Goal: Task Accomplishment & Management: Use online tool/utility

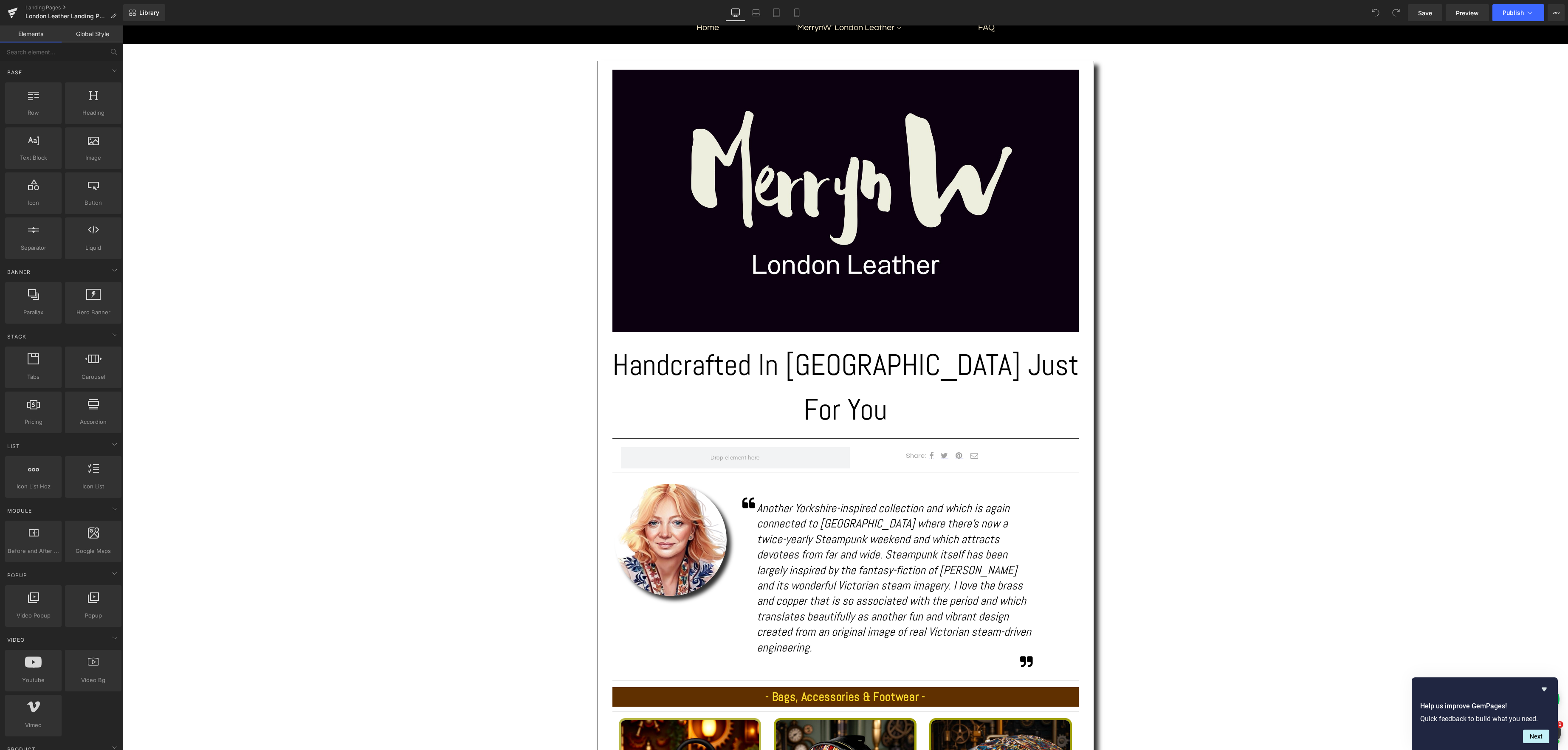
scroll to position [182, 0]
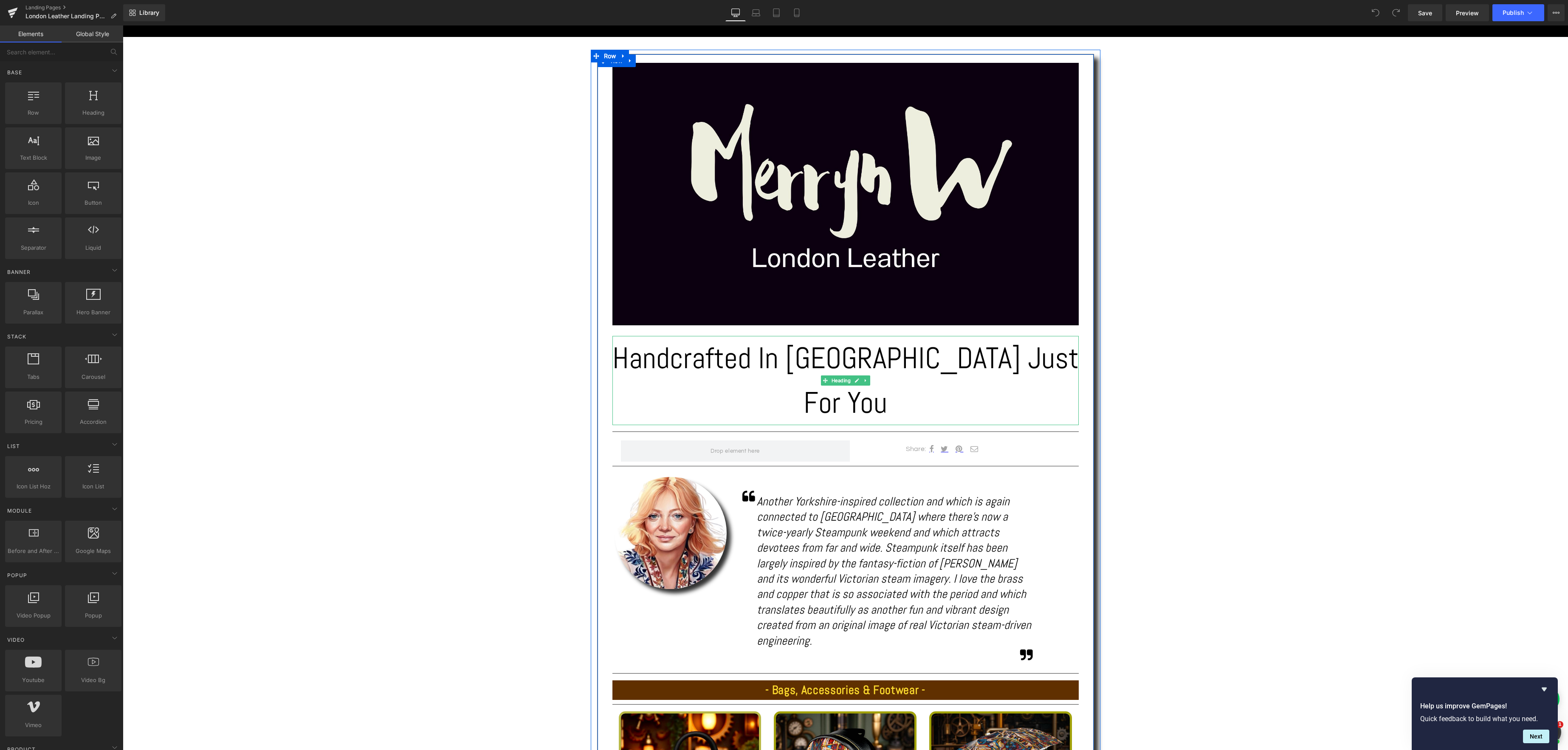
click at [1044, 362] on h1 "Handcrafted In [GEOGRAPHIC_DATA] Just For You" at bounding box center [845, 380] width 466 height 89
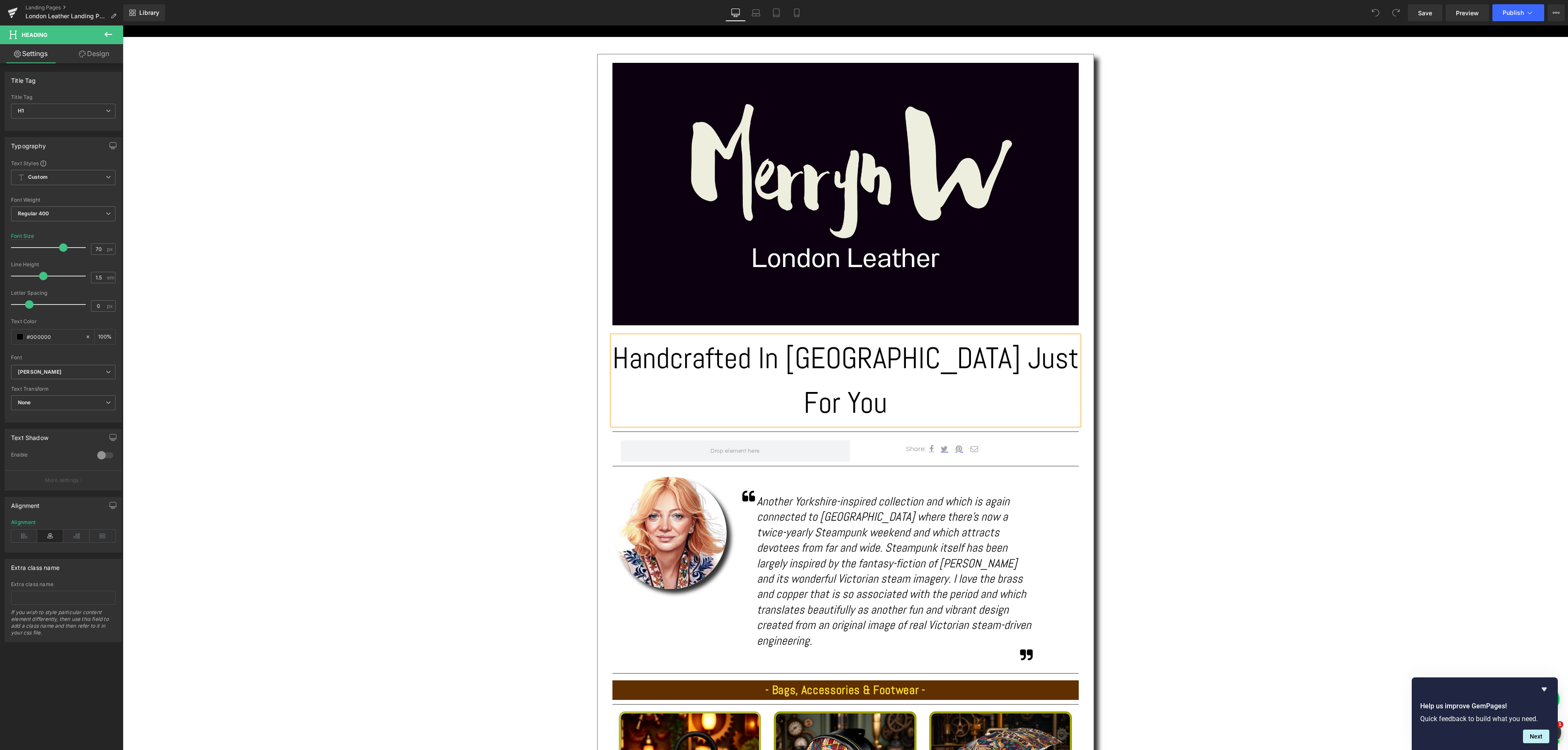
click at [1060, 362] on h1 "Handcrafted In [GEOGRAPHIC_DATA] Just For You" at bounding box center [845, 380] width 466 height 89
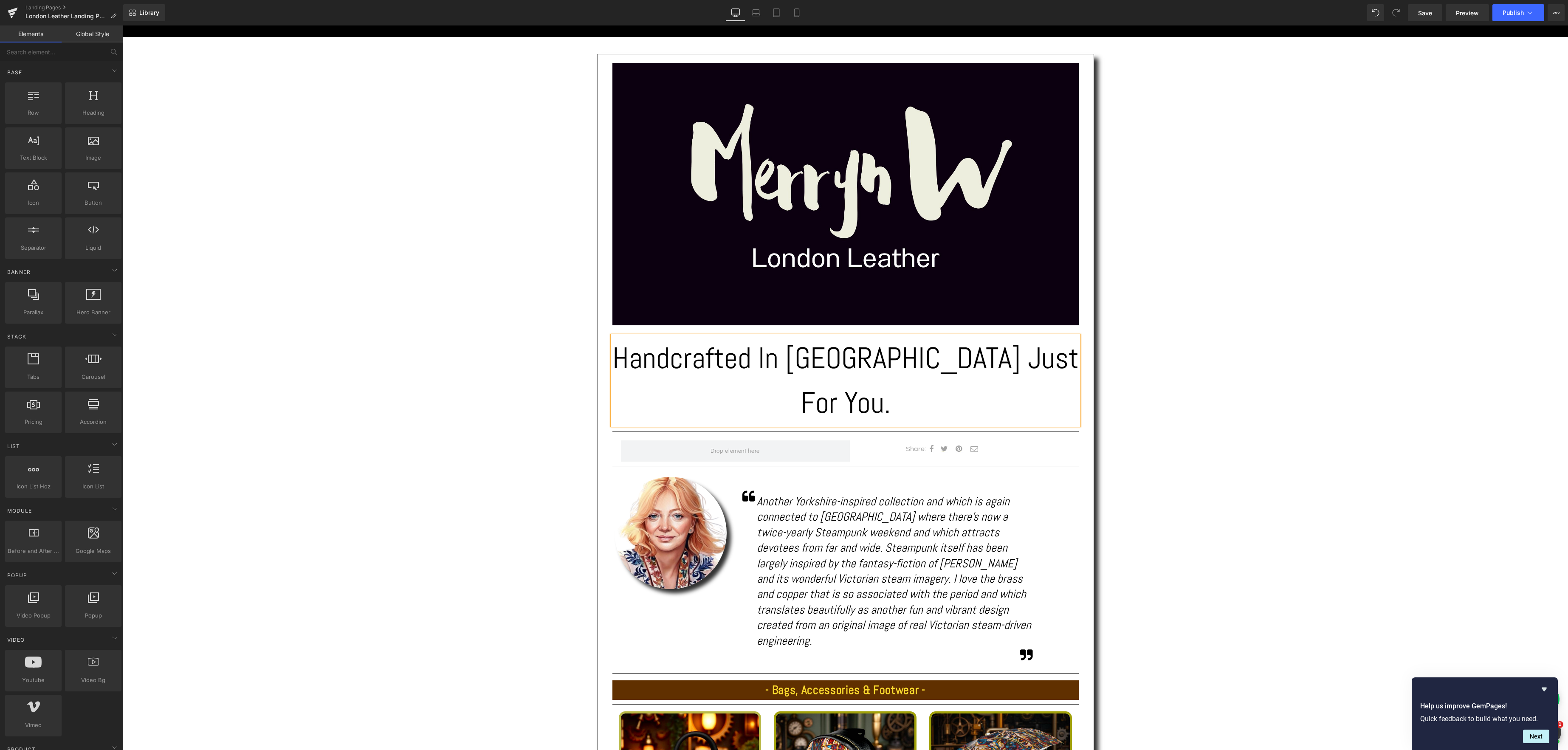
click at [1151, 379] on div "Text Block Image Handcrafted In [GEOGRAPHIC_DATA] Just For You. Heading Separat…" at bounding box center [845, 550] width 1445 height 1025
click at [1422, 11] on span "Save" at bounding box center [1425, 13] width 14 height 9
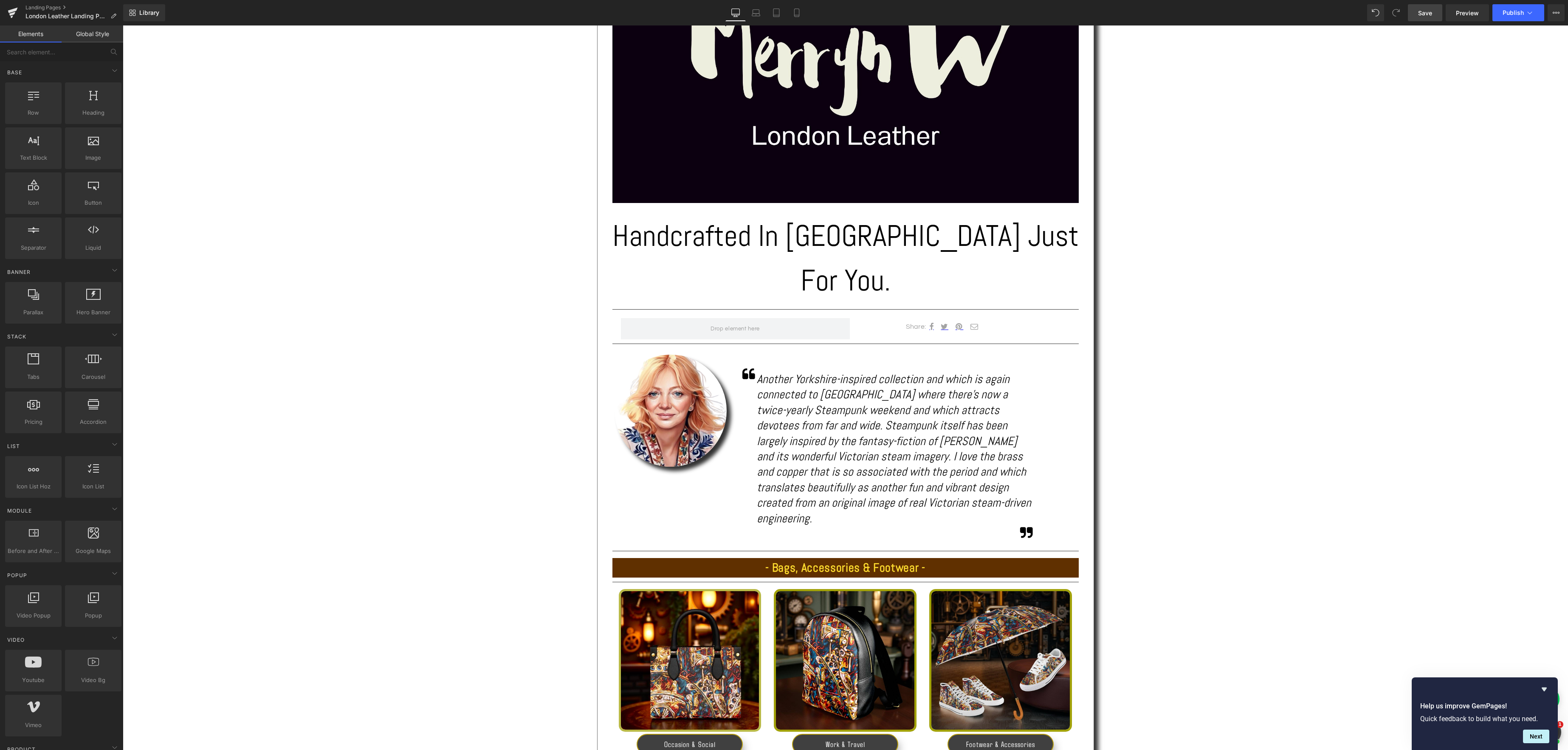
scroll to position [301, 0]
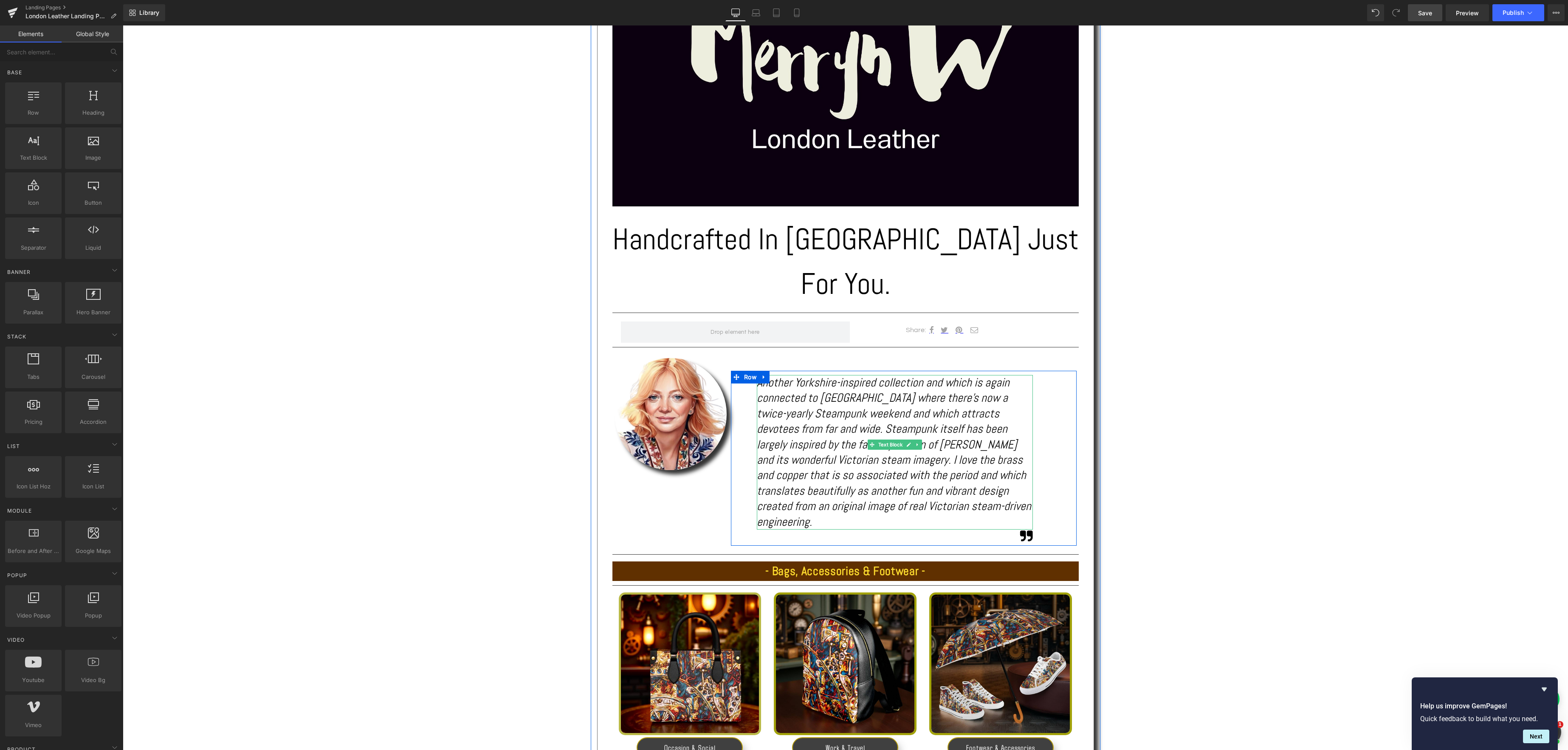
click at [953, 457] on icon "Another Yorkshire-inspired collection and which is again connected to [GEOGRAPH…" at bounding box center [894, 452] width 275 height 154
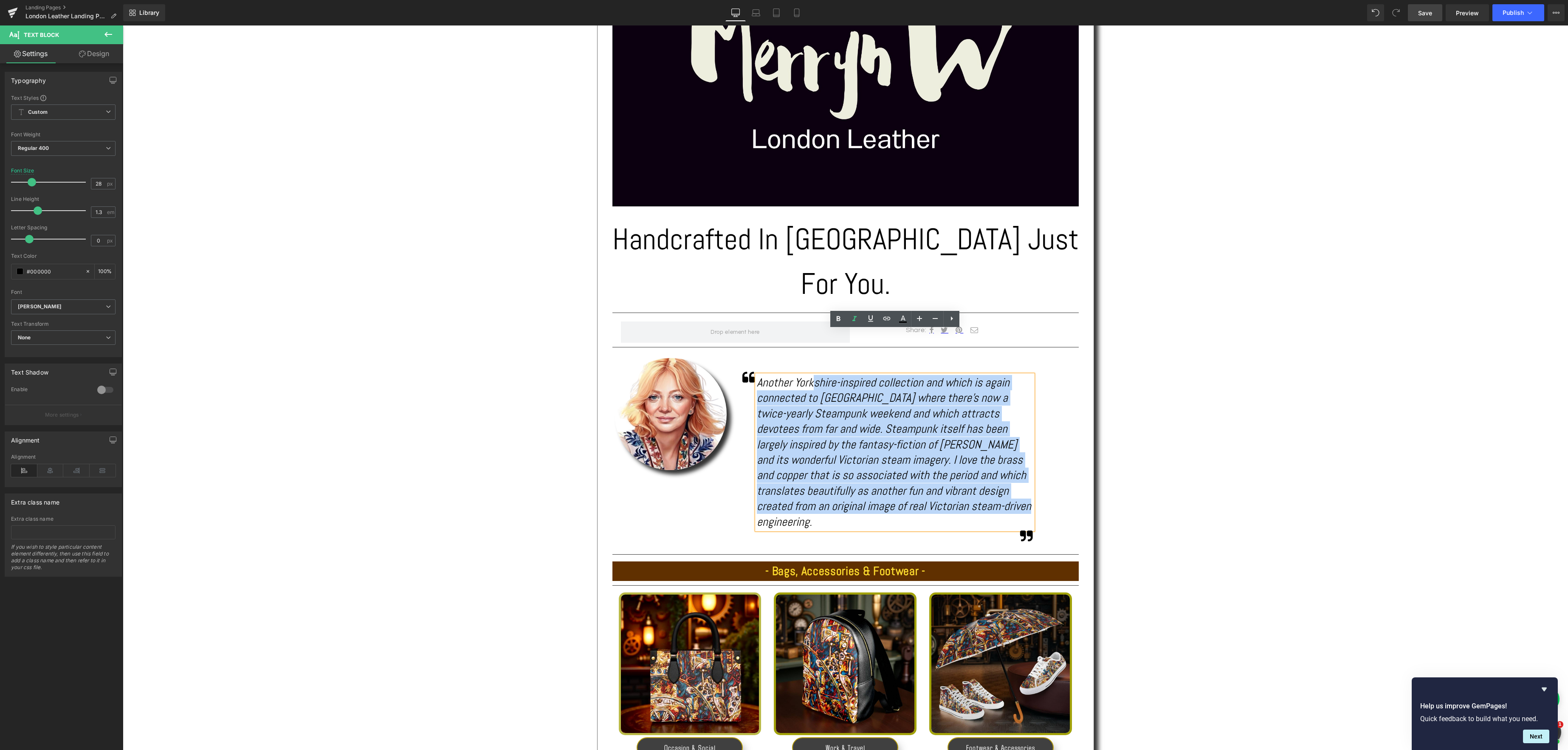
drag, startPoint x: 985, startPoint y: 463, endPoint x: 814, endPoint y: 342, distance: 209.5
click at [813, 375] on div "Another Yorkshire-inspired collection and which is again connected to [GEOGRAPH…" at bounding box center [895, 452] width 276 height 155
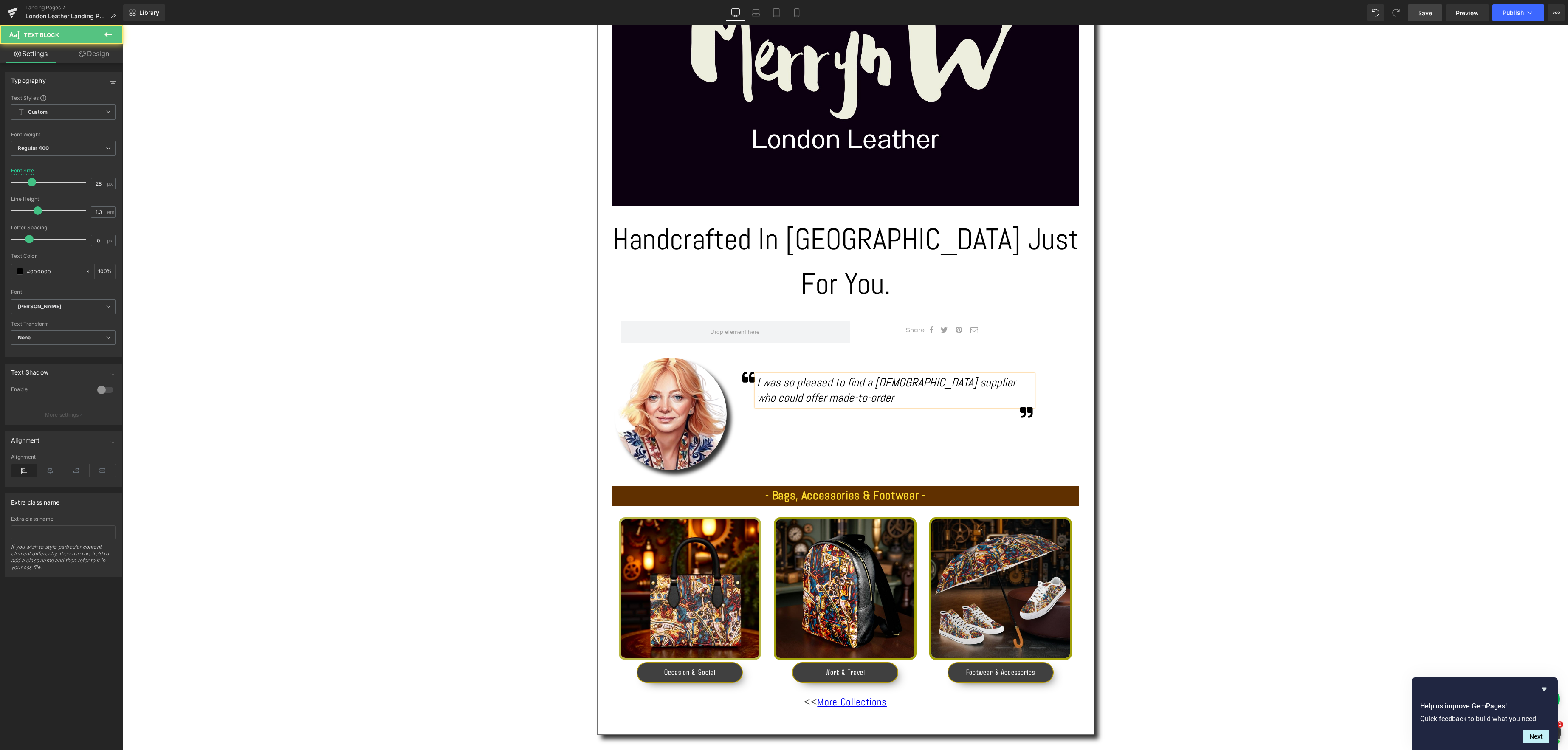
drag, startPoint x: 908, startPoint y: 341, endPoint x: 925, endPoint y: 341, distance: 17.0
click at [908, 375] on icon "I was so pleased to find a [DEMOGRAPHIC_DATA] supplier who could offer made-to-…" at bounding box center [886, 390] width 259 height 30
click at [881, 375] on div "I was so pleased to find a [DEMOGRAPHIC_DATA] leather supplier who could offer …" at bounding box center [895, 390] width 276 height 31
drag, startPoint x: 940, startPoint y: 332, endPoint x: 963, endPoint y: 332, distance: 23.0
click at [941, 375] on icon "I was so pleased to find a [DEMOGRAPHIC_DATA] leather supplier who could offer …" at bounding box center [884, 398] width 255 height 46
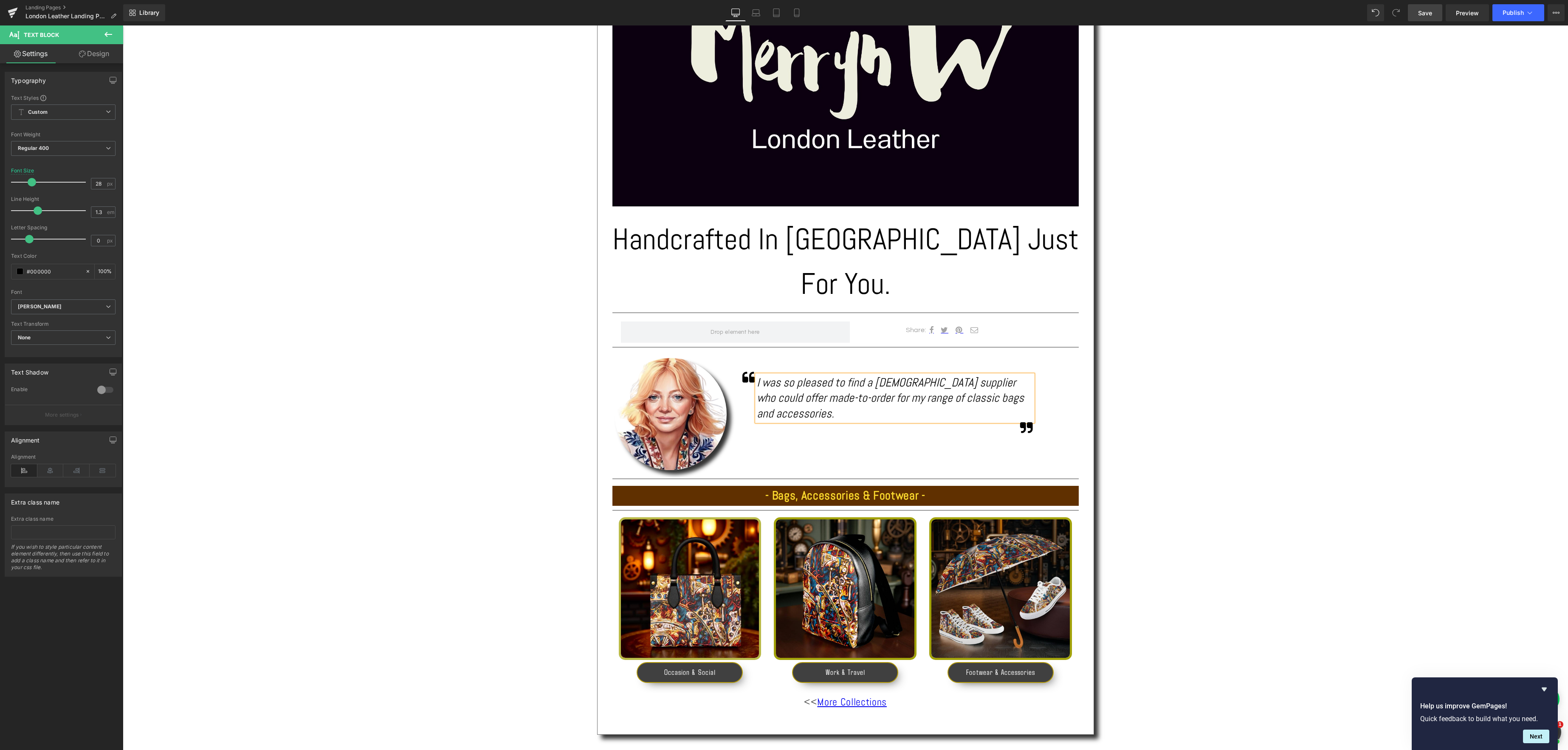
drag, startPoint x: 930, startPoint y: 352, endPoint x: 954, endPoint y: 349, distance: 24.2
click at [931, 375] on icon "I was so pleased to find a [DEMOGRAPHIC_DATA] supplier who could offer made-to-…" at bounding box center [890, 398] width 267 height 46
click at [875, 375] on icon "I was so pleased to find a [DEMOGRAPHIC_DATA] supplier who could offer made-to-…" at bounding box center [890, 413] width 267 height 77
click at [848, 375] on icon "I was so pleased to find a [DEMOGRAPHIC_DATA] supplier who could offer made-to-…" at bounding box center [894, 413] width 275 height 77
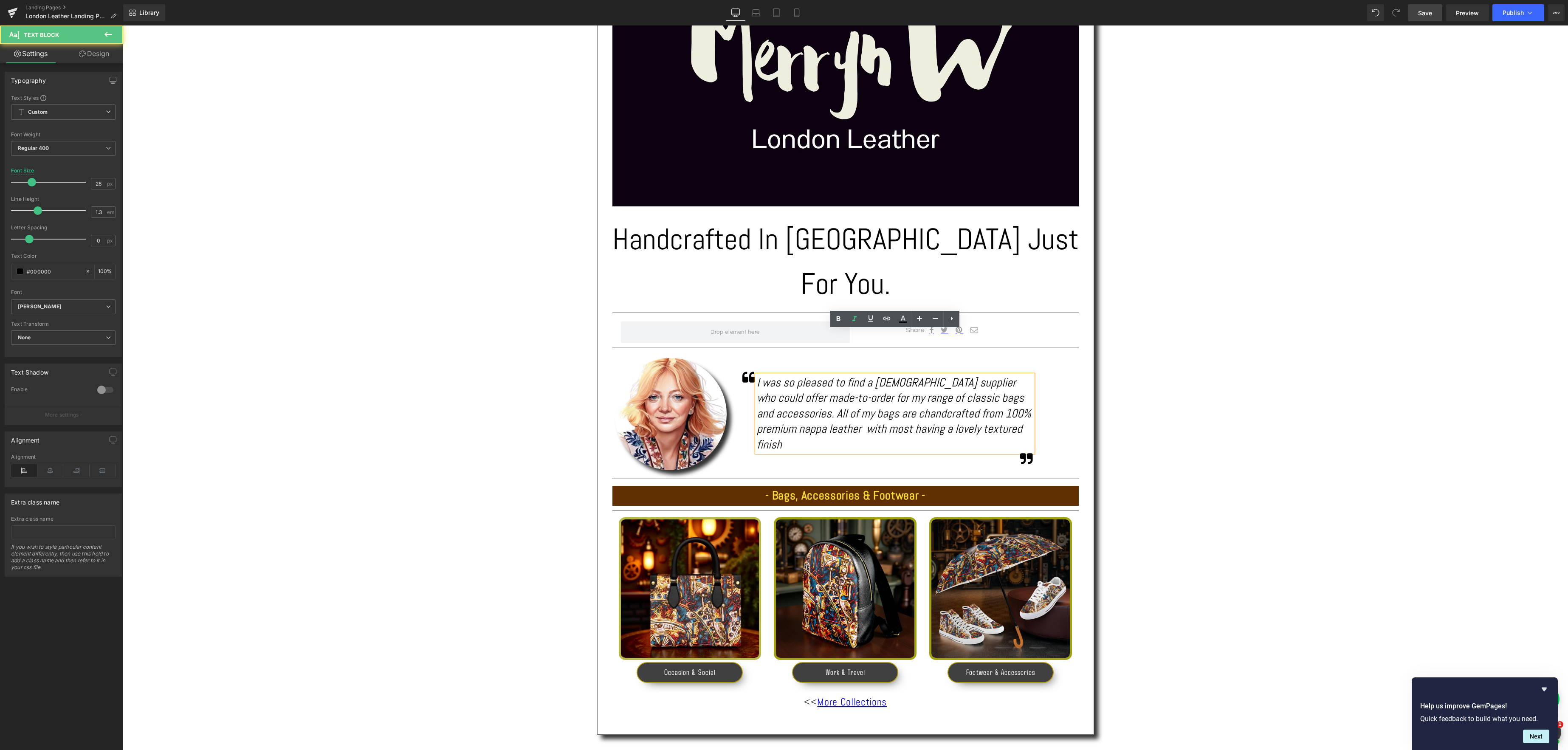
click at [845, 375] on icon "I was so pleased to find a [DEMOGRAPHIC_DATA] supplier who could offer made-to-…" at bounding box center [894, 413] width 275 height 77
drag, startPoint x: 794, startPoint y: 386, endPoint x: 852, endPoint y: 383, distance: 58.1
click at [797, 386] on icon "I was so pleased to find a [DEMOGRAPHIC_DATA] supplier who could offer made-to-…" at bounding box center [891, 413] width 269 height 77
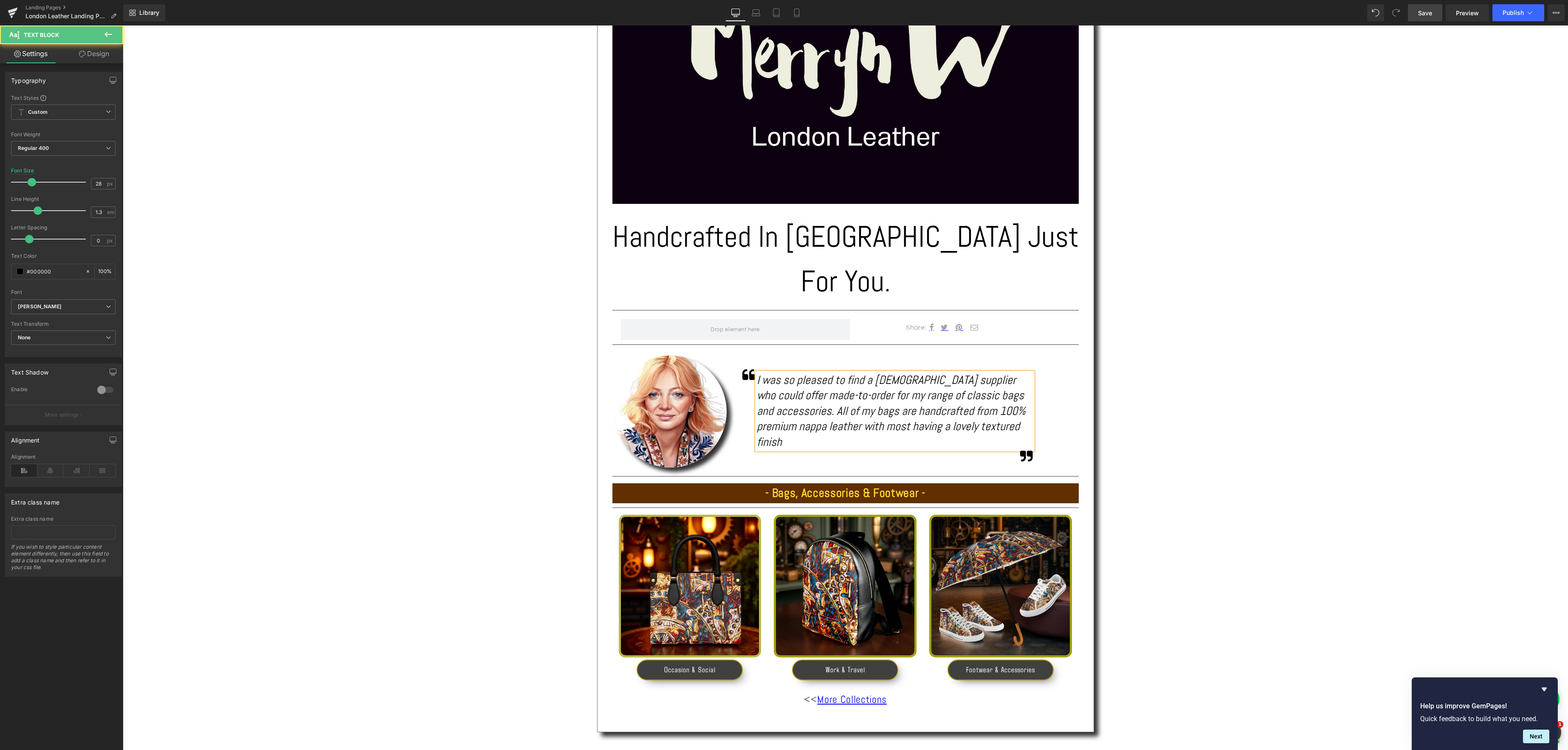
drag, startPoint x: 899, startPoint y: 365, endPoint x: 904, endPoint y: 365, distance: 5.0
click at [899, 373] on icon "I was so pleased to find a [DEMOGRAPHIC_DATA] supplier who could offer made-to-…" at bounding box center [891, 411] width 269 height 77
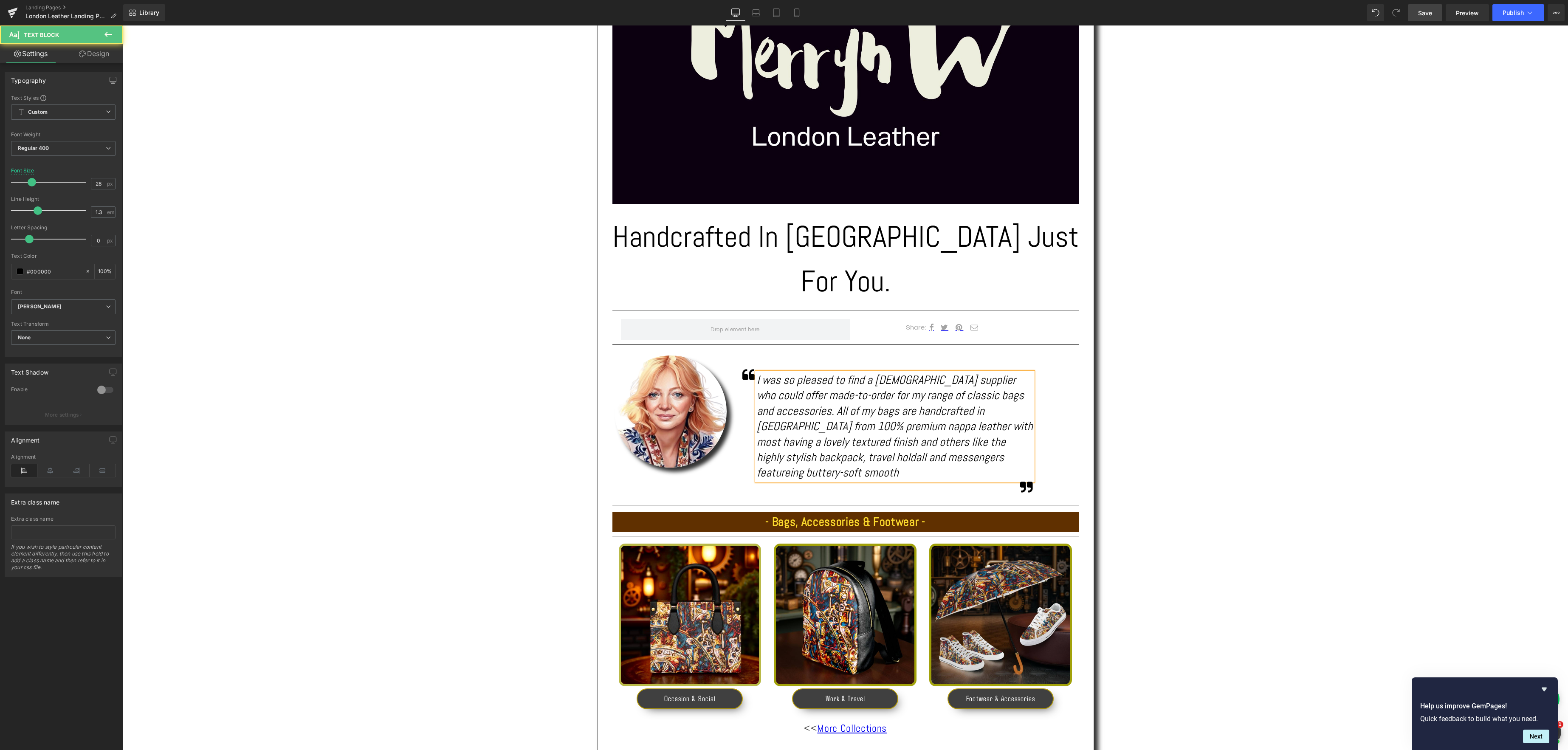
click at [899, 412] on icon "I was so pleased to find a [DEMOGRAPHIC_DATA] supplier who could offer made-to-…" at bounding box center [895, 426] width 276 height 108
click at [1016, 413] on div "I was so pleased to find a [DEMOGRAPHIC_DATA] supplier who could offer made-to-…" at bounding box center [895, 427] width 276 height 108
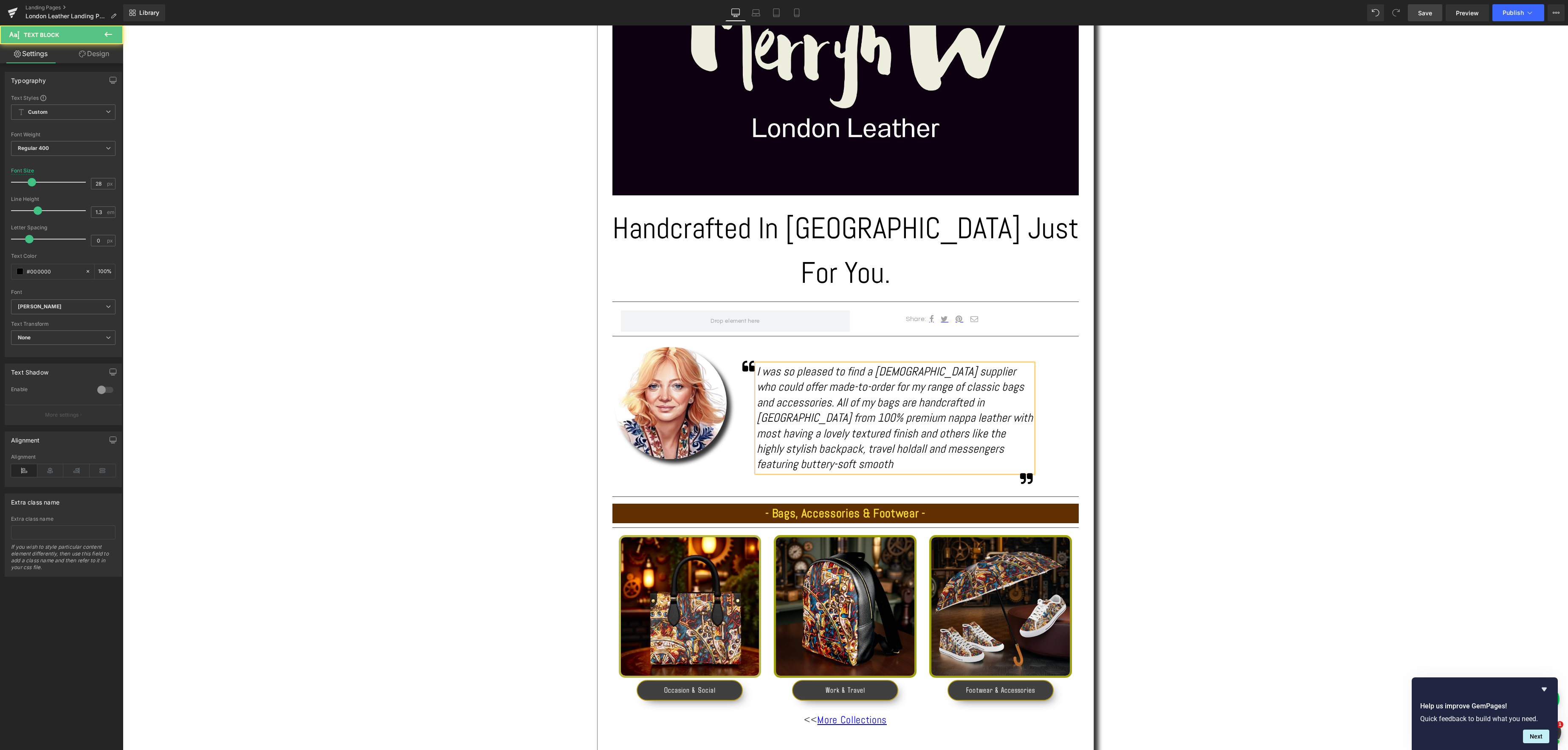
drag, startPoint x: 910, startPoint y: 412, endPoint x: 917, endPoint y: 412, distance: 7.0
click at [910, 412] on div "I was so pleased to find a [DEMOGRAPHIC_DATA] supplier who could offer made-to-…" at bounding box center [895, 424] width 278 height 128
drag, startPoint x: 910, startPoint y: 404, endPoint x: 931, endPoint y: 402, distance: 21.1
click at [911, 404] on icon "I was so pleased to find a [DEMOGRAPHIC_DATA] supplier who could offer made-to-…" at bounding box center [895, 417] width 276 height 108
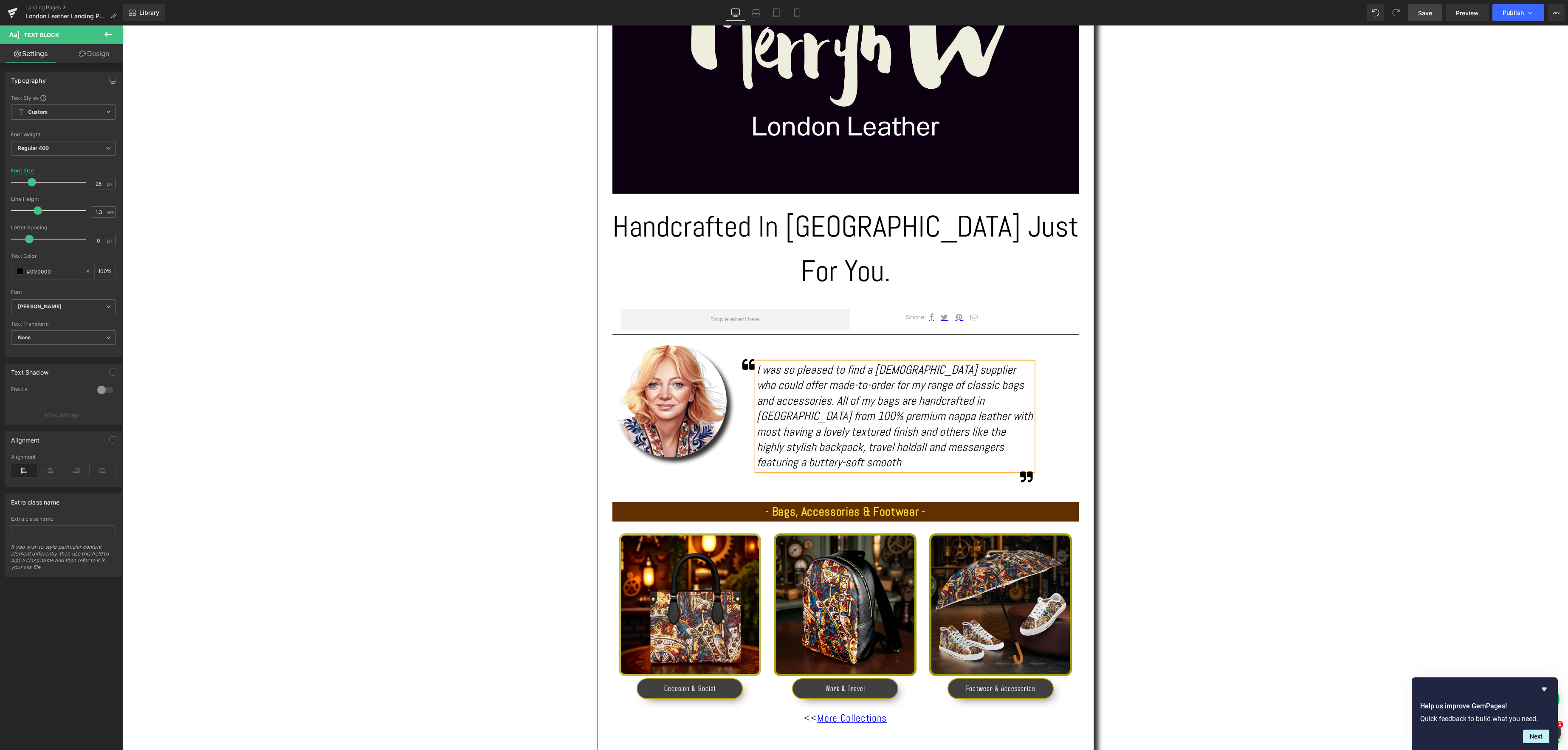
scroll to position [315, 0]
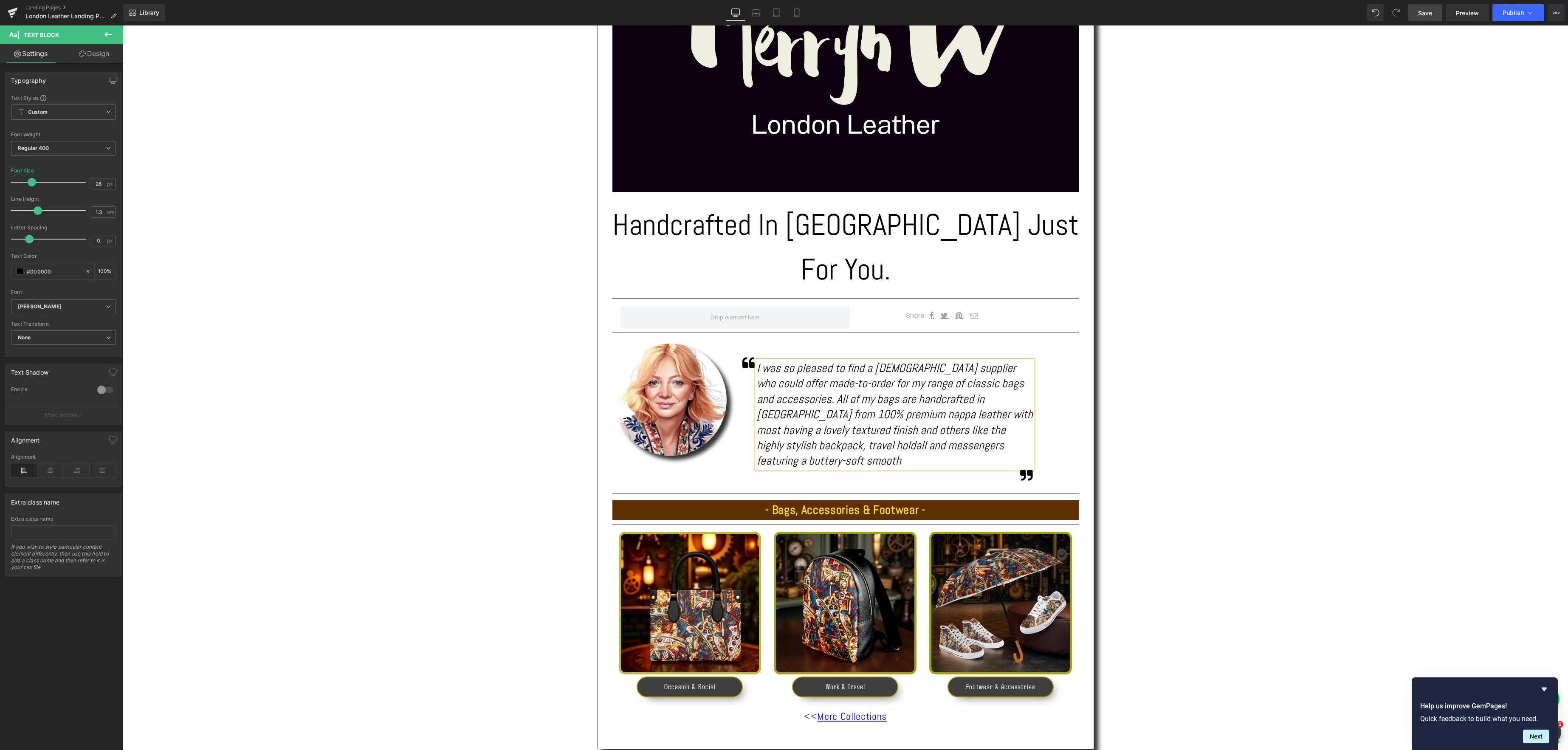
click at [1026, 402] on div "I was so pleased to find a [DEMOGRAPHIC_DATA] supplier who could offer made-to-…" at bounding box center [895, 415] width 276 height 108
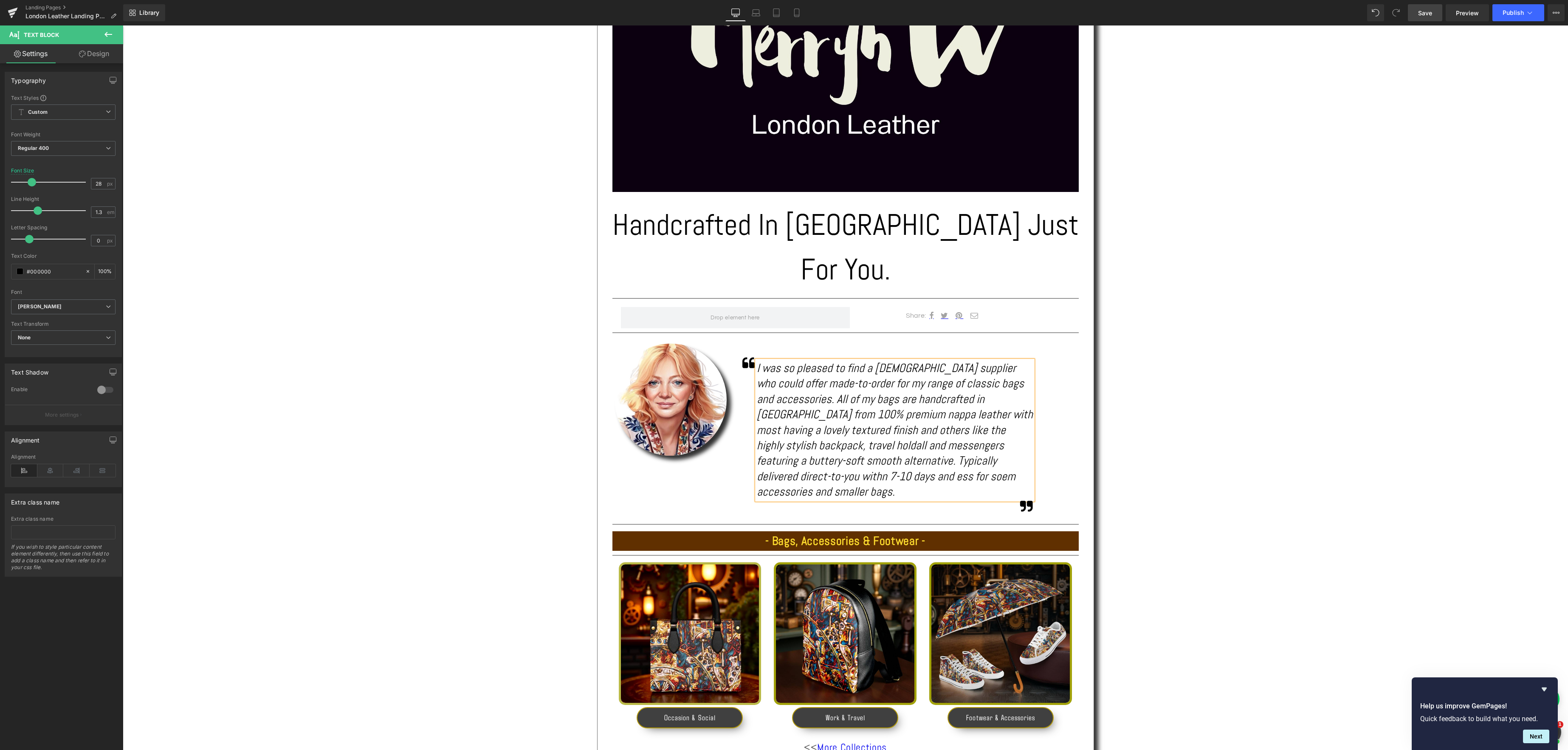
drag, startPoint x: 976, startPoint y: 418, endPoint x: 979, endPoint y: 424, distance: 6.7
click at [976, 418] on icon "I was so pleased to find a [DEMOGRAPHIC_DATA] supplier who could offer made-to-…" at bounding box center [895, 429] width 276 height 138
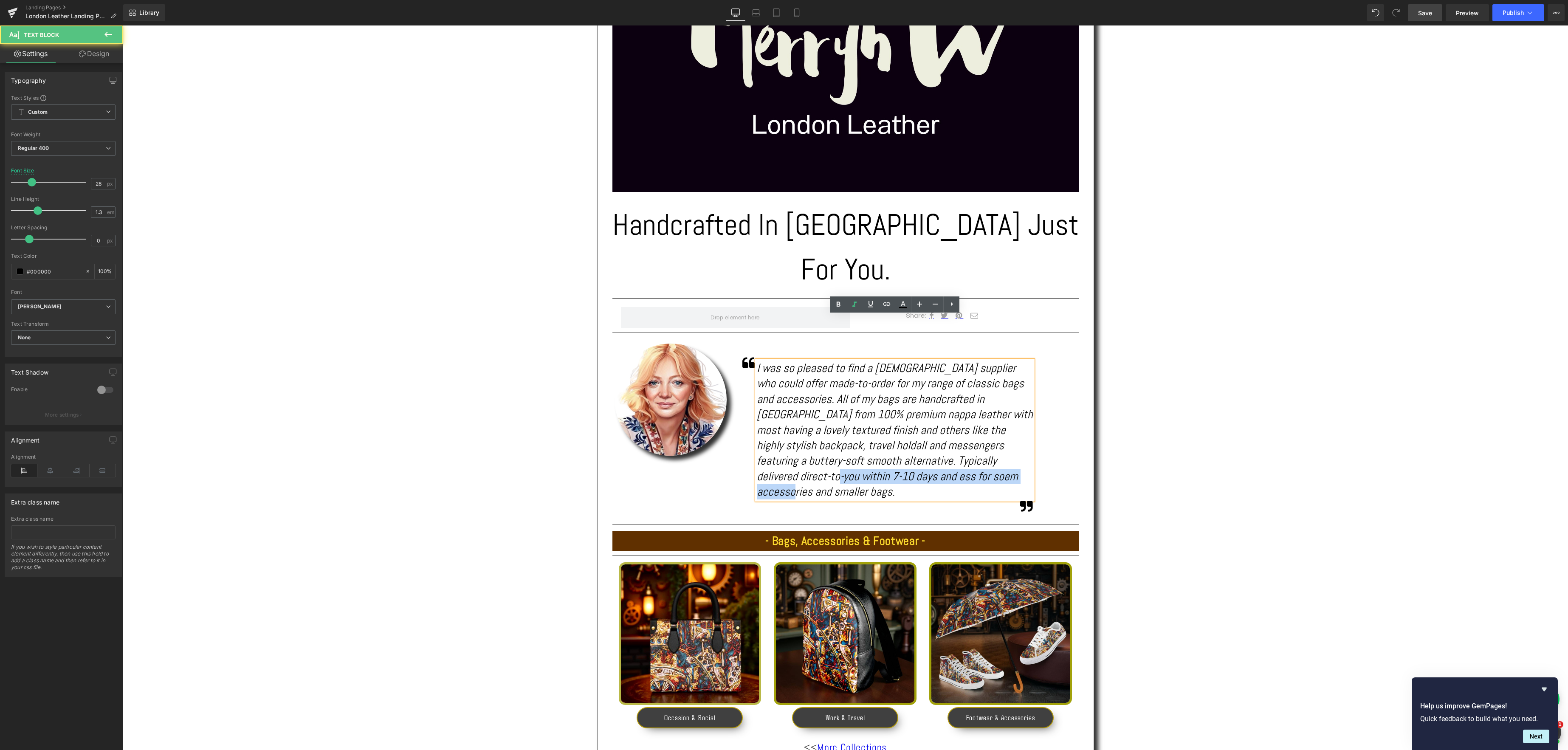
drag, startPoint x: 979, startPoint y: 432, endPoint x: 746, endPoint y: 439, distance: 233.1
click at [746, 439] on div "Icon I was so pleased to find a [DEMOGRAPHIC_DATA] supplier who could offer mad…" at bounding box center [904, 436] width 346 height 159
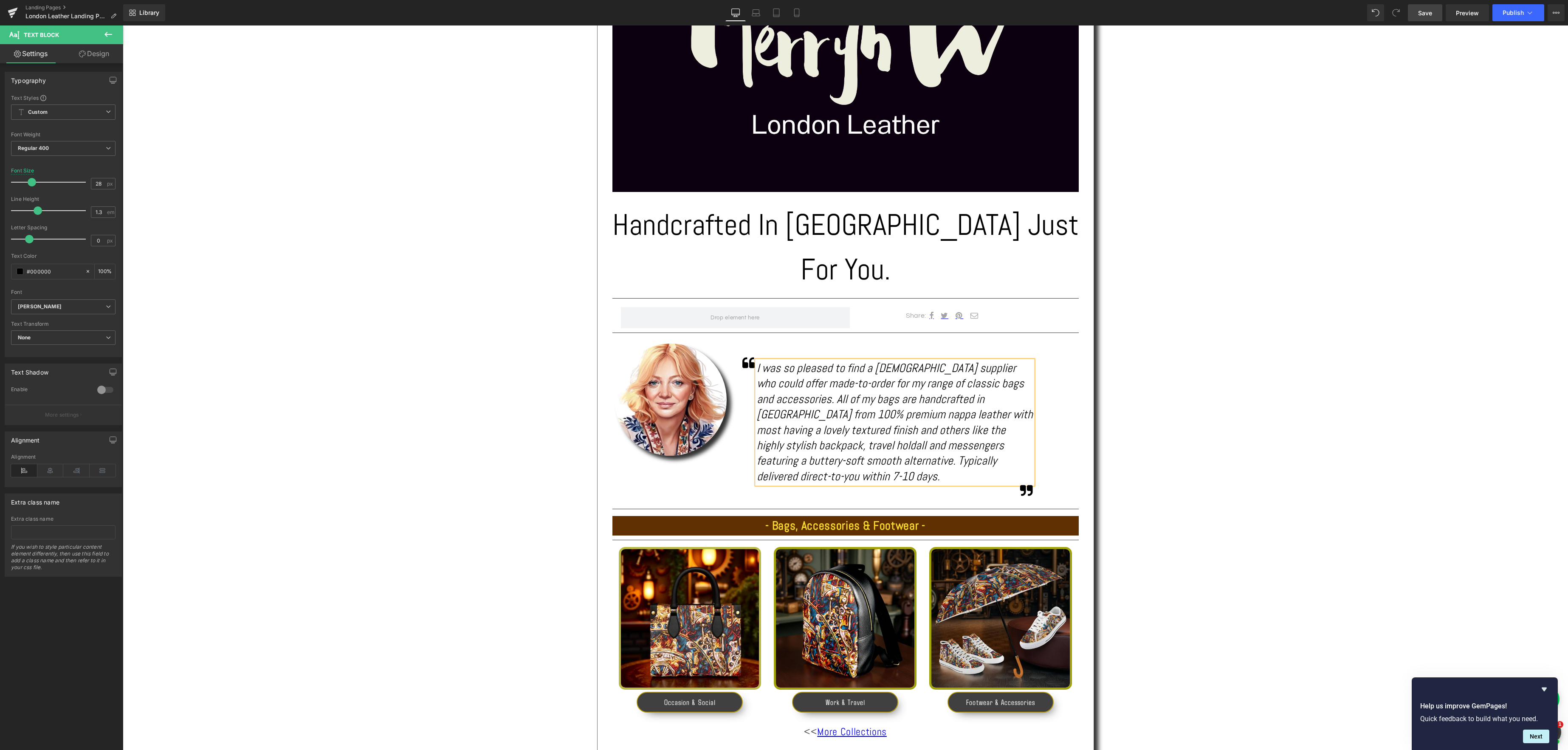
click at [1029, 379] on div "I was so pleased to find a [DEMOGRAPHIC_DATA] supplier who could offer made-to-…" at bounding box center [895, 422] width 276 height 124
click at [1033, 380] on div "I was so pleased to find a [DEMOGRAPHIC_DATA] supplier who could offer made-to-…" at bounding box center [895, 422] width 276 height 124
click at [1130, 395] on div "Text Block Image Handcrafted In [GEOGRAPHIC_DATA] Just For You. Heading Separat…" at bounding box center [845, 401] width 1445 height 994
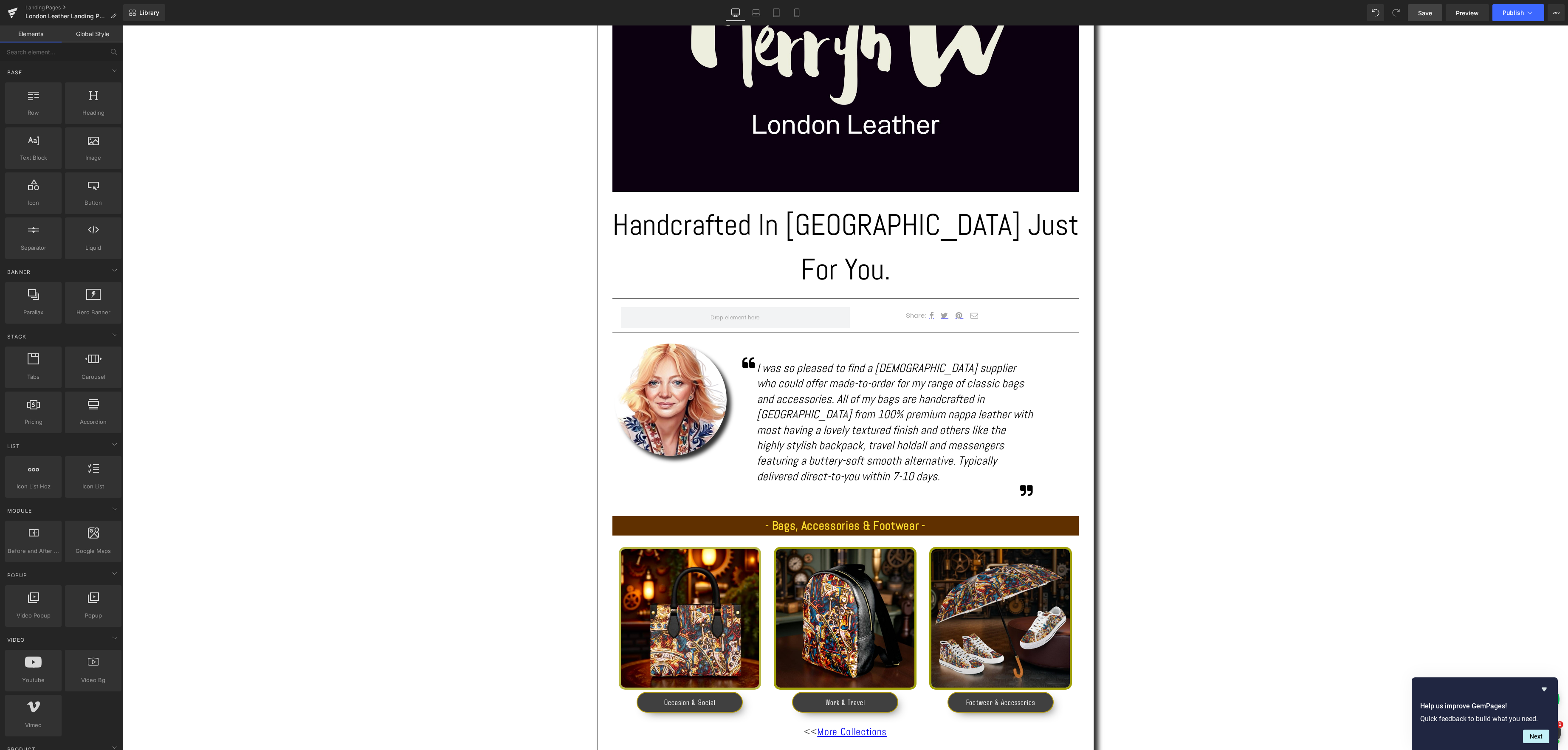
click at [1167, 428] on div "Text Block Image Handcrafted In [GEOGRAPHIC_DATA] Just For You. Heading Separat…" at bounding box center [845, 401] width 1445 height 994
drag, startPoint x: 894, startPoint y: 380, endPoint x: 895, endPoint y: 373, distance: 7.1
click at [894, 418] on span "Text Block" at bounding box center [891, 422] width 28 height 10
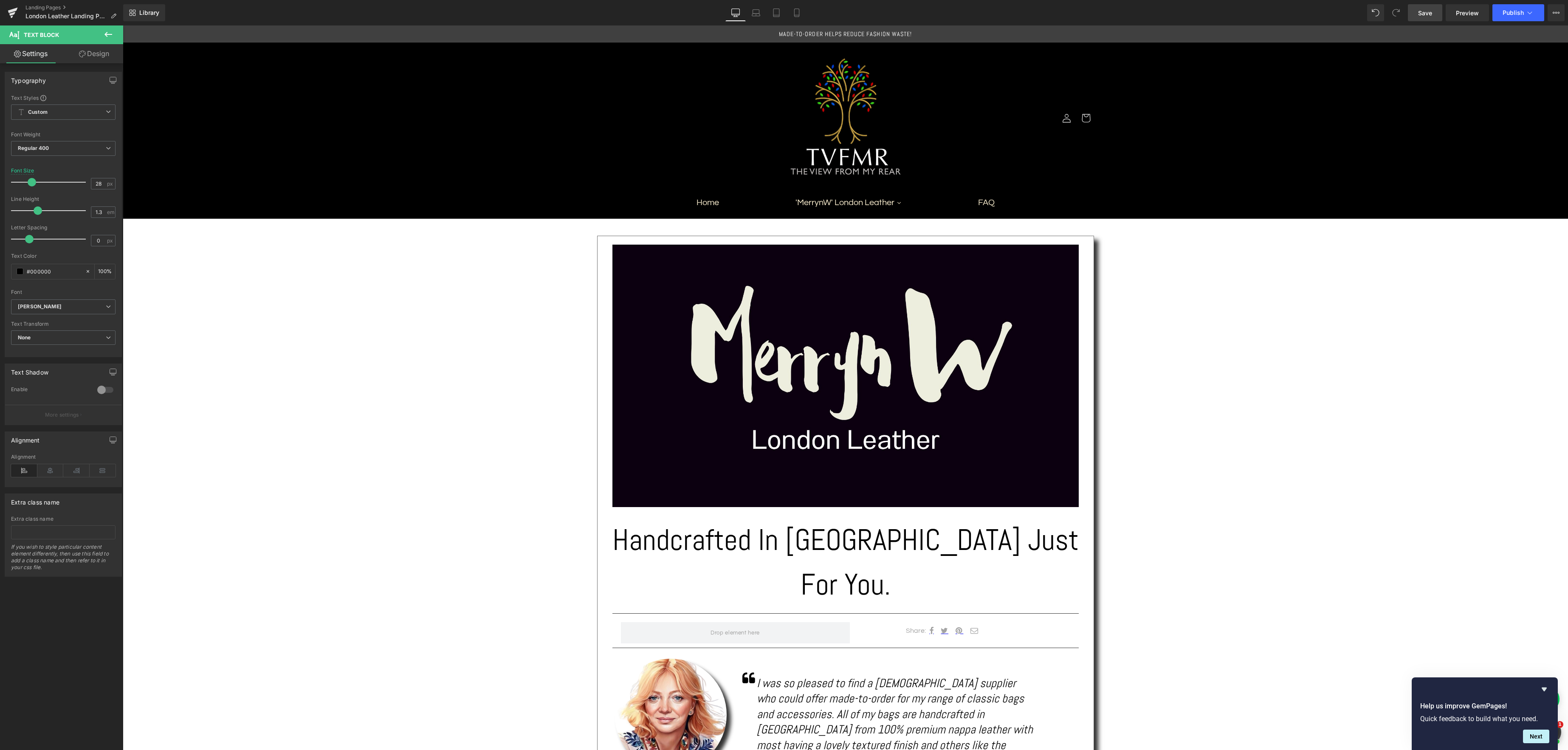
scroll to position [55, 0]
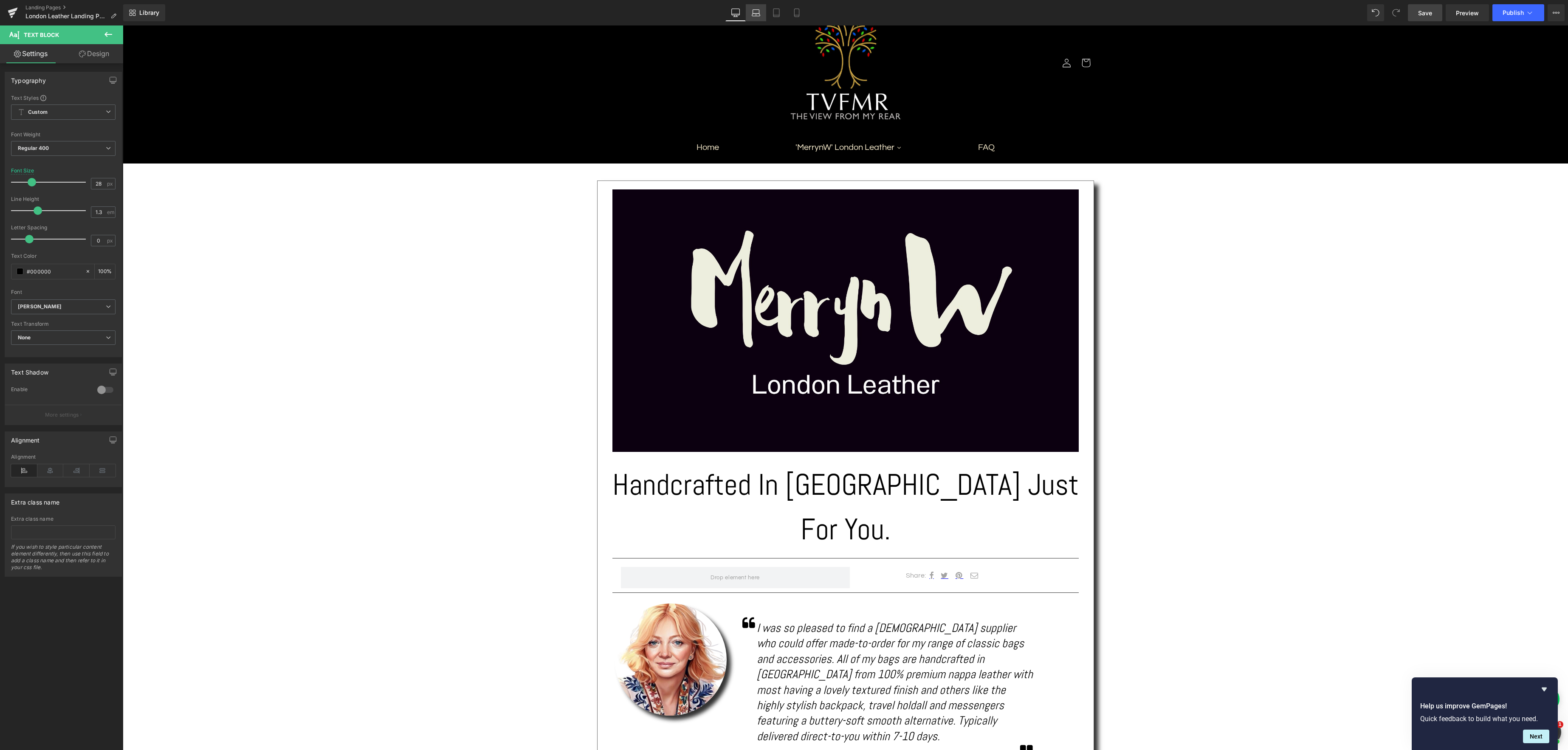
click at [755, 13] on icon at bounding box center [756, 15] width 8 height 2
type input "26"
type input "100"
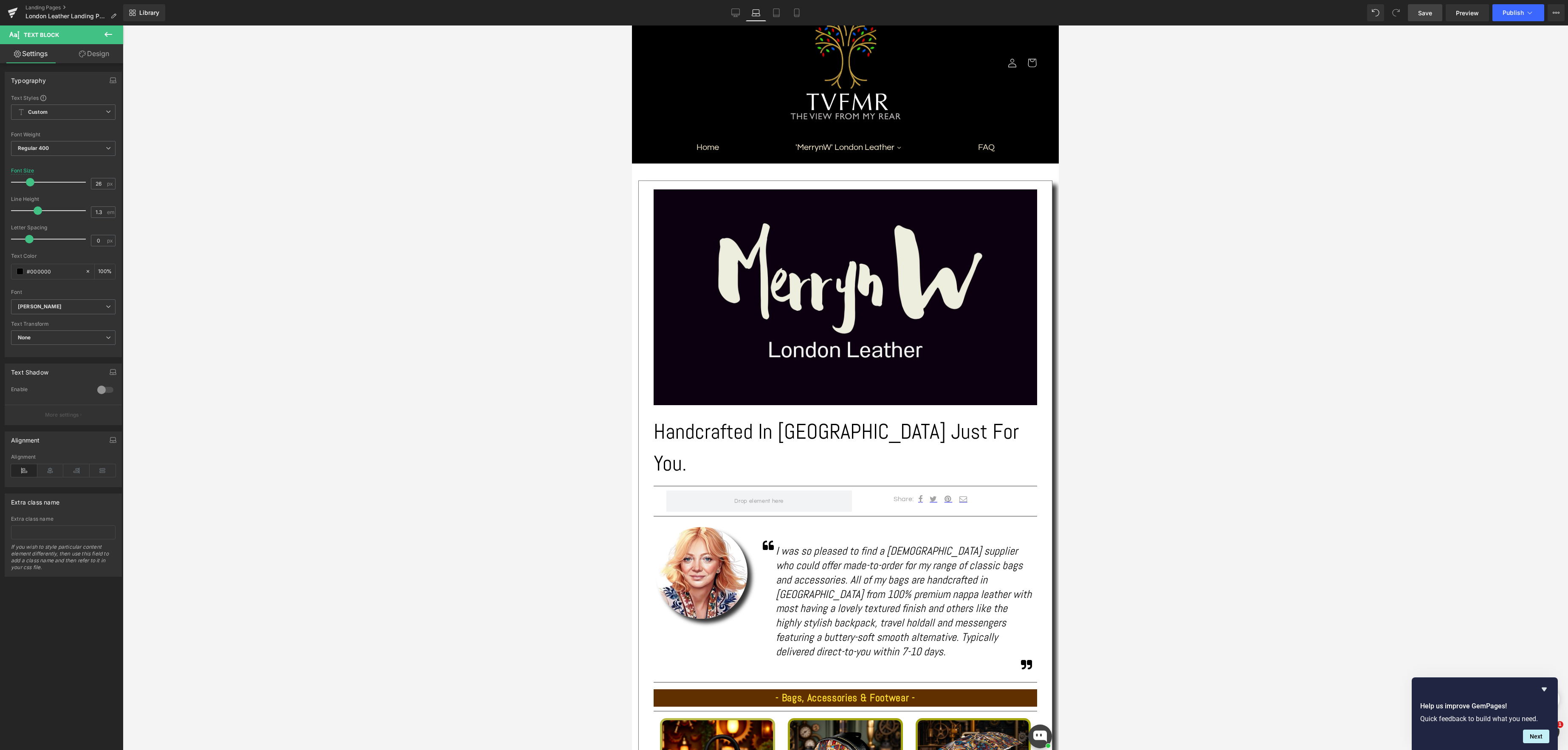
scroll to position [299, 0]
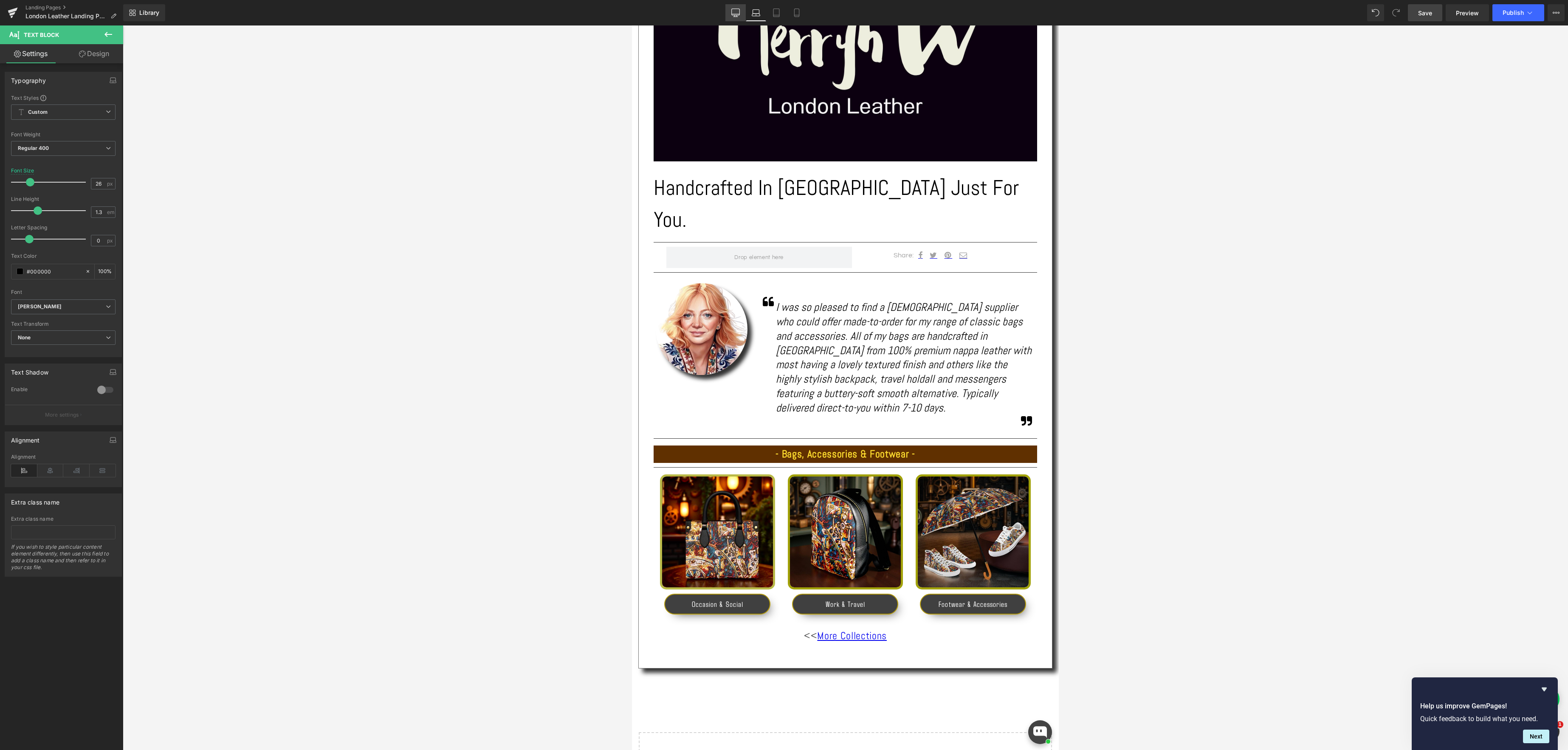
click at [738, 9] on icon at bounding box center [735, 13] width 9 height 9
type input "28"
type input "100"
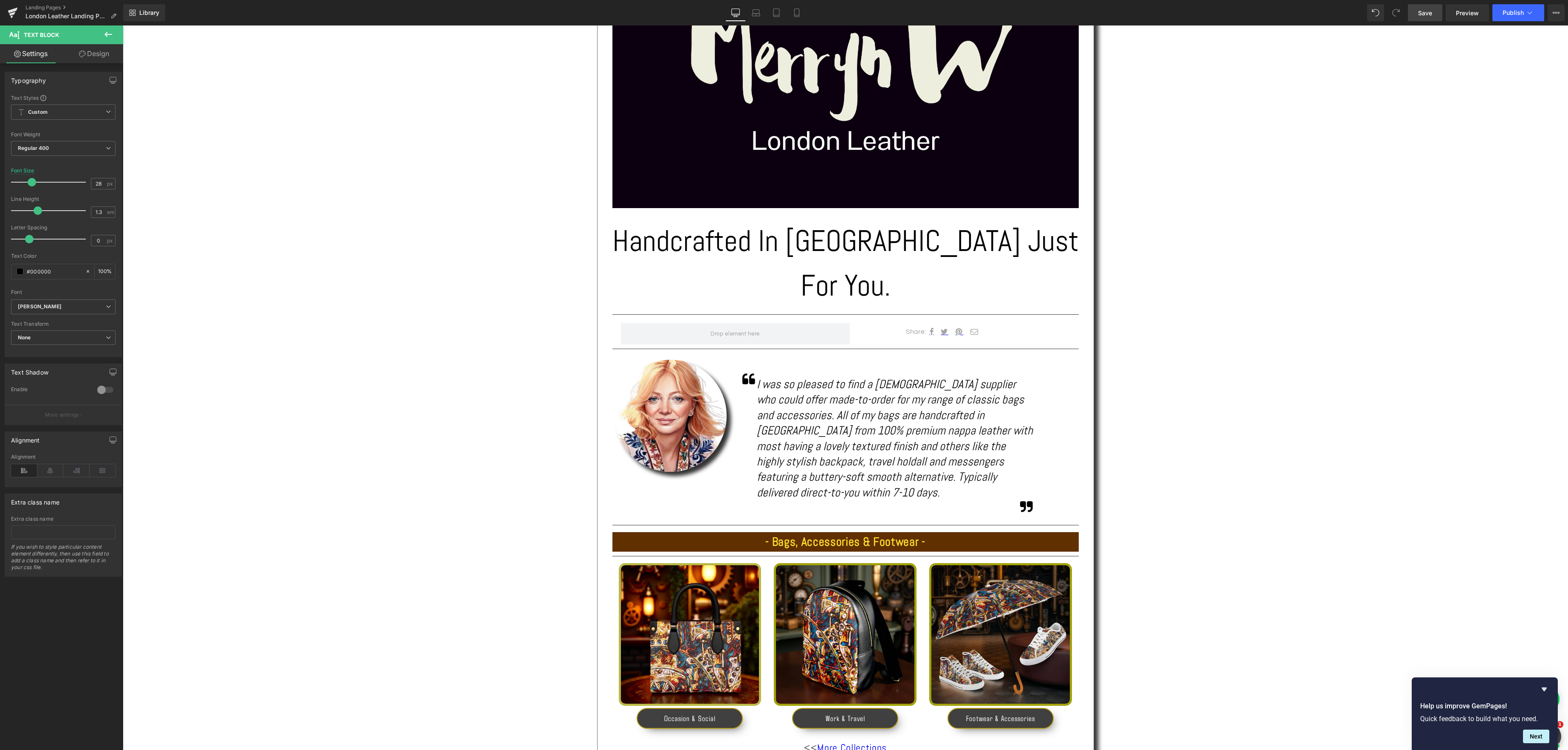
scroll to position [363, 0]
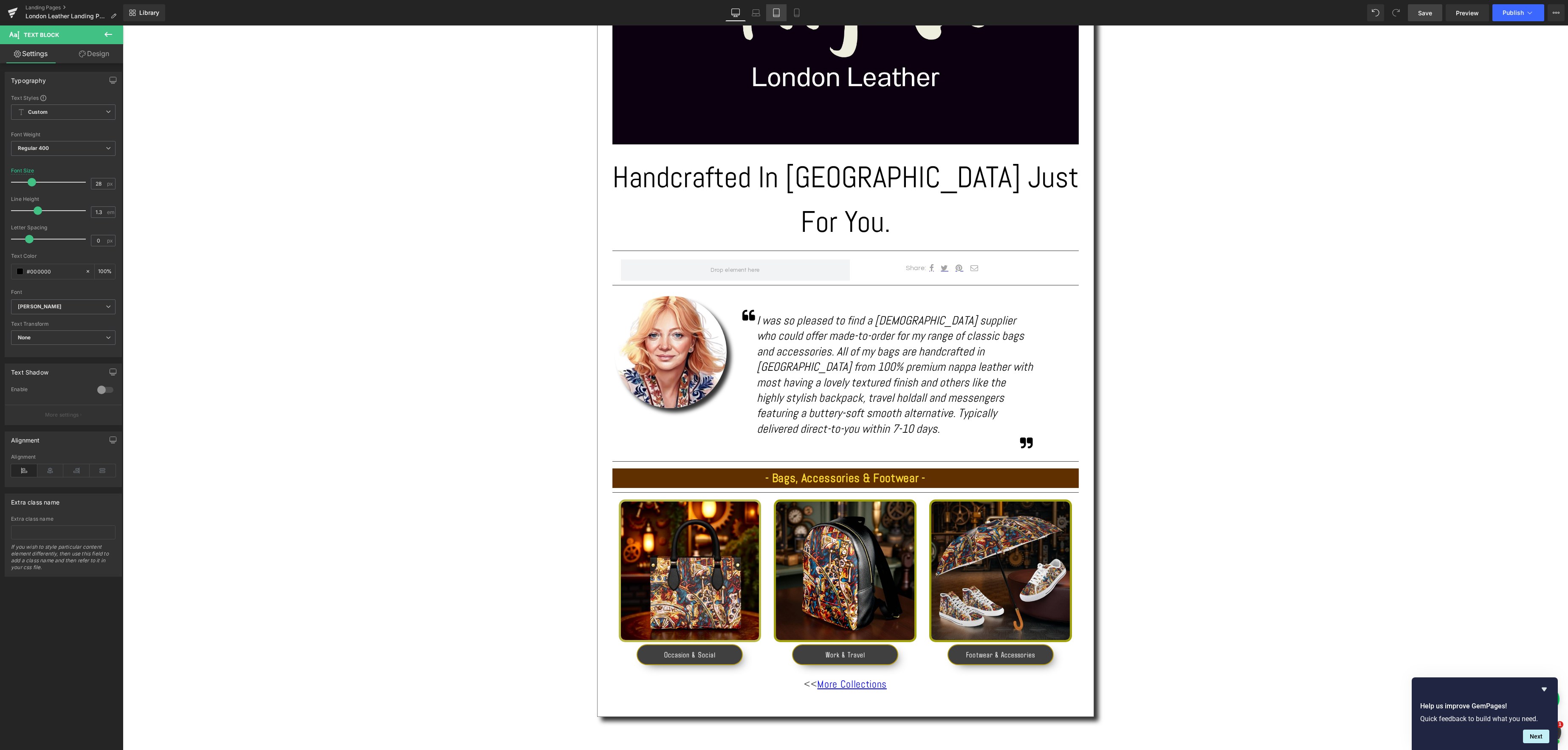
click at [775, 15] on icon at bounding box center [776, 13] width 9 height 9
type input "22"
type input "100"
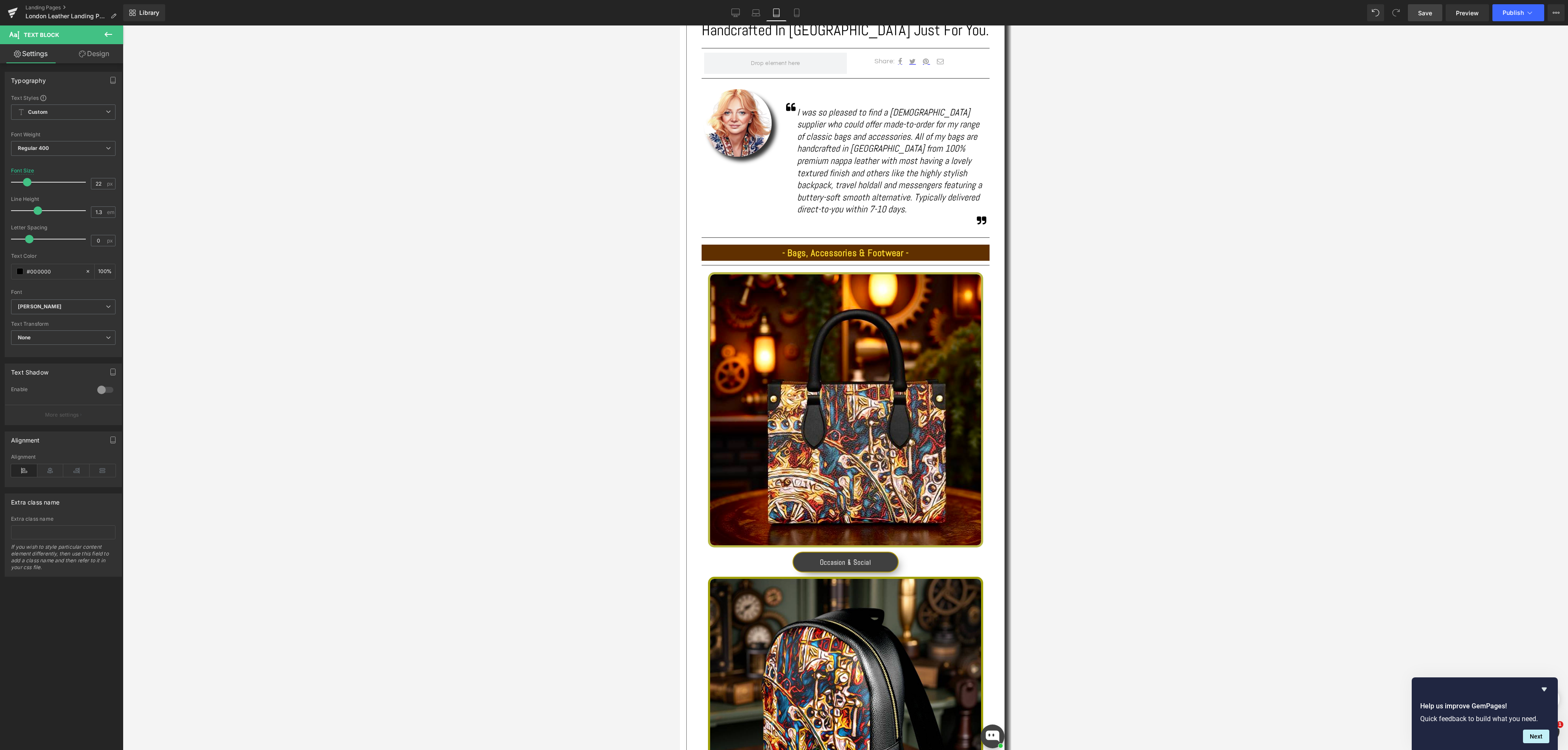
scroll to position [200, 0]
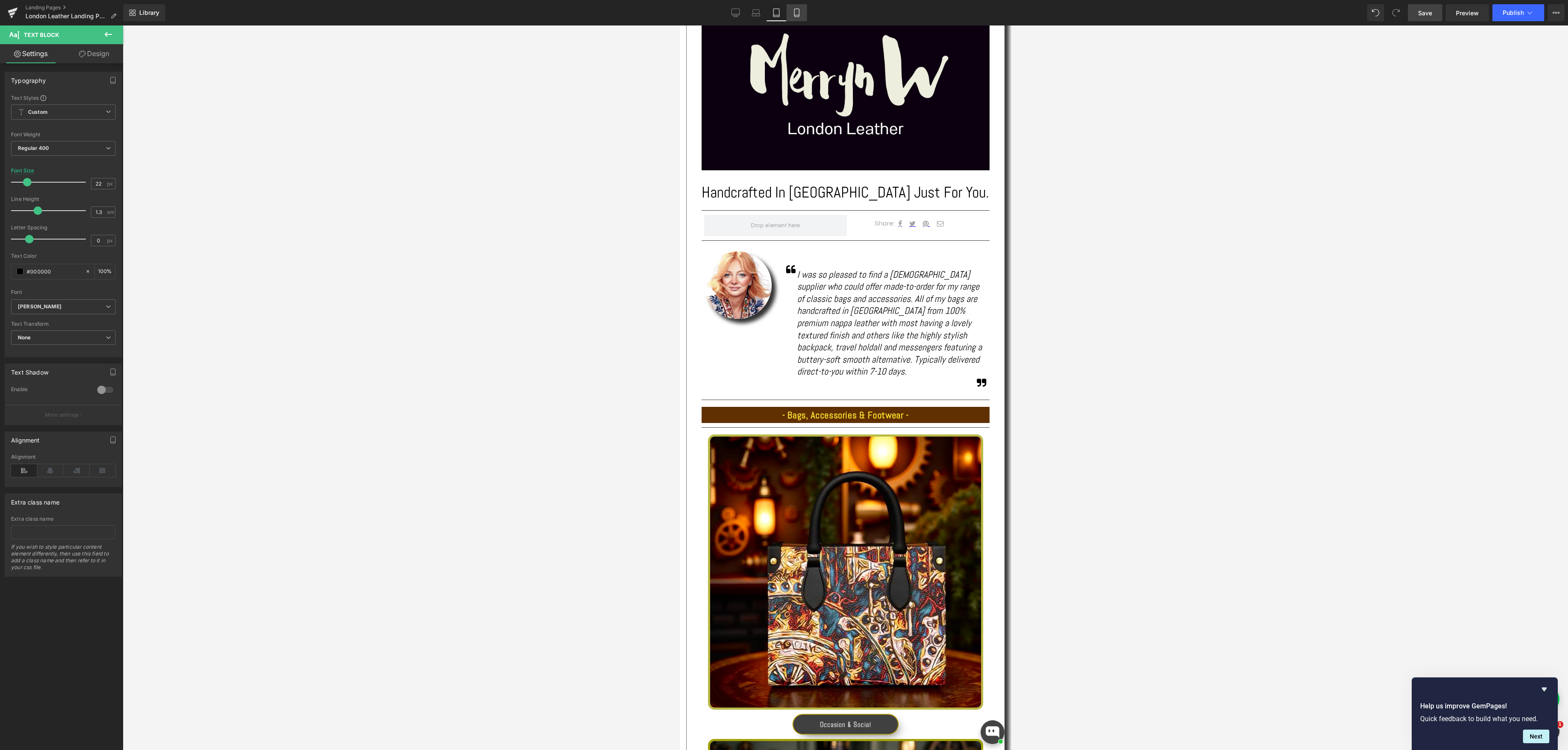
click at [799, 13] on icon at bounding box center [797, 13] width 9 height 9
type input "18"
type input "100"
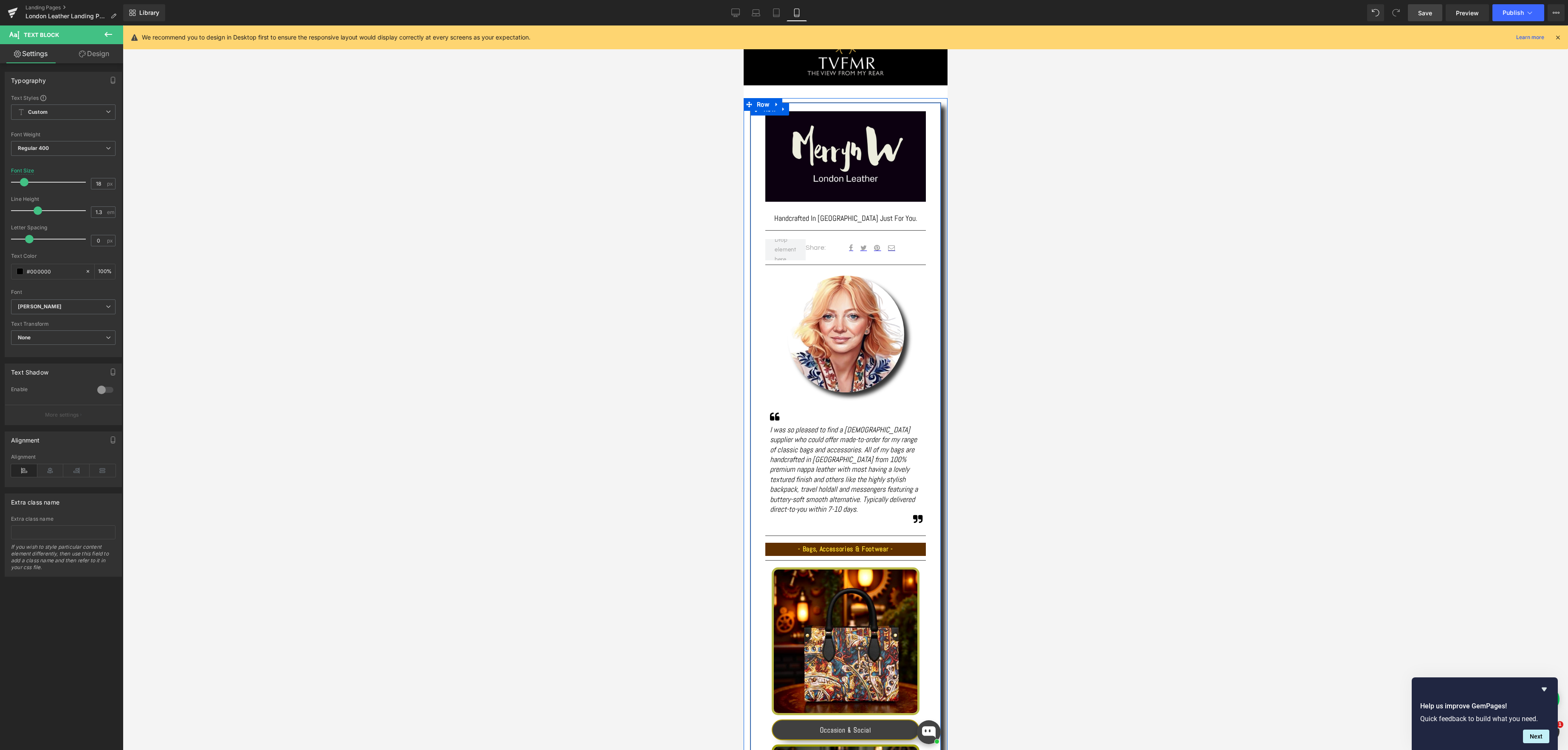
scroll to position [60, 0]
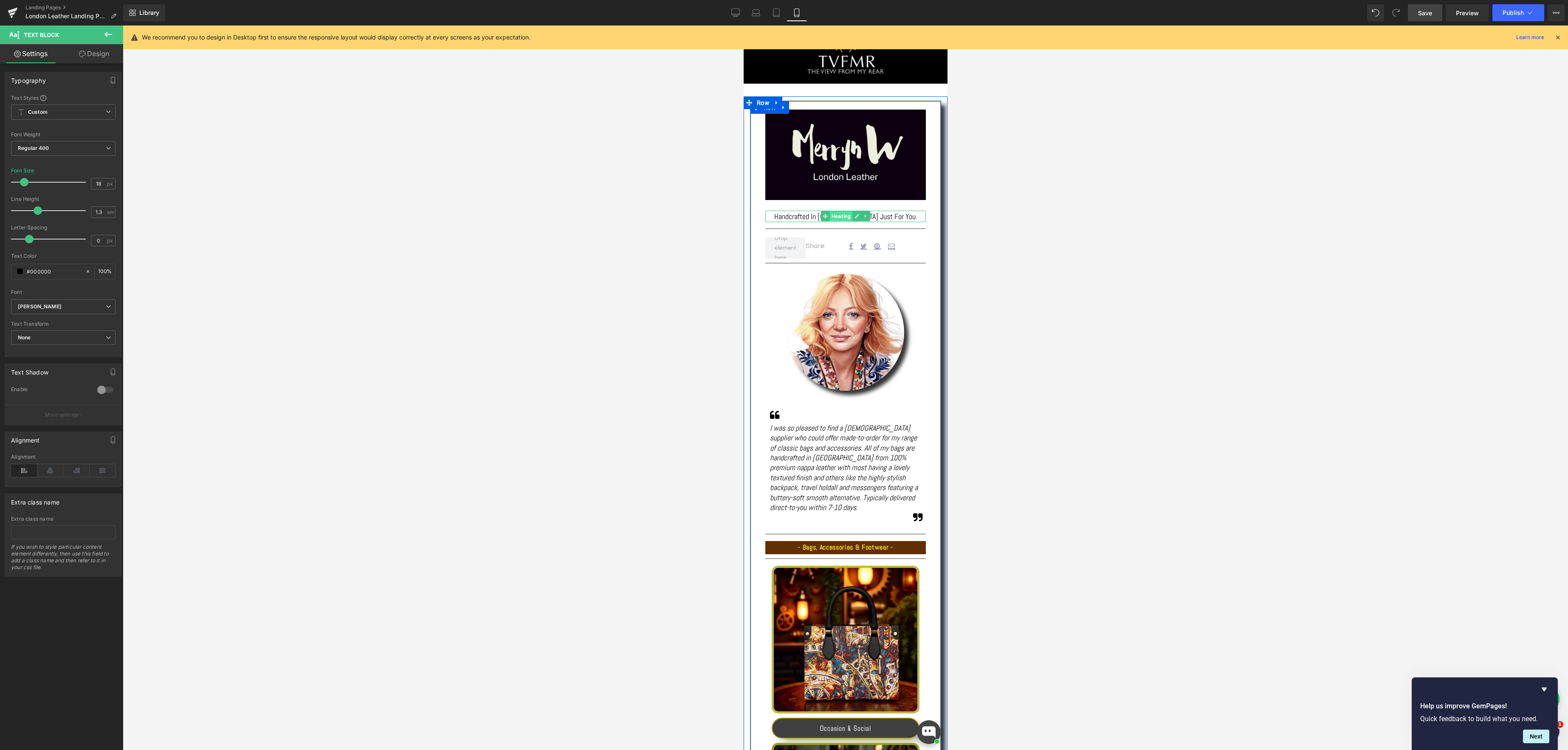
click at [836, 217] on span "Heading" at bounding box center [841, 216] width 23 height 10
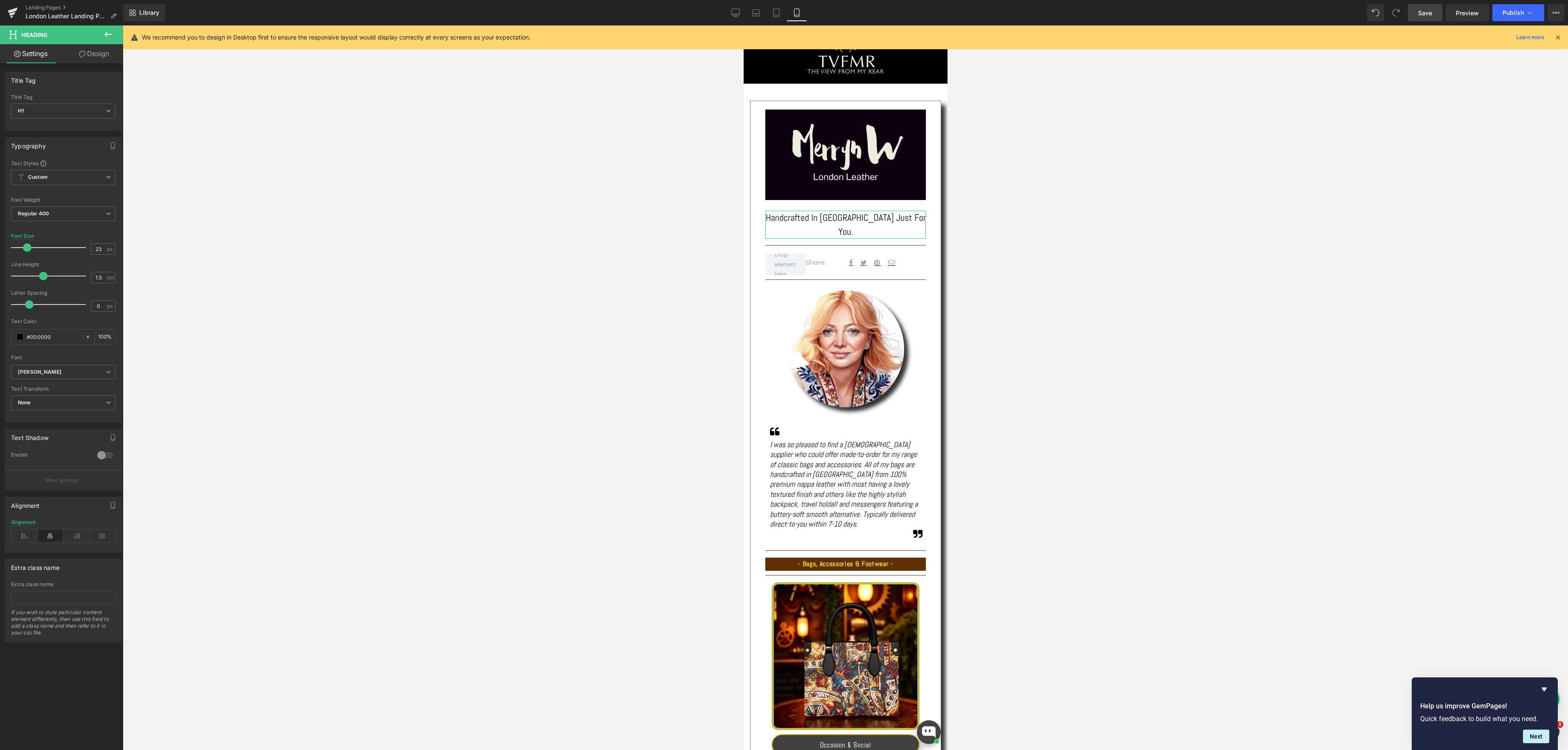
type input "24"
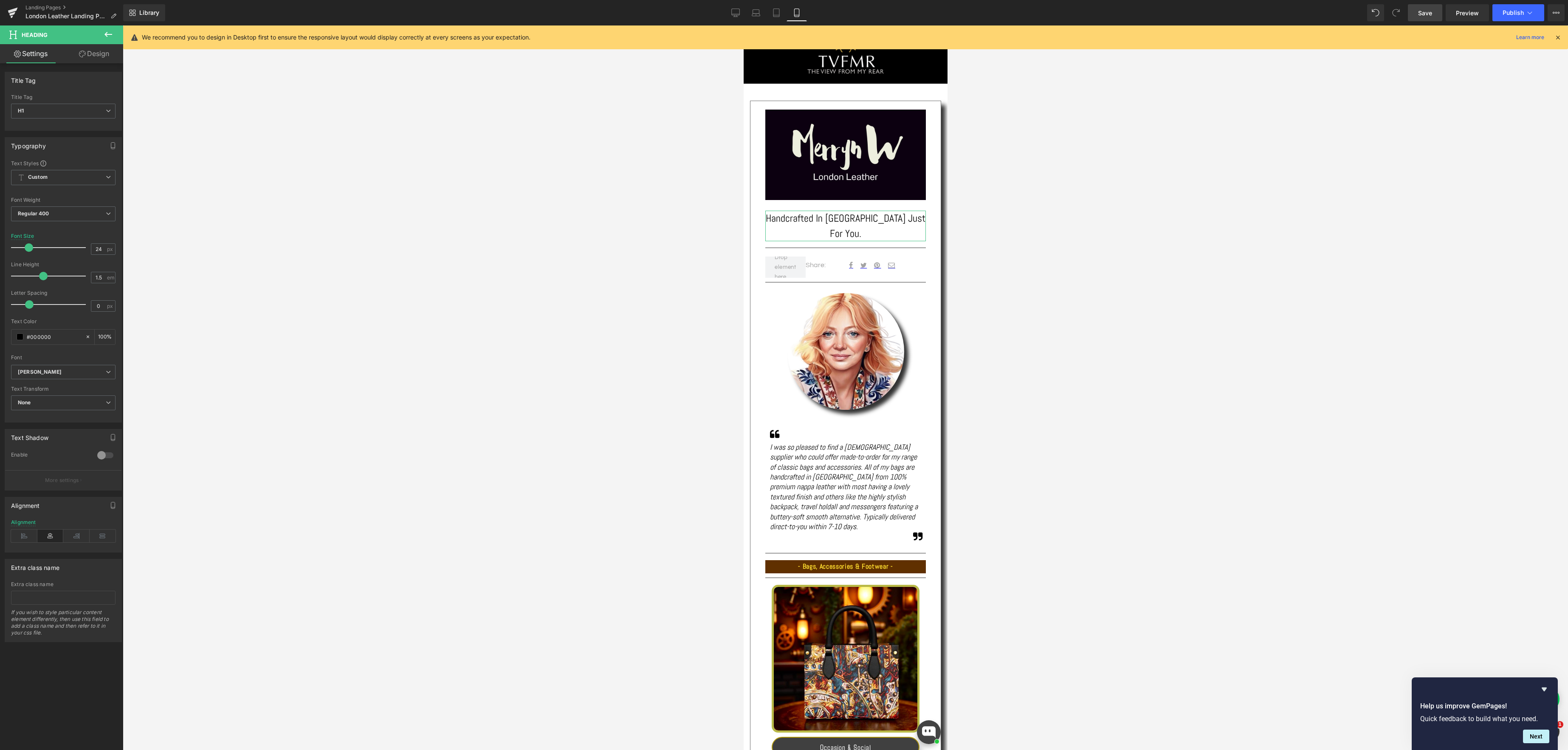
click at [29, 247] on span at bounding box center [29, 248] width 9 height 9
click at [835, 482] on span "Text Block" at bounding box center [842, 487] width 28 height 10
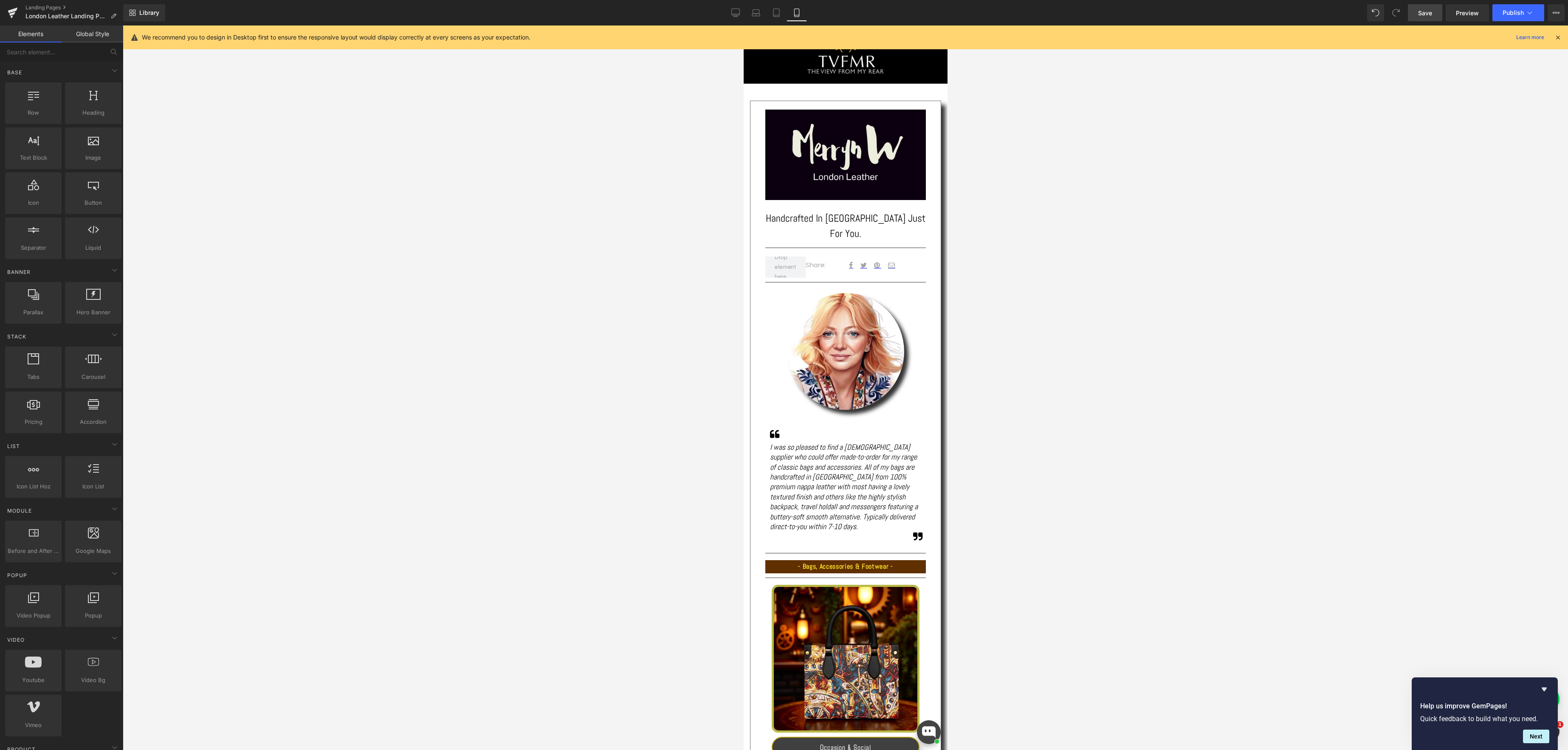
click at [1099, 412] on div at bounding box center [845, 388] width 1445 height 724
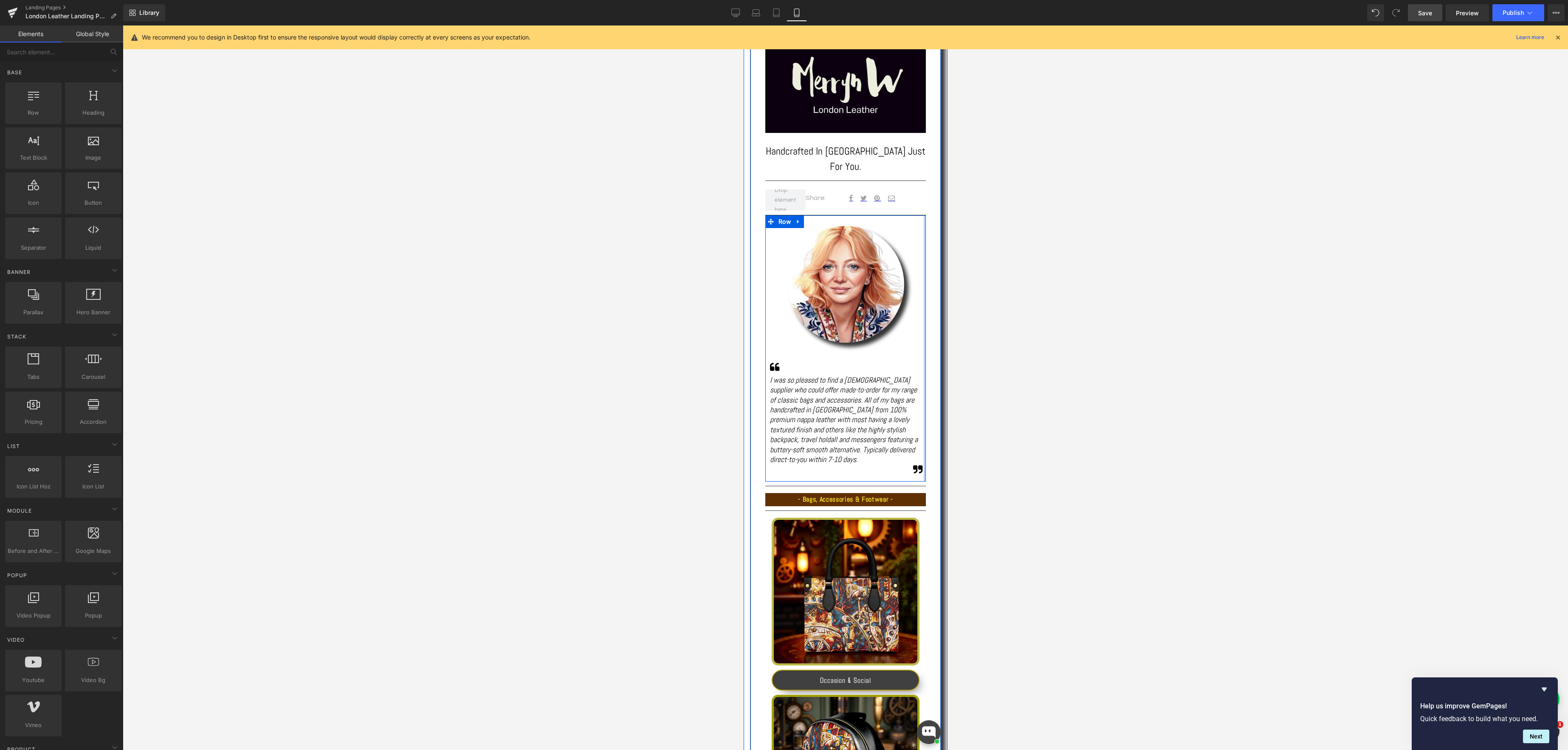
scroll to position [0, 0]
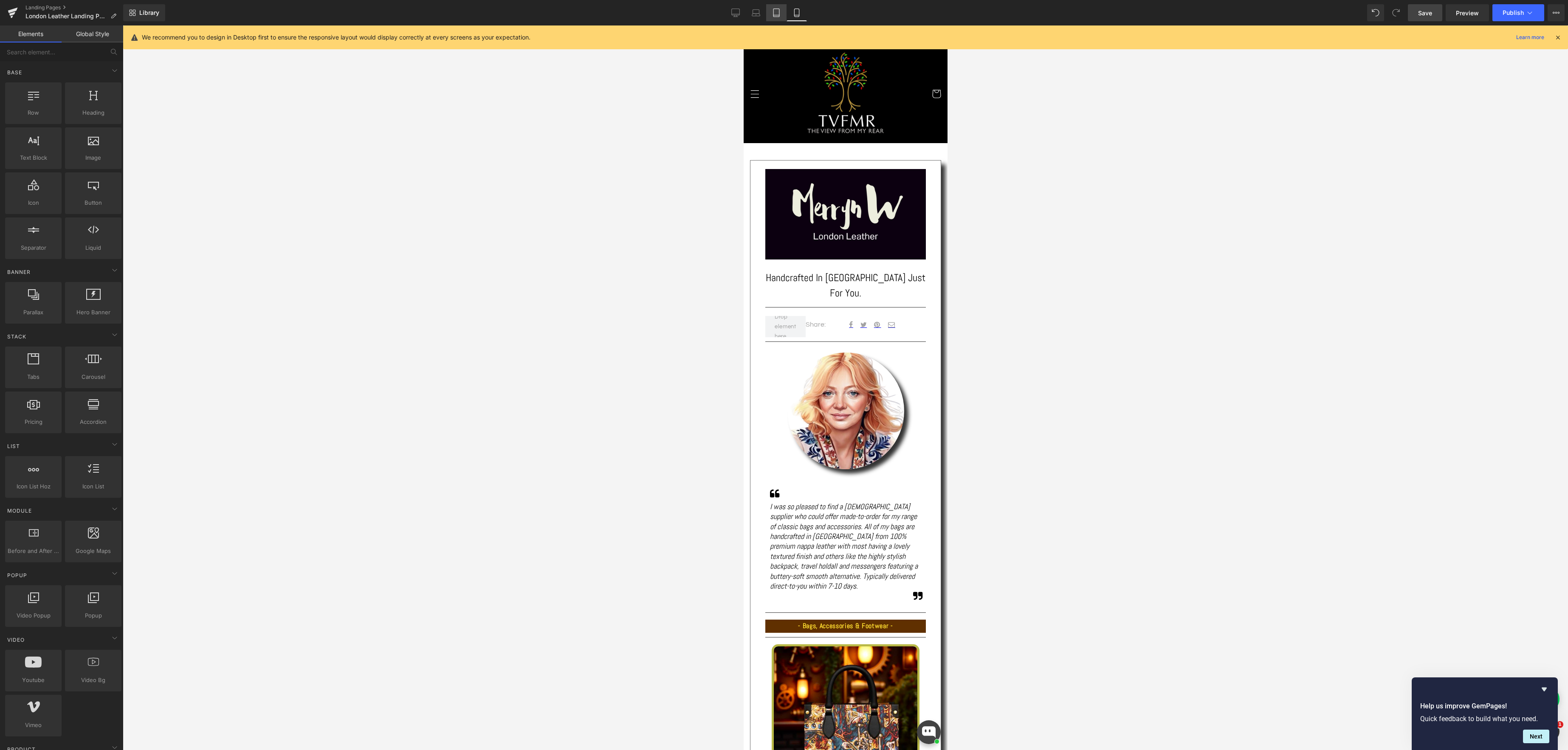
click at [774, 12] on icon at bounding box center [777, 13] width 6 height 8
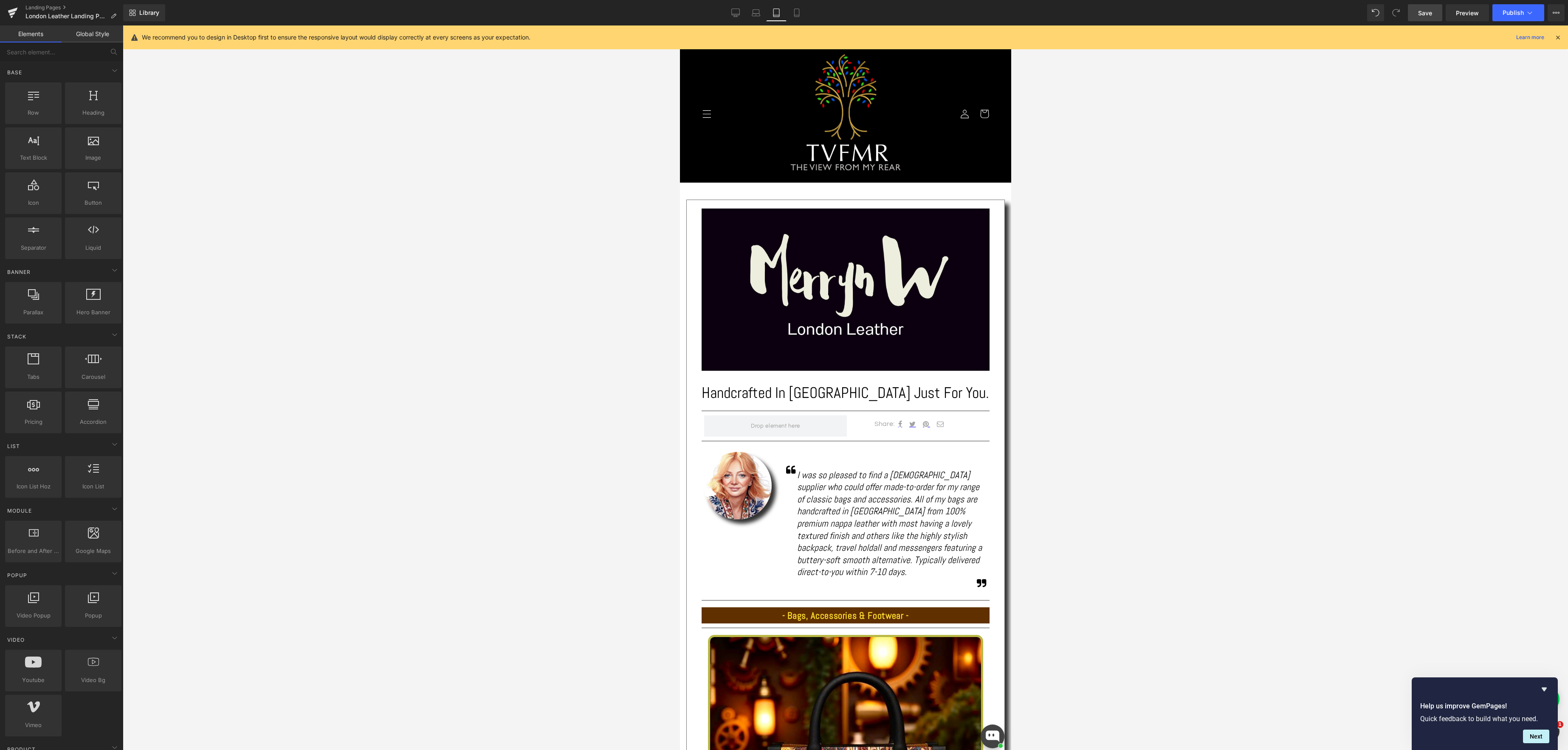
scroll to position [157, 0]
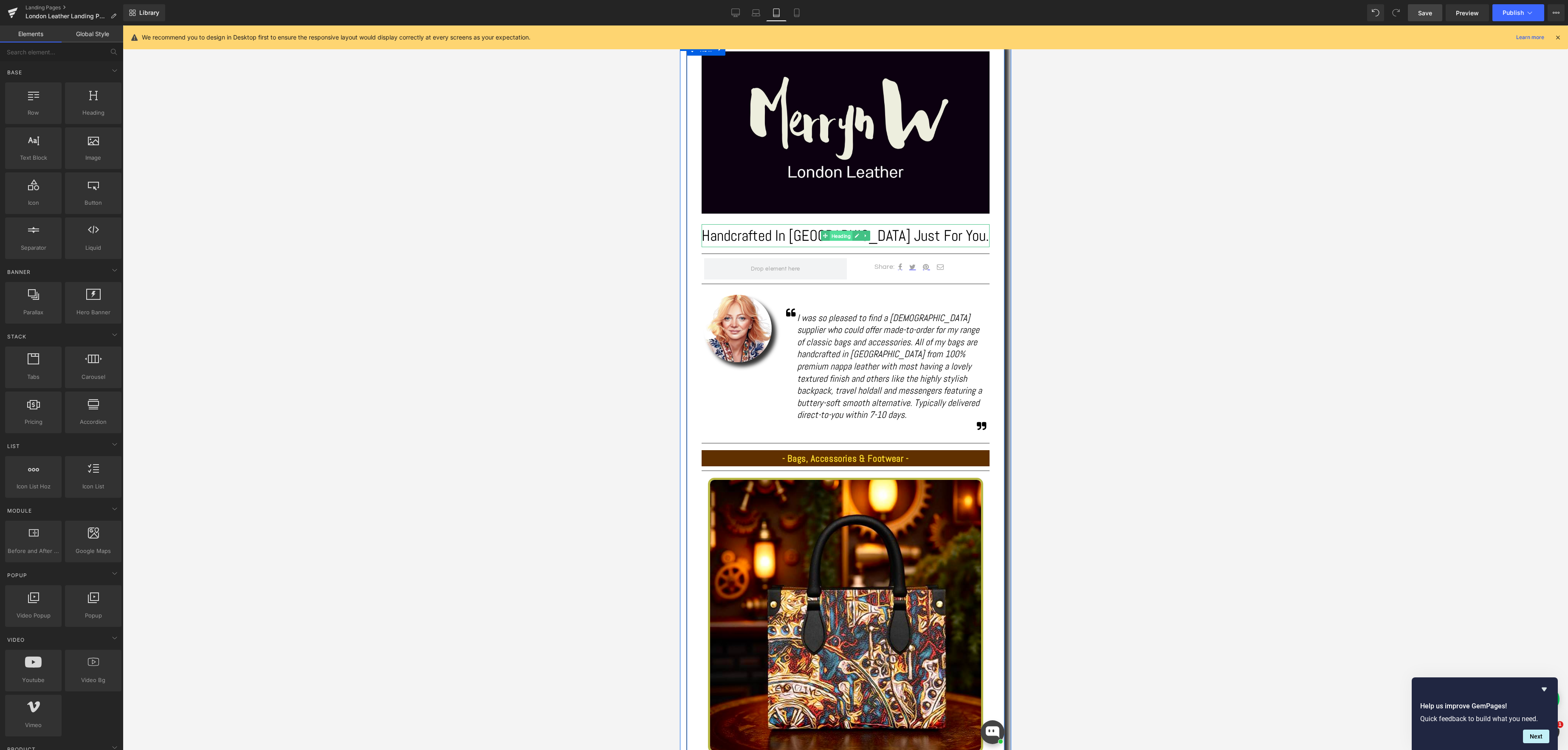
click at [844, 237] on span "Heading" at bounding box center [841, 236] width 23 height 10
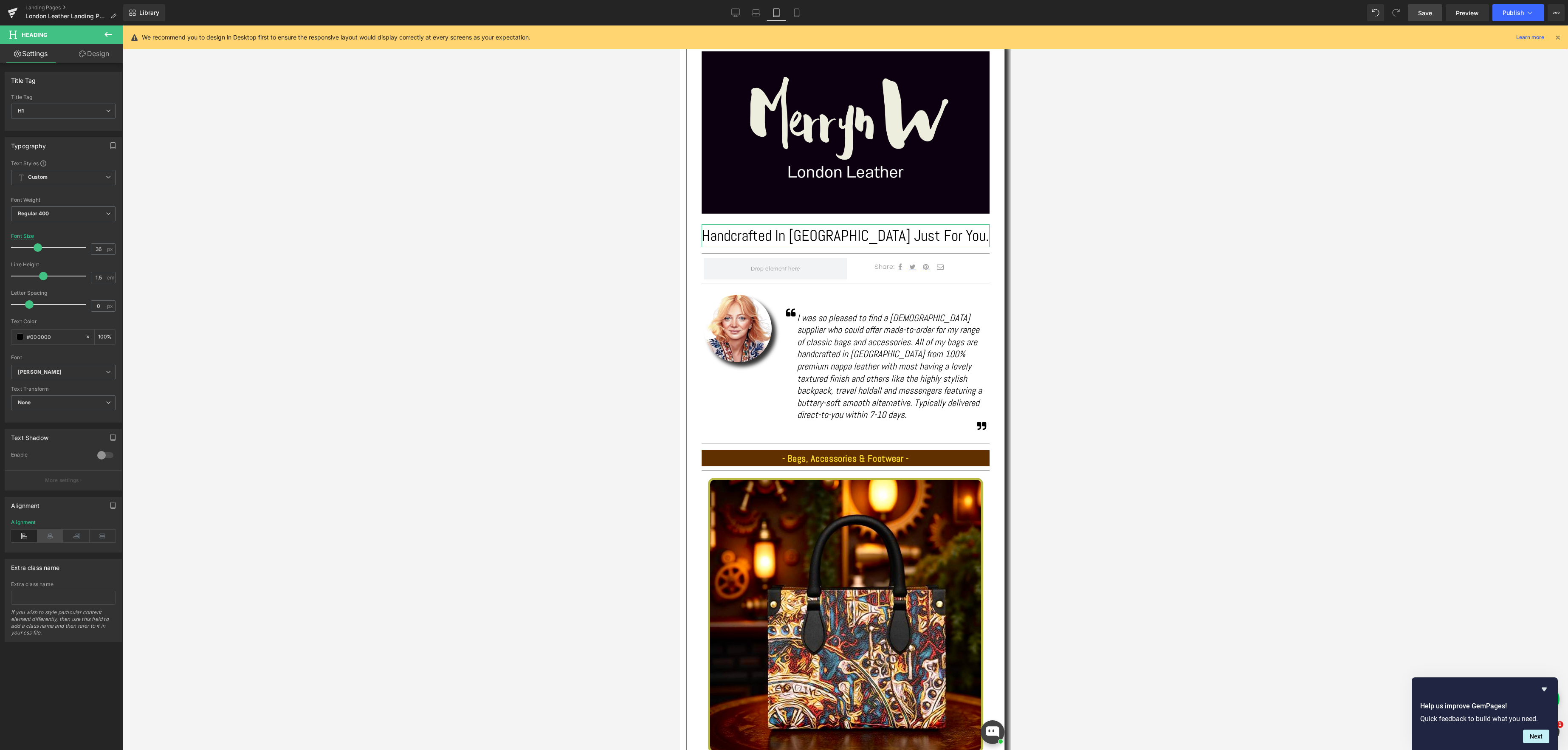
click at [49, 536] on icon at bounding box center [50, 536] width 26 height 13
click at [797, 12] on icon at bounding box center [797, 13] width 9 height 9
type input "24"
type input "100"
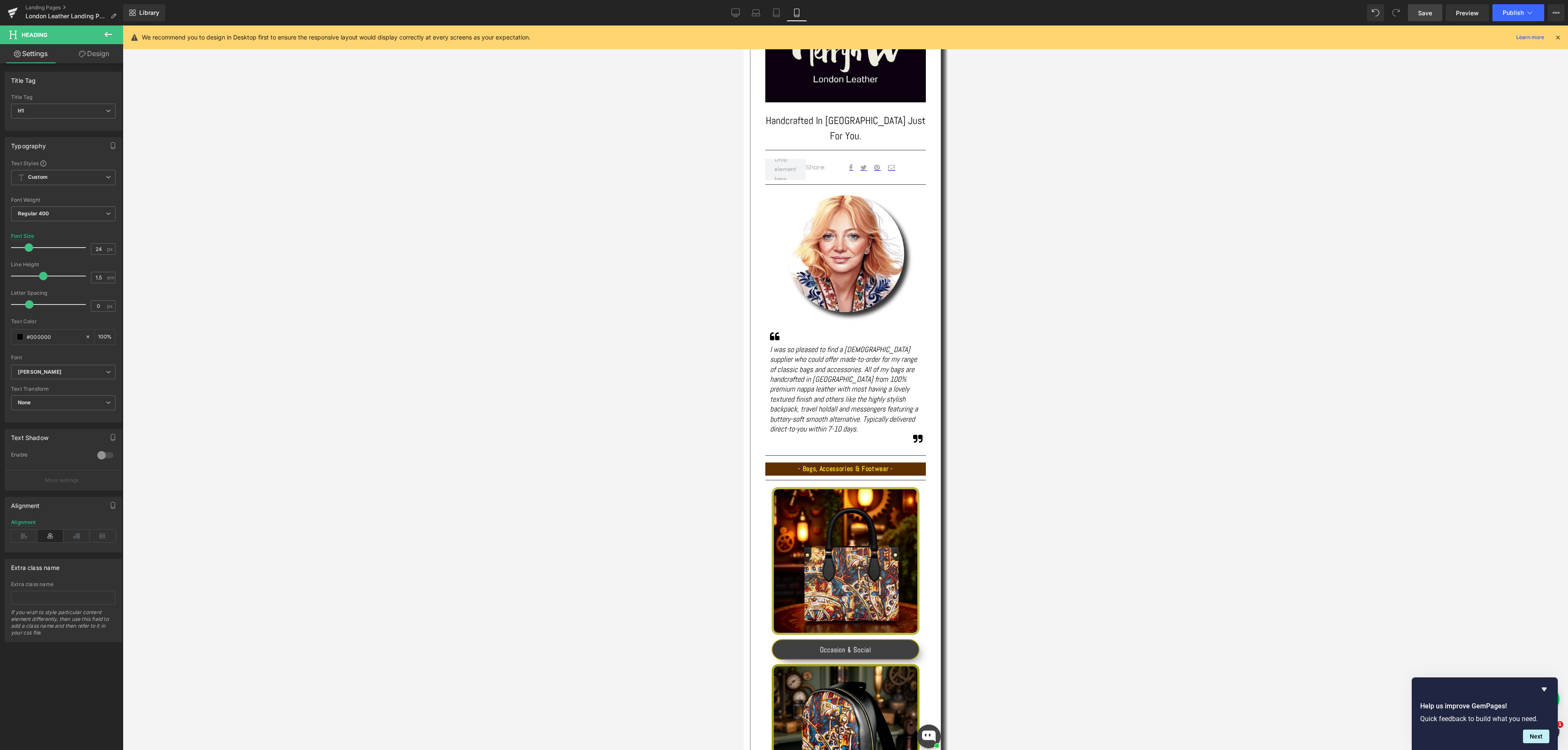
scroll to position [46, 0]
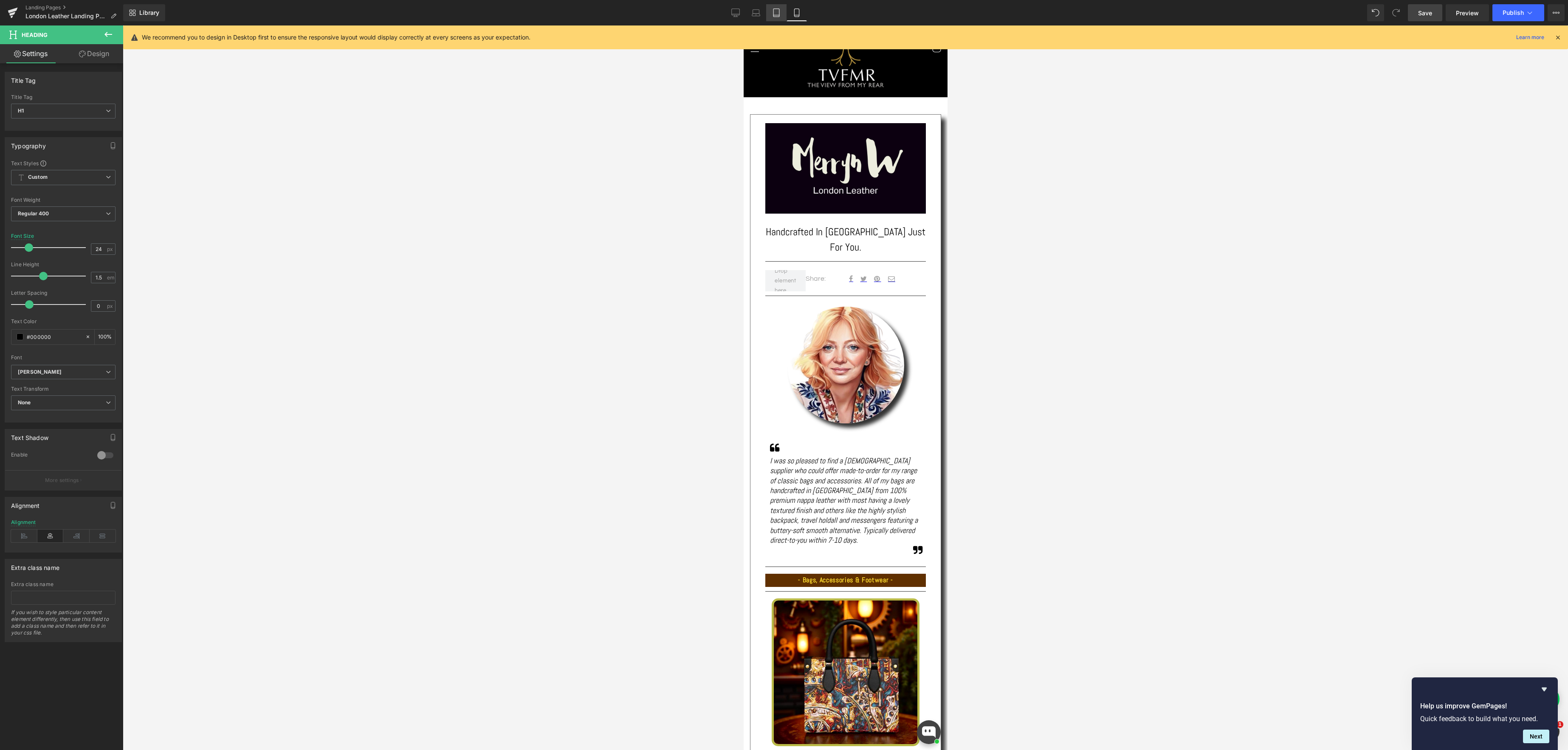
click at [776, 15] on icon at bounding box center [777, 15] width 6 height 0
type input "36"
type input "100"
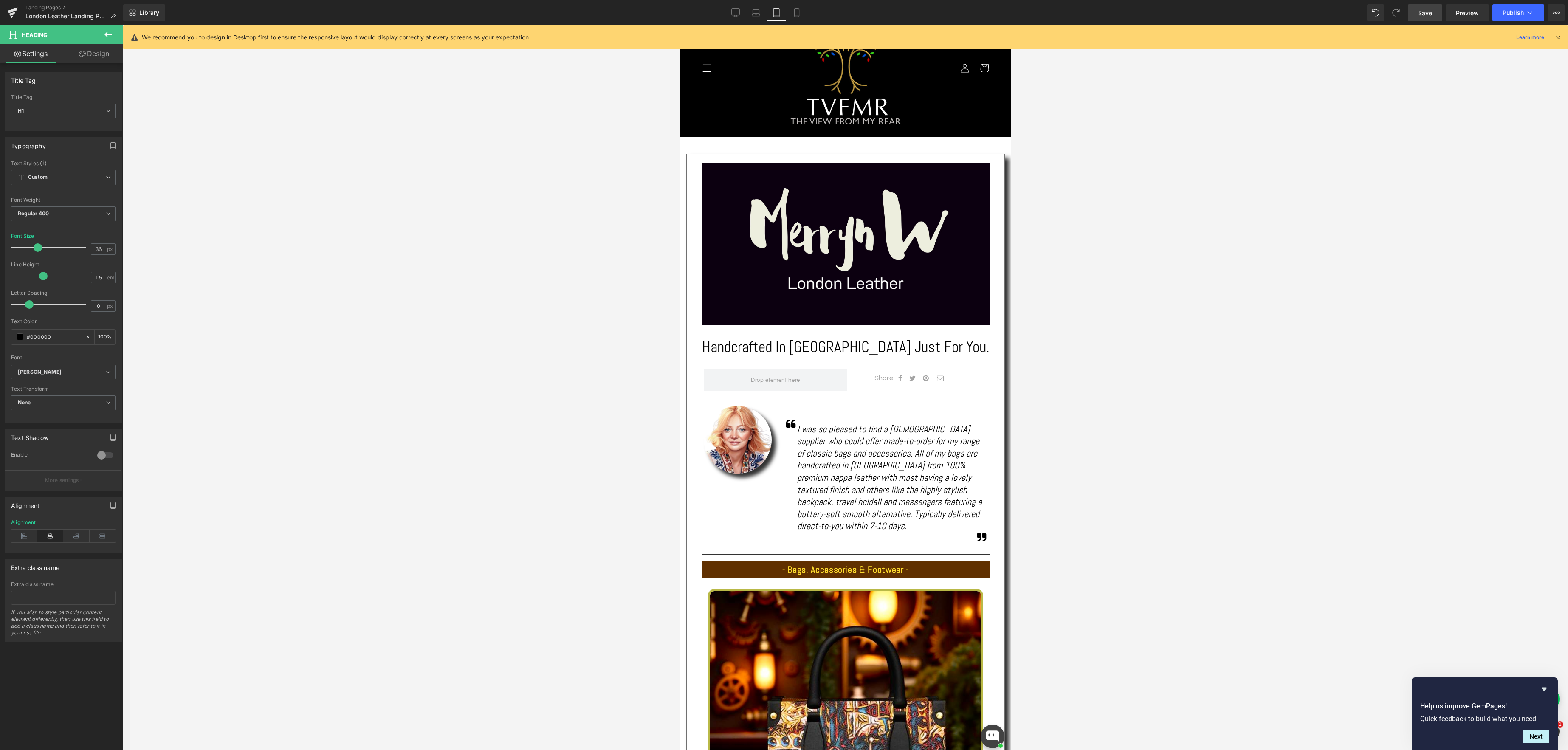
scroll to position [157, 0]
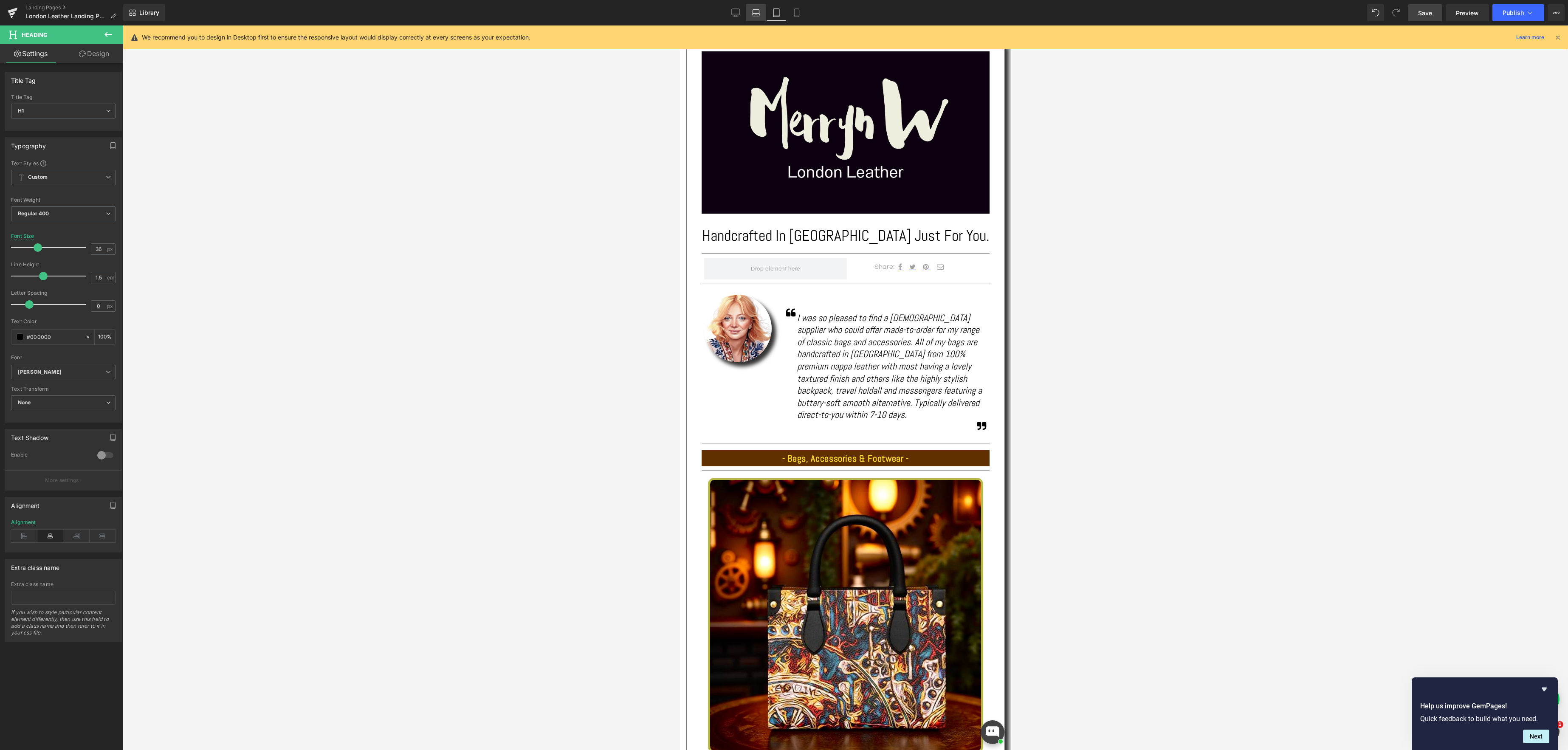
click at [753, 13] on icon at bounding box center [756, 15] width 8 height 2
type input "50"
type input "100"
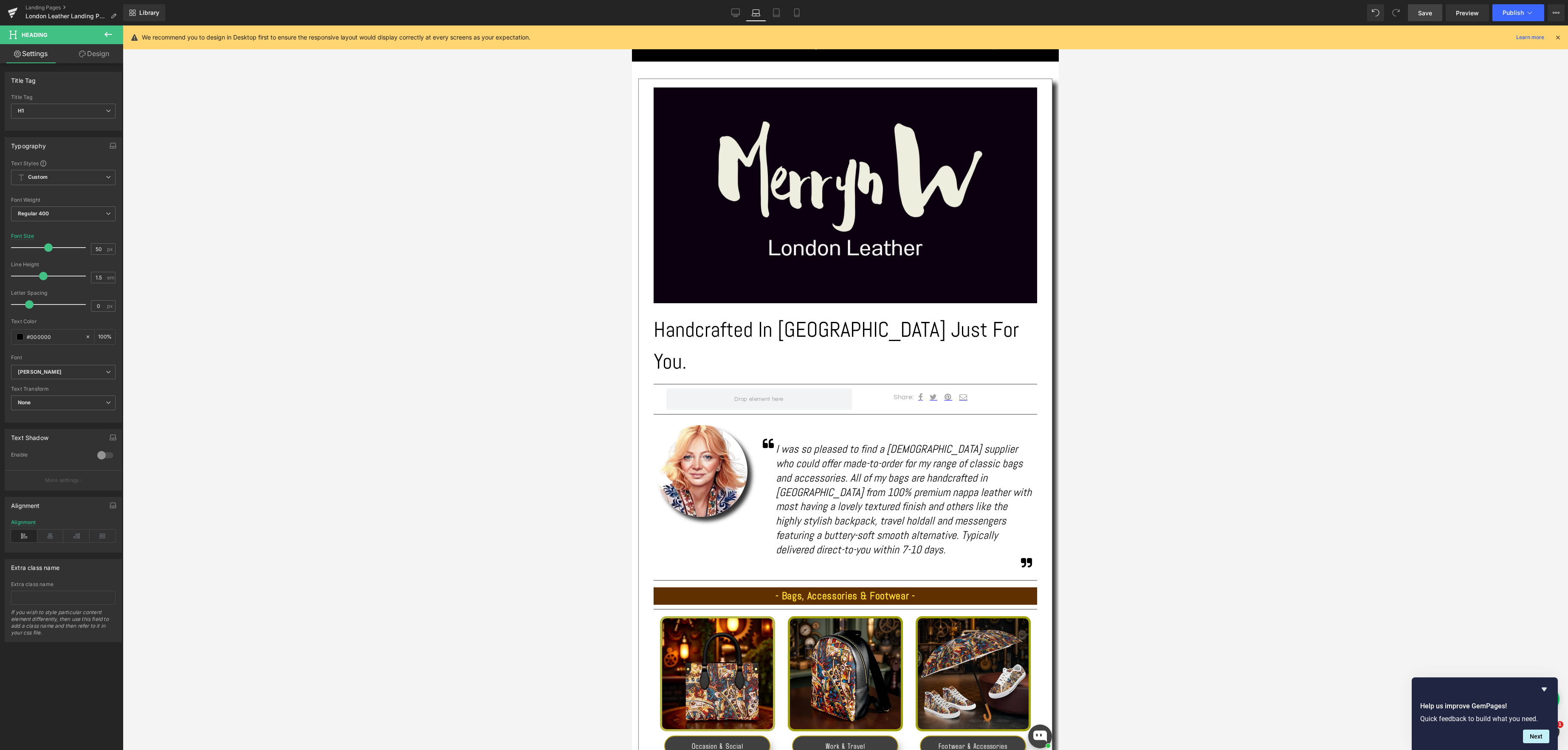
scroll to position [247, 0]
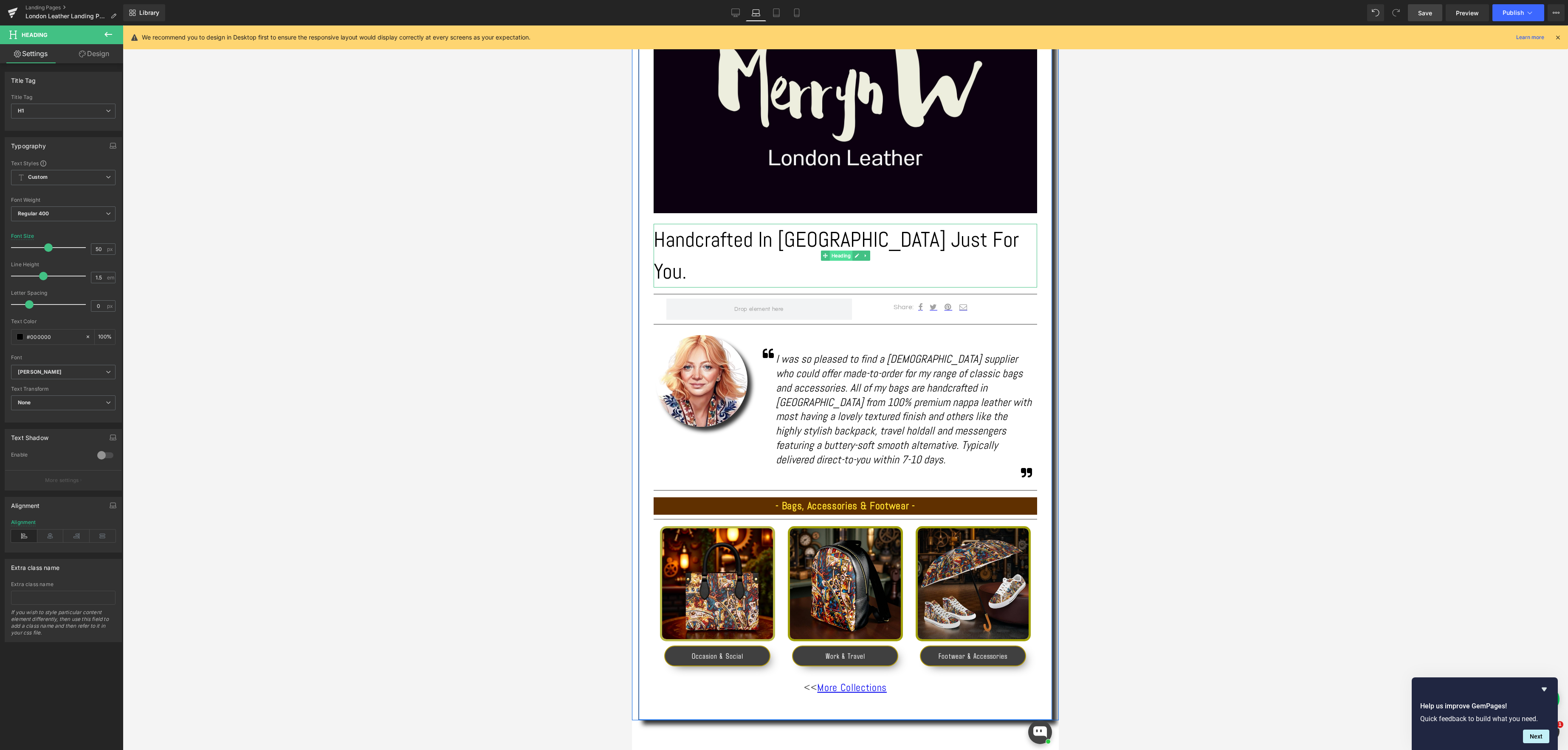
click at [839, 251] on span "Heading" at bounding box center [841, 256] width 23 height 10
click at [49, 533] on icon at bounding box center [50, 536] width 26 height 13
click at [737, 11] on icon at bounding box center [735, 13] width 9 height 9
type input "70"
type input "100"
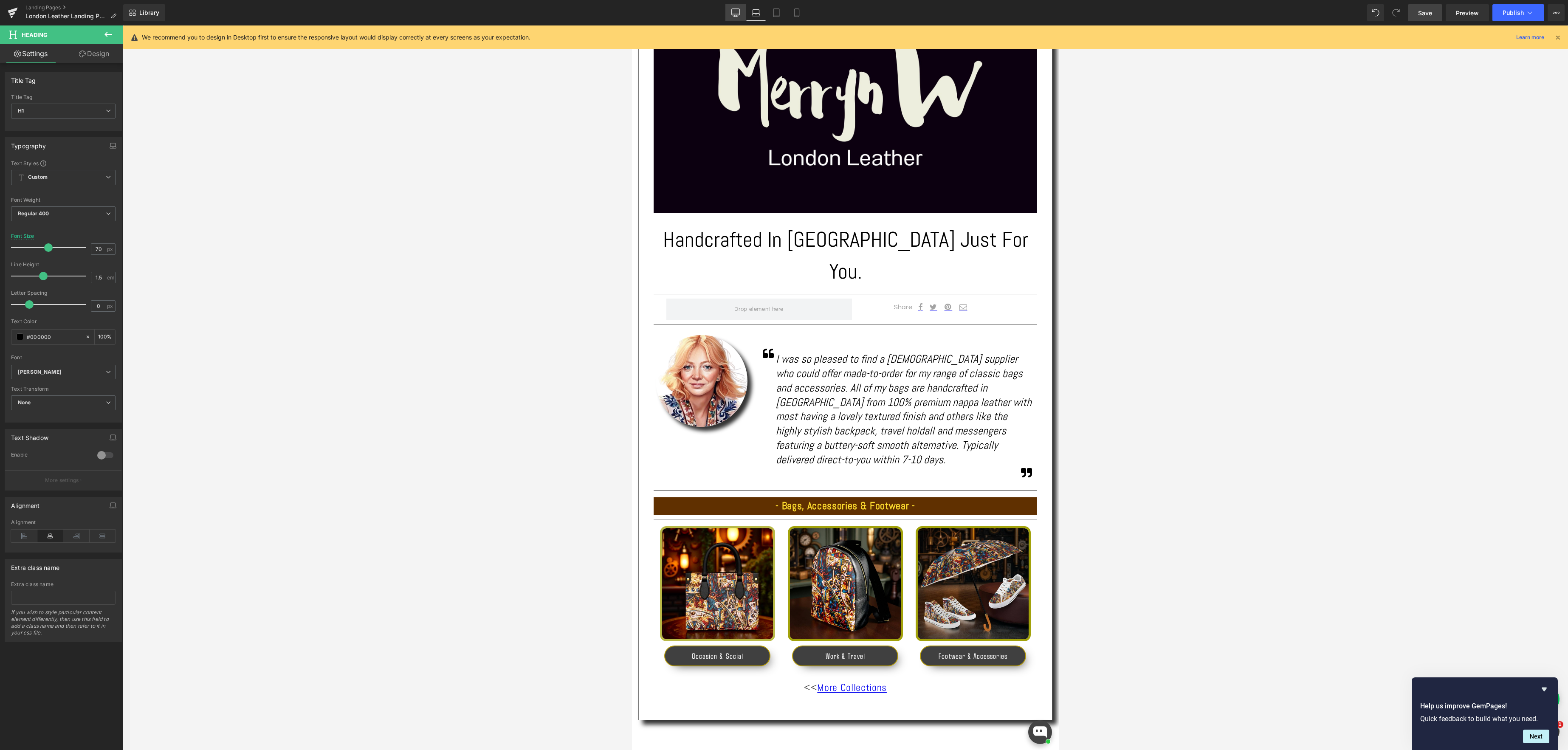
scroll to position [294, 0]
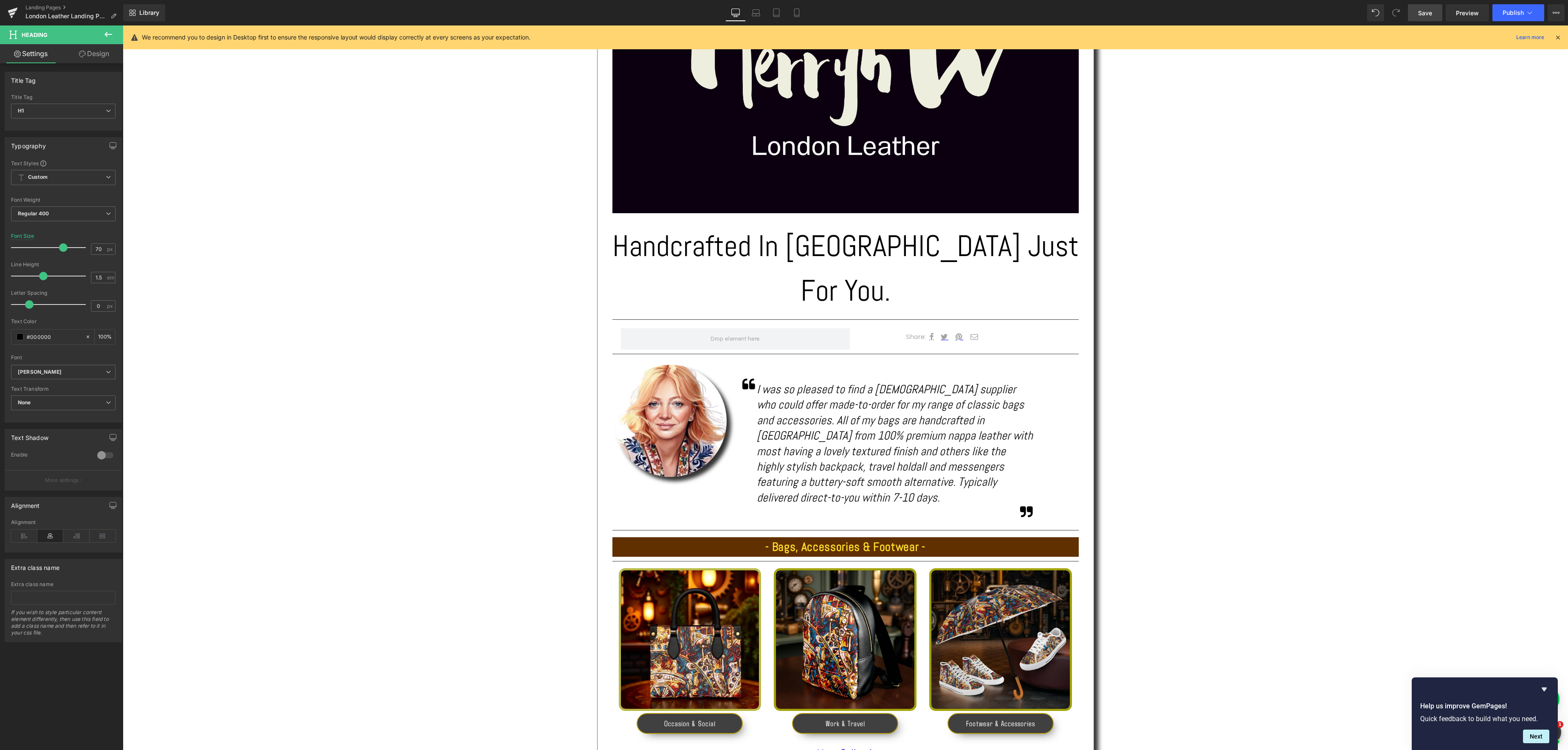
click at [1423, 12] on span "Save" at bounding box center [1425, 13] width 14 height 9
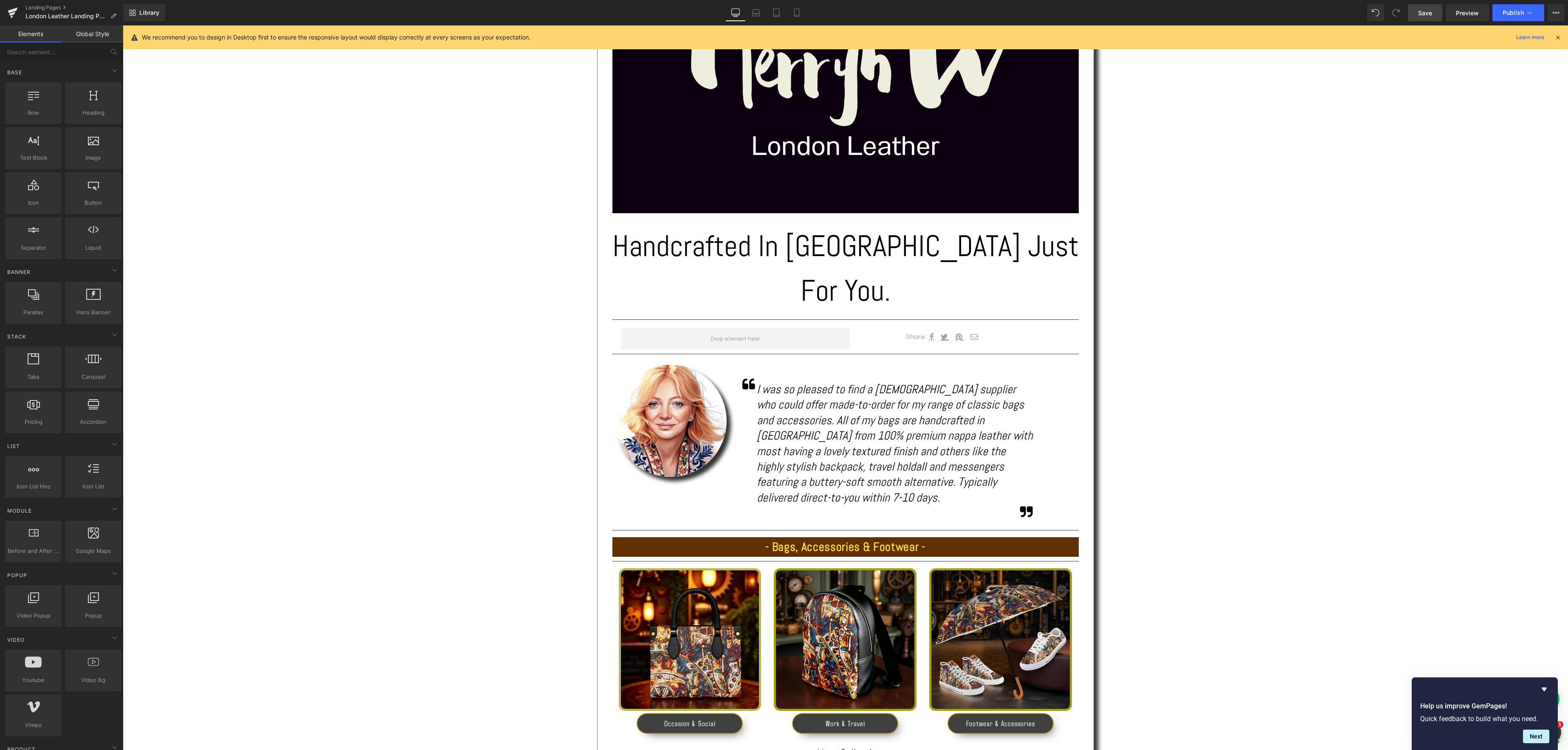
click at [1186, 483] on div "Text Block Image Handcrafted In [GEOGRAPHIC_DATA] Just For You. Heading Separat…" at bounding box center [845, 422] width 1445 height 994
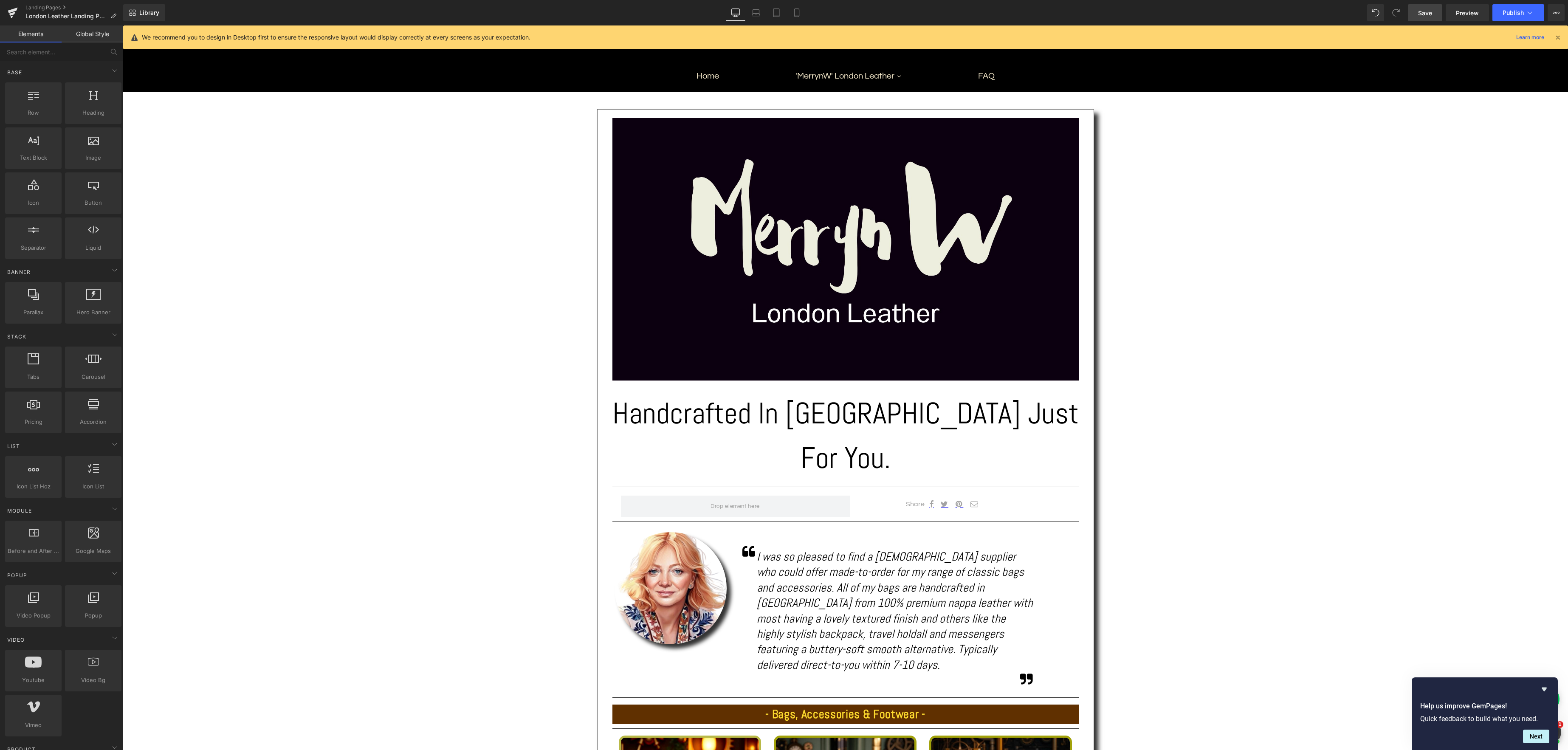
scroll to position [85, 0]
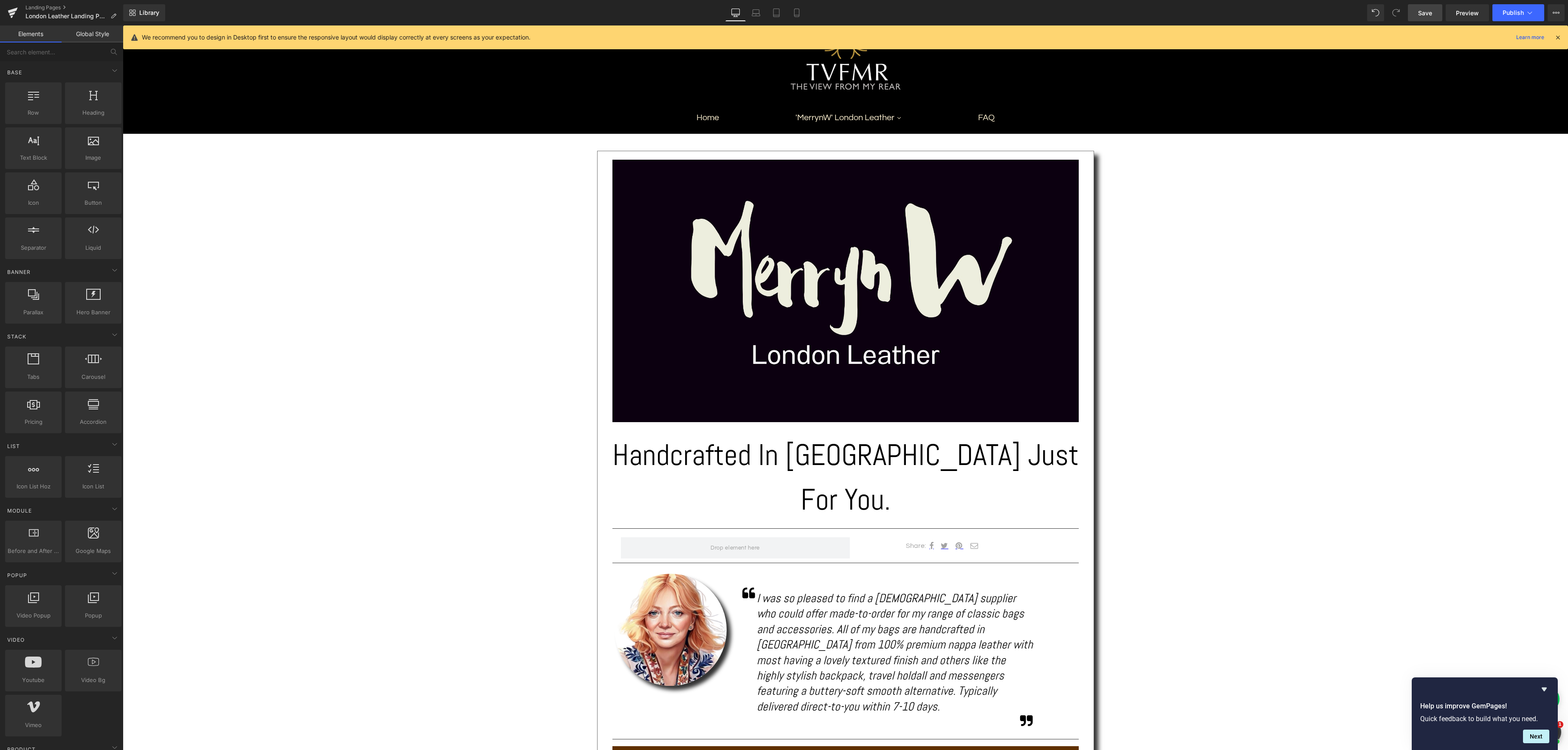
click at [1427, 10] on span "Save" at bounding box center [1425, 13] width 14 height 9
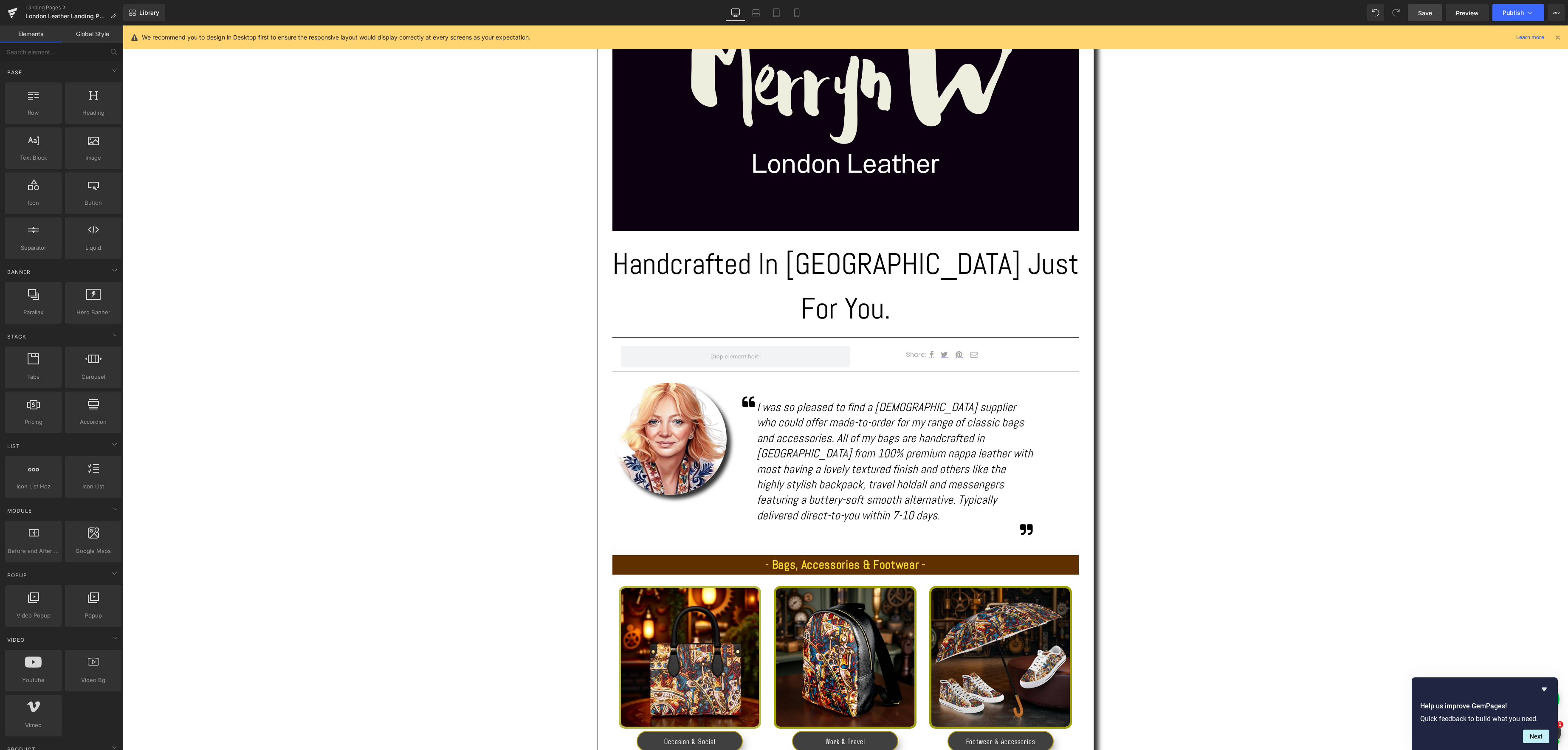
scroll to position [278, 0]
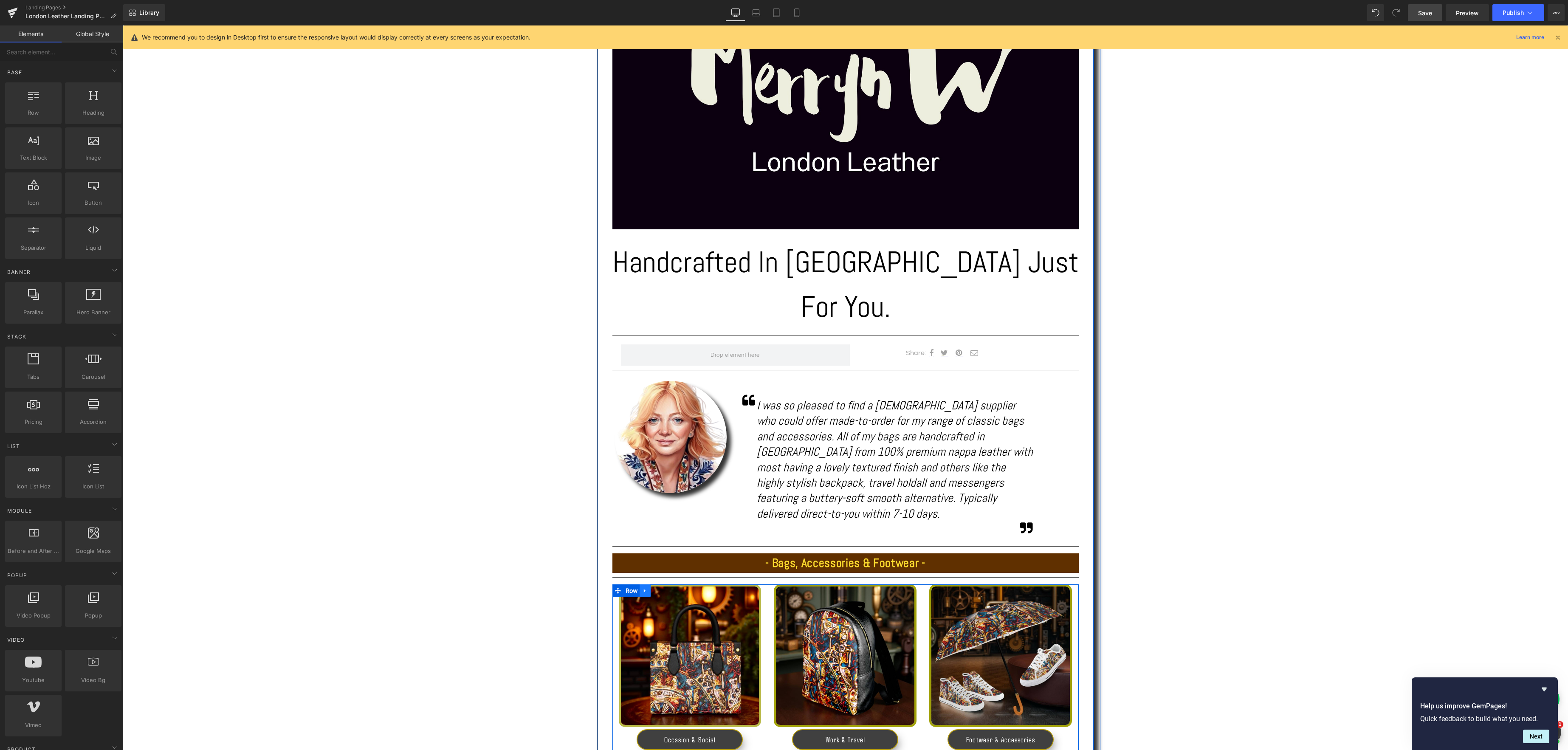
click at [648, 587] on icon at bounding box center [645, 591] width 6 height 6
click at [670, 588] on icon at bounding box center [667, 591] width 6 height 6
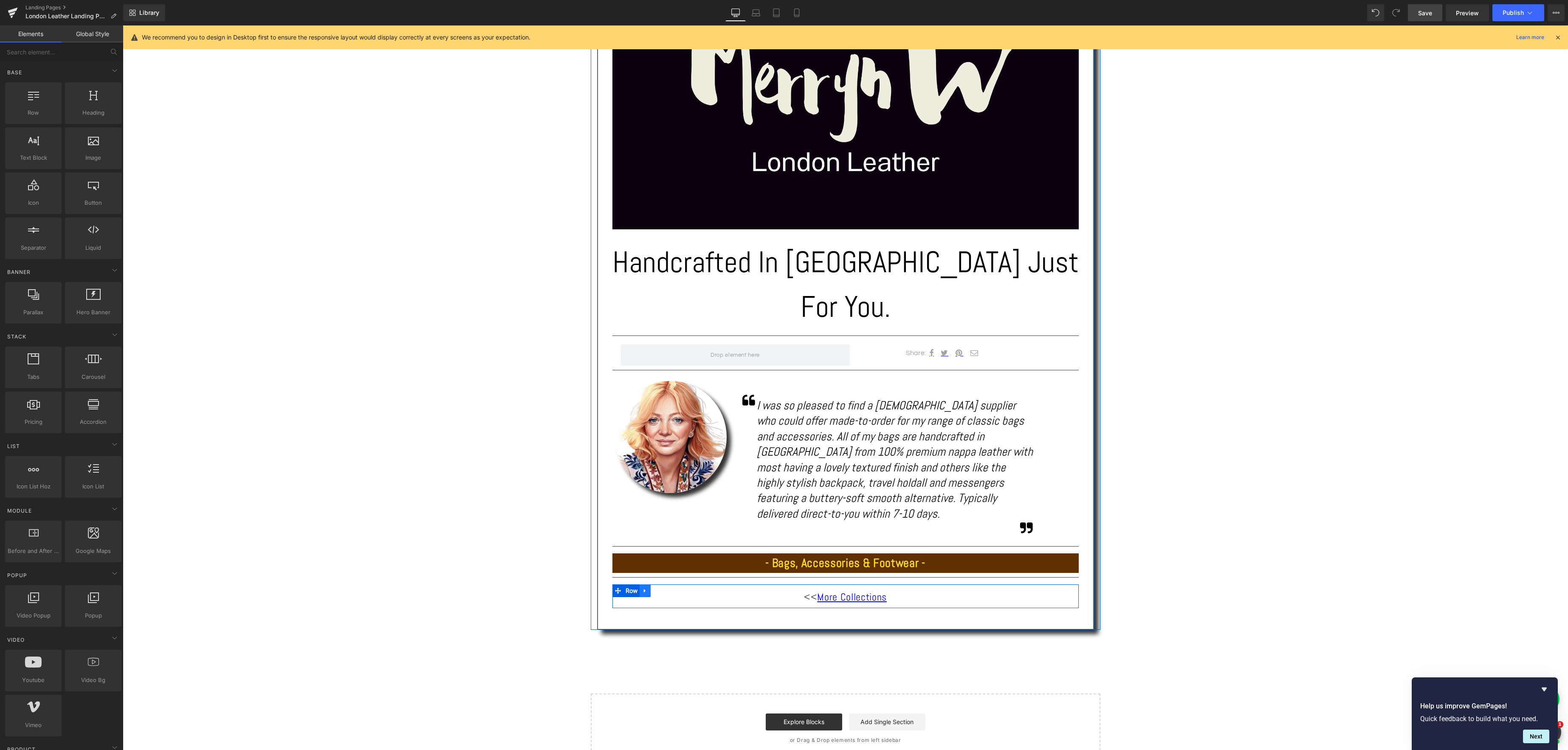
click at [645, 587] on icon at bounding box center [645, 591] width 6 height 6
click at [671, 584] on link at bounding box center [667, 591] width 11 height 13
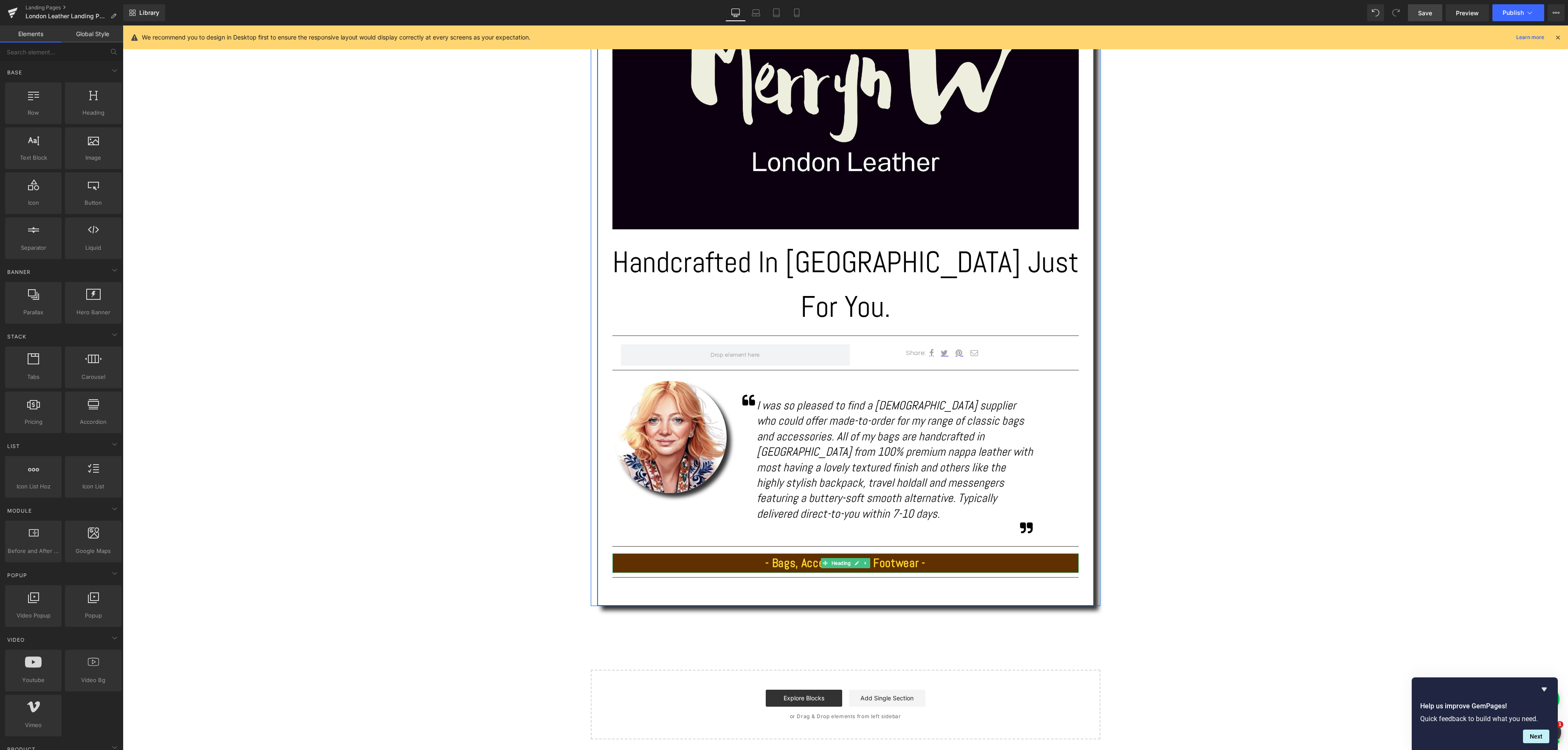
click at [939, 556] on h1 "- Bags, Accessories & Footwear -" at bounding box center [845, 563] width 466 height 15
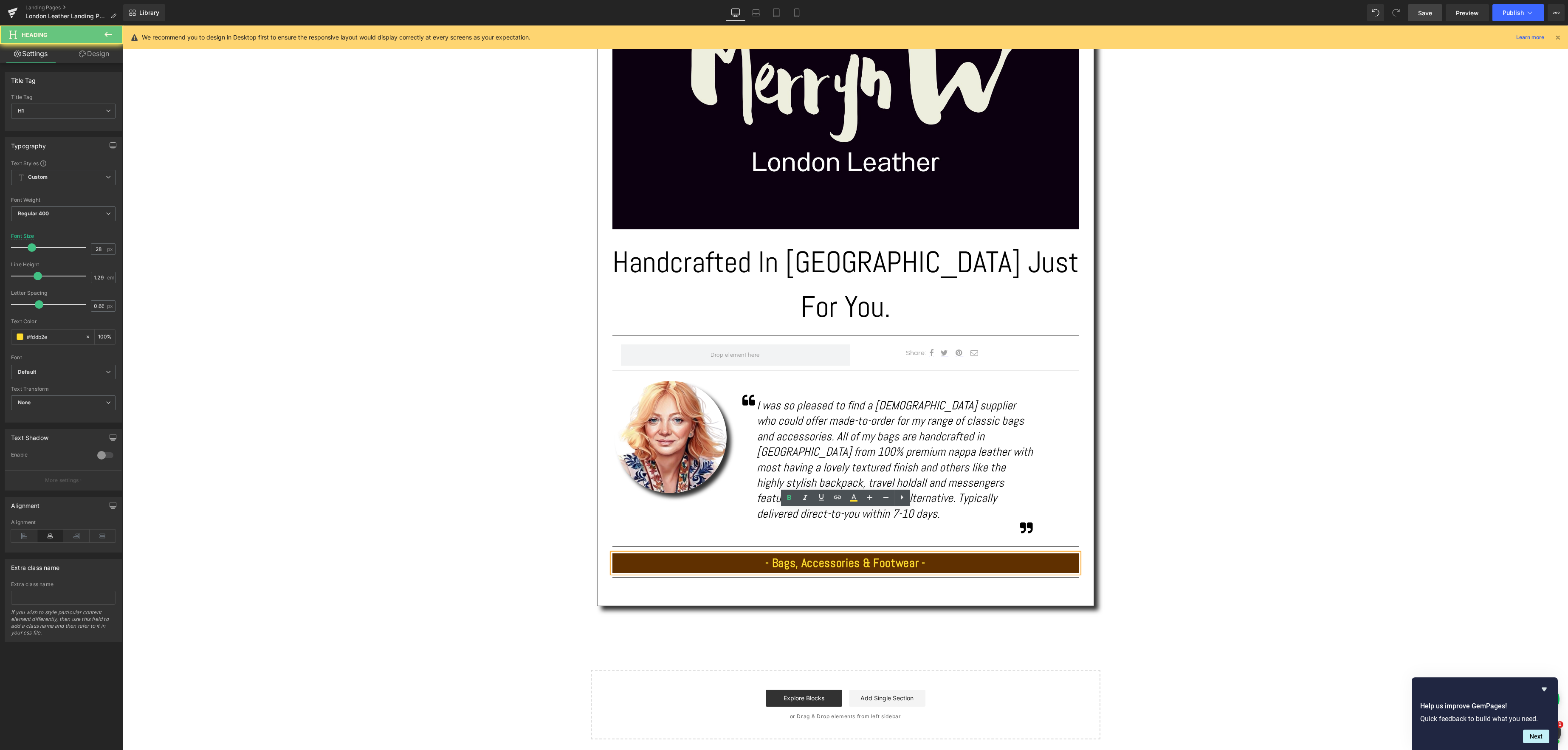
click at [936, 556] on h1 "- Bags, Accessories & Footwear -" at bounding box center [845, 563] width 466 height 15
click at [94, 55] on link "Design" at bounding box center [94, 54] width 61 height 19
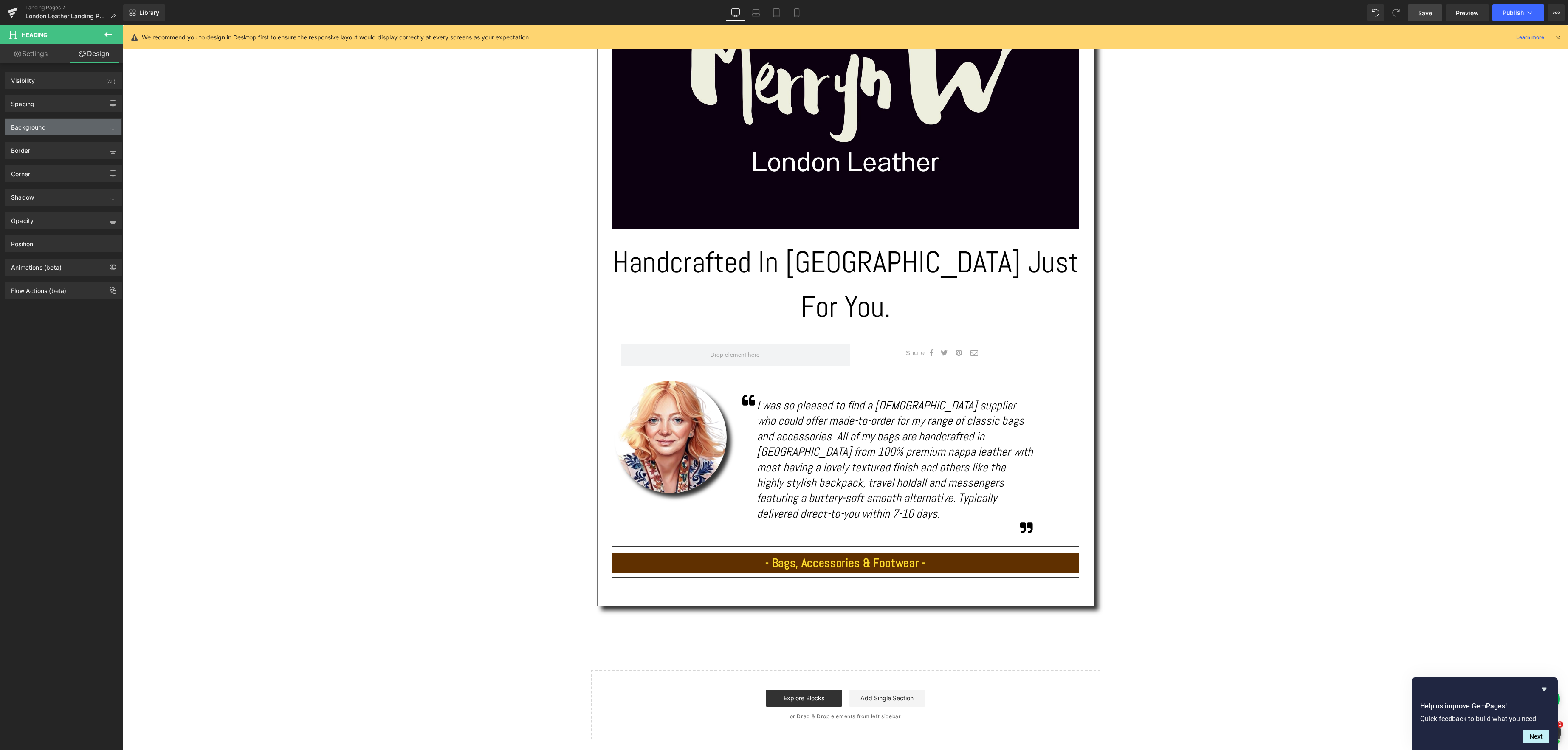
click at [50, 127] on div "Background" at bounding box center [63, 127] width 116 height 16
click at [19, 182] on span at bounding box center [19, 181] width 7 height 7
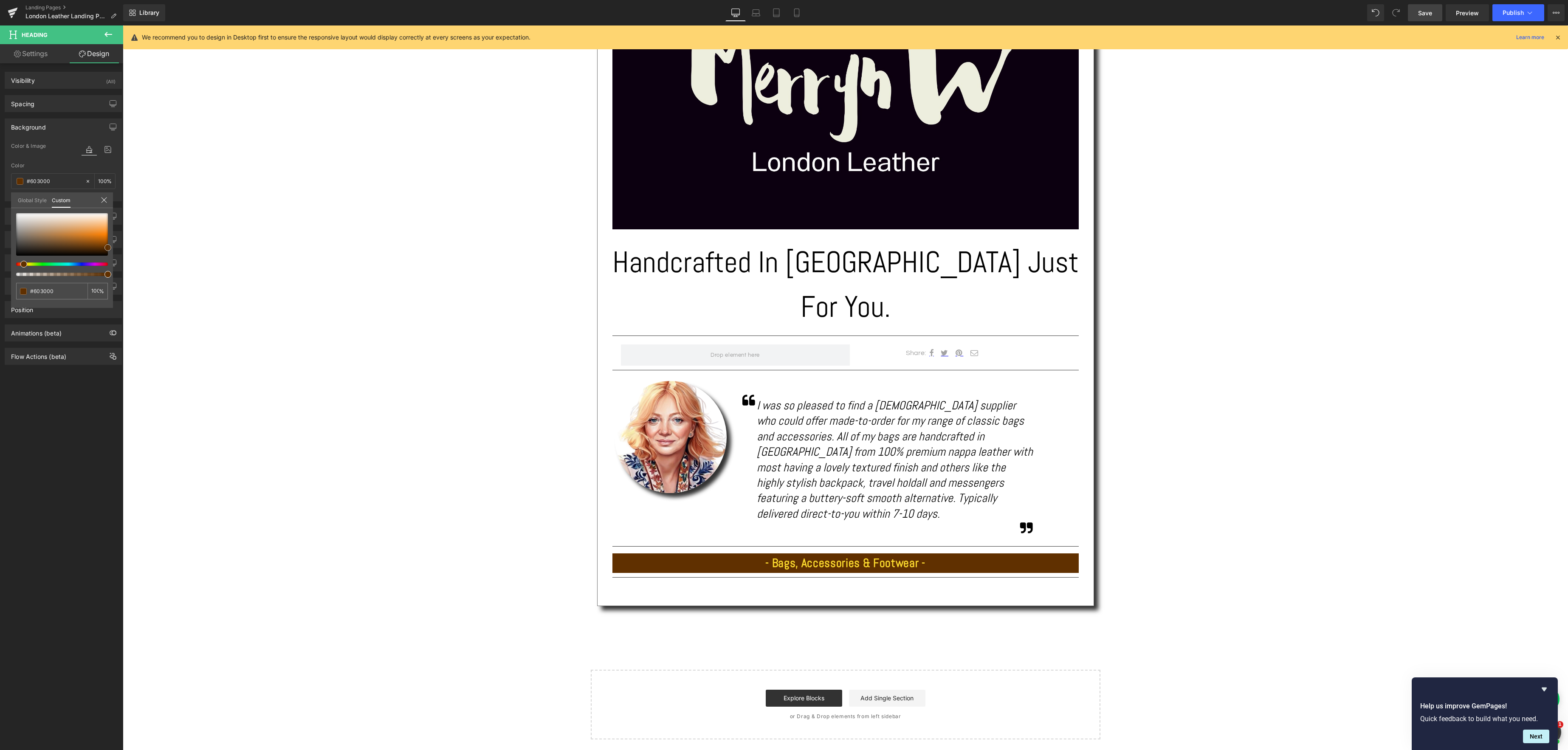
type input "#663300"
type input "#753a00"
type input "#884401"
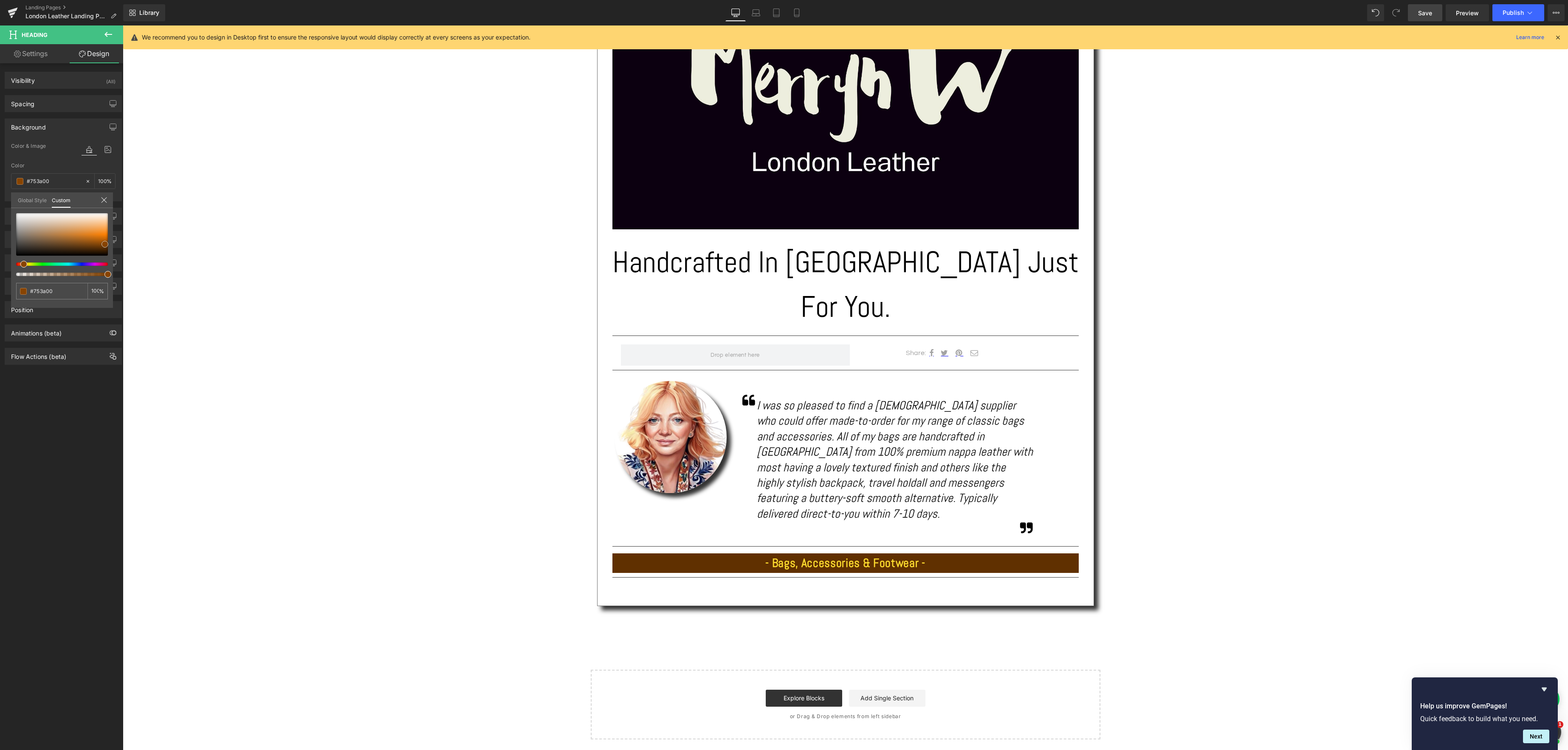
type input "#884401"
type input "#9c5106"
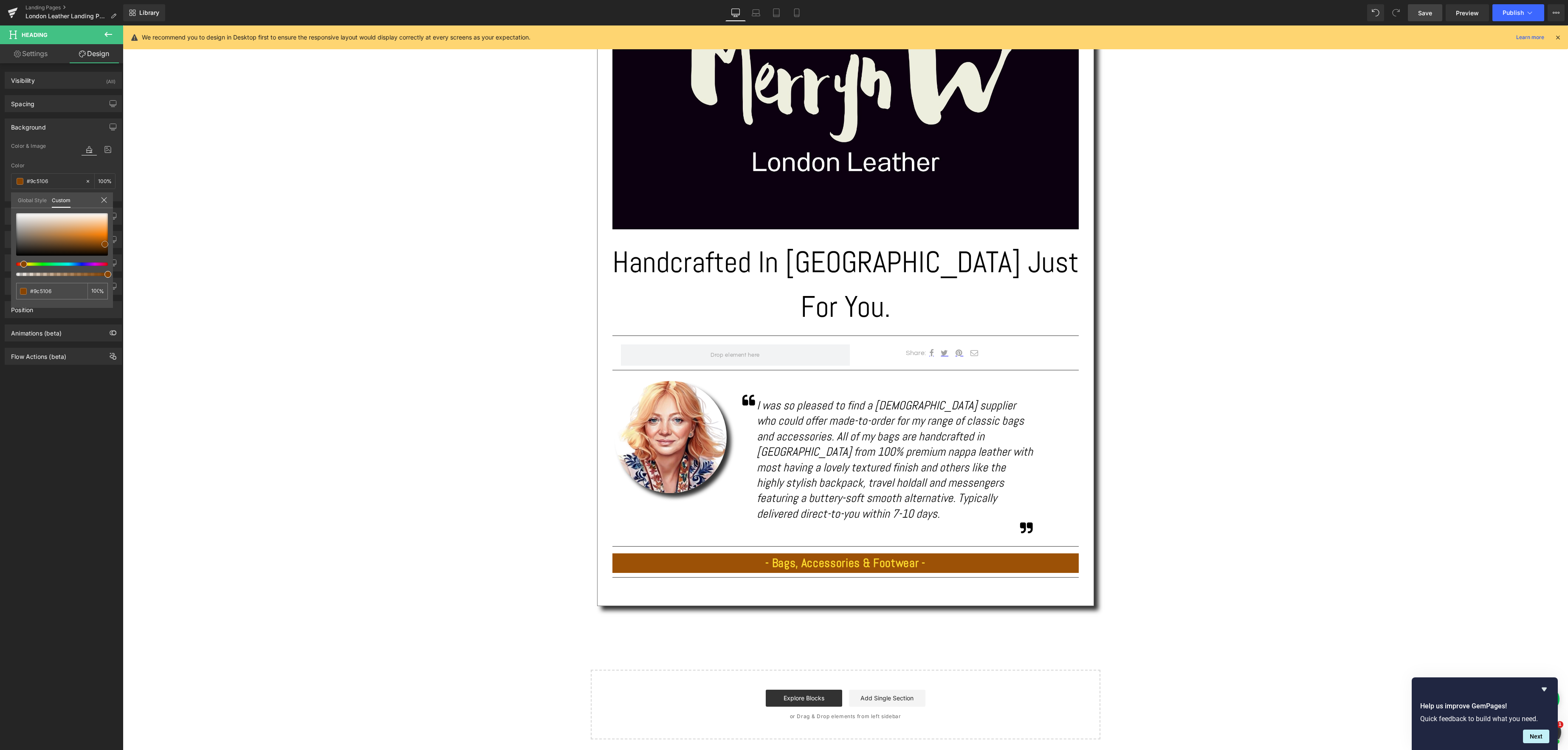
type input "#b06011"
type input "#b86d23"
type input "#ba7734"
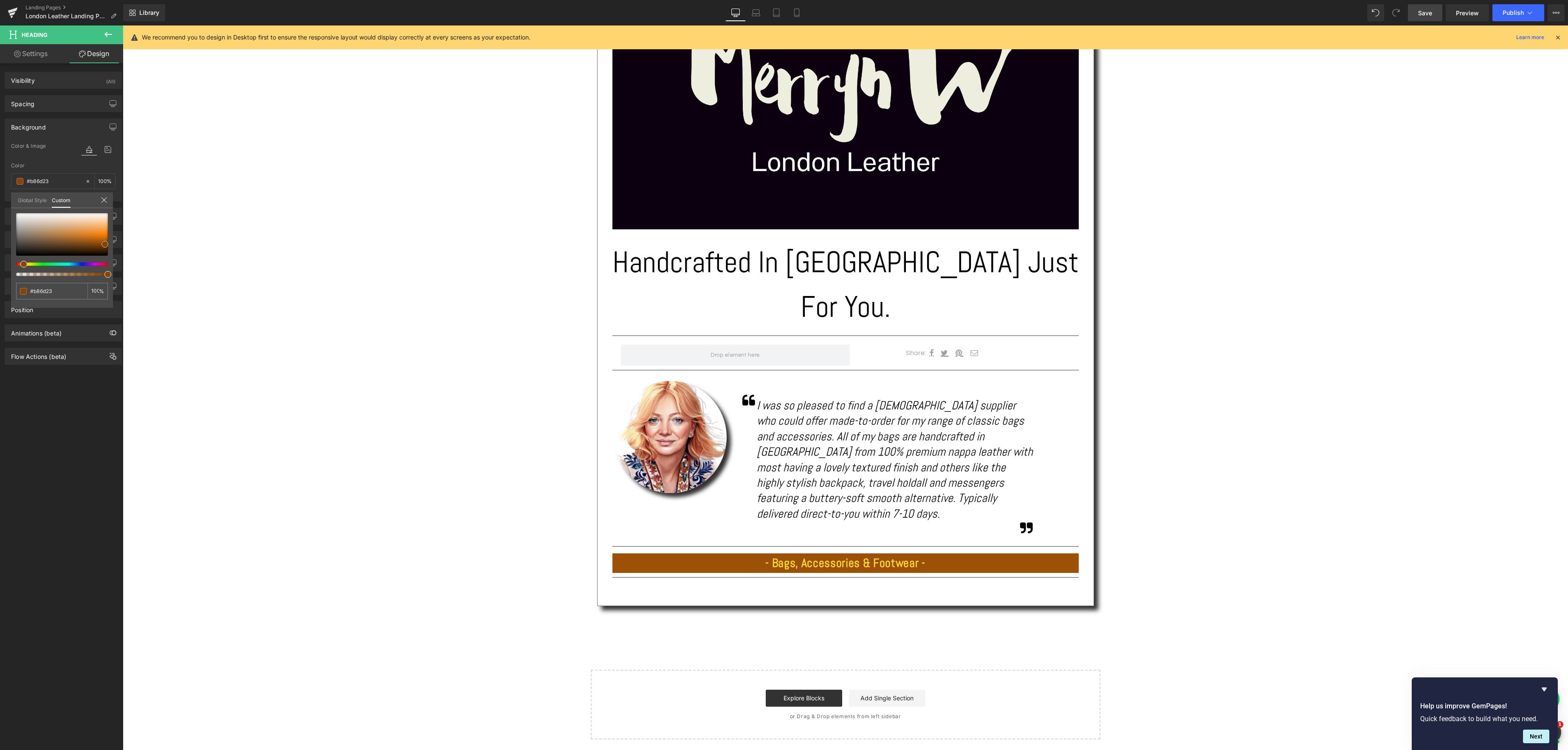
type input "#ba7734"
type input "#b67c43"
type input "#af7f4f"
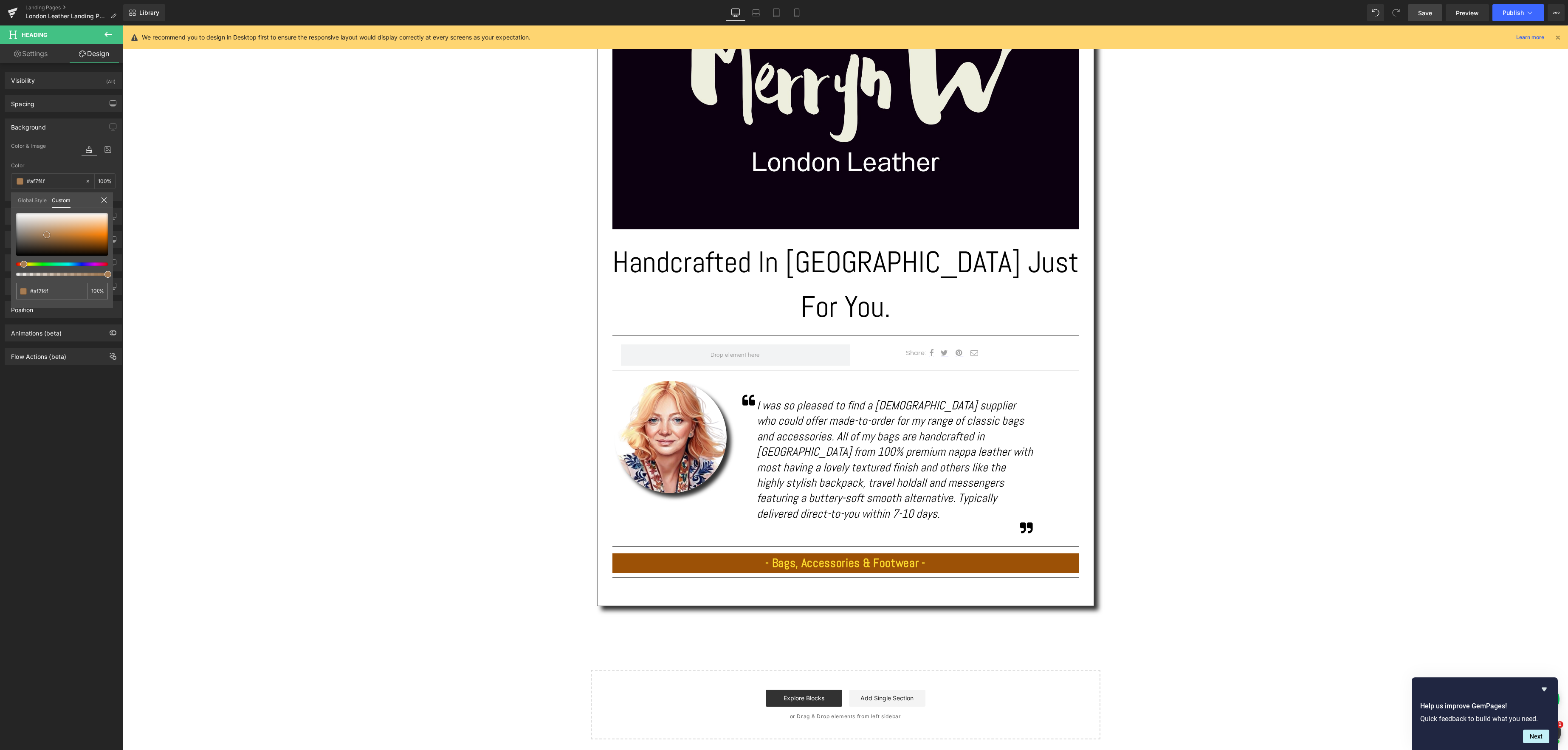
type input "#a67c53"
type input "#977553"
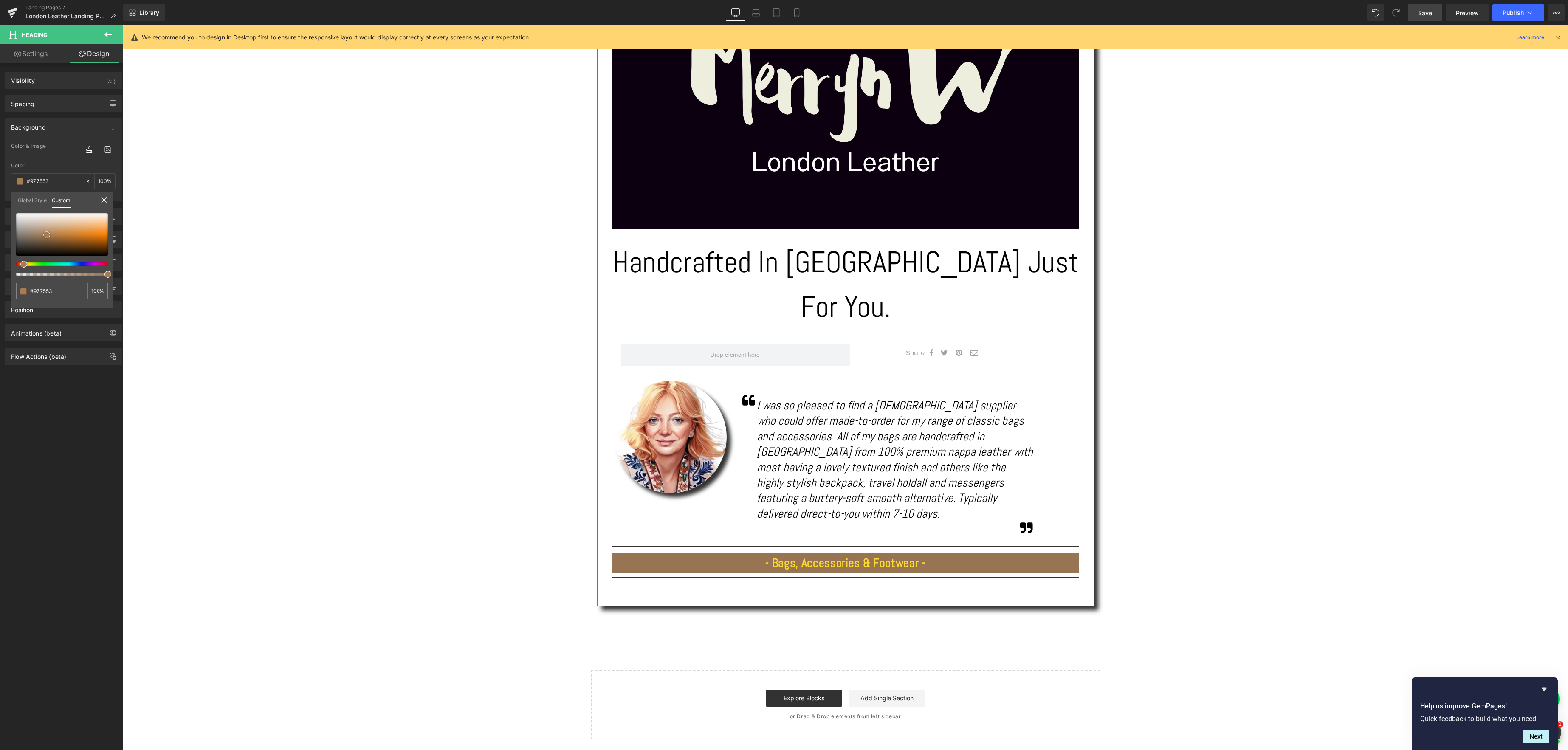
type input "#856b50"
type input "#735f49"
type input "#5e503f"
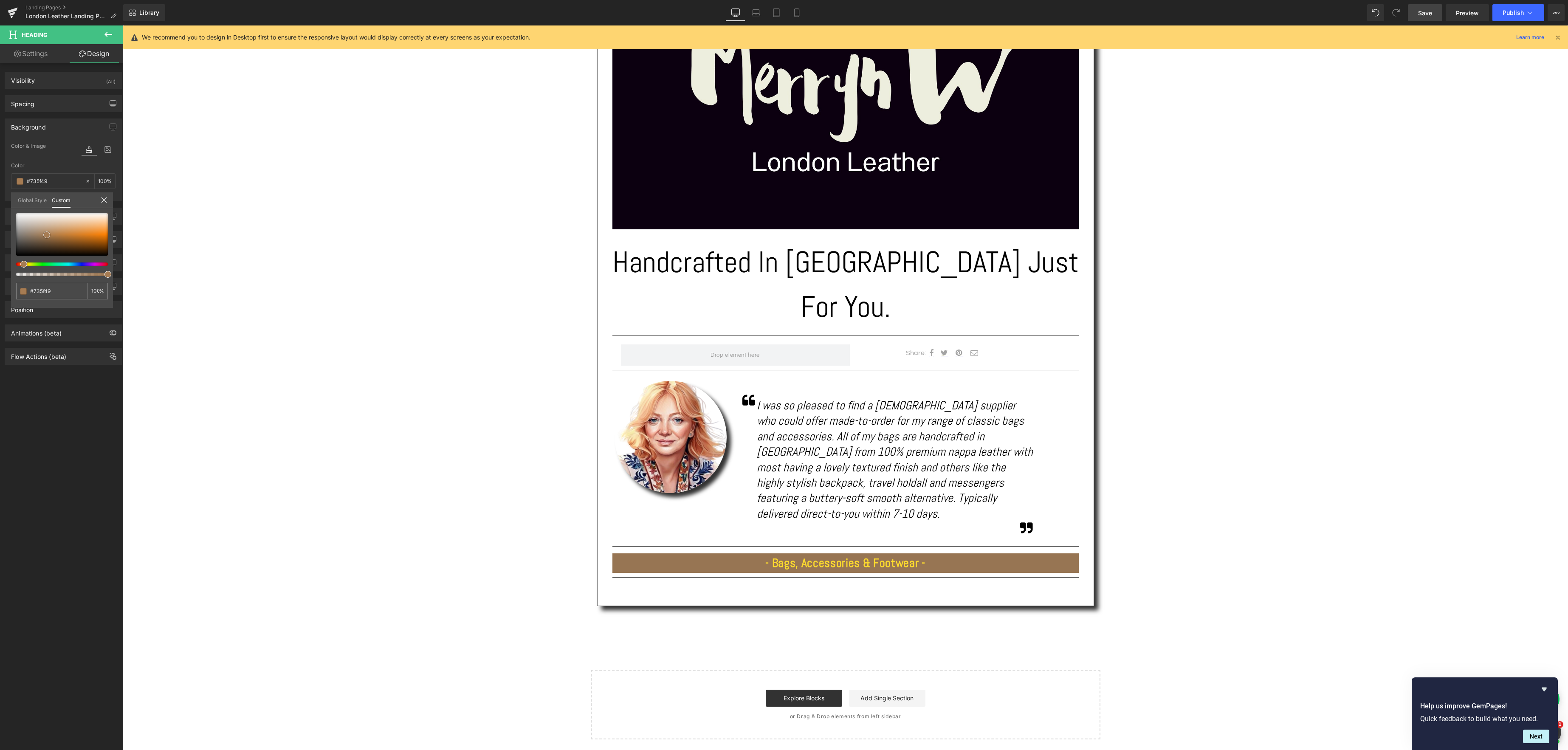
type input "#5e503f"
type input "#473e32"
type input "#312c25"
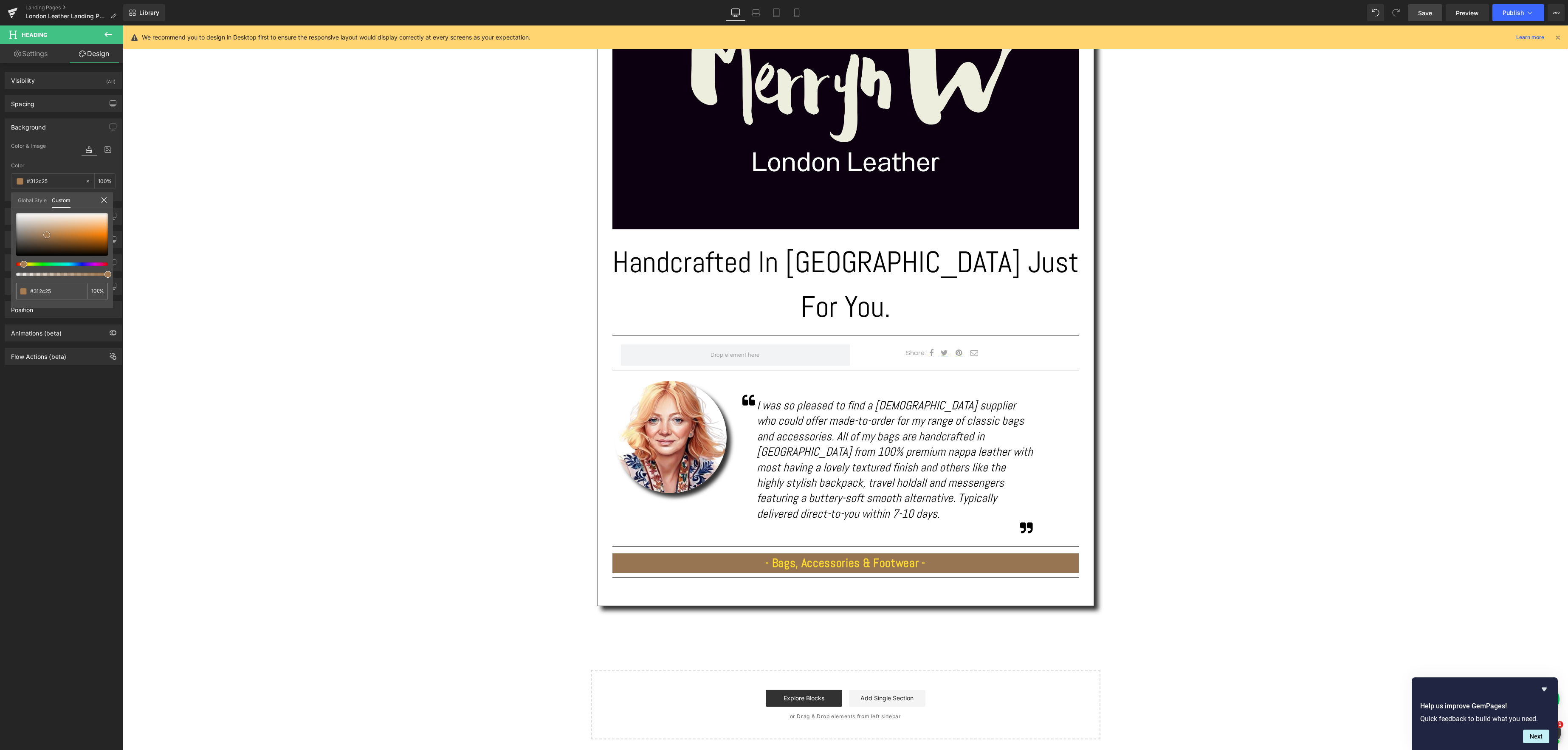
type input "#1c1916"
type input "#100f0d"
type input "#080807"
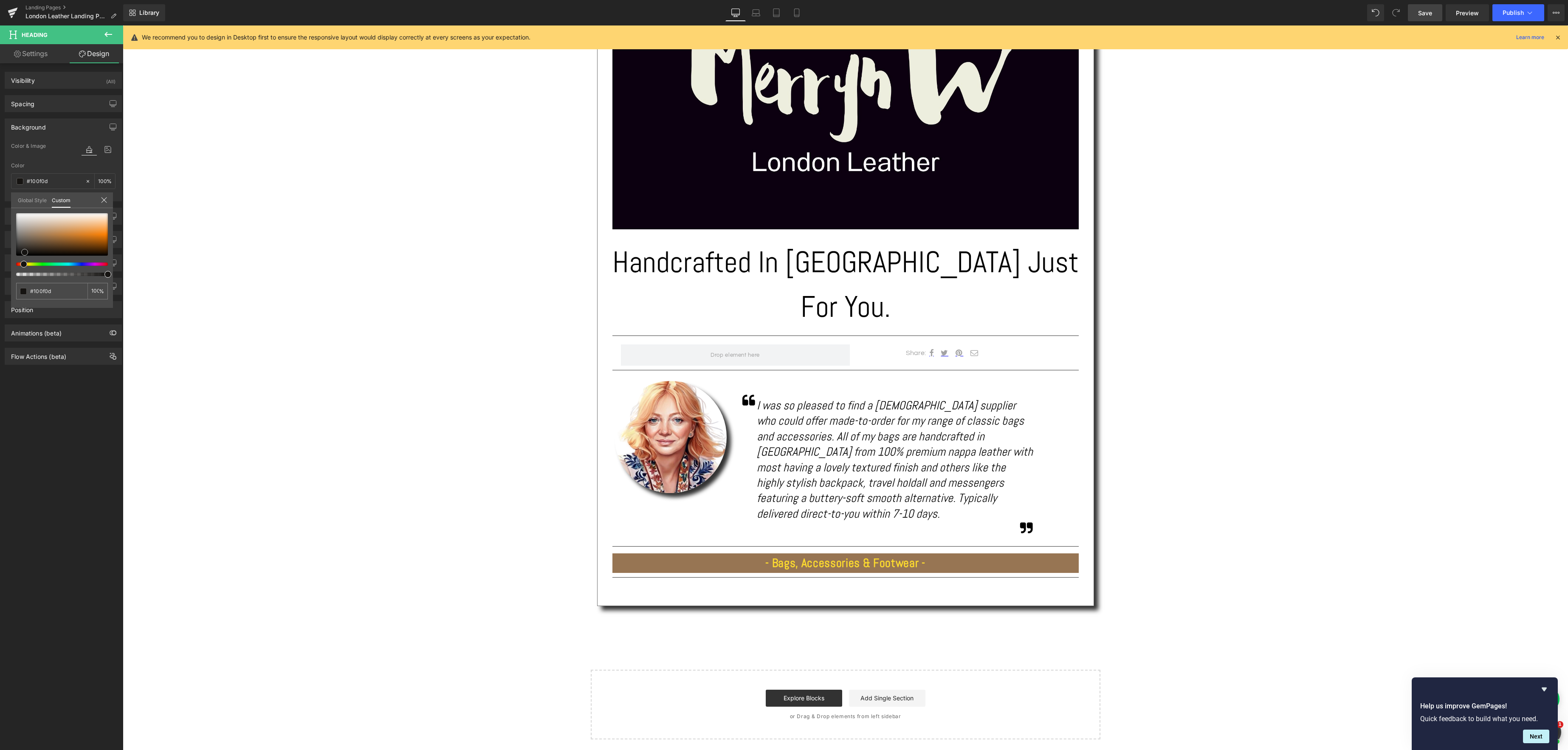
type input "#080807"
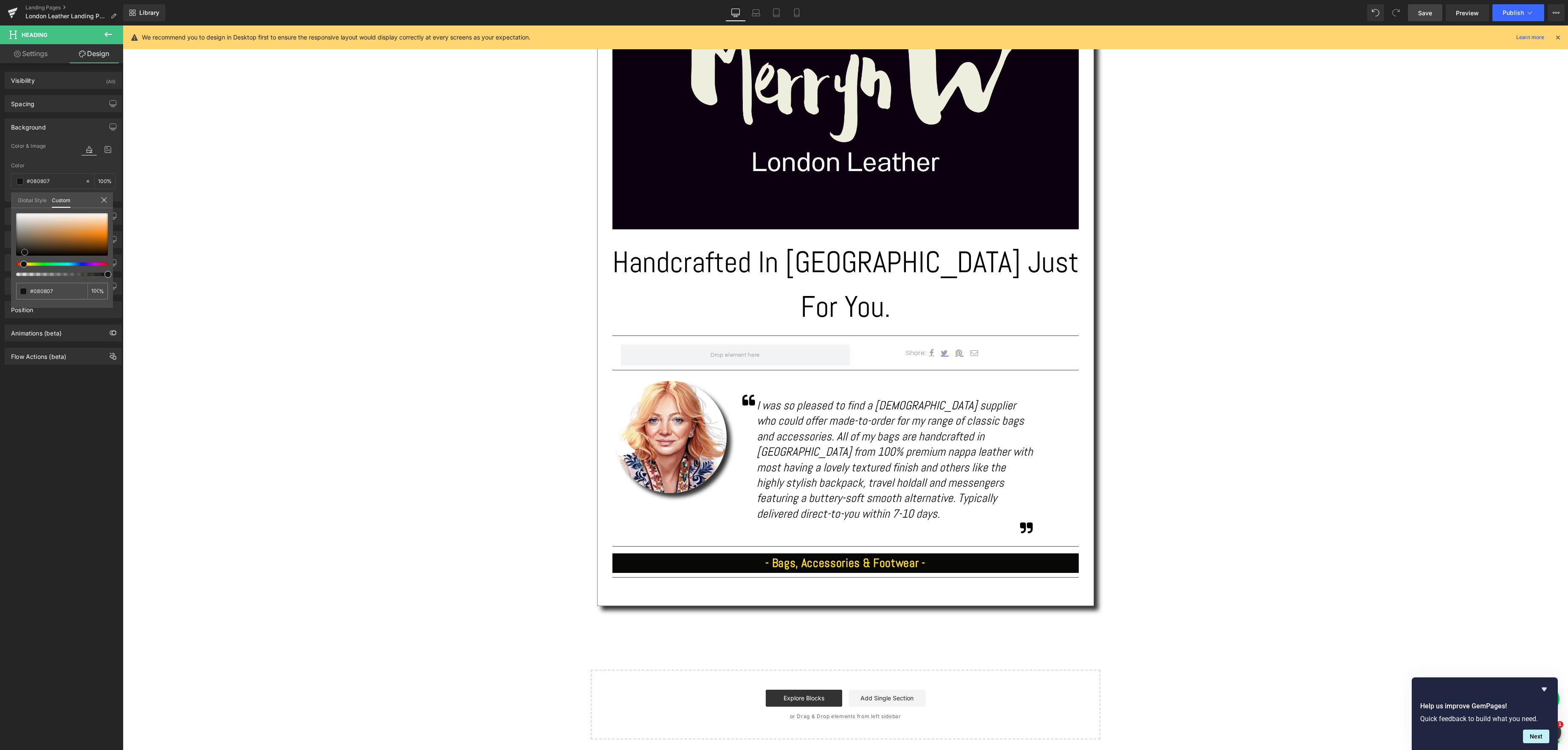
type input "#000000"
drag, startPoint x: 108, startPoint y: 247, endPoint x: 15, endPoint y: 258, distance: 93.6
click at [15, 258] on span at bounding box center [16, 255] width 7 height 7
click at [858, 519] on body "Skip to content Your cart is empty Continue shopping Have an account? Log in to…" at bounding box center [845, 668] width 1445 height 1842
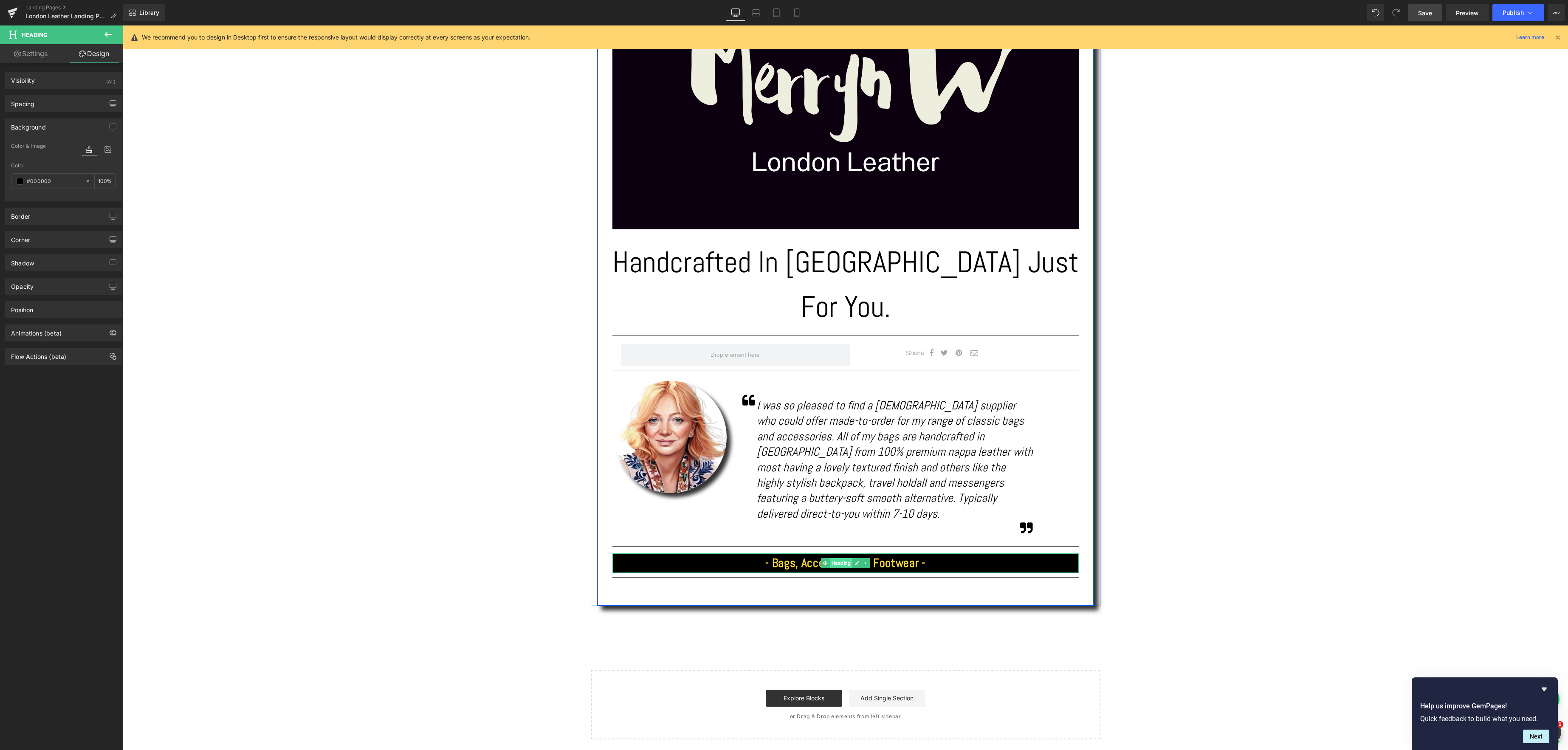
click at [844, 553] on div "- Bags, Accessories & Footwear - Heading" at bounding box center [845, 563] width 466 height 19
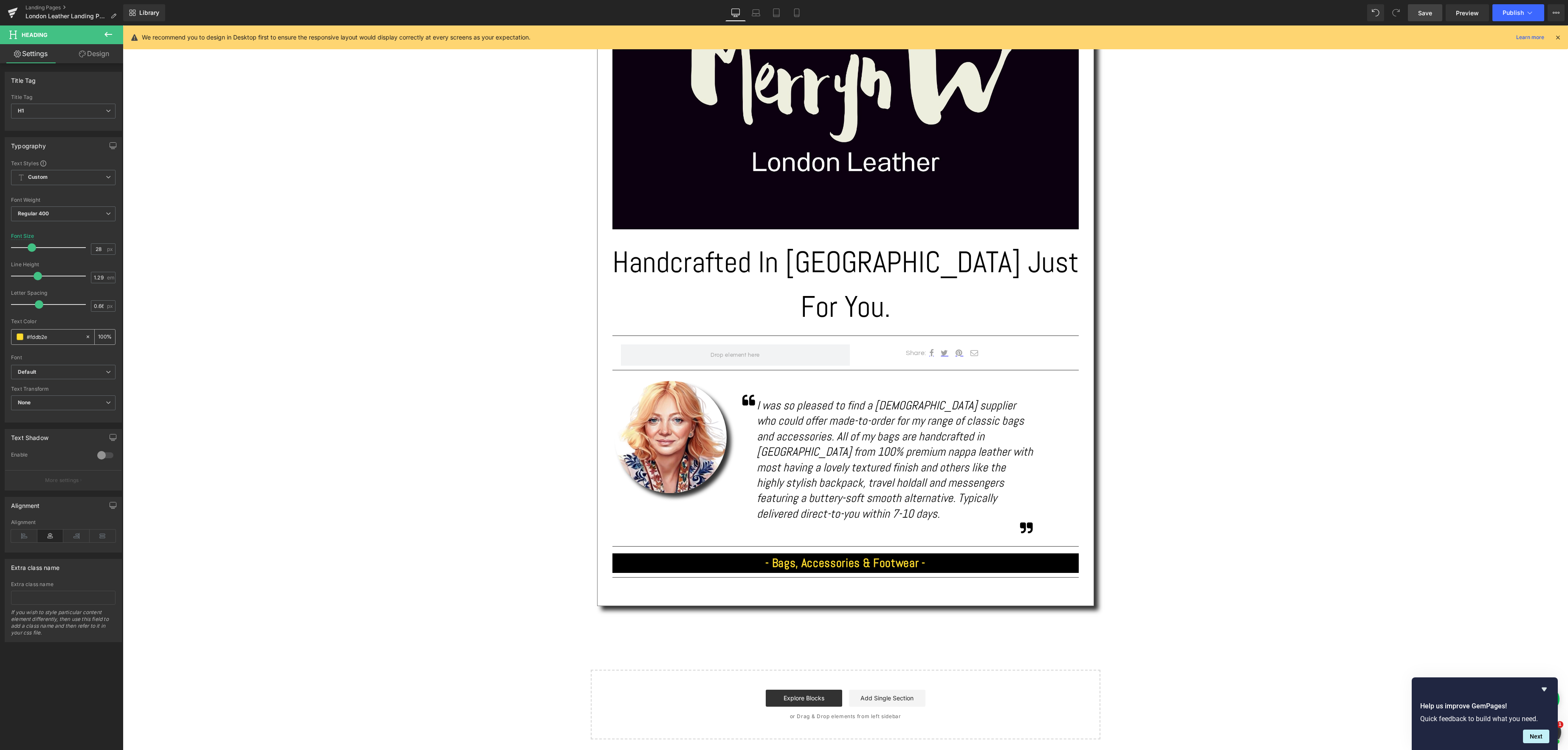
click at [21, 338] on span at bounding box center [19, 337] width 7 height 7
type input "#fbda36"
type input "#fceb96"
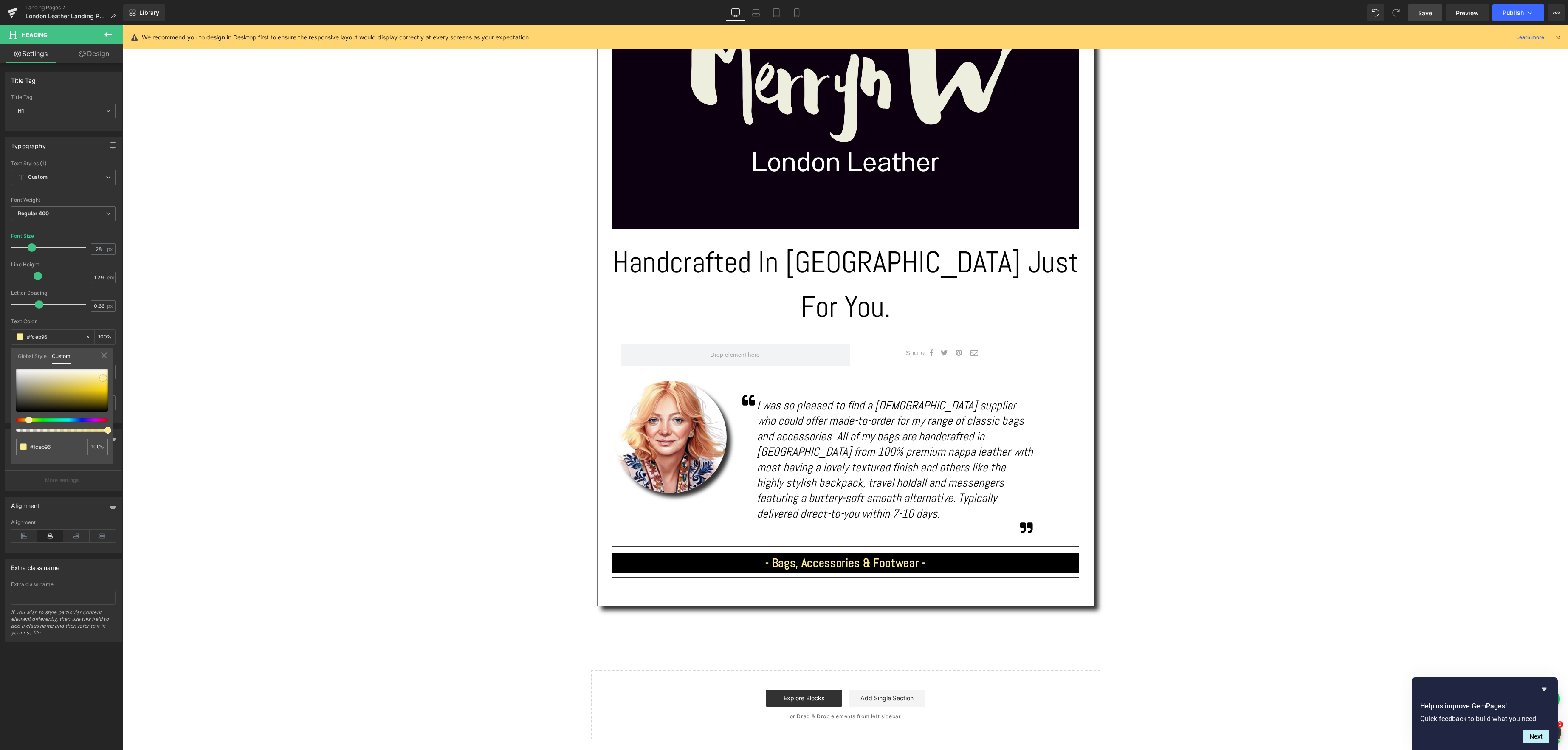
type input "#fcf8e3"
type input "#ffffff"
type input "#fbfaf8"
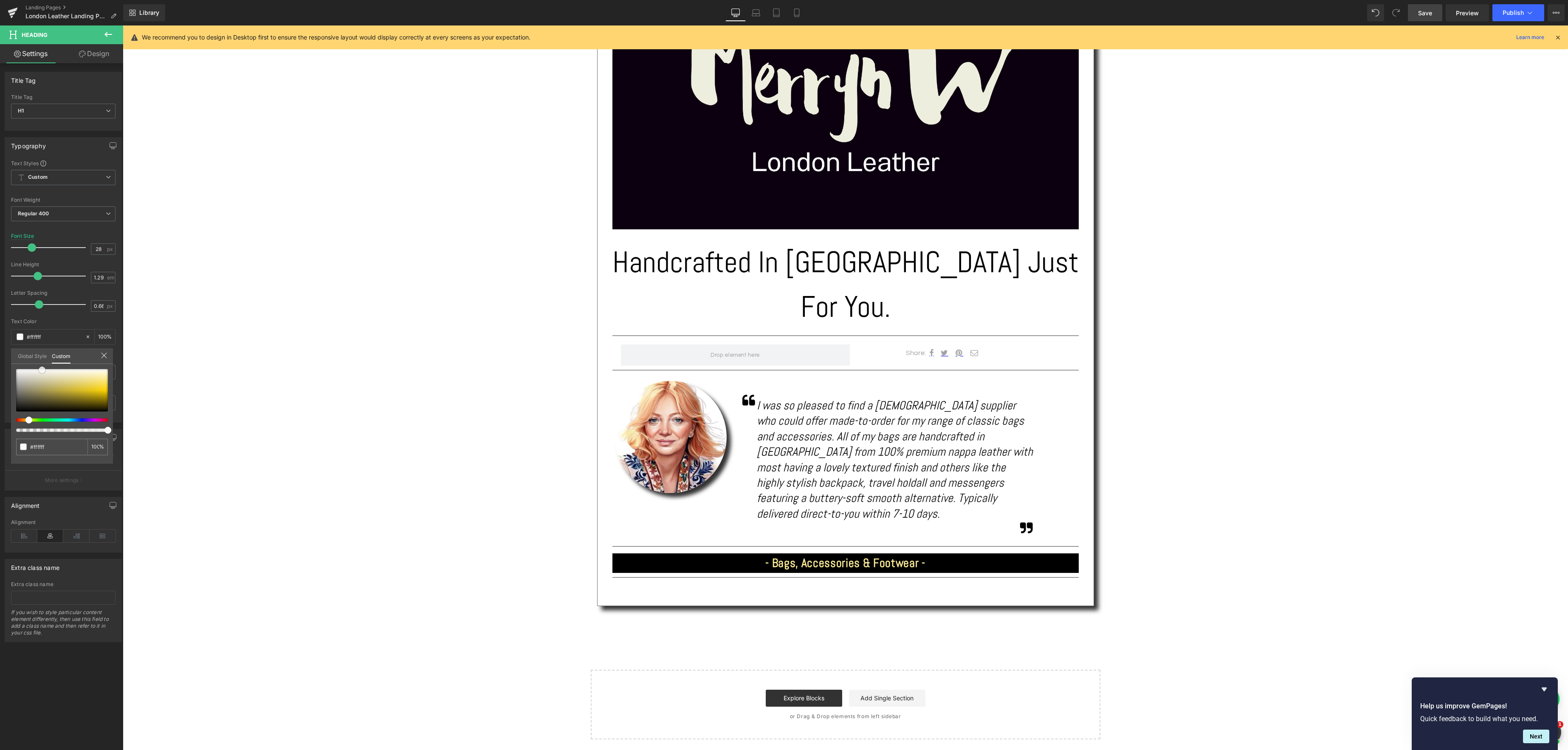
type input "#fbfaf8"
type input "#fafaf9"
type input "#fcfcfc"
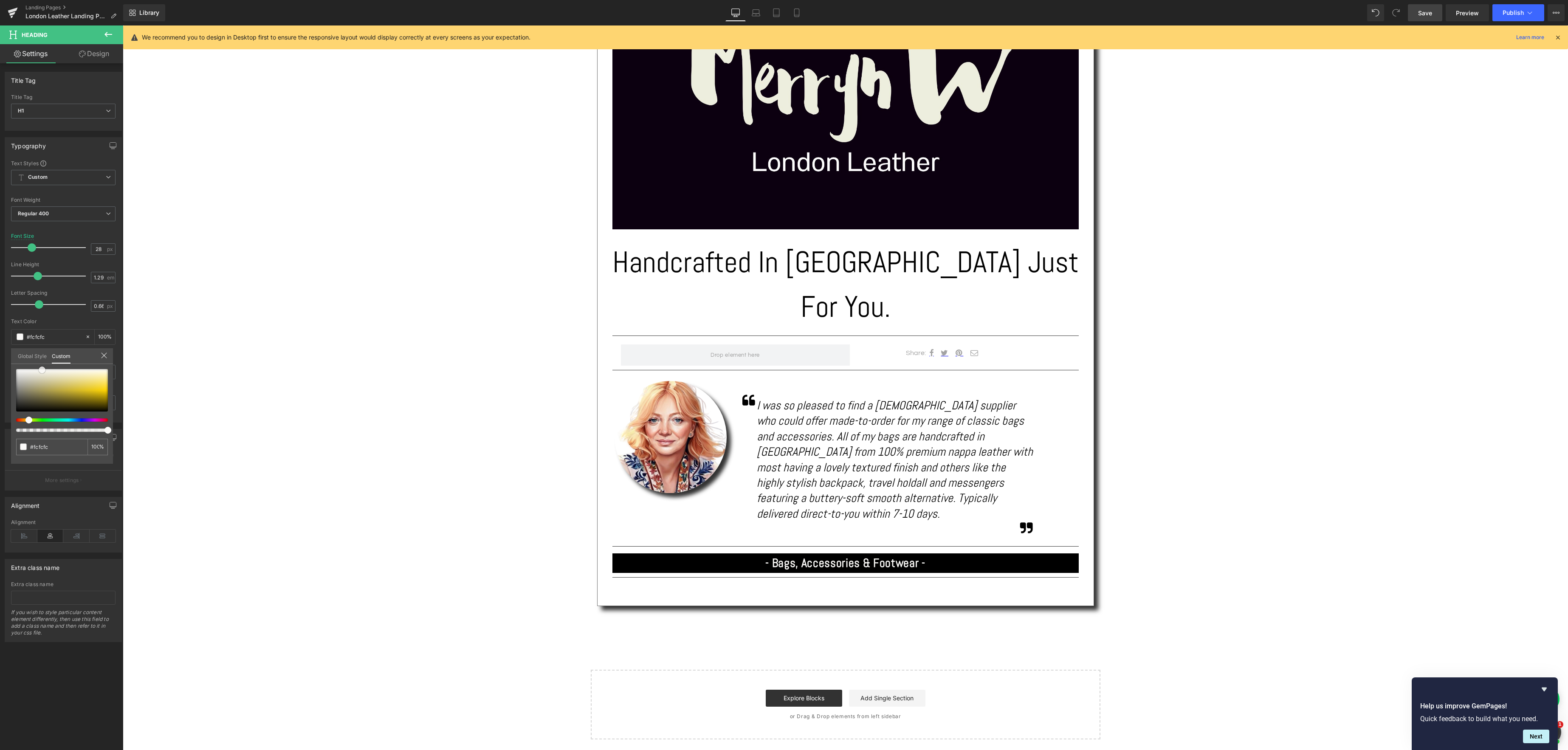
type input "#ffffff"
drag, startPoint x: 107, startPoint y: 386, endPoint x: 9, endPoint y: 370, distance: 99.3
click at [0, 368] on html "Heading You are previewing how the will restyle your page. You can not edit Ele…" at bounding box center [784, 375] width 1568 height 750
drag, startPoint x: 354, startPoint y: 415, endPoint x: 343, endPoint y: 413, distance: 11.2
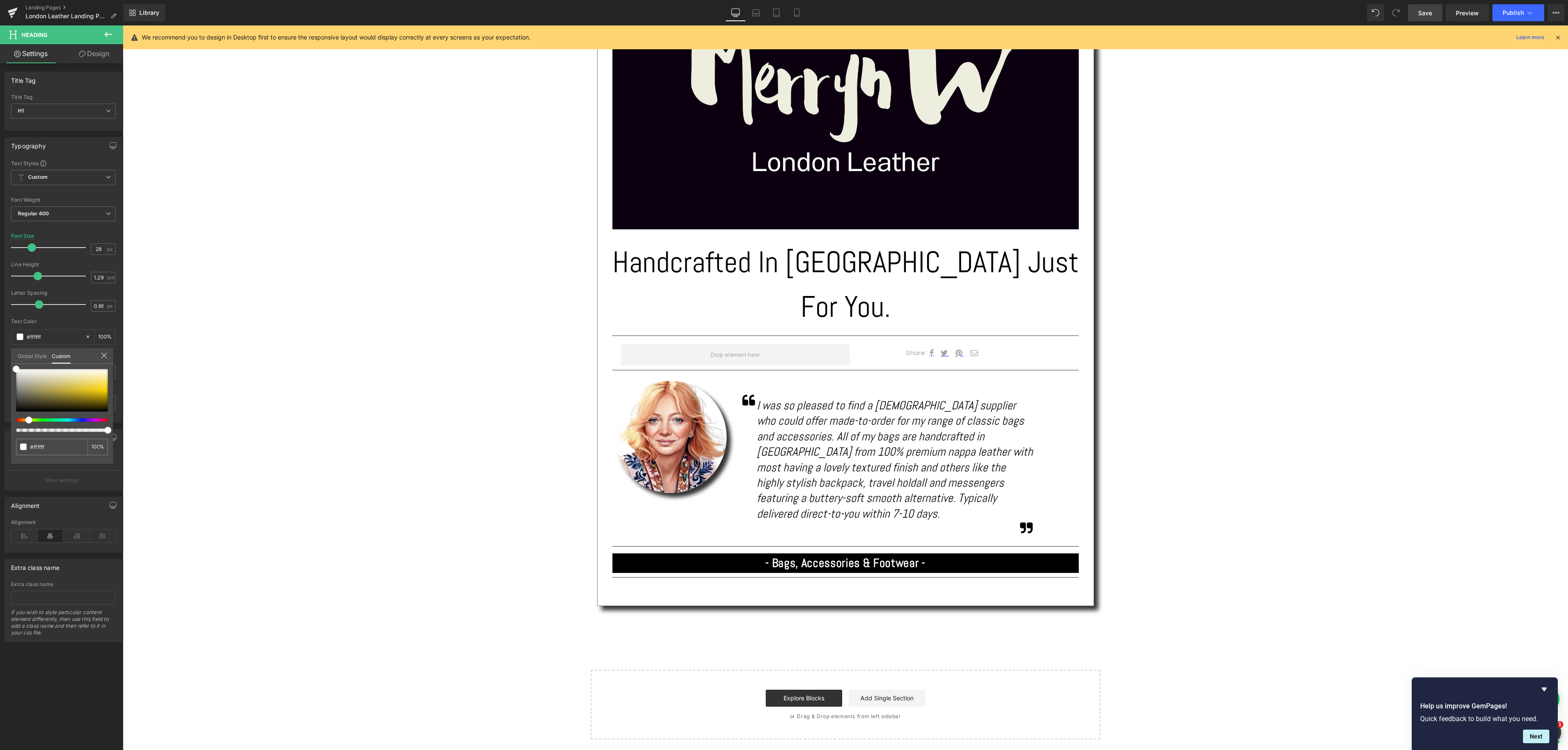
click at [354, 415] on body "Skip to content Your cart is empty Continue shopping Have an account? Log in to…" at bounding box center [845, 668] width 1445 height 1842
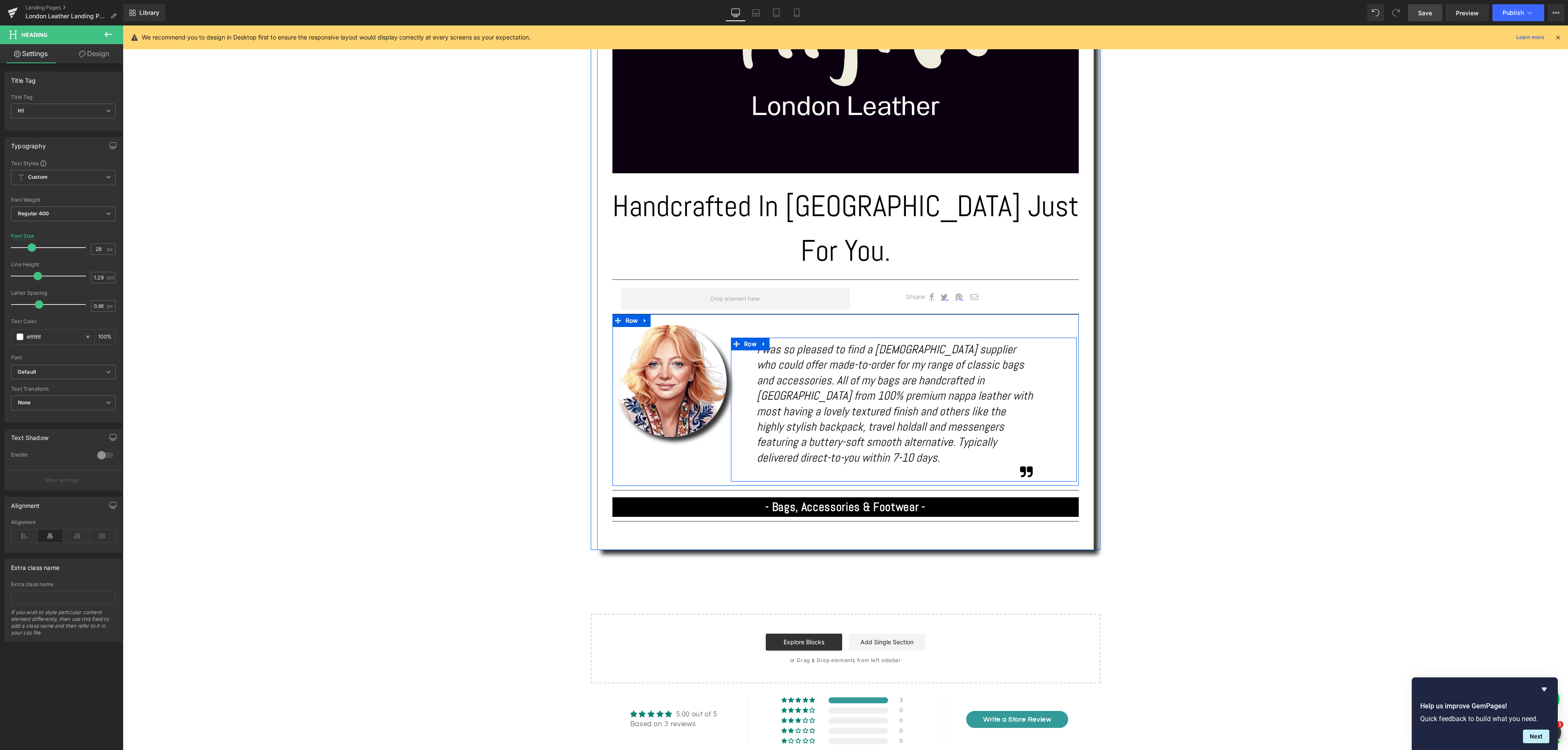
scroll to position [338, 0]
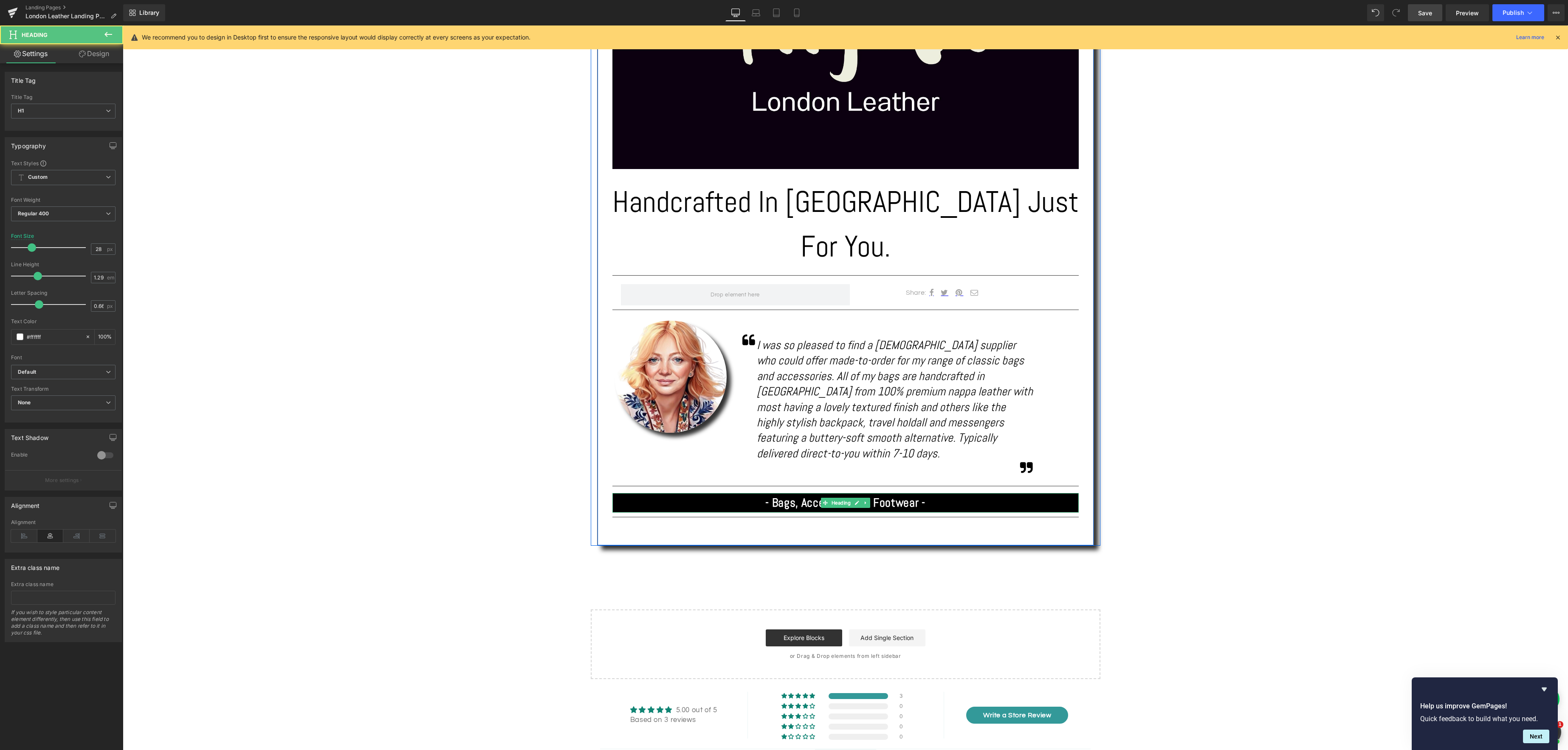
click at [918, 496] on strong "- Bags, Accessories & Footwear -" at bounding box center [845, 503] width 159 height 15
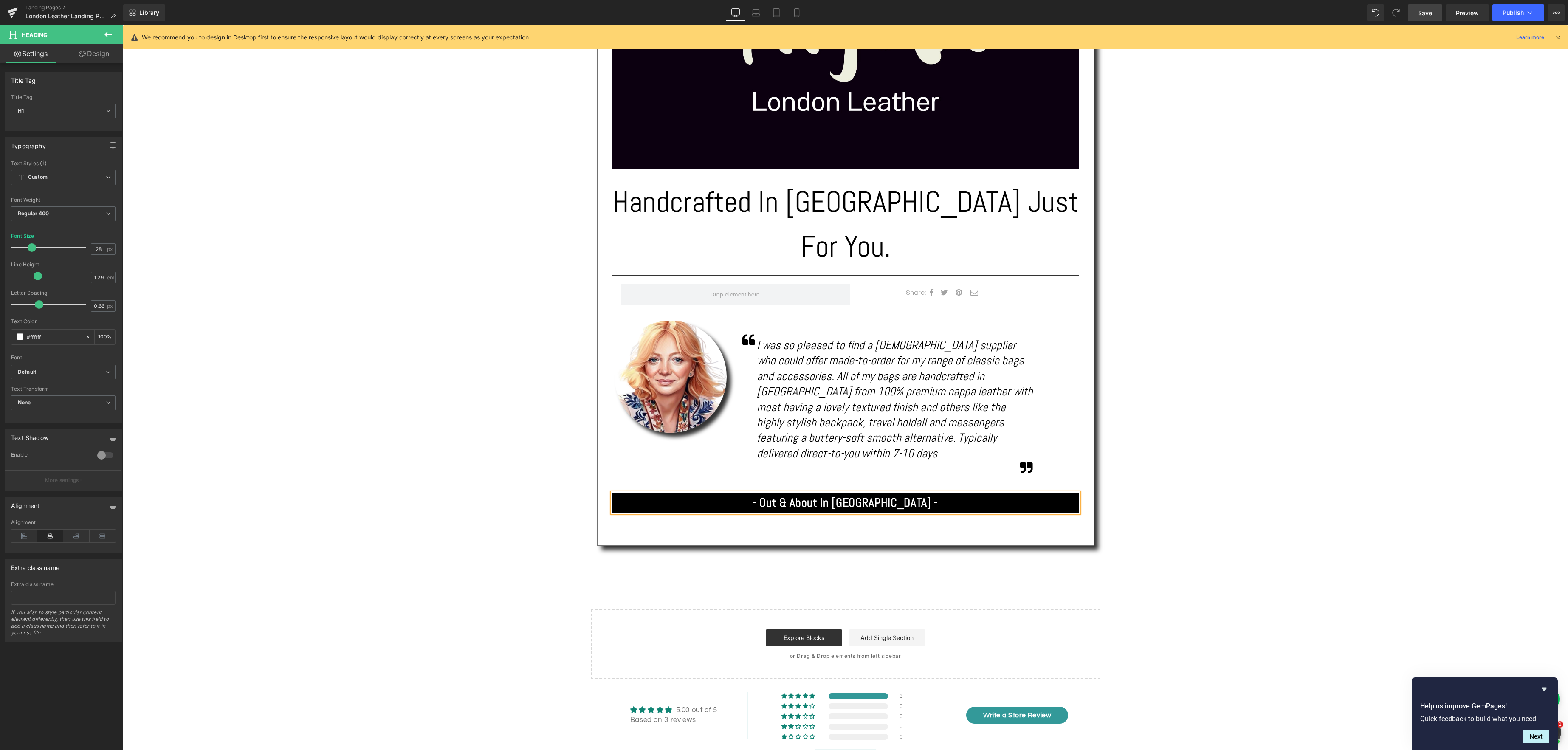
click at [1427, 13] on span "Save" at bounding box center [1425, 13] width 14 height 9
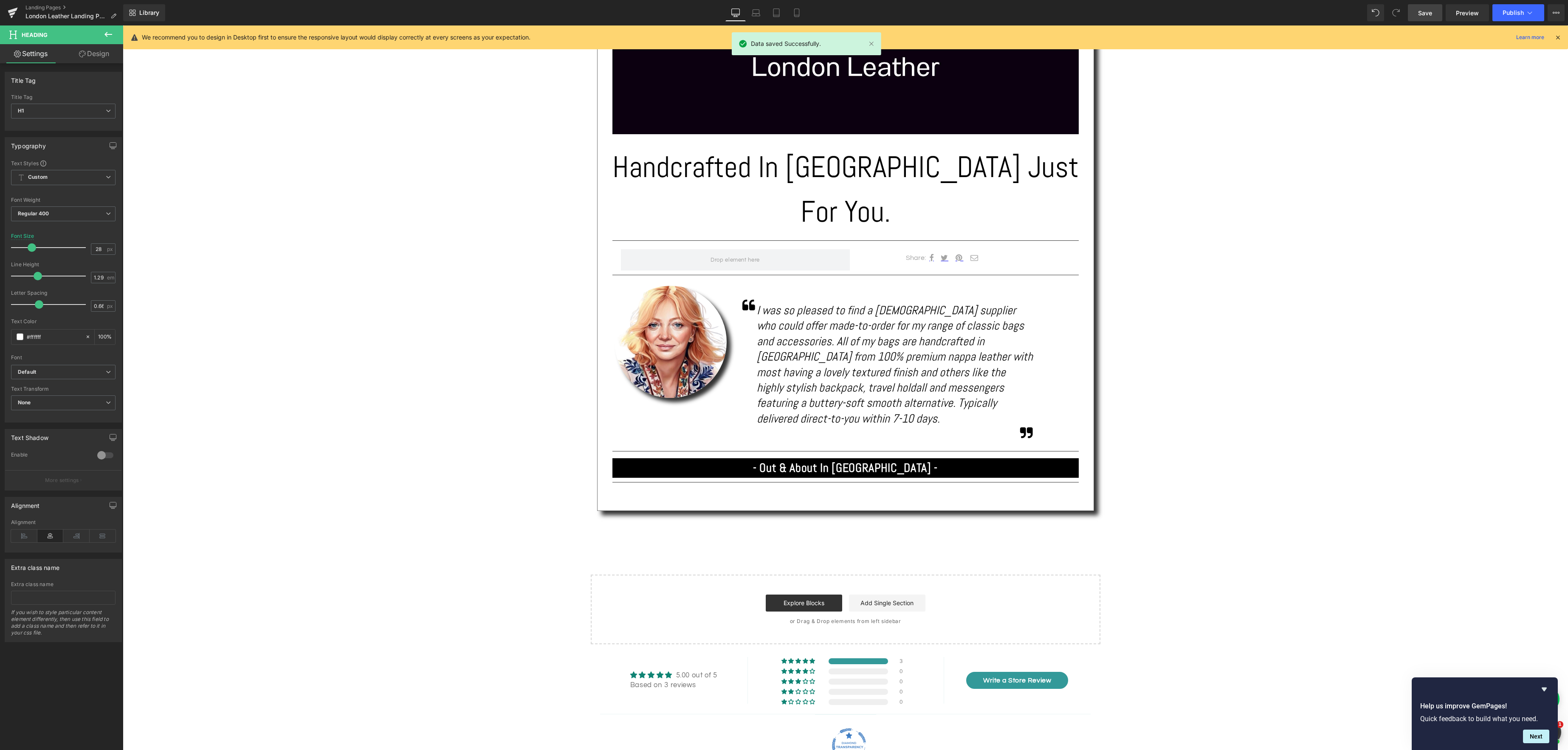
click at [108, 33] on icon at bounding box center [108, 34] width 10 height 10
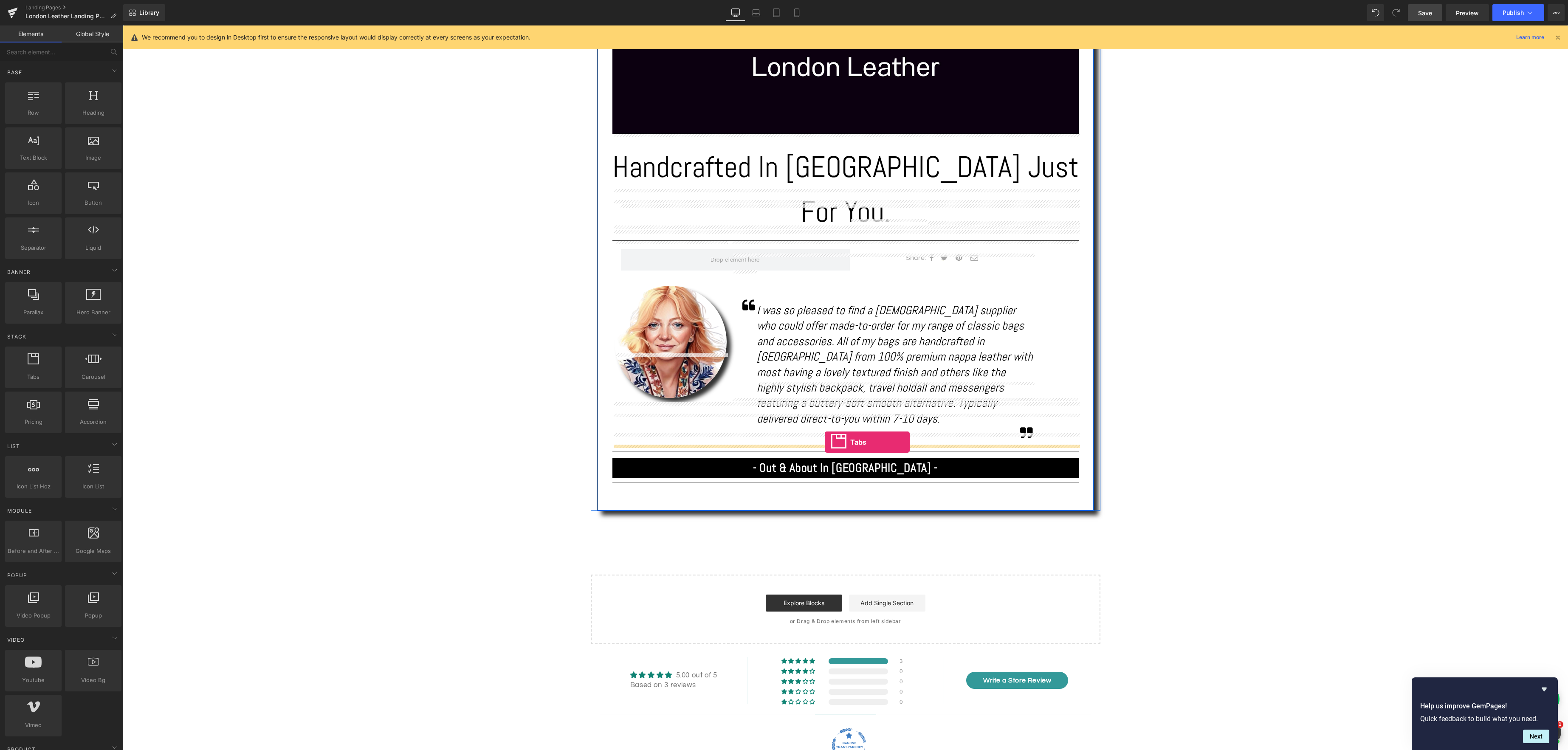
drag, startPoint x: 158, startPoint y: 397, endPoint x: 825, endPoint y: 442, distance: 668.5
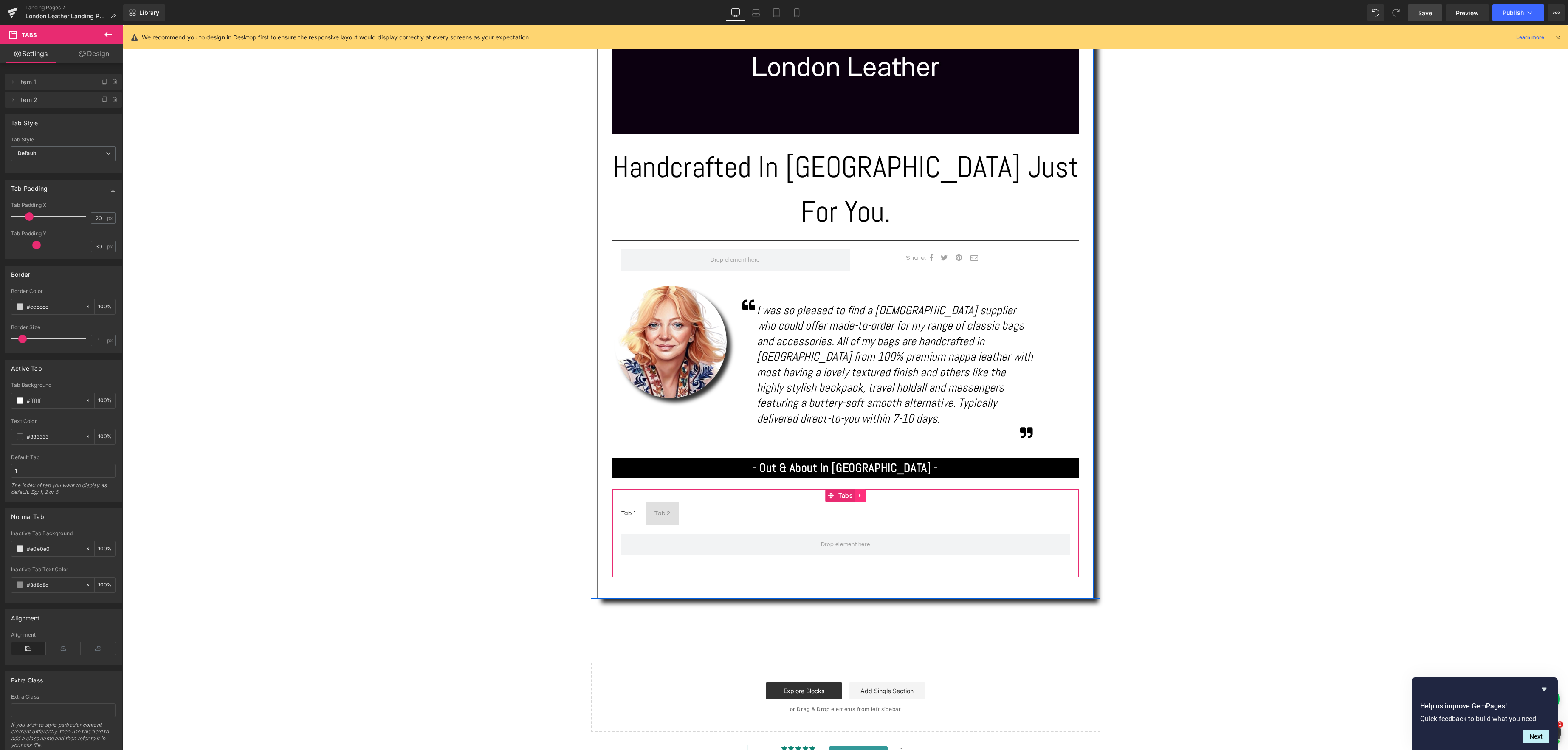
click at [861, 492] on icon at bounding box center [860, 496] width 6 height 6
click at [867, 492] on icon at bounding box center [866, 496] width 6 height 6
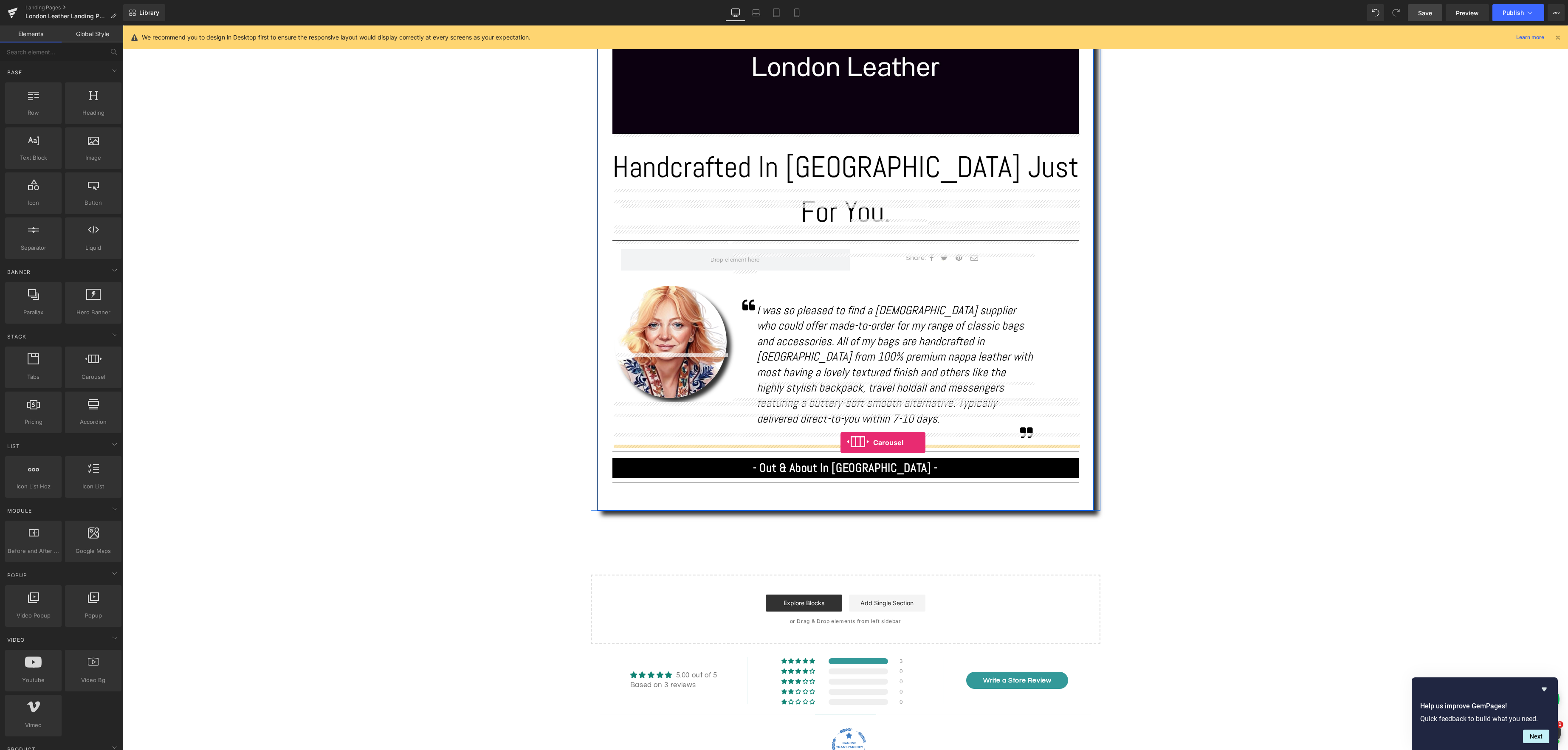
drag, startPoint x: 210, startPoint y: 386, endPoint x: 841, endPoint y: 443, distance: 633.6
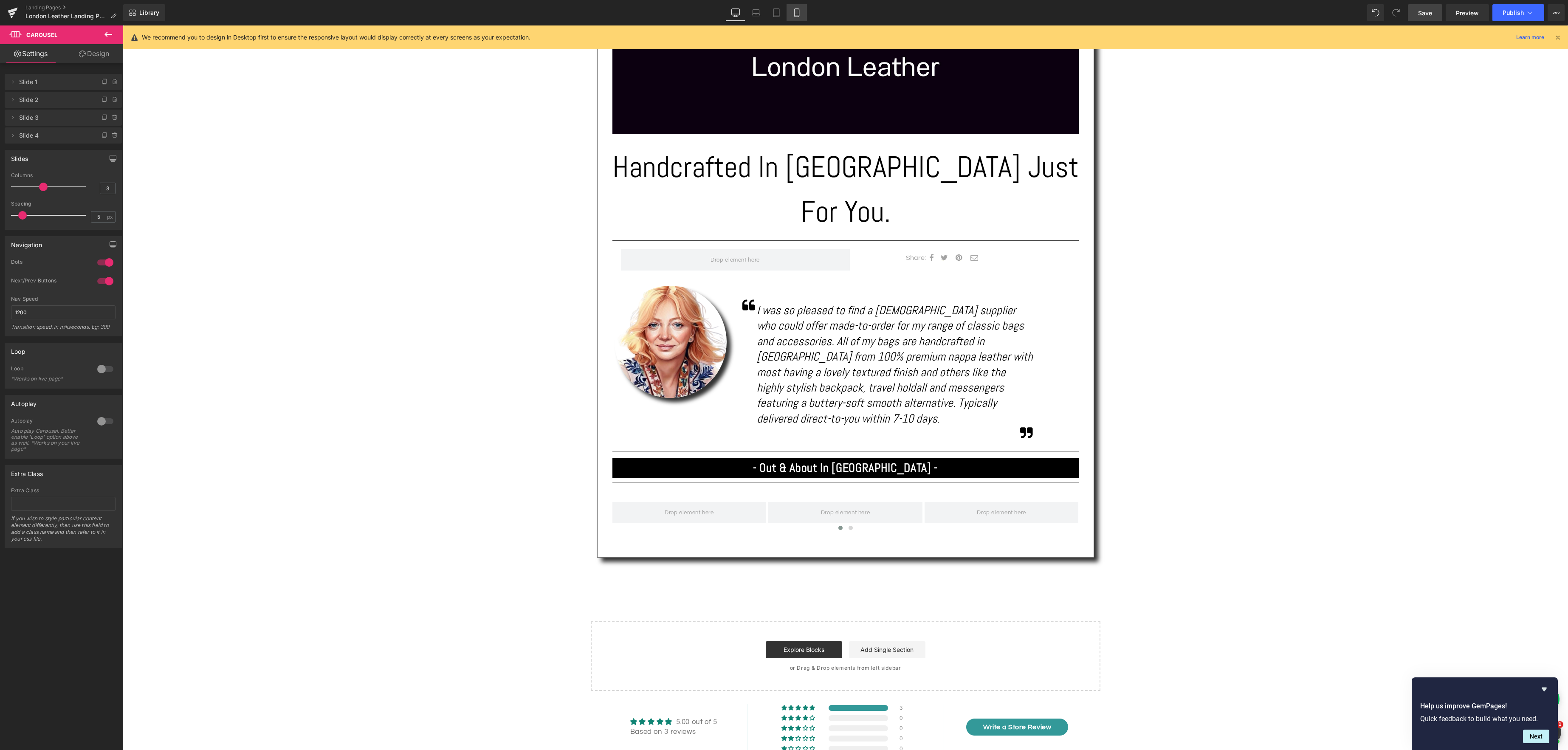
click at [796, 14] on icon at bounding box center [797, 13] width 9 height 9
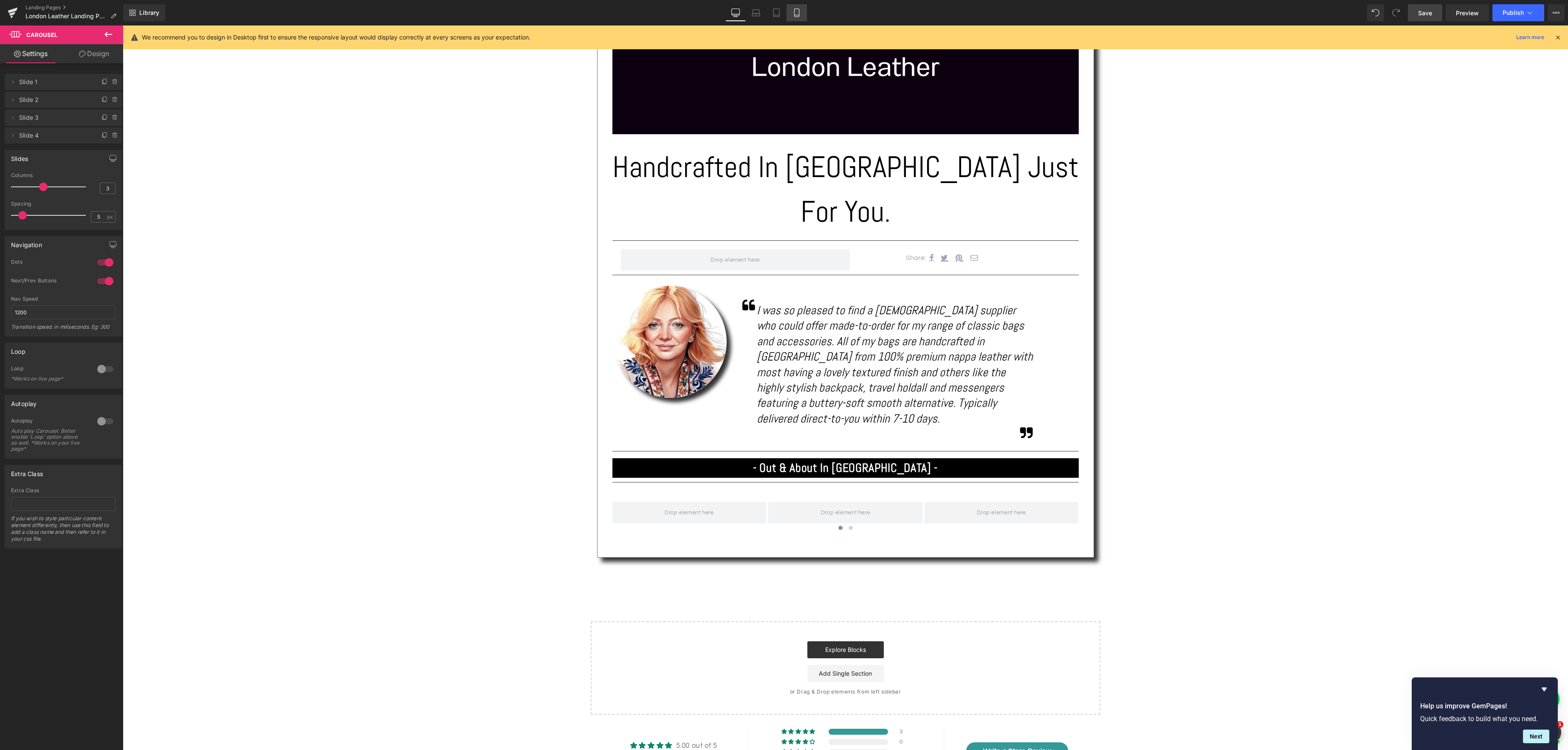
scroll to position [184, 0]
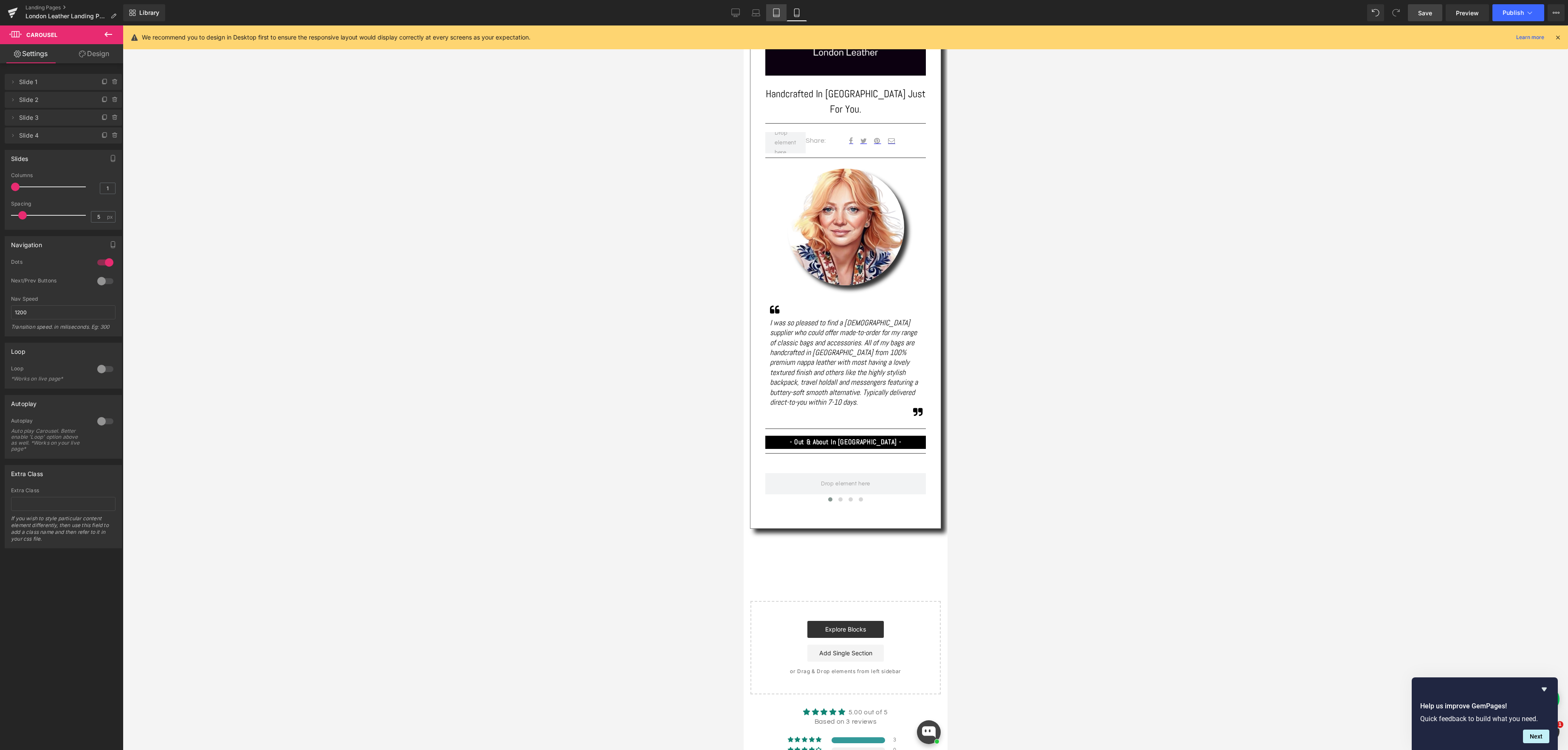
click at [782, 15] on link "Tablet" at bounding box center [776, 13] width 20 height 17
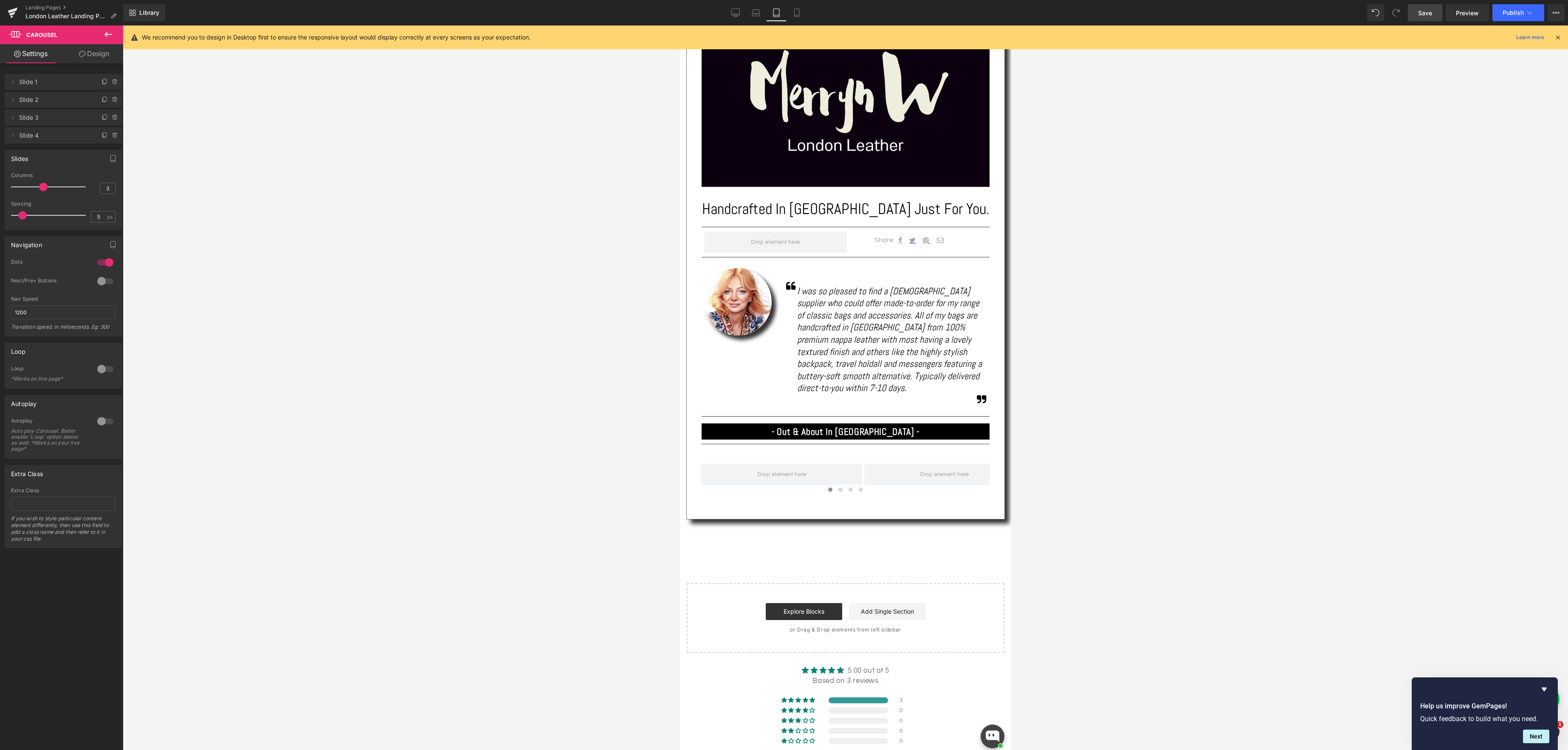
scroll to position [189, 0]
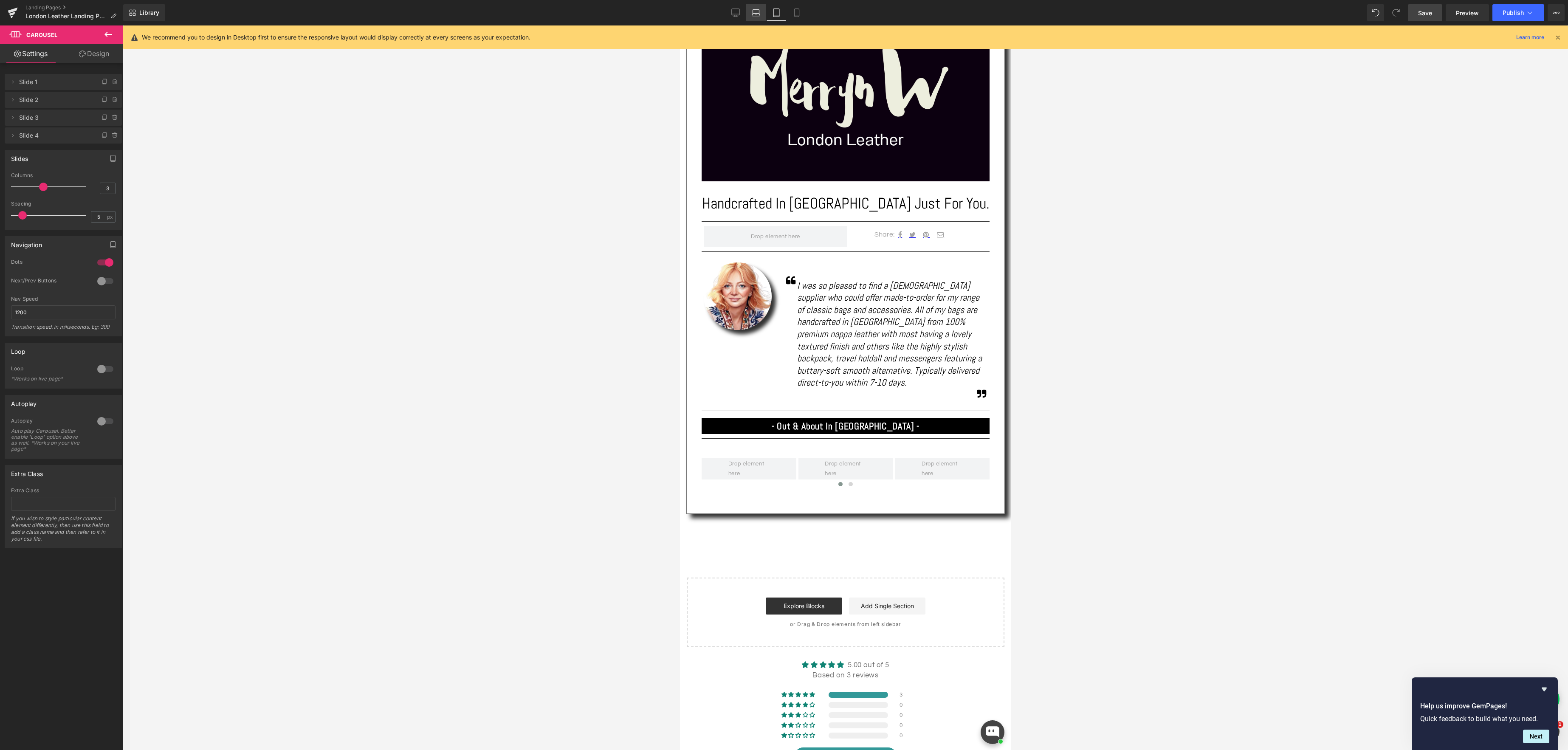
click at [755, 13] on icon at bounding box center [756, 15] width 8 height 2
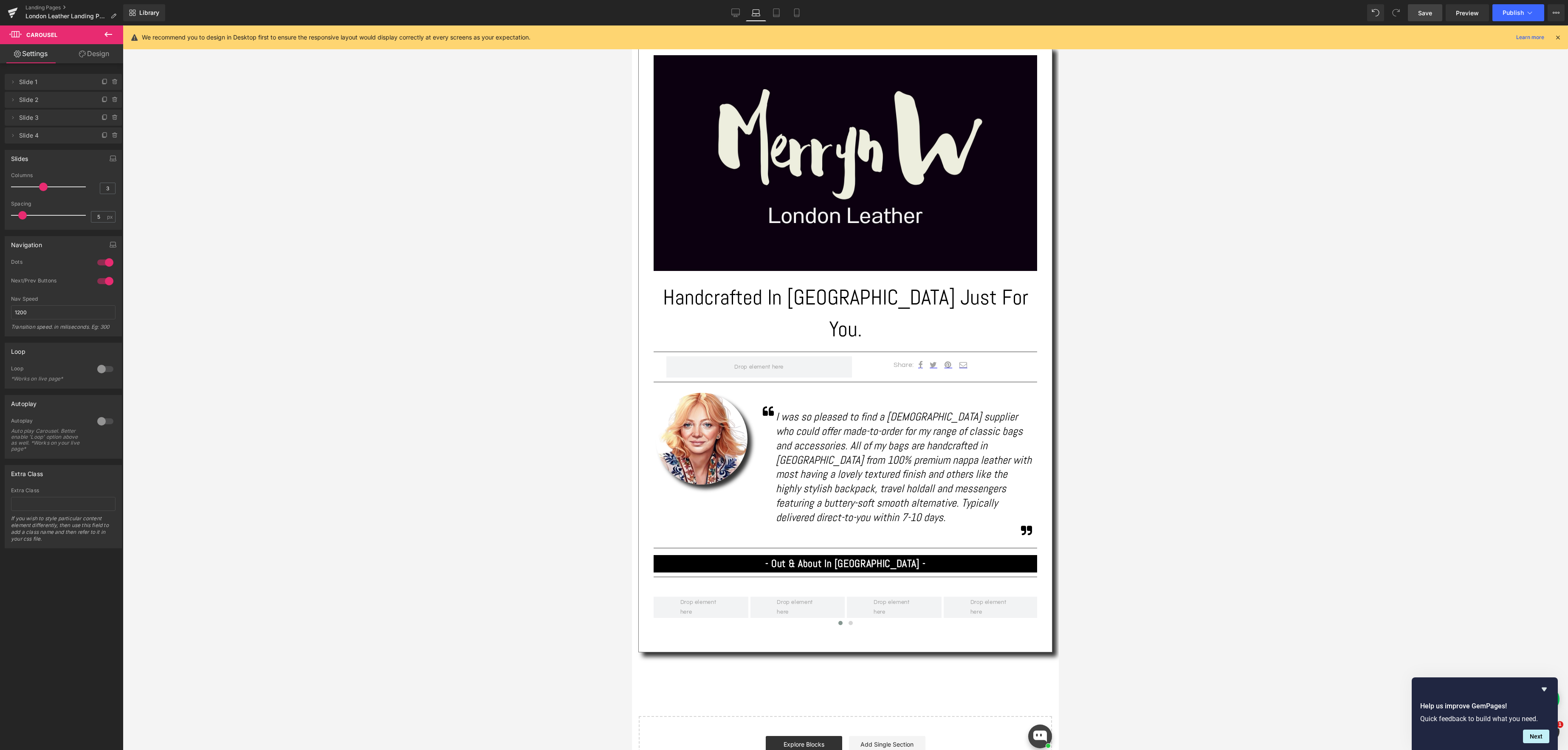
scroll to position [282, 0]
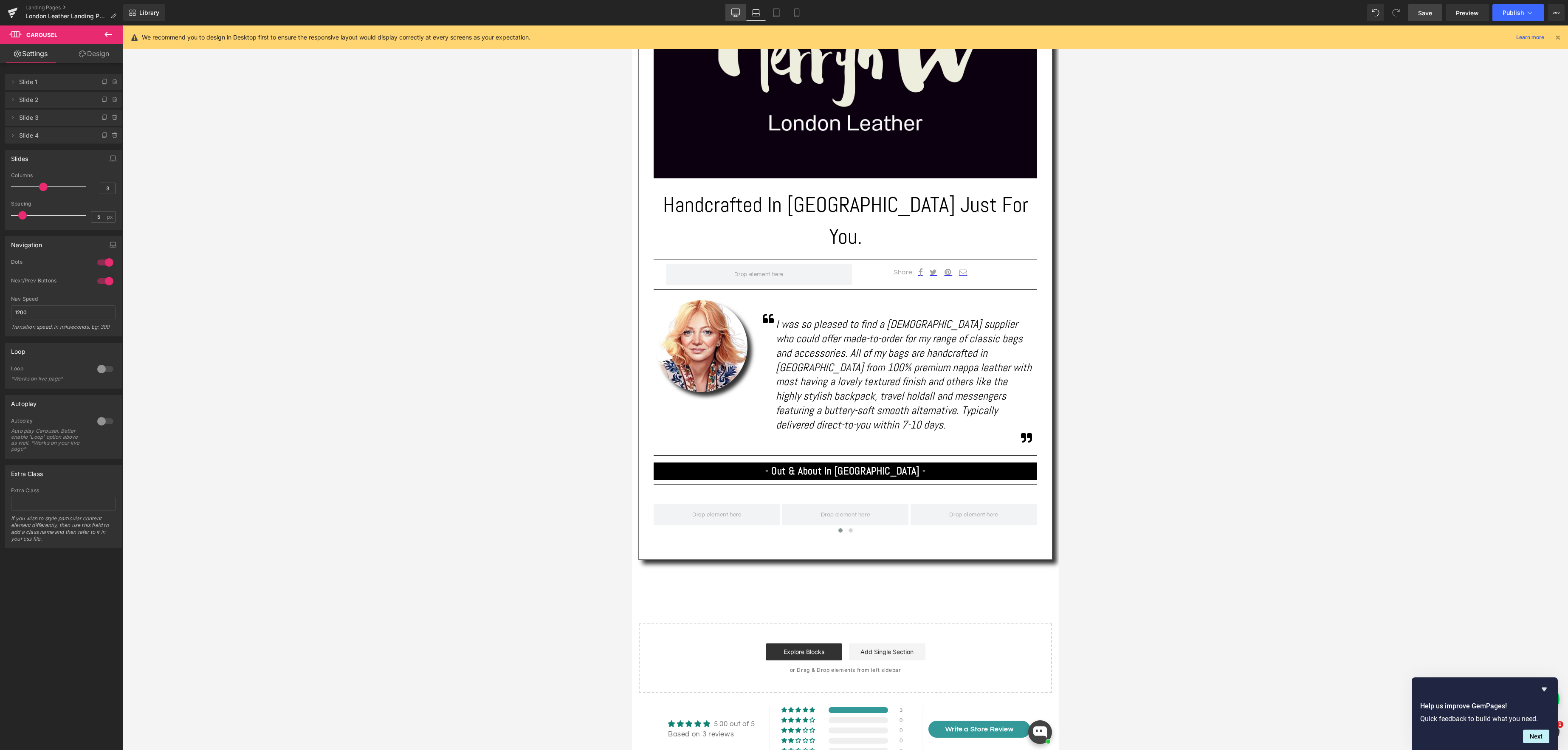
click at [732, 12] on icon at bounding box center [735, 13] width 9 height 9
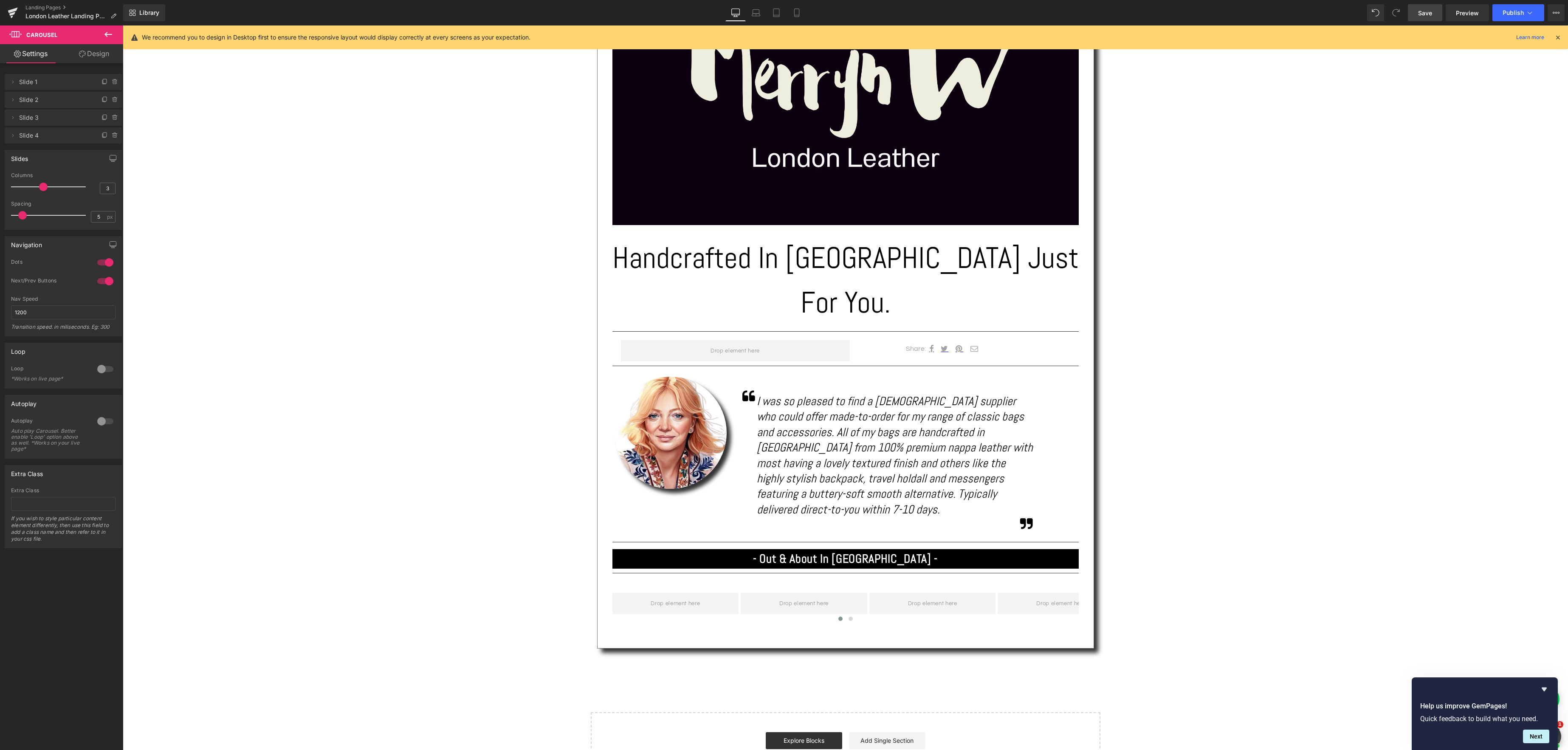
scroll to position [373, 0]
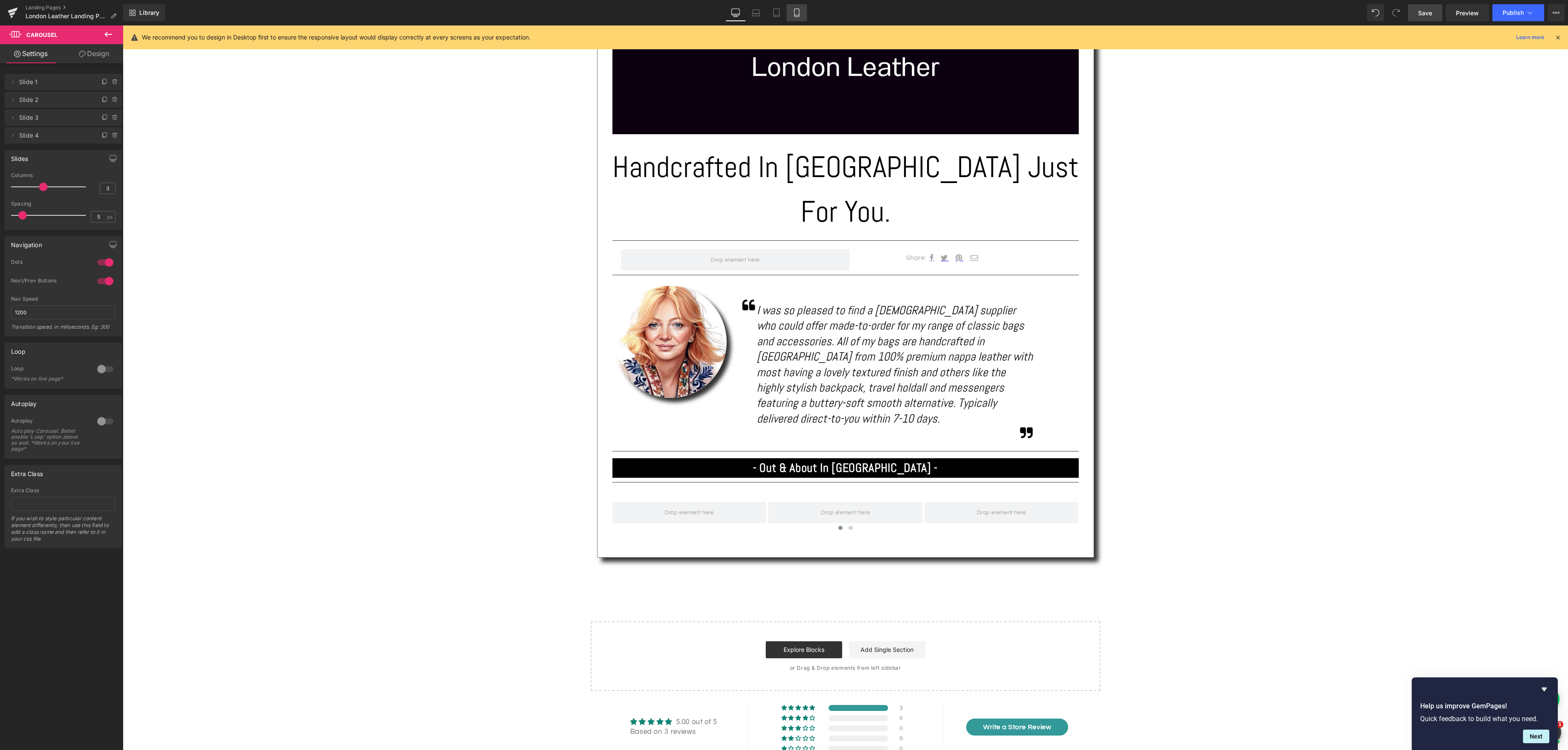
click at [797, 15] on icon at bounding box center [797, 13] width 9 height 9
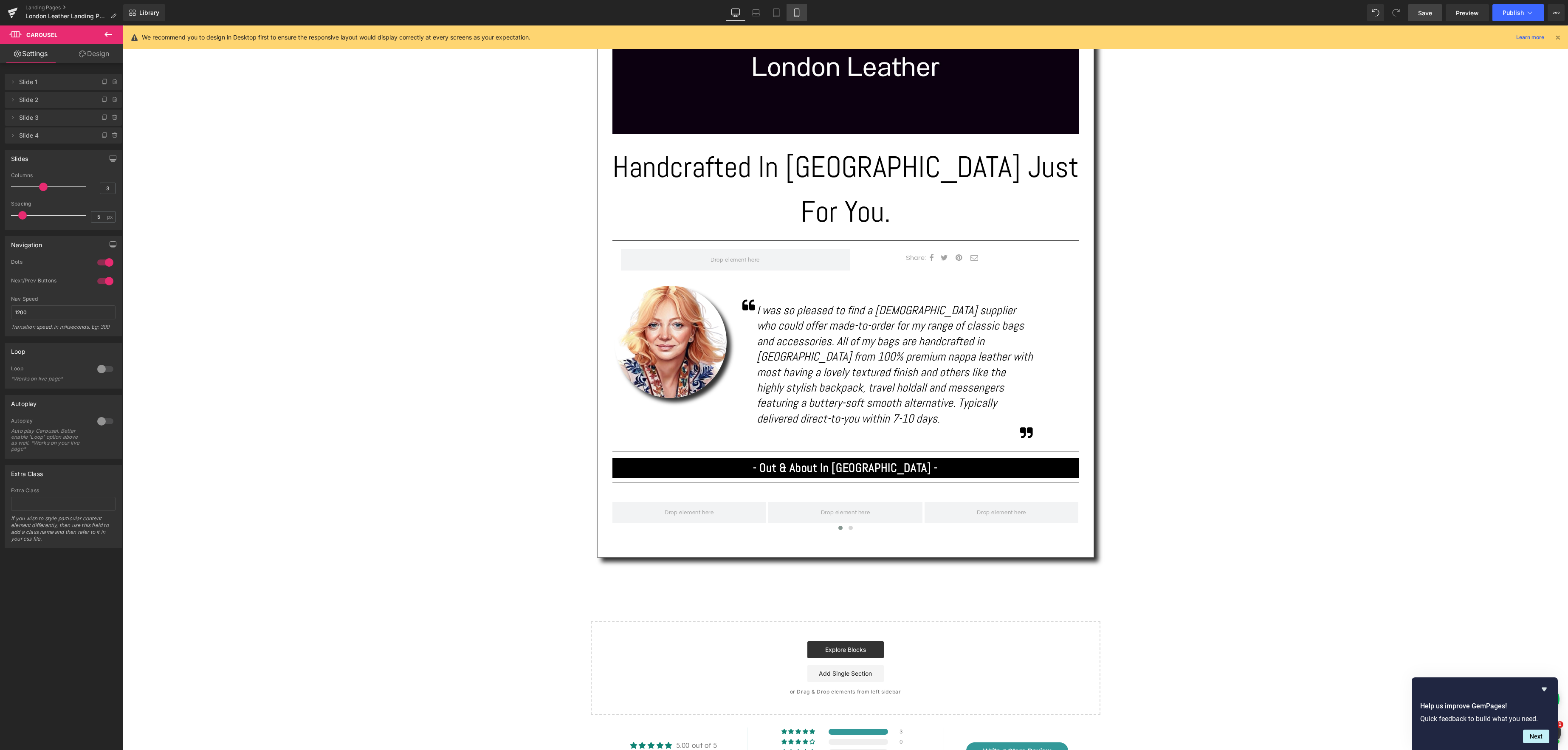
scroll to position [184, 0]
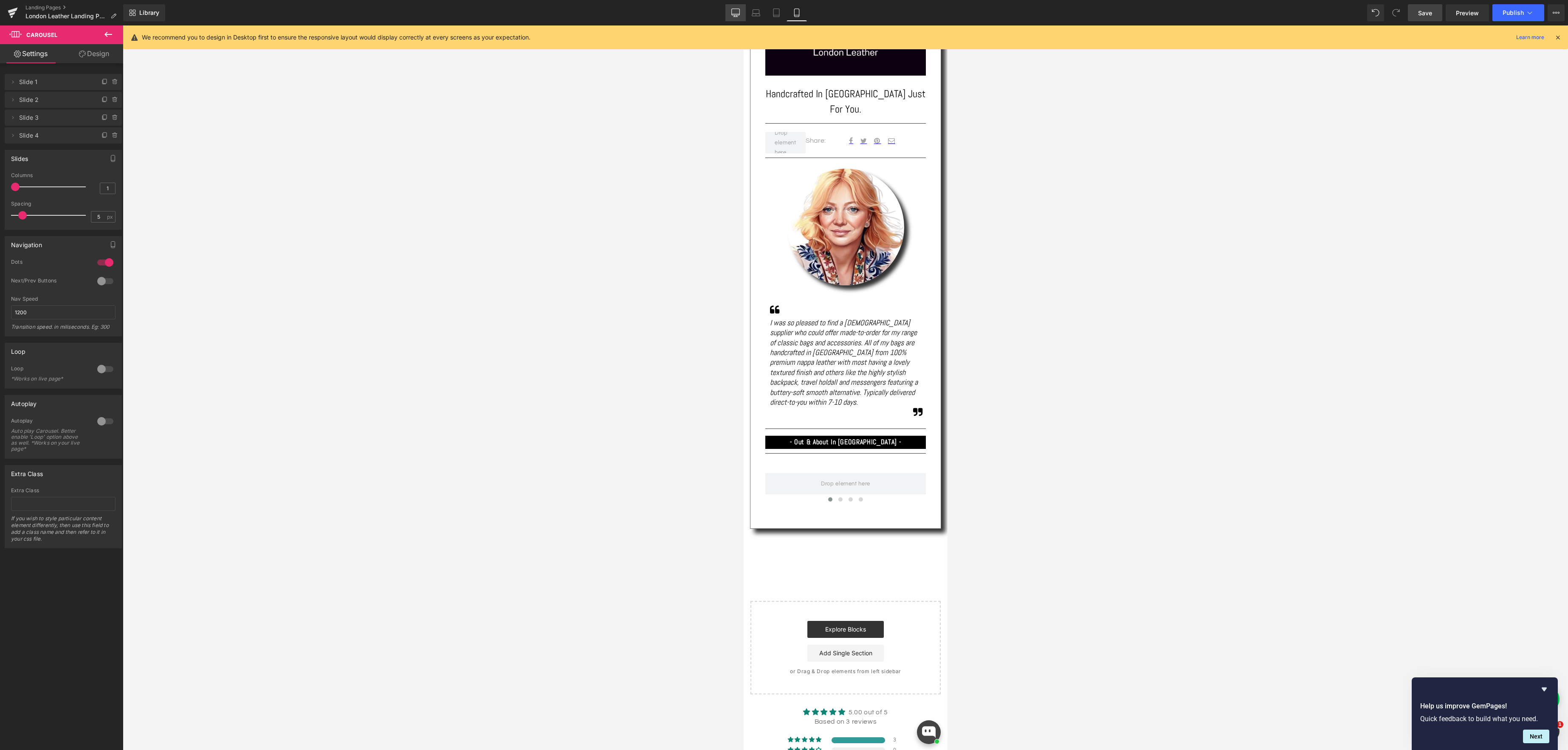
click at [733, 14] on icon at bounding box center [735, 14] width 8 height 0
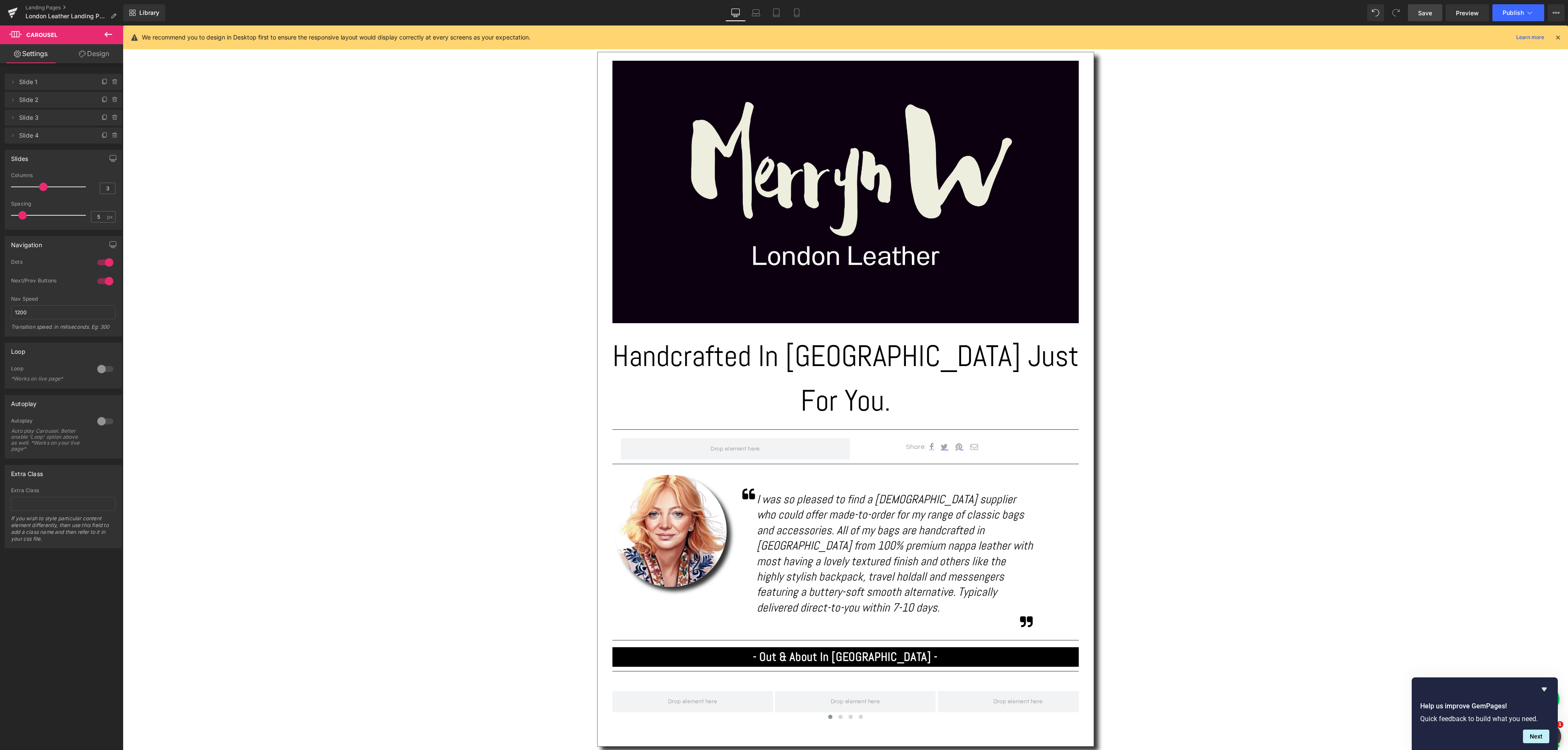
scroll to position [373, 0]
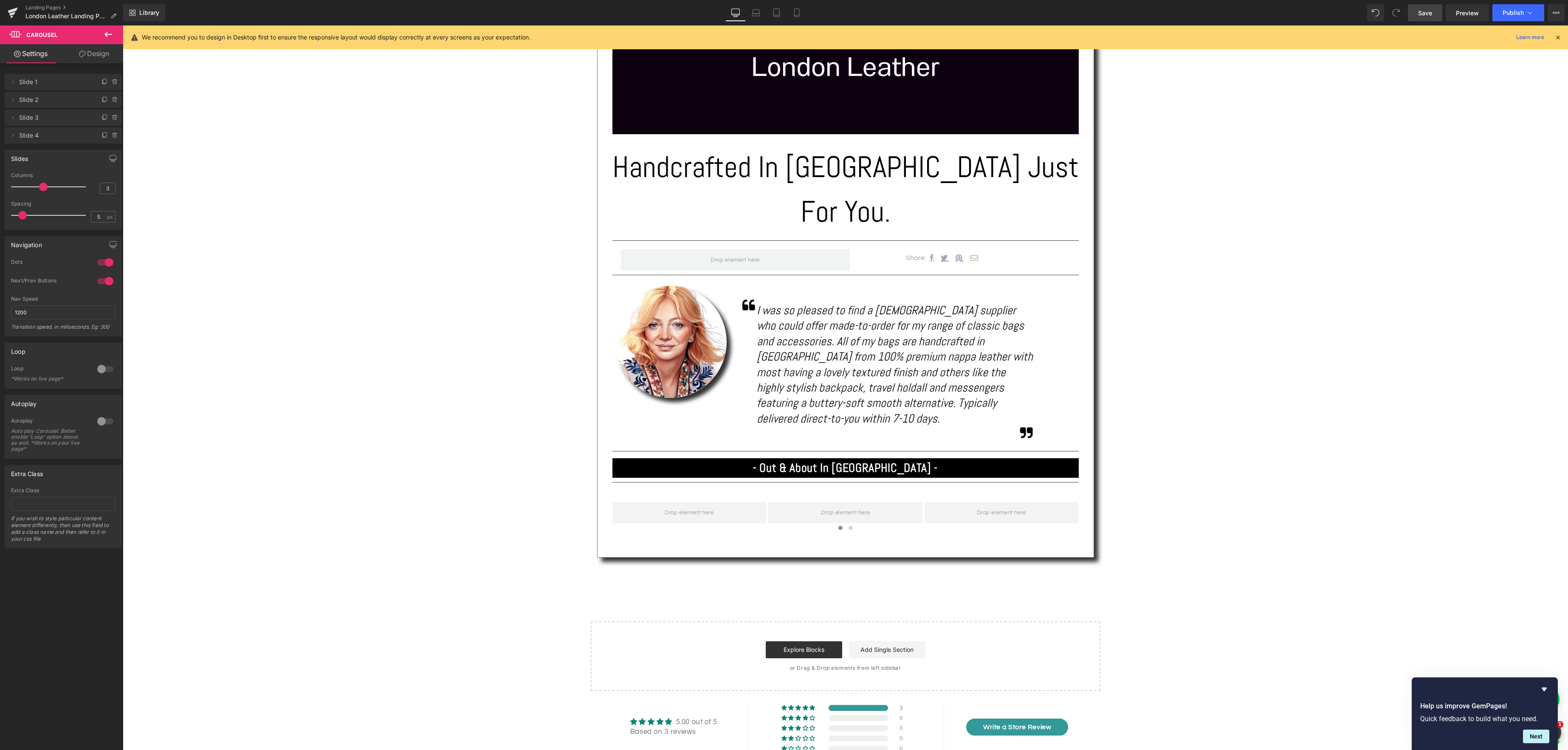
click at [1429, 10] on span "Save" at bounding box center [1425, 13] width 14 height 9
click at [110, 32] on icon at bounding box center [108, 34] width 10 height 10
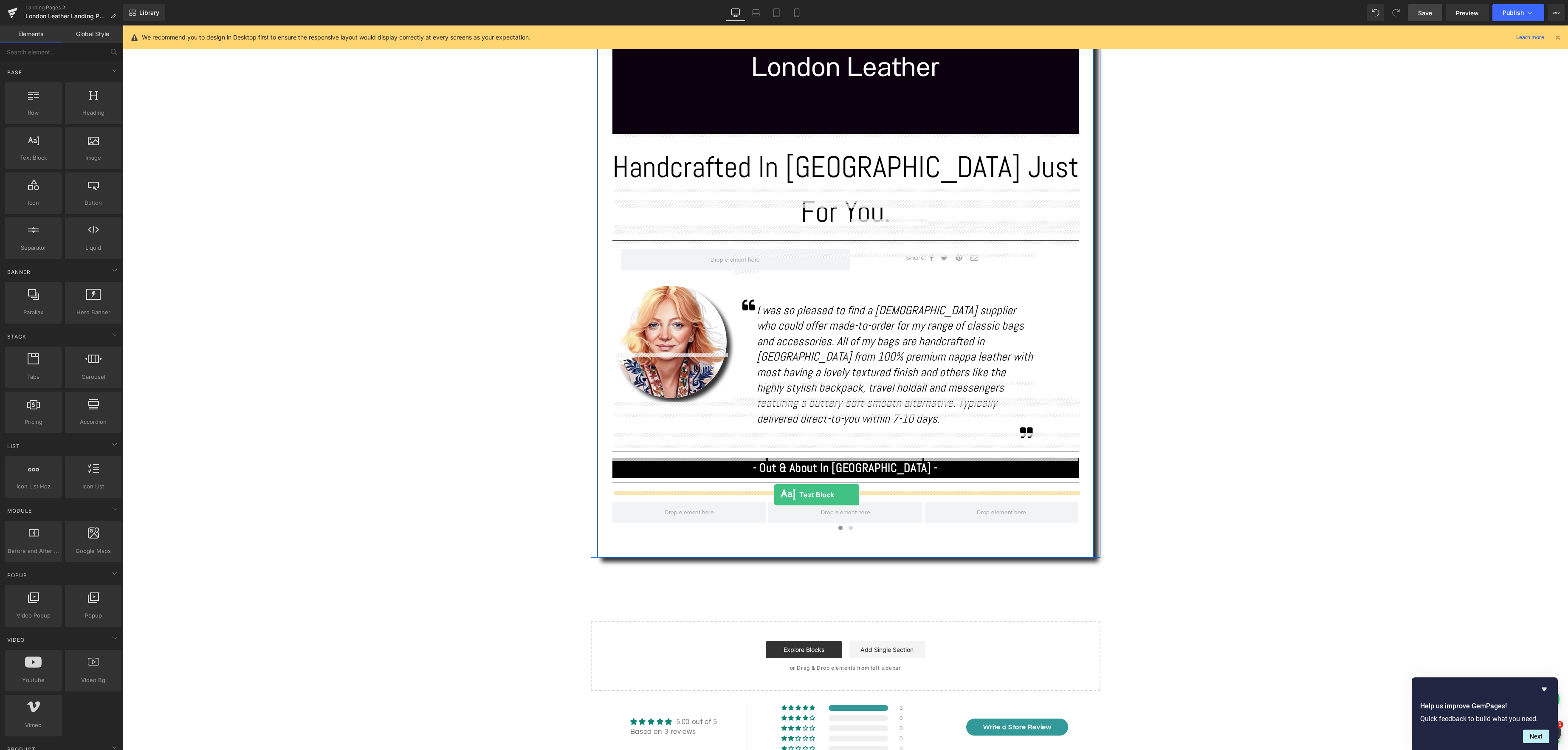
drag, startPoint x: 163, startPoint y: 175, endPoint x: 774, endPoint y: 495, distance: 689.7
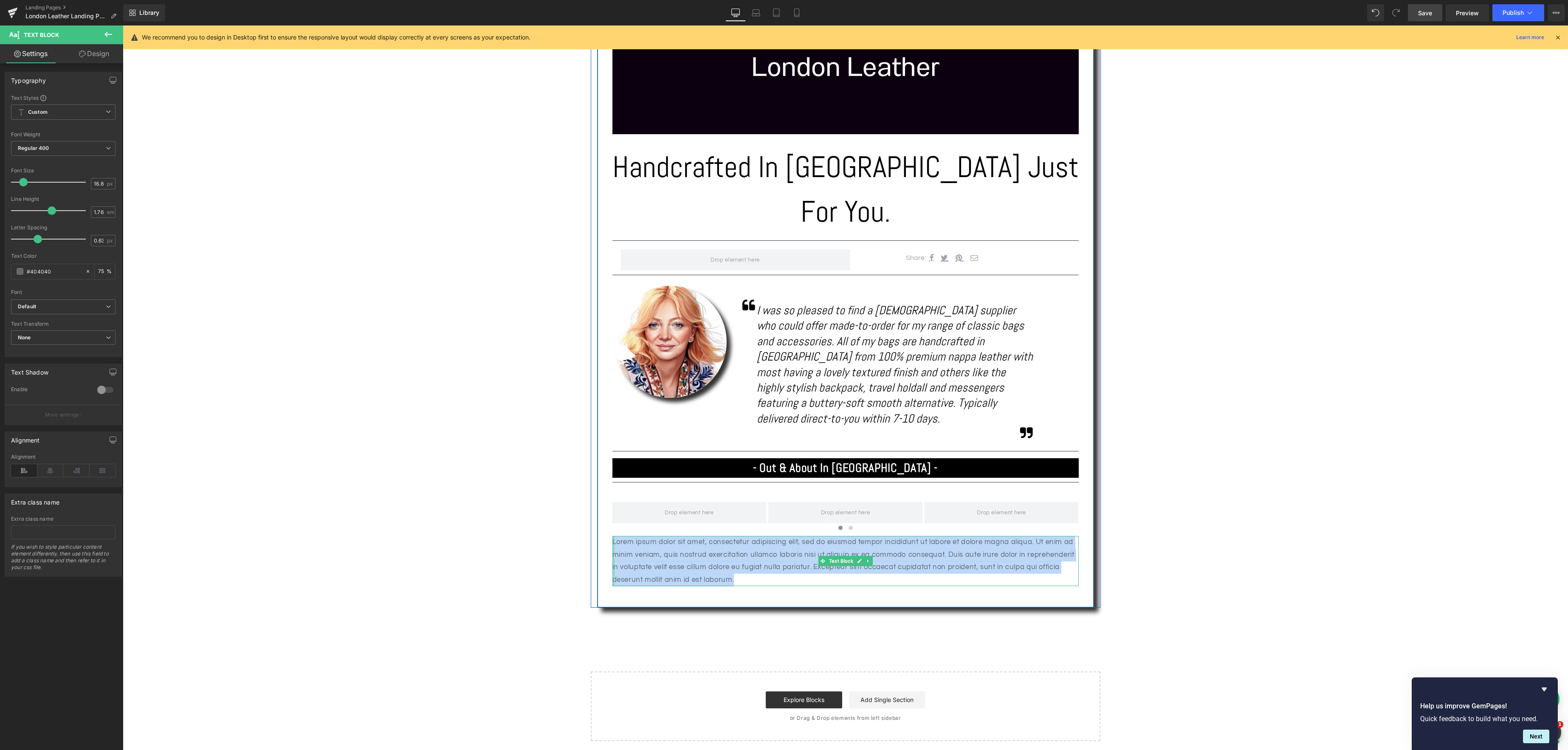
drag, startPoint x: 749, startPoint y: 534, endPoint x: 612, endPoint y: 501, distance: 140.9
click at [612, 536] on div "Lorem ipsum dolor sit amet, consectetur adipiscing elit, sed do eiusmod tempor …" at bounding box center [845, 561] width 466 height 50
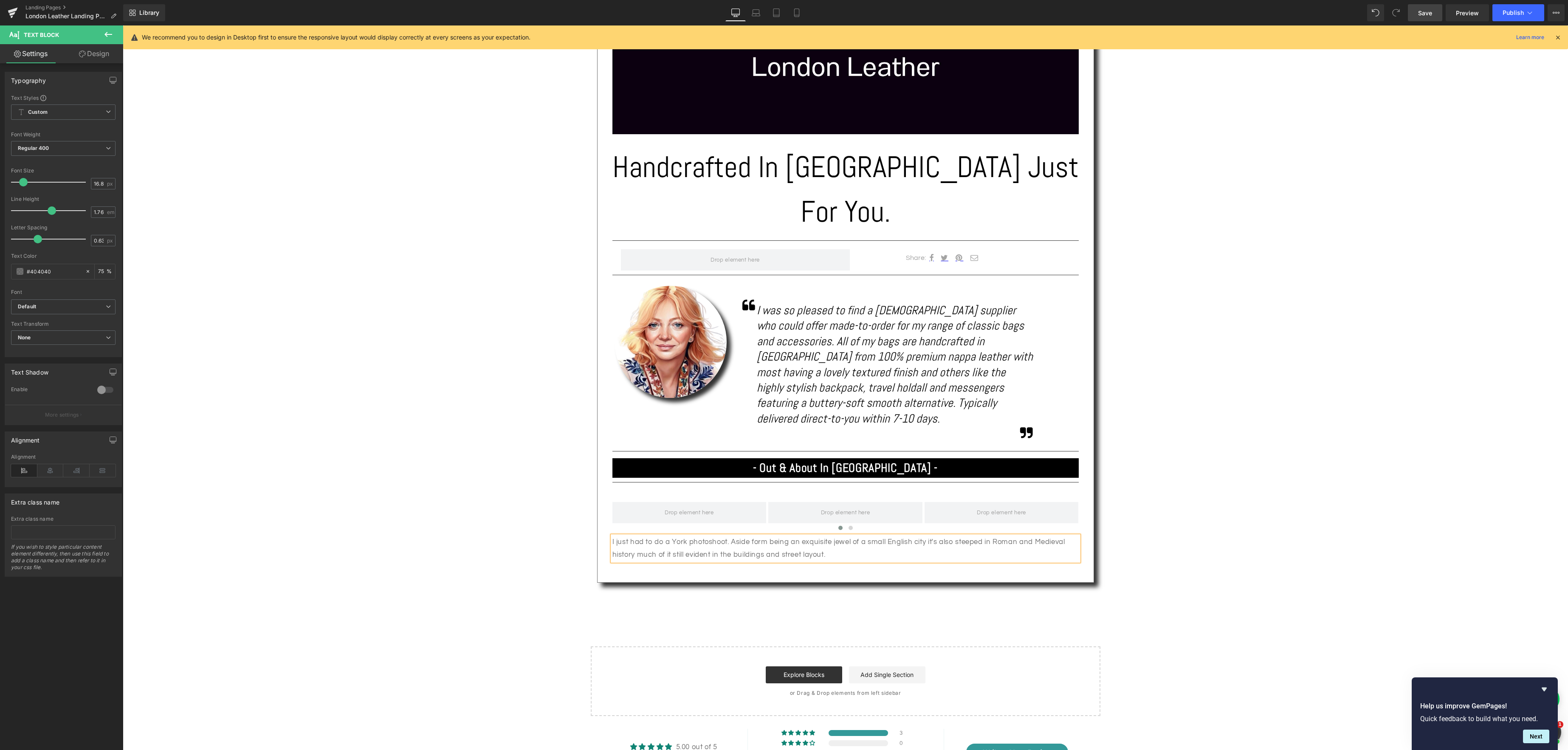
drag, startPoint x: 755, startPoint y: 502, endPoint x: 862, endPoint y: 504, distance: 107.0
click at [758, 536] on p "I just had to do a York photoshoot. Aside form being an exquisite jewel of a sm…" at bounding box center [845, 548] width 466 height 25
click at [917, 536] on p "I just had to do a York photoshoot. Aside from being an exquisite jewel of a sm…" at bounding box center [845, 548] width 466 height 25
drag, startPoint x: 892, startPoint y: 427, endPoint x: 1042, endPoint y: 424, distance: 150.0
click at [892, 460] on strong "- Out & About In [GEOGRAPHIC_DATA] -" at bounding box center [845, 468] width 185 height 15
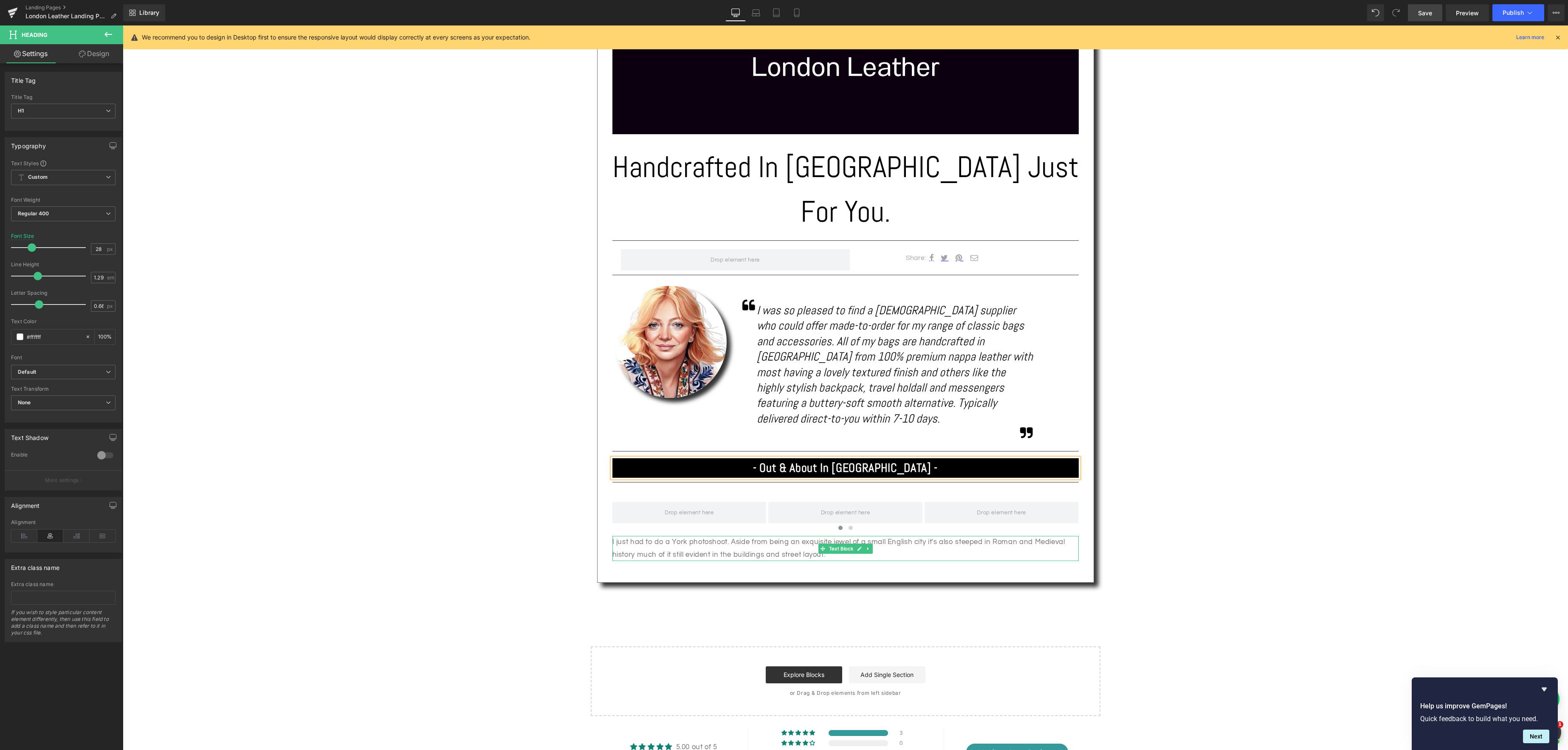
click at [698, 536] on p "I just had to do a York photoshoot. Aside from being an exquisite jewel of a sm…" at bounding box center [845, 548] width 466 height 25
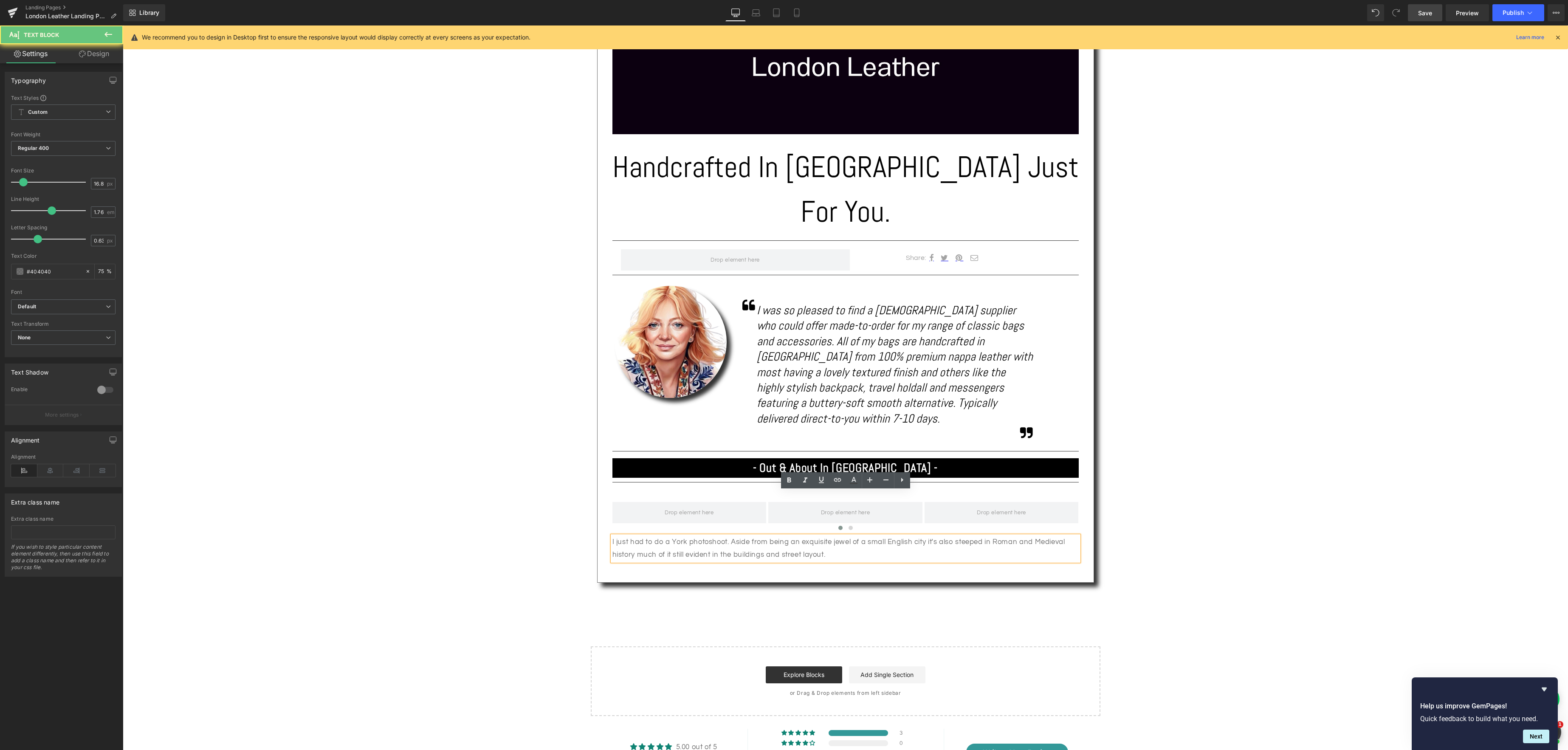
drag, startPoint x: 616, startPoint y: 500, endPoint x: 688, endPoint y: 495, distance: 72.2
click at [617, 536] on p "I just had to do a York photoshoot. Aside from being an exquisite jewel of a sm…" at bounding box center [845, 548] width 466 height 25
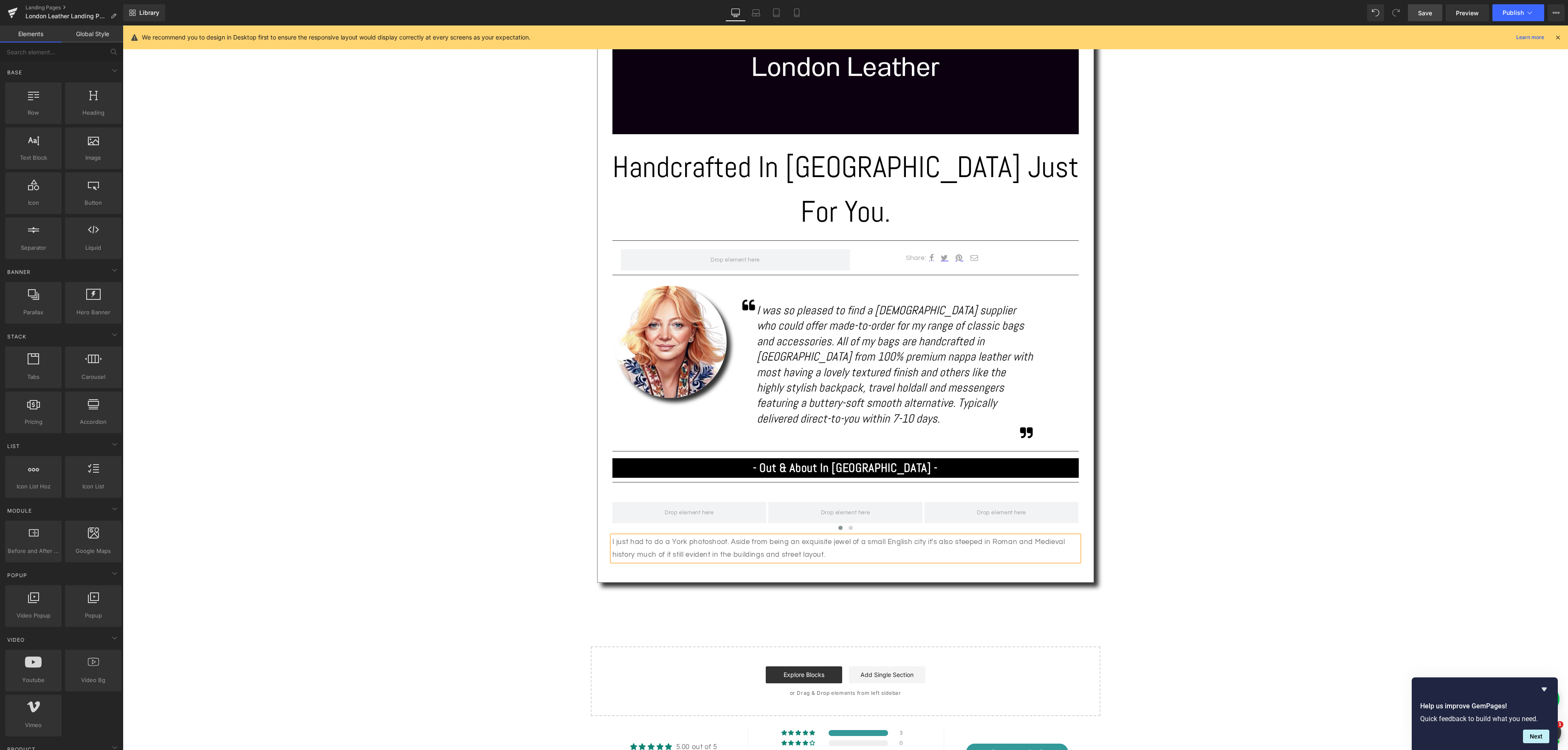
click at [1210, 496] on div "Text Block Image Handcrafted In [GEOGRAPHIC_DATA] Just For You. Heading Separat…" at bounding box center [845, 281] width 1445 height 871
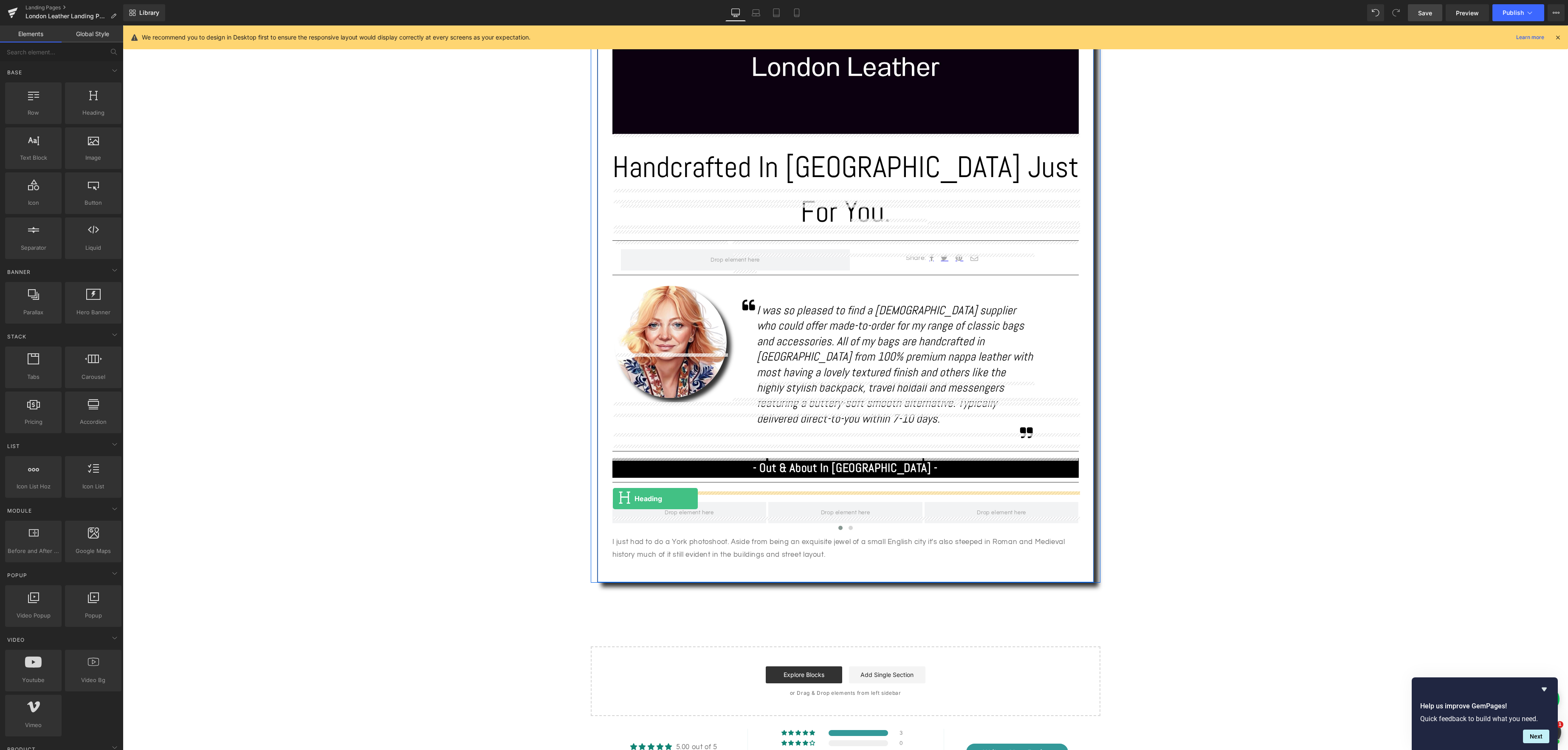
drag, startPoint x: 210, startPoint y: 138, endPoint x: 613, endPoint y: 499, distance: 541.0
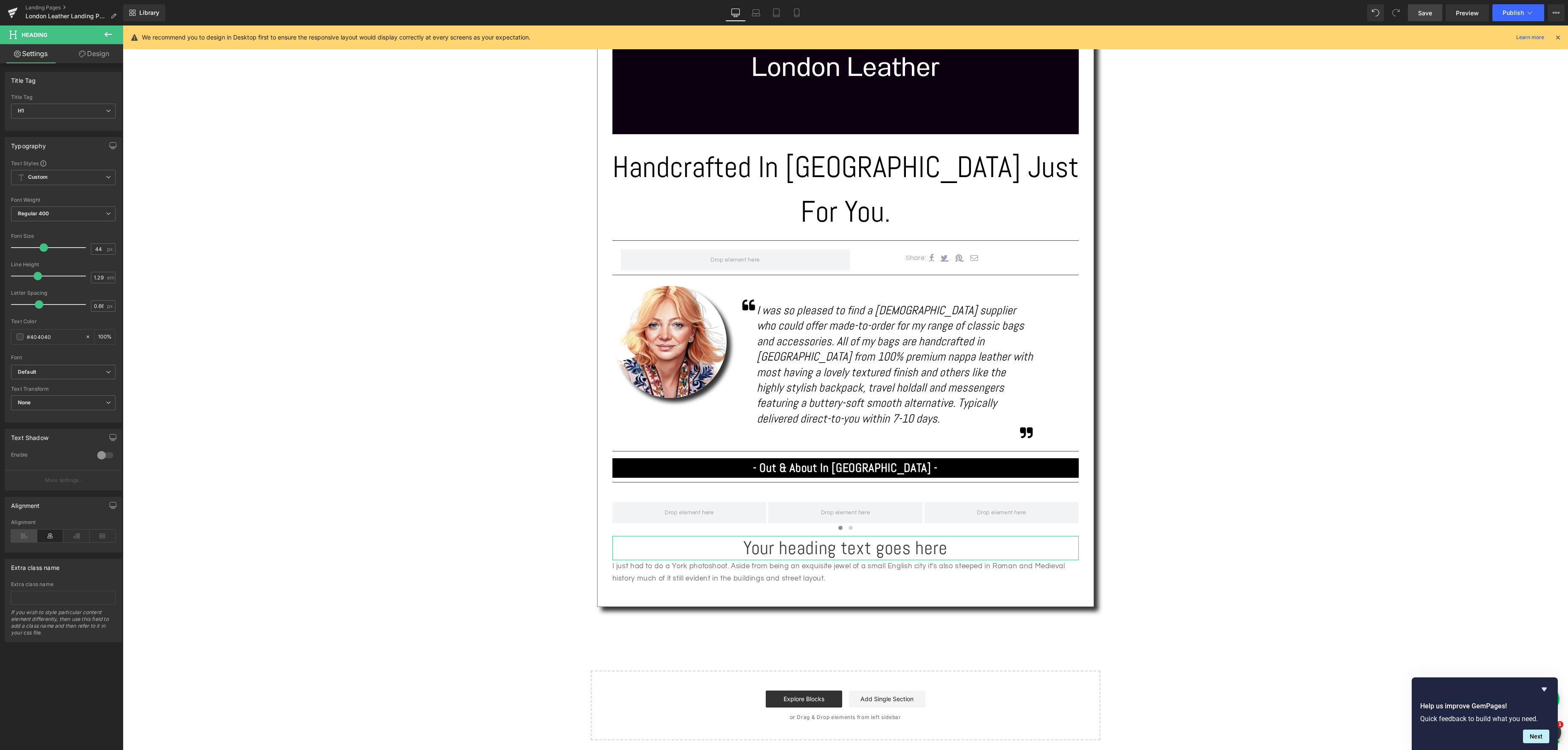
click at [27, 538] on icon at bounding box center [24, 536] width 26 height 13
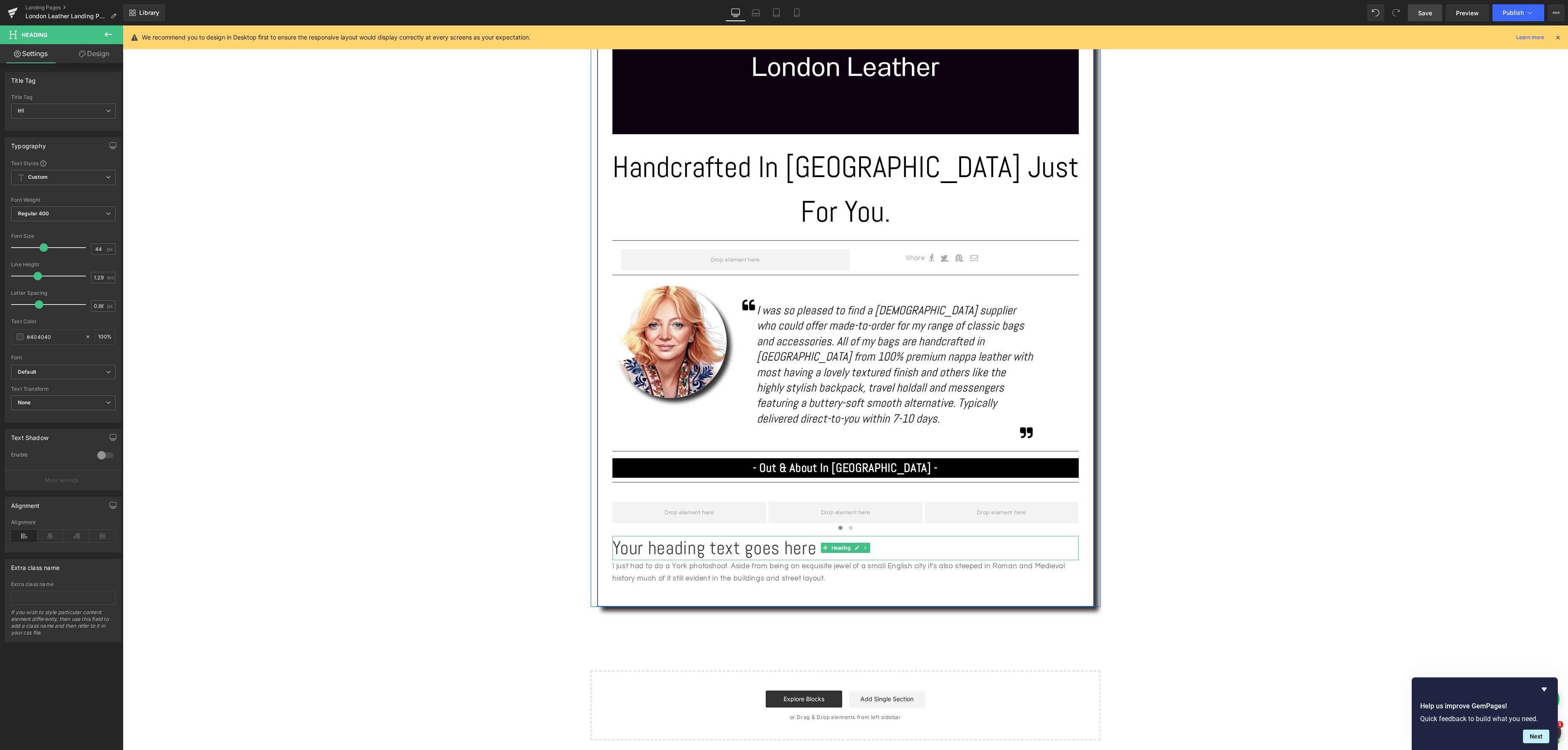
click at [802, 536] on h1 "Your heading text goes here" at bounding box center [845, 548] width 466 height 24
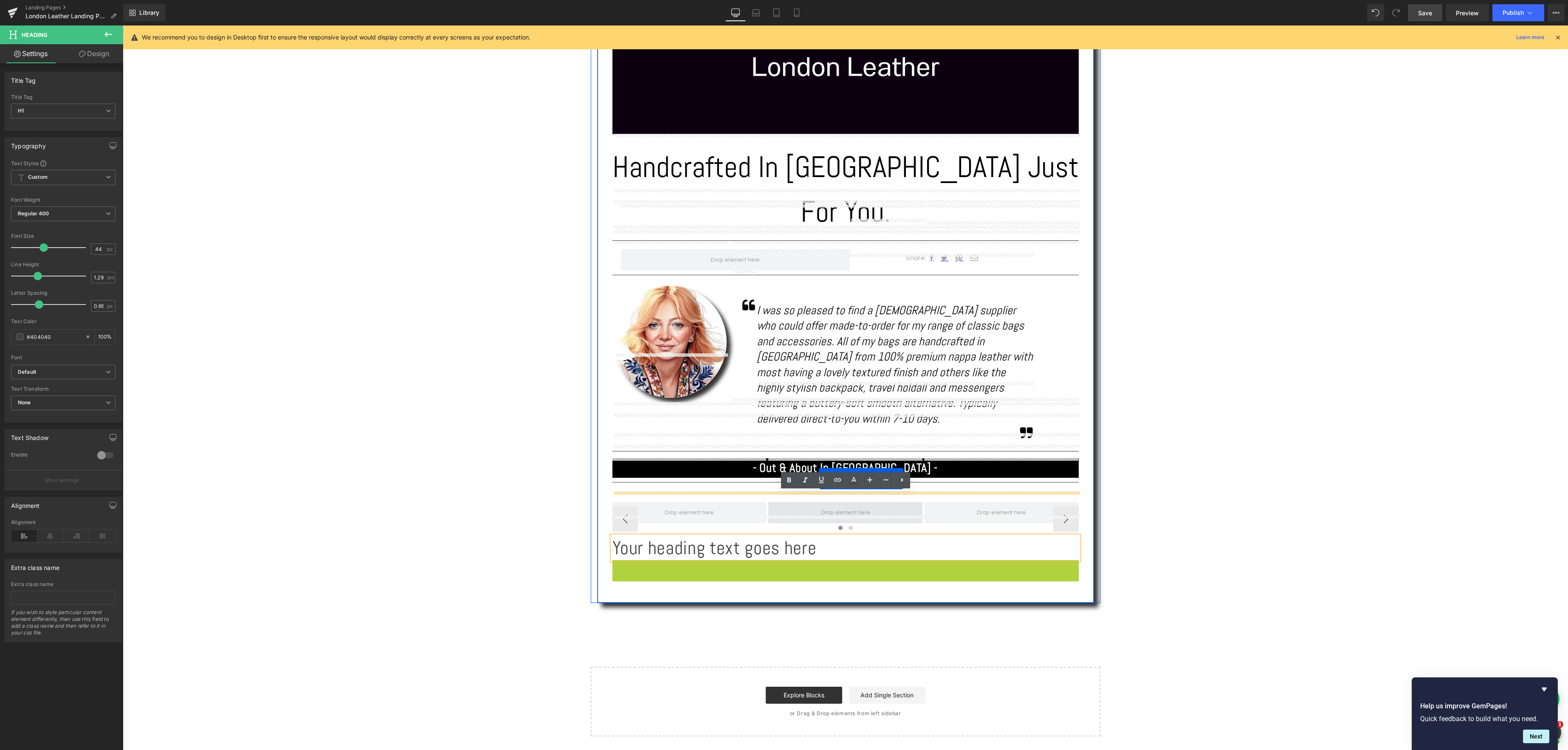
drag, startPoint x: 824, startPoint y: 530, endPoint x: 819, endPoint y: 478, distance: 52.2
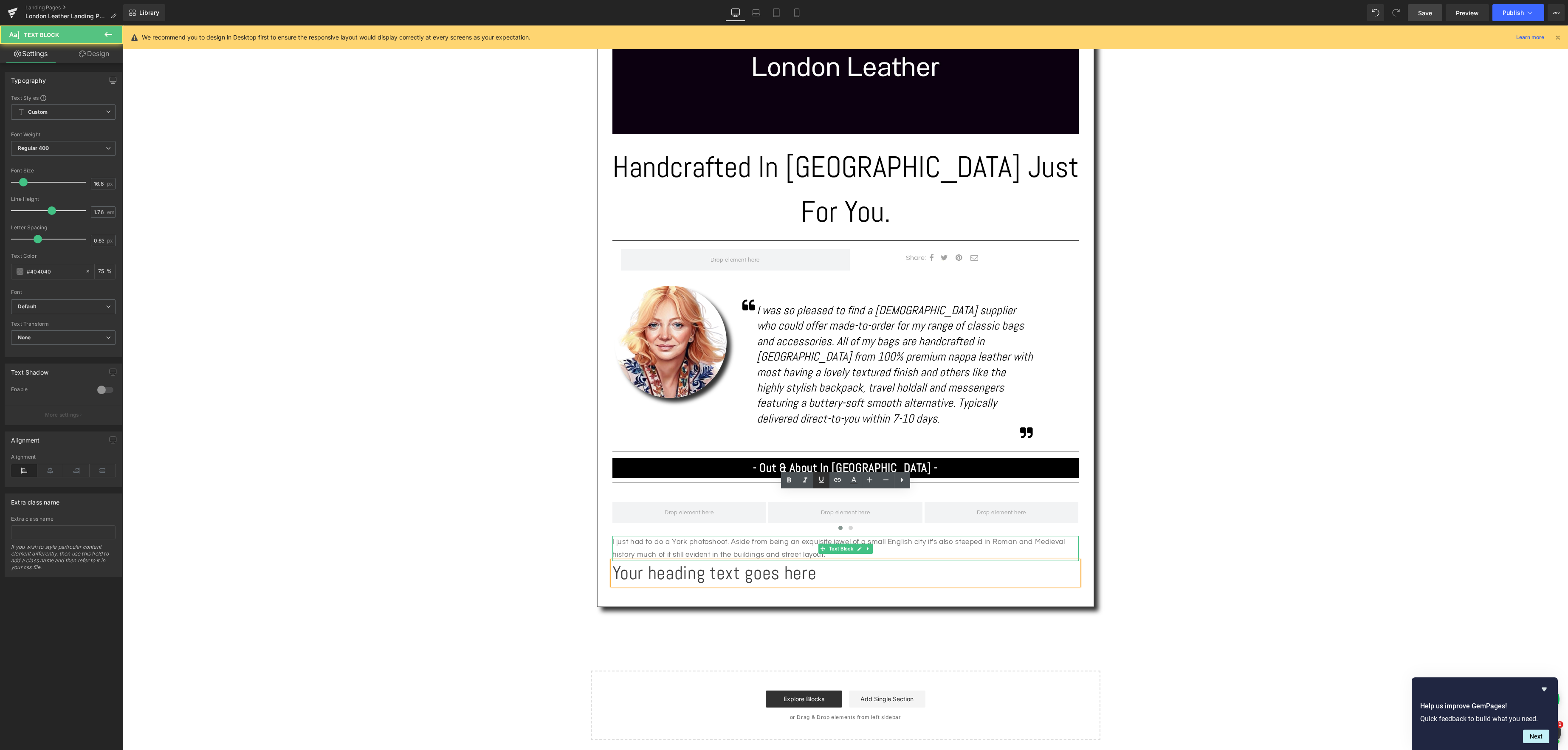
scroll to position [398, 0]
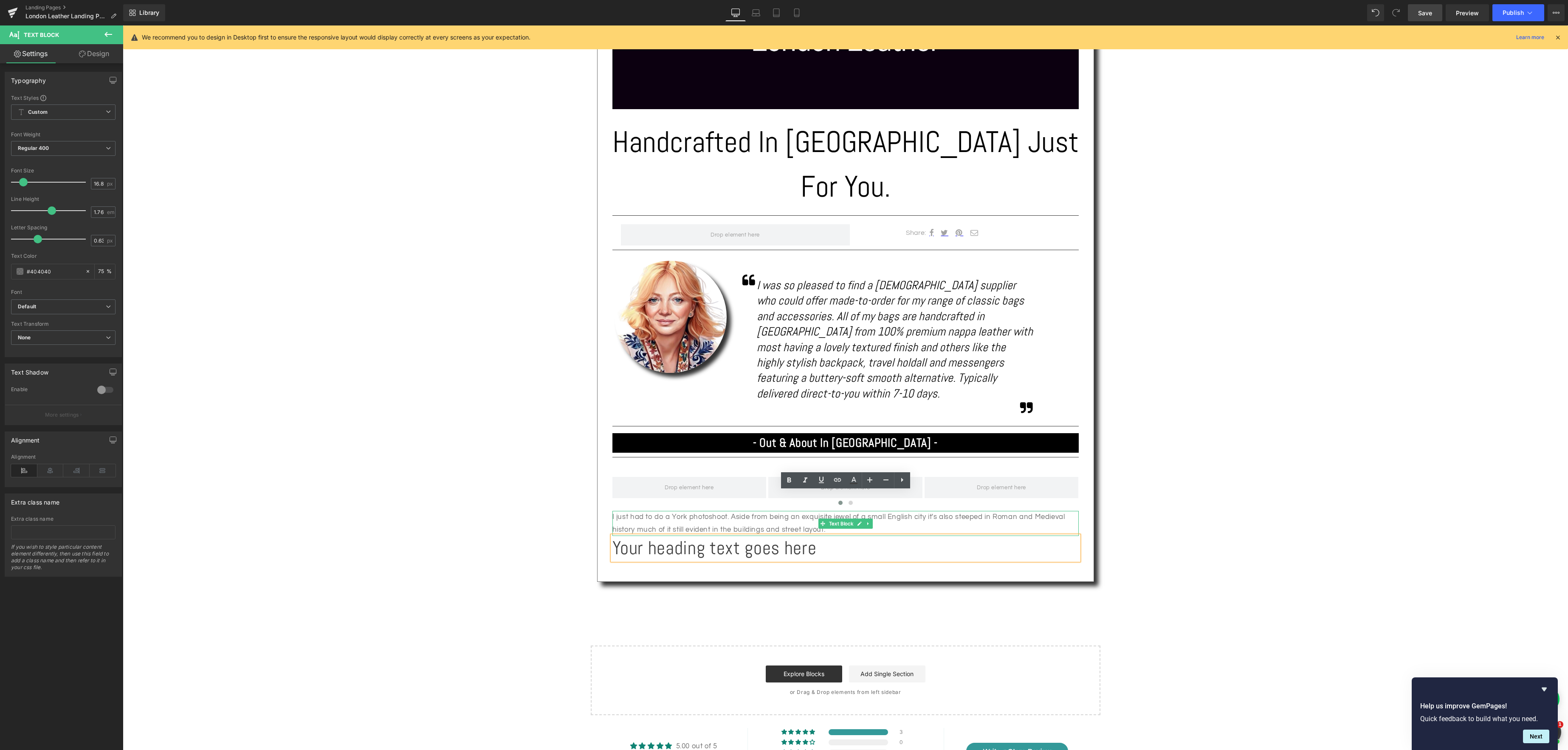
click at [523, 531] on div "Text Block Image Handcrafted In [GEOGRAPHIC_DATA] Just For You. Heading Separat…" at bounding box center [845, 268] width 1445 height 894
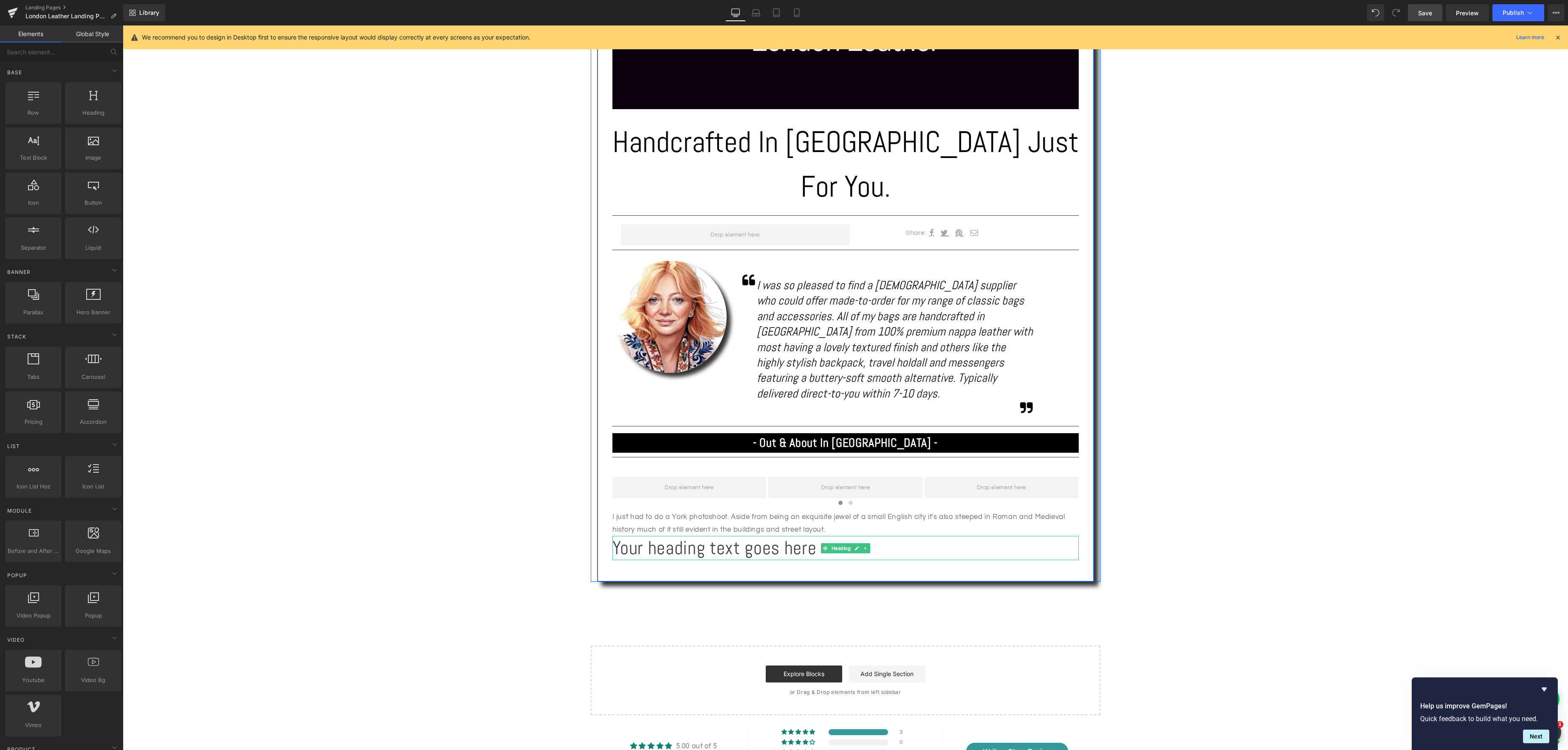
click at [681, 536] on h1 "Your heading text goes here" at bounding box center [845, 548] width 466 height 24
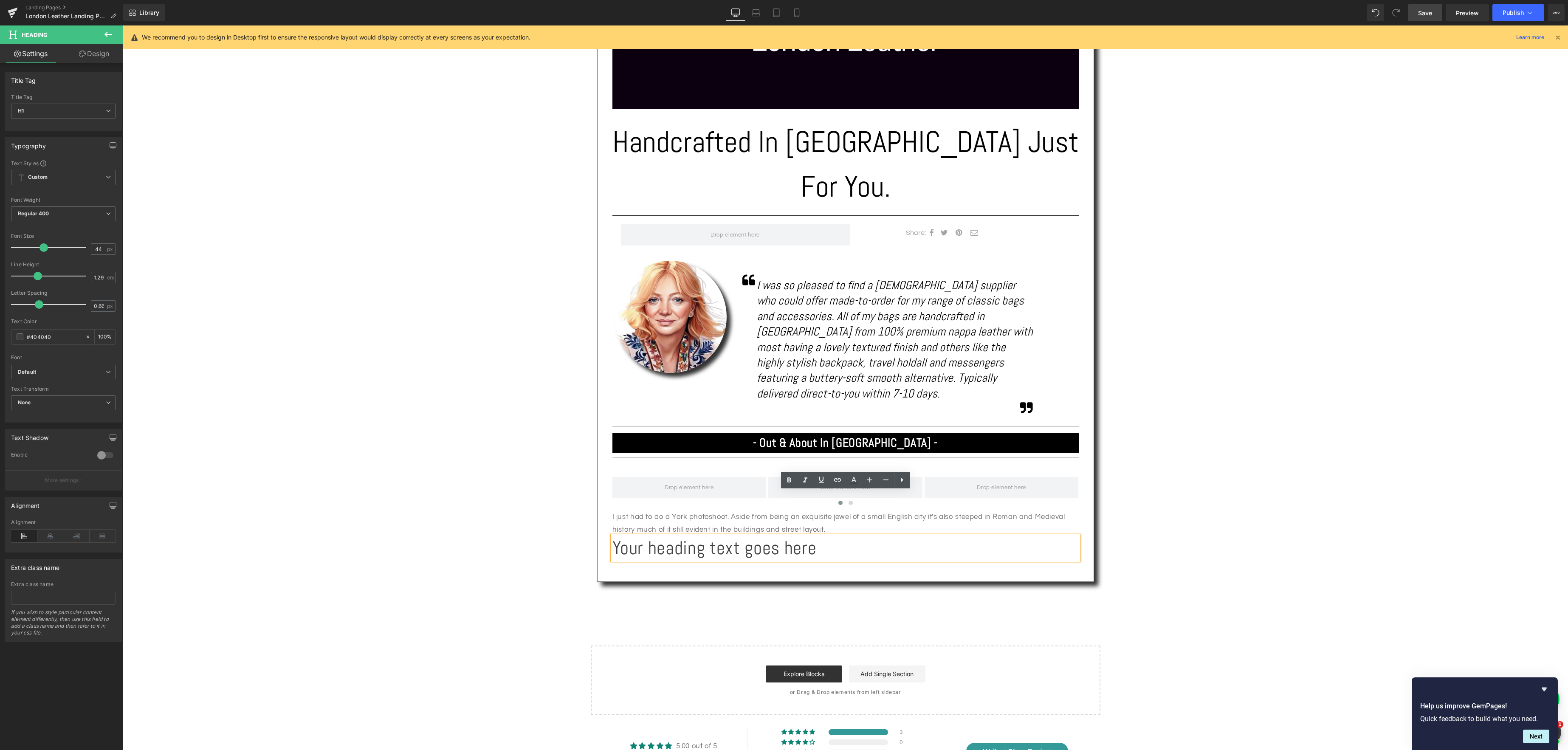
drag, startPoint x: 819, startPoint y: 504, endPoint x: 617, endPoint y: 503, distance: 202.0
click at [612, 536] on h1 "Your heading text goes here" at bounding box center [845, 548] width 466 height 24
click at [828, 536] on h1 "Your heading text goes here" at bounding box center [845, 548] width 466 height 24
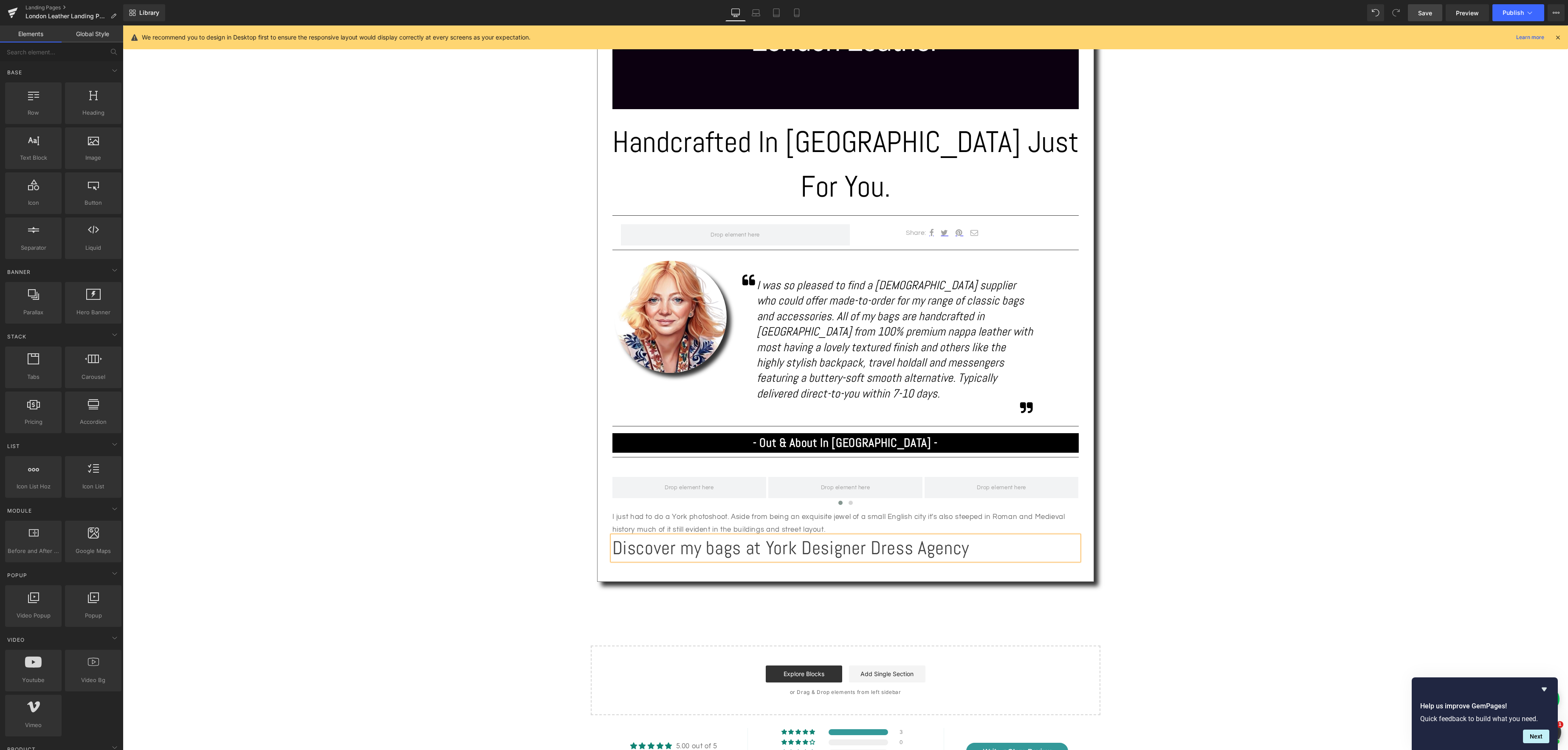
click at [528, 489] on div "Text Block Image Handcrafted In [GEOGRAPHIC_DATA] Just For You. Heading Separat…" at bounding box center [845, 268] width 1445 height 894
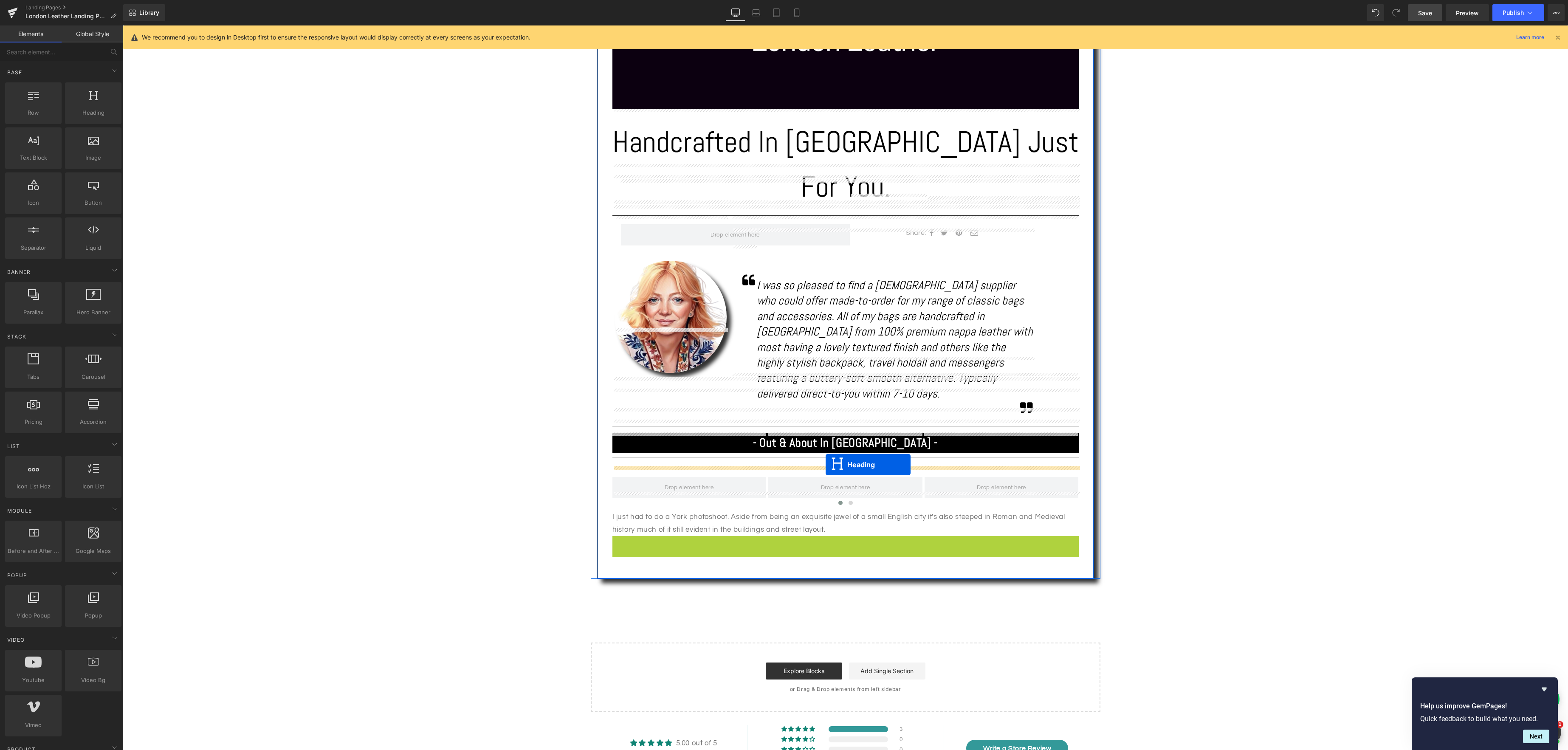
drag, startPoint x: 828, startPoint y: 506, endPoint x: 439, endPoint y: 505, distance: 389.0
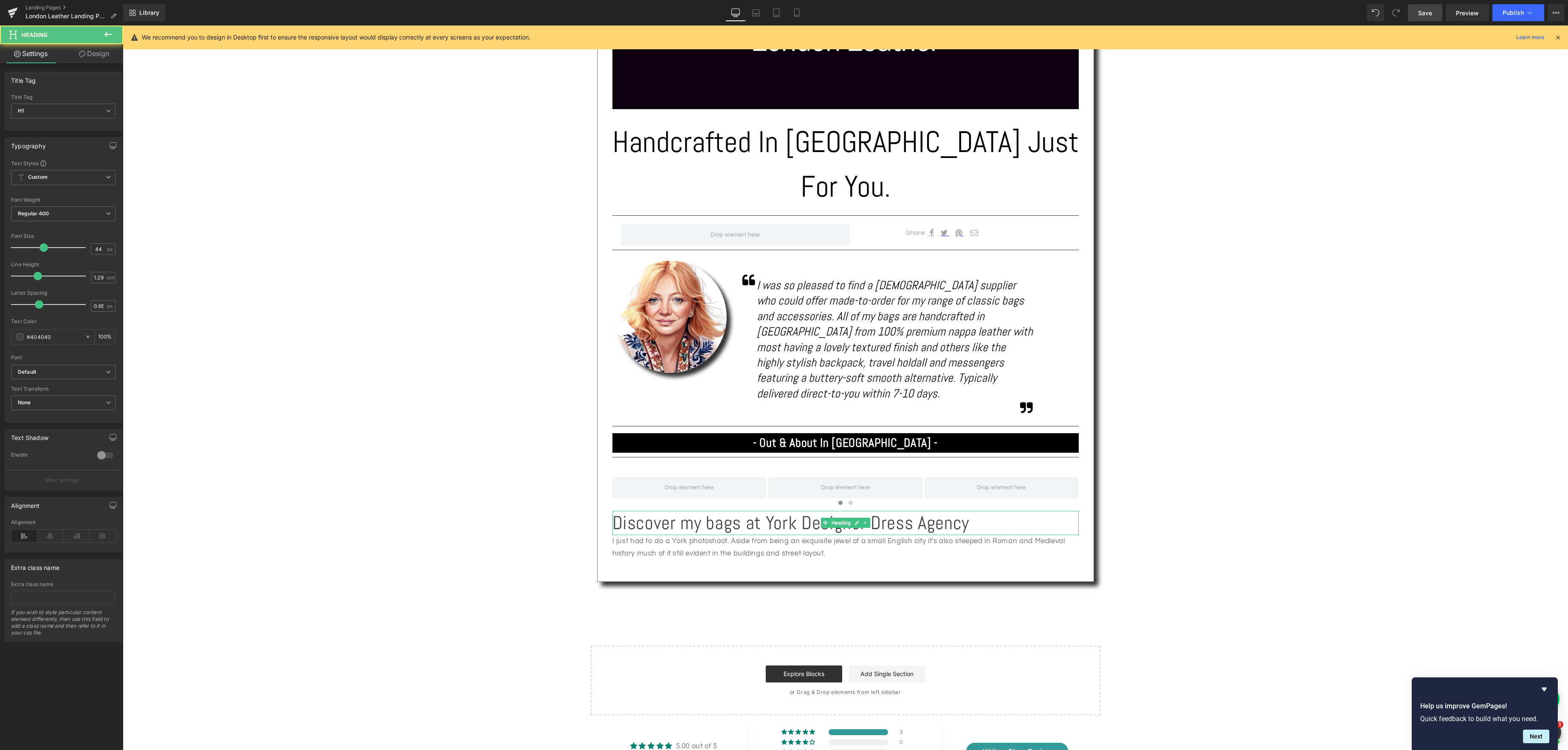
click at [439, 508] on div "Text Block Image Handcrafted In [GEOGRAPHIC_DATA] Just For You. Heading Separat…" at bounding box center [845, 268] width 1445 height 894
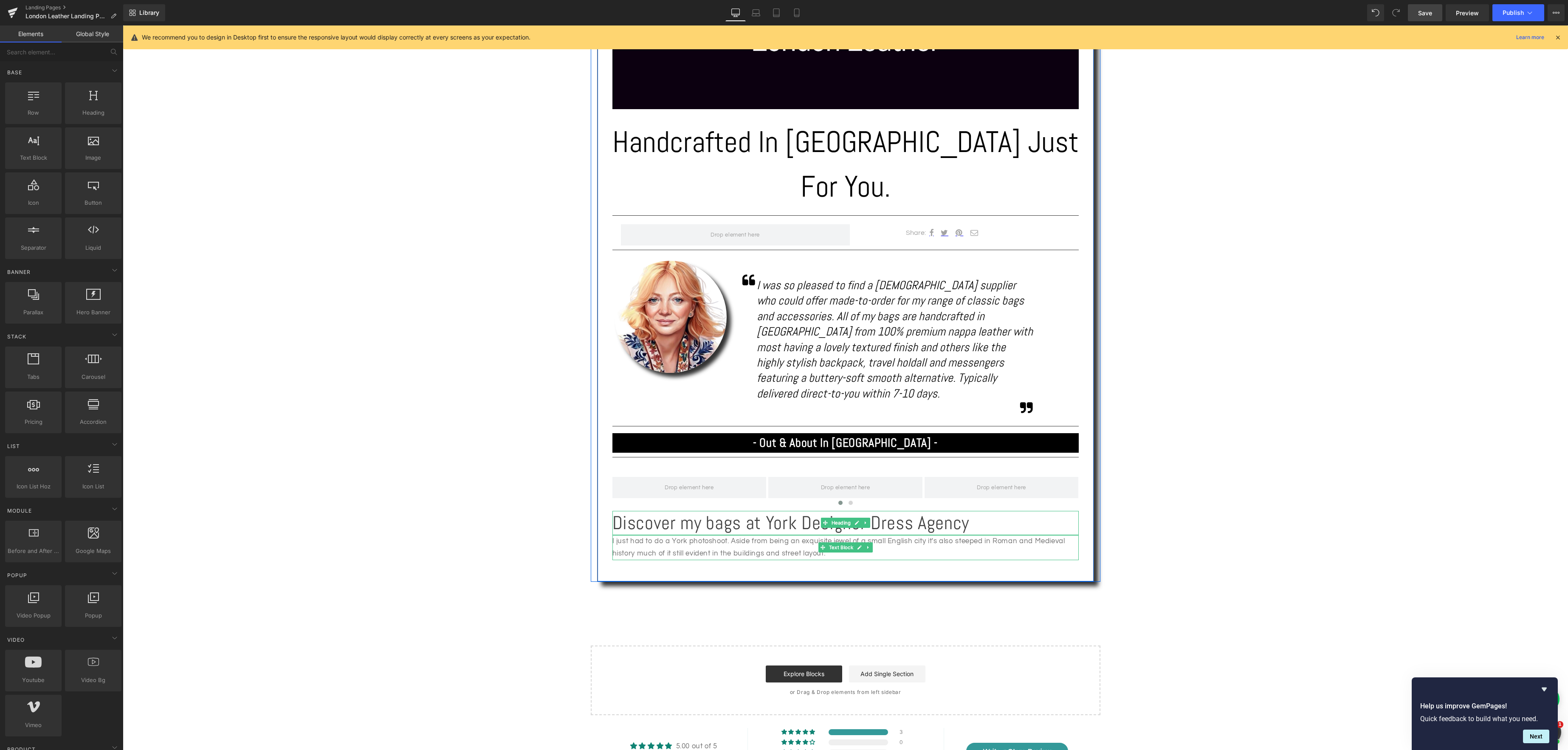
click at [793, 535] on p "I just had to do a York photoshoot. Aside from being an exquisite jewel of a sm…" at bounding box center [845, 547] width 466 height 25
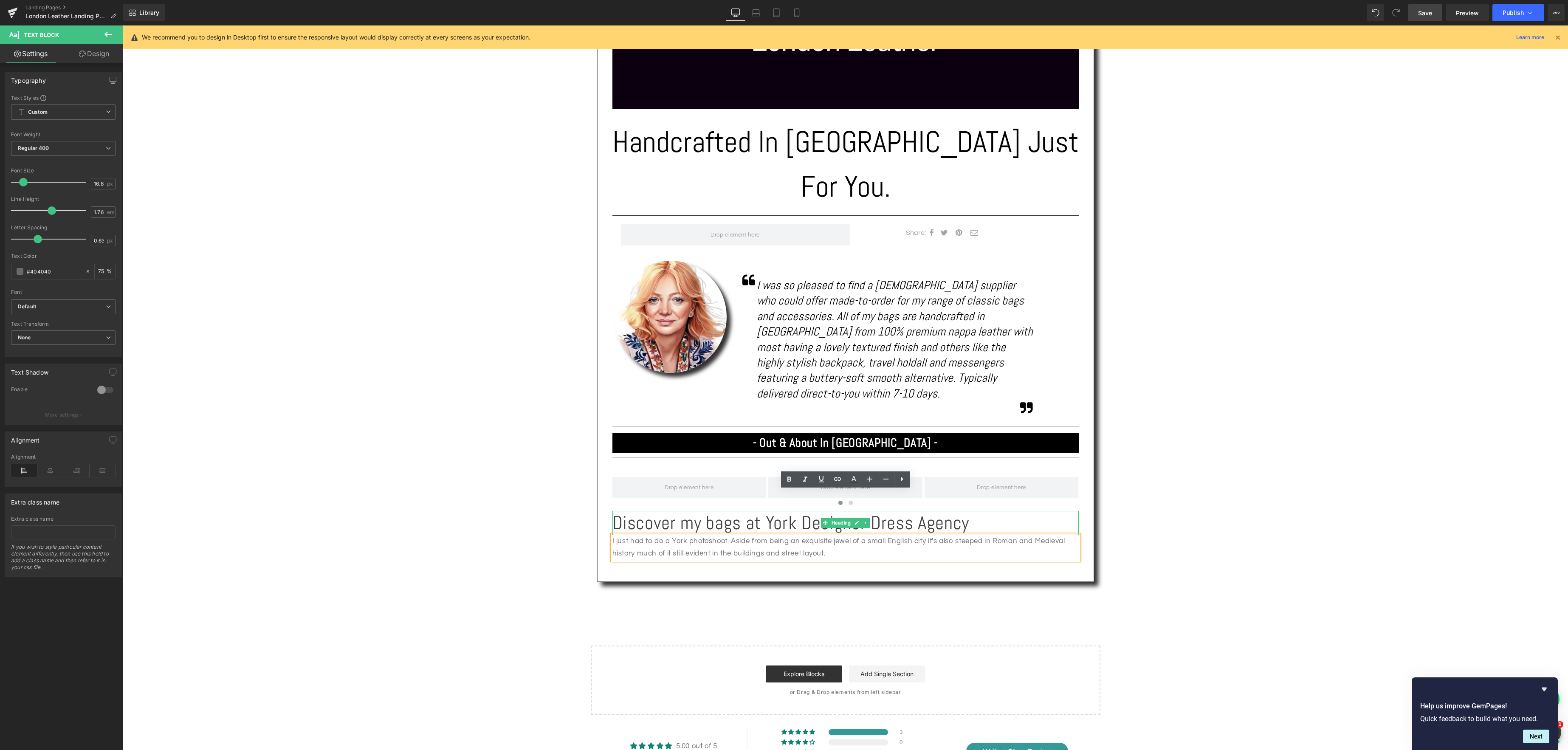
click at [850, 535] on p "I just had to do a York photoshoot. Aside from being an exquisite jewel of a sm…" at bounding box center [845, 547] width 466 height 25
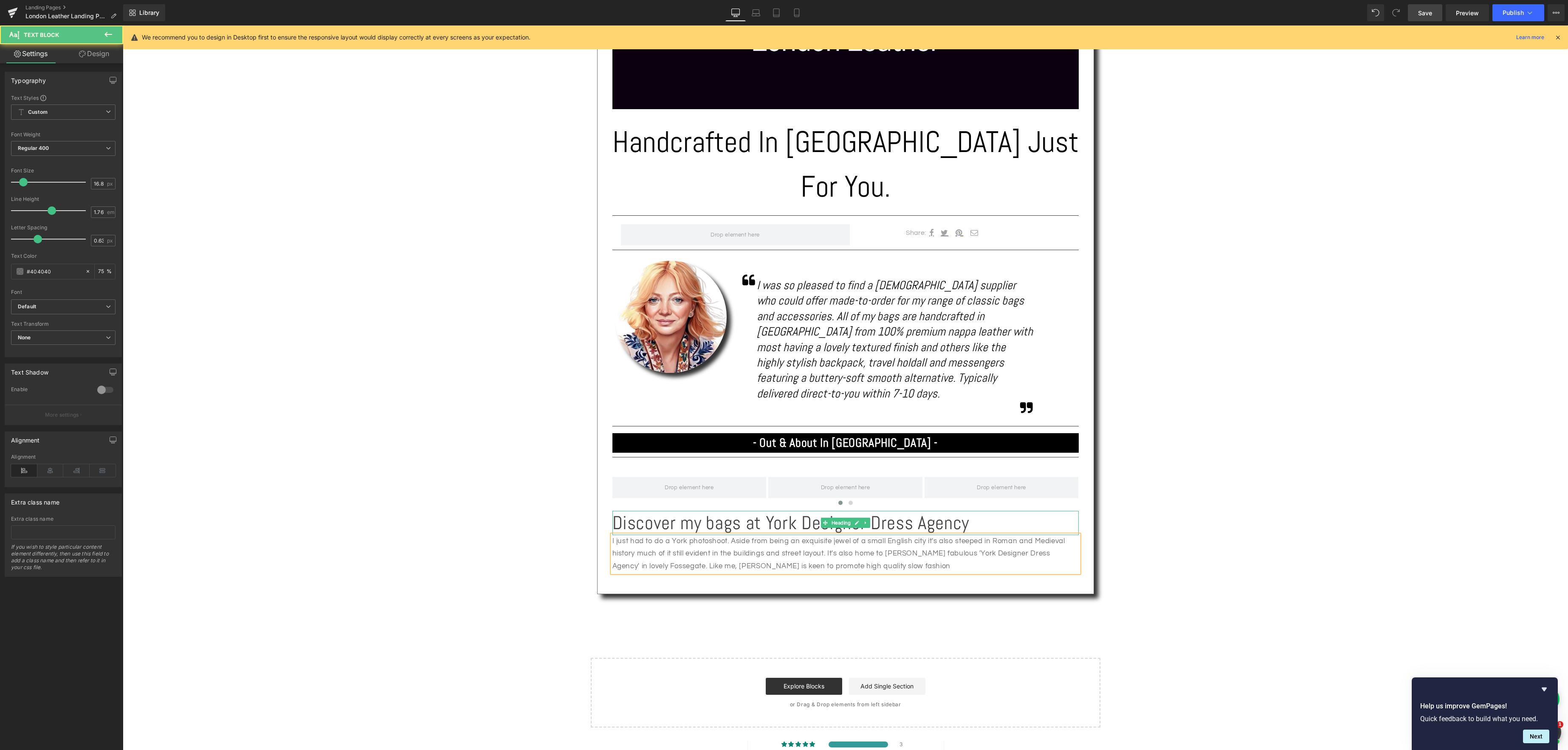
click at [810, 535] on p "I just had to do a York photoshoot. Aside from being an exquisite jewel of a sm…" at bounding box center [845, 554] width 466 height 38
click at [1424, 12] on span "Save" at bounding box center [1425, 13] width 14 height 9
click at [926, 535] on p "I just had to do a York photoshoot. Aside from being an exquisite jewel of a sm…" at bounding box center [845, 554] width 466 height 38
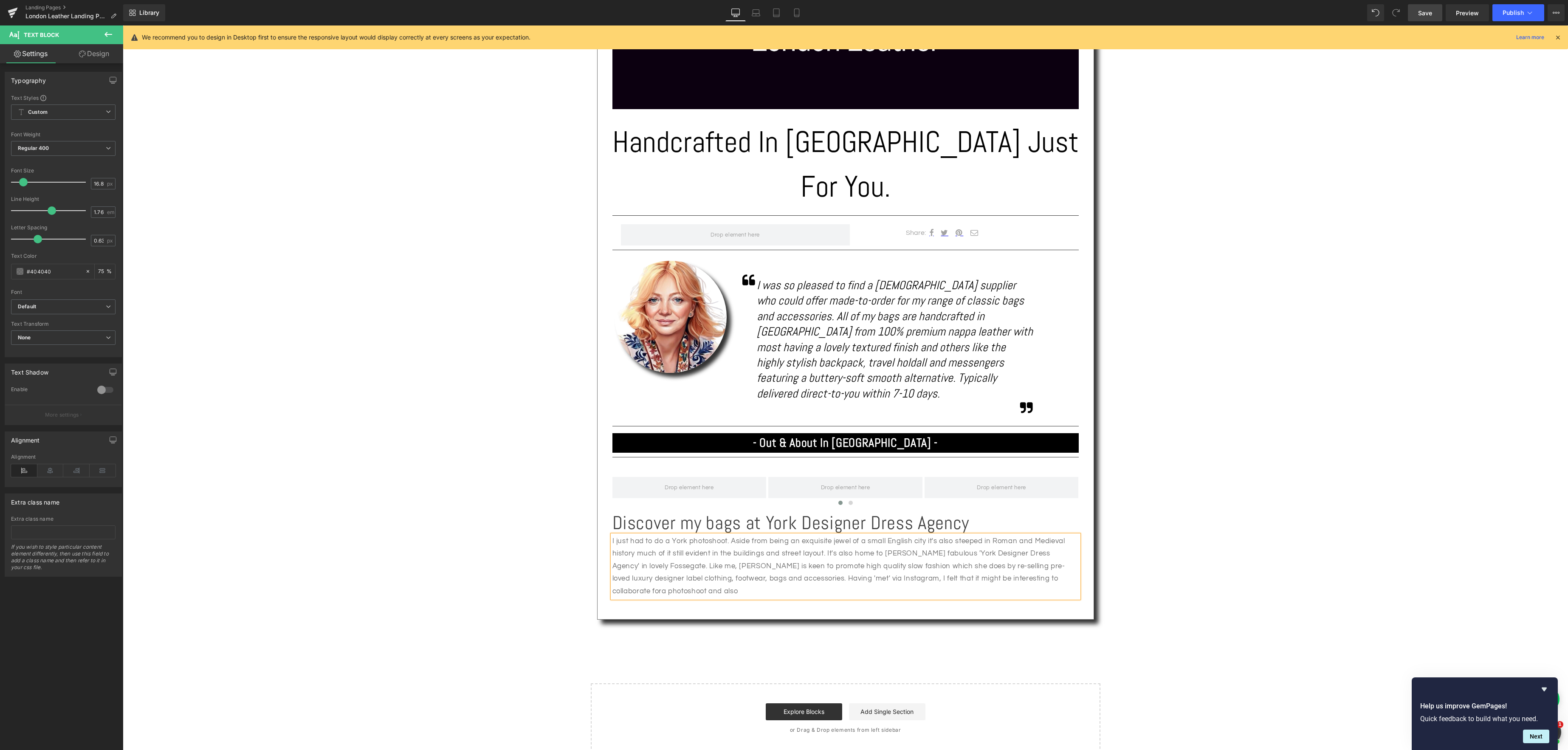
drag, startPoint x: 1115, startPoint y: 482, endPoint x: 1108, endPoint y: 486, distance: 8.1
click at [1115, 483] on div "Text Block Image Handcrafted In [GEOGRAPHIC_DATA] Just For You. Heading Separat…" at bounding box center [845, 287] width 1445 height 933
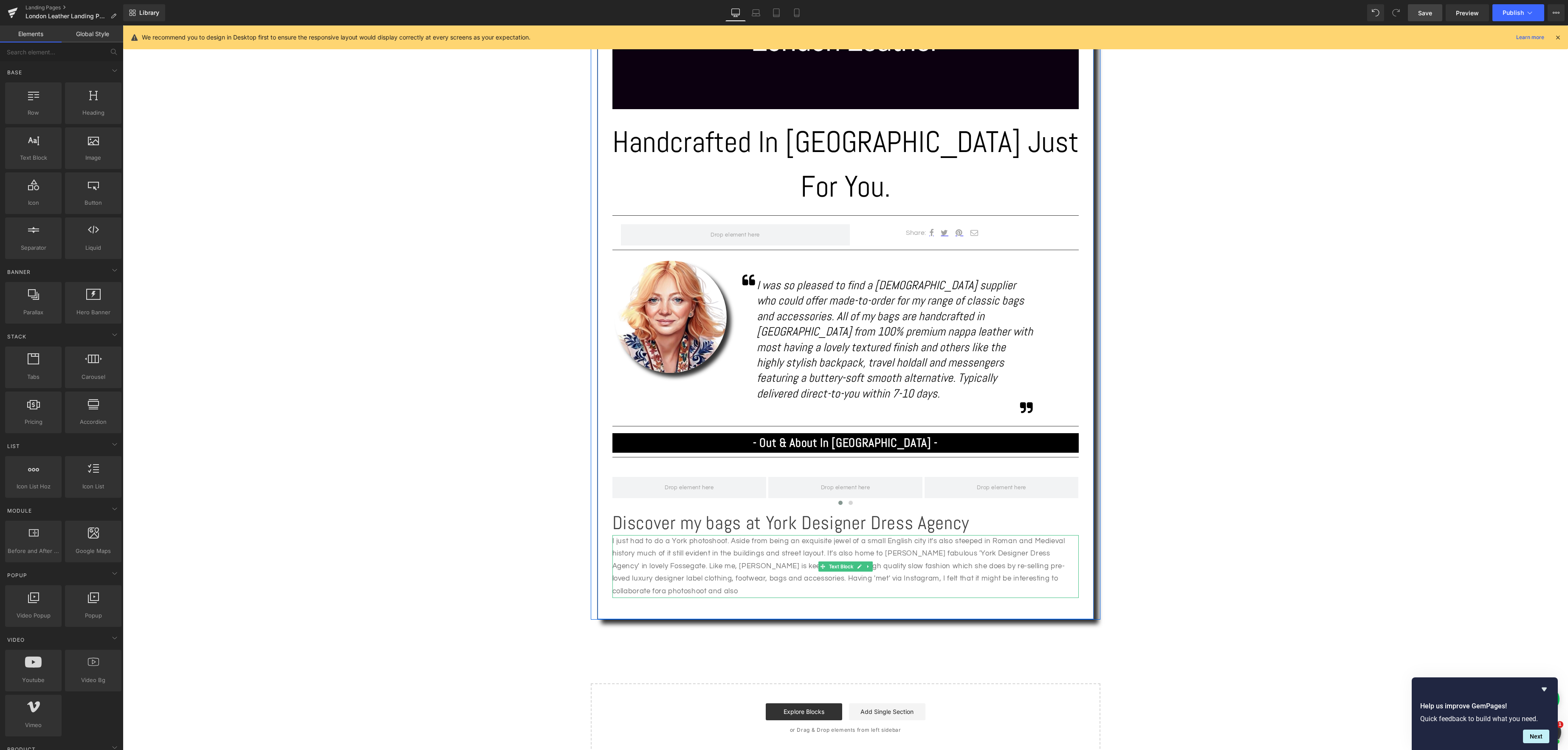
click at [1068, 535] on p "I just had to do a York photoshoot. Aside from being an exquisite jewel of a sm…" at bounding box center [845, 566] width 466 height 63
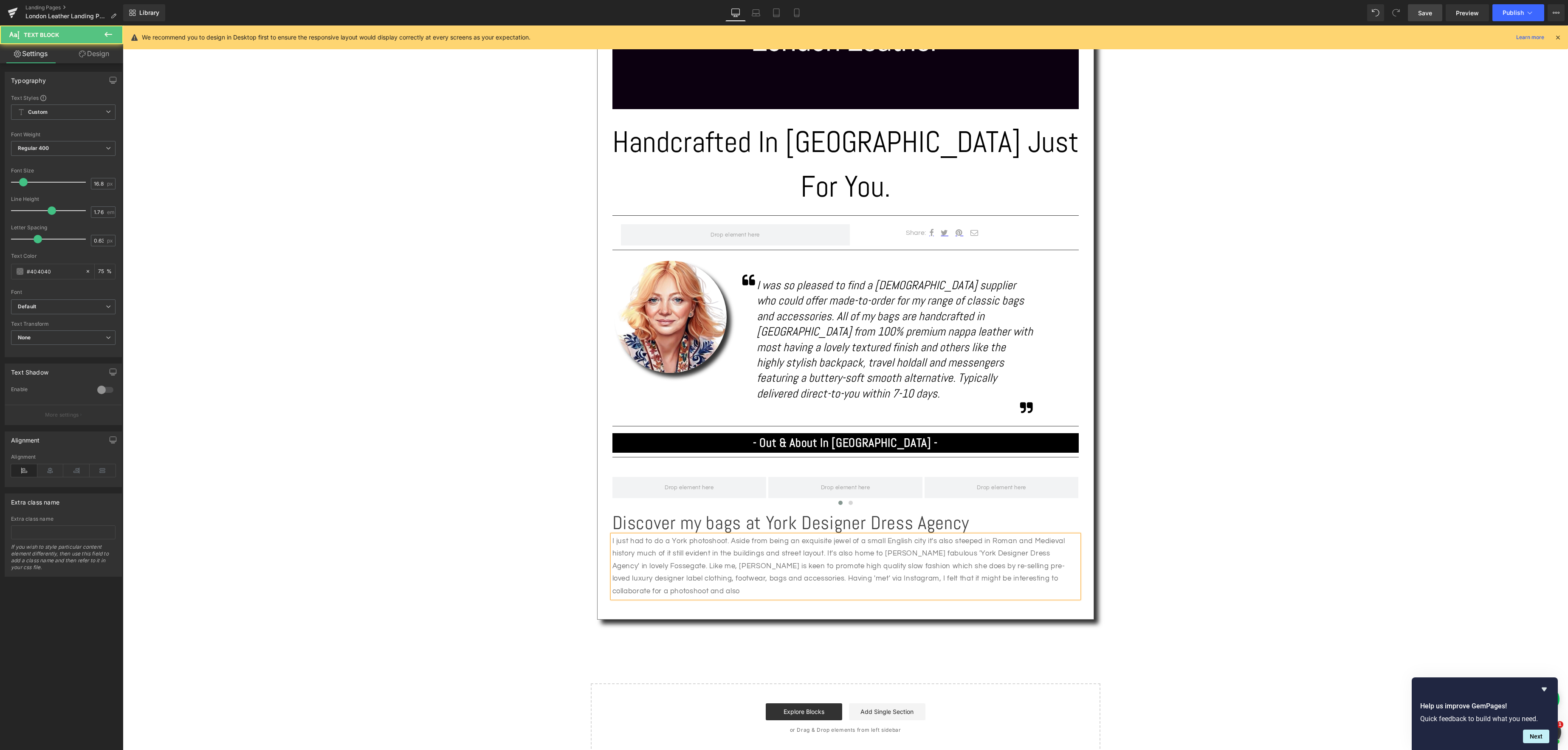
click at [690, 546] on p "I just had to do a York photoshoot. Aside from being an exquisite jewel of a sm…" at bounding box center [845, 566] width 466 height 63
click at [864, 547] on p "I just had to do a York photoshoot. Aside from being an exquisite jewel of a sm…" at bounding box center [845, 566] width 466 height 63
drag, startPoint x: 1008, startPoint y: 547, endPoint x: 1062, endPoint y: 548, distance: 54.0
click at [1008, 547] on p "I just had to do a York photoshoot. Aside from being an exquisite jewel of a sm…" at bounding box center [845, 566] width 466 height 63
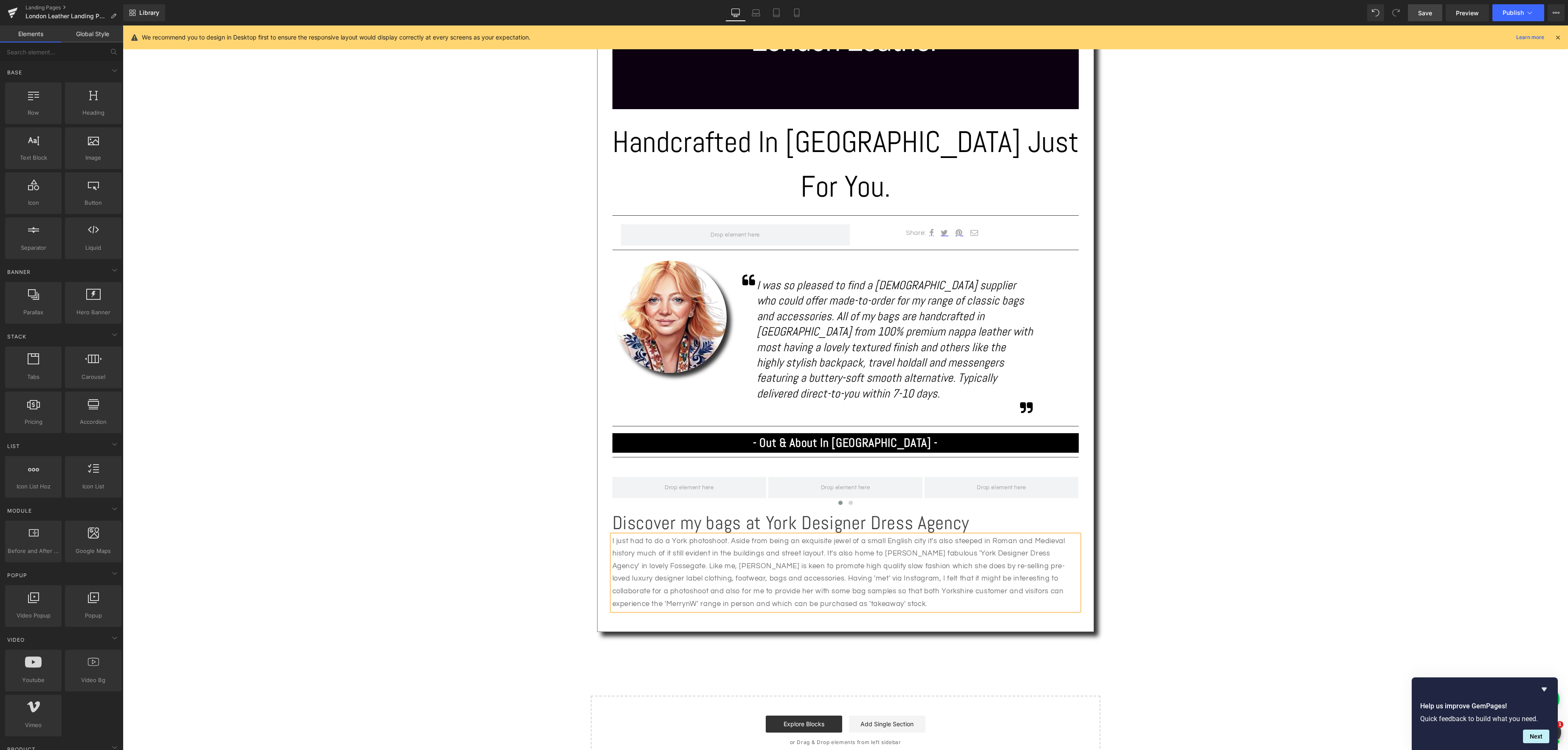
click at [1146, 564] on div "Text Block Image Handcrafted In [GEOGRAPHIC_DATA] Just For You. Heading Separat…" at bounding box center [845, 293] width 1445 height 945
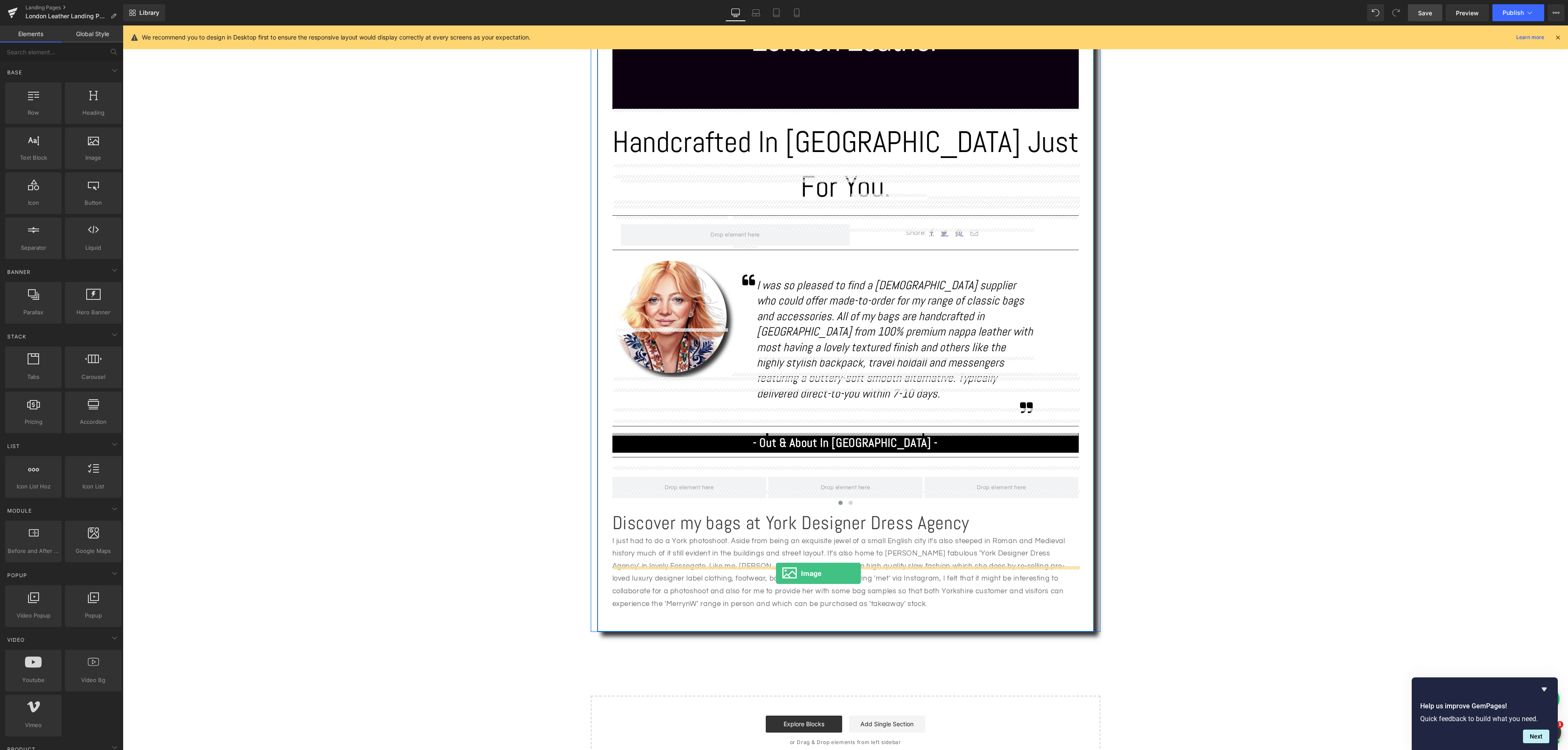
drag, startPoint x: 208, startPoint y: 179, endPoint x: 776, endPoint y: 573, distance: 691.3
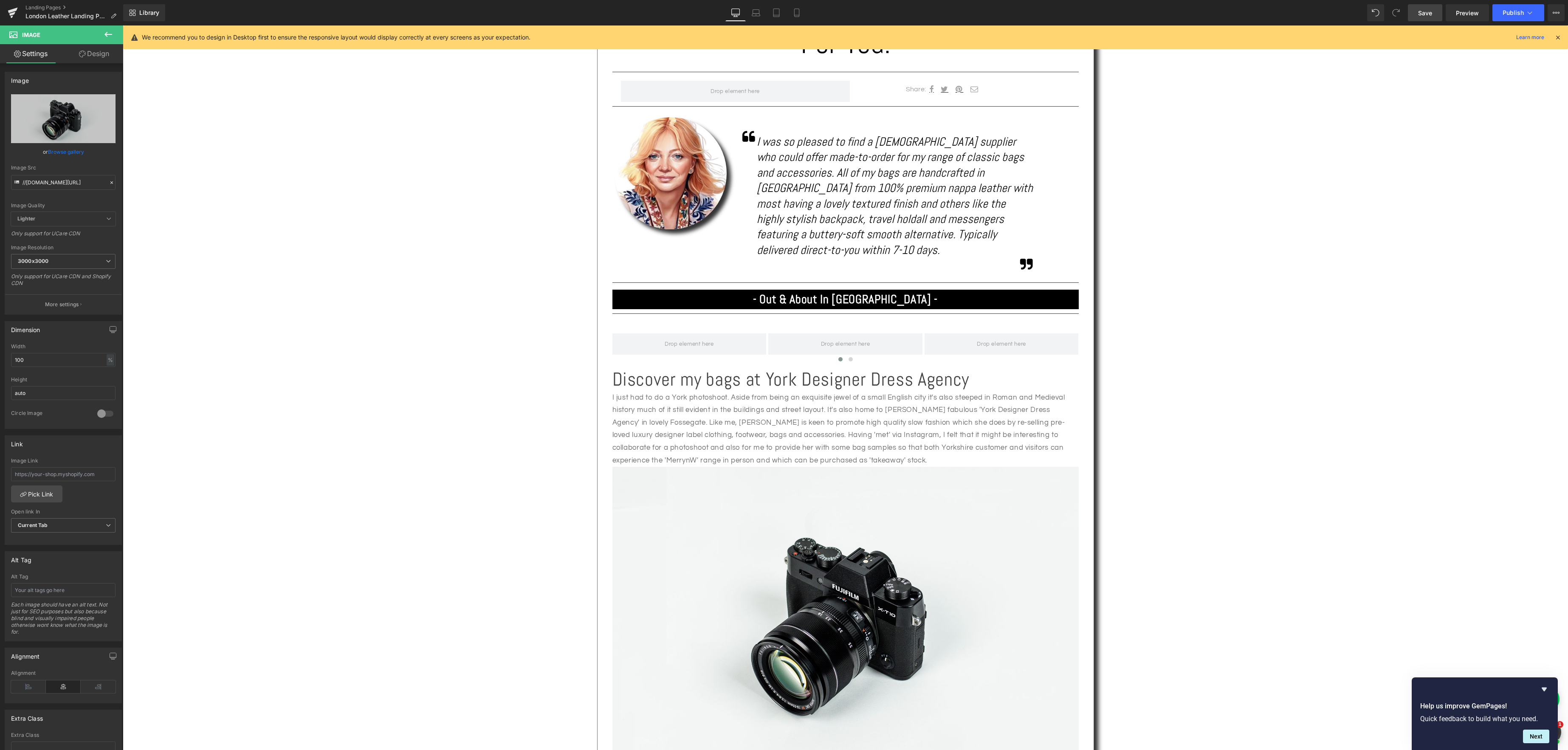
scroll to position [542, 0]
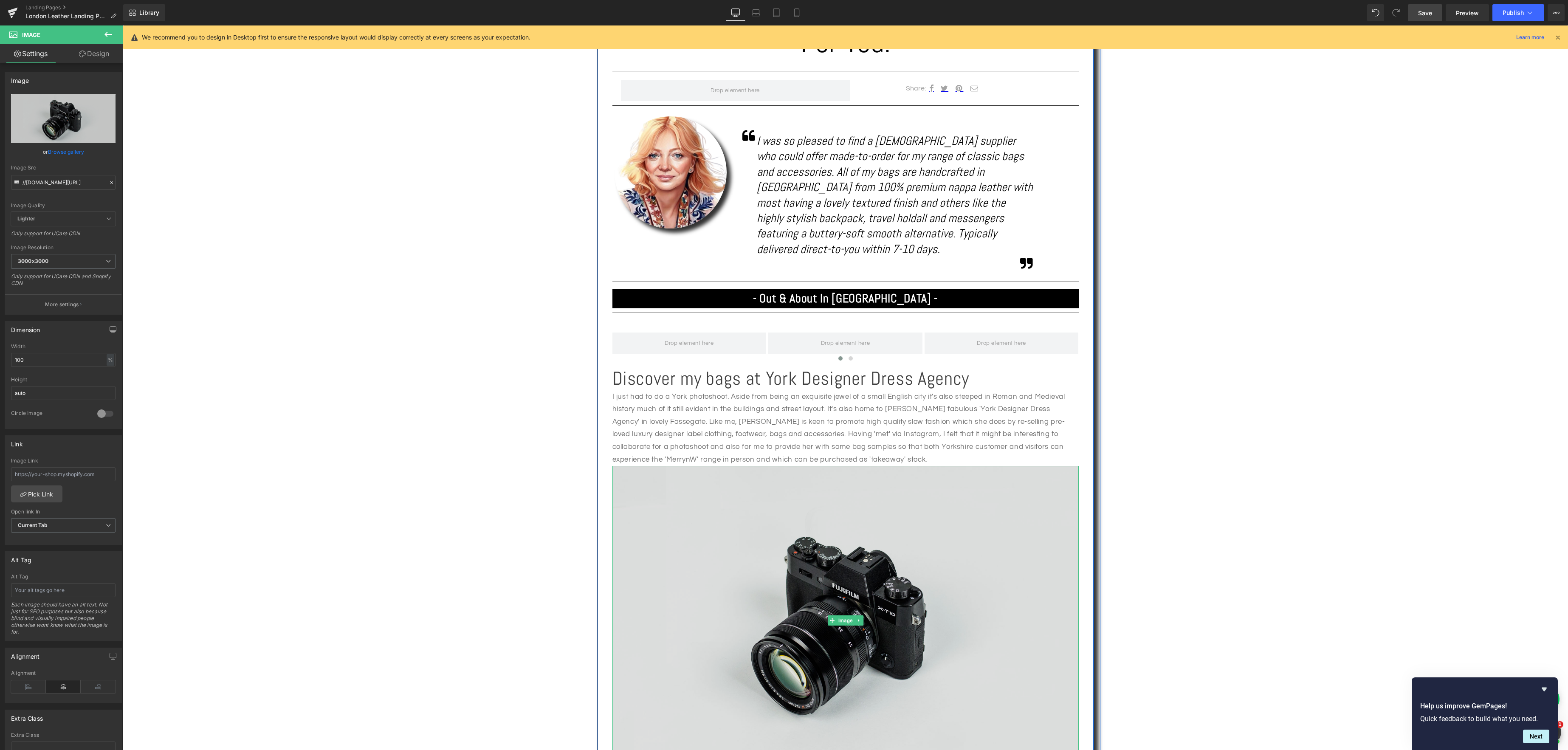
click at [808, 543] on img at bounding box center [845, 620] width 466 height 309
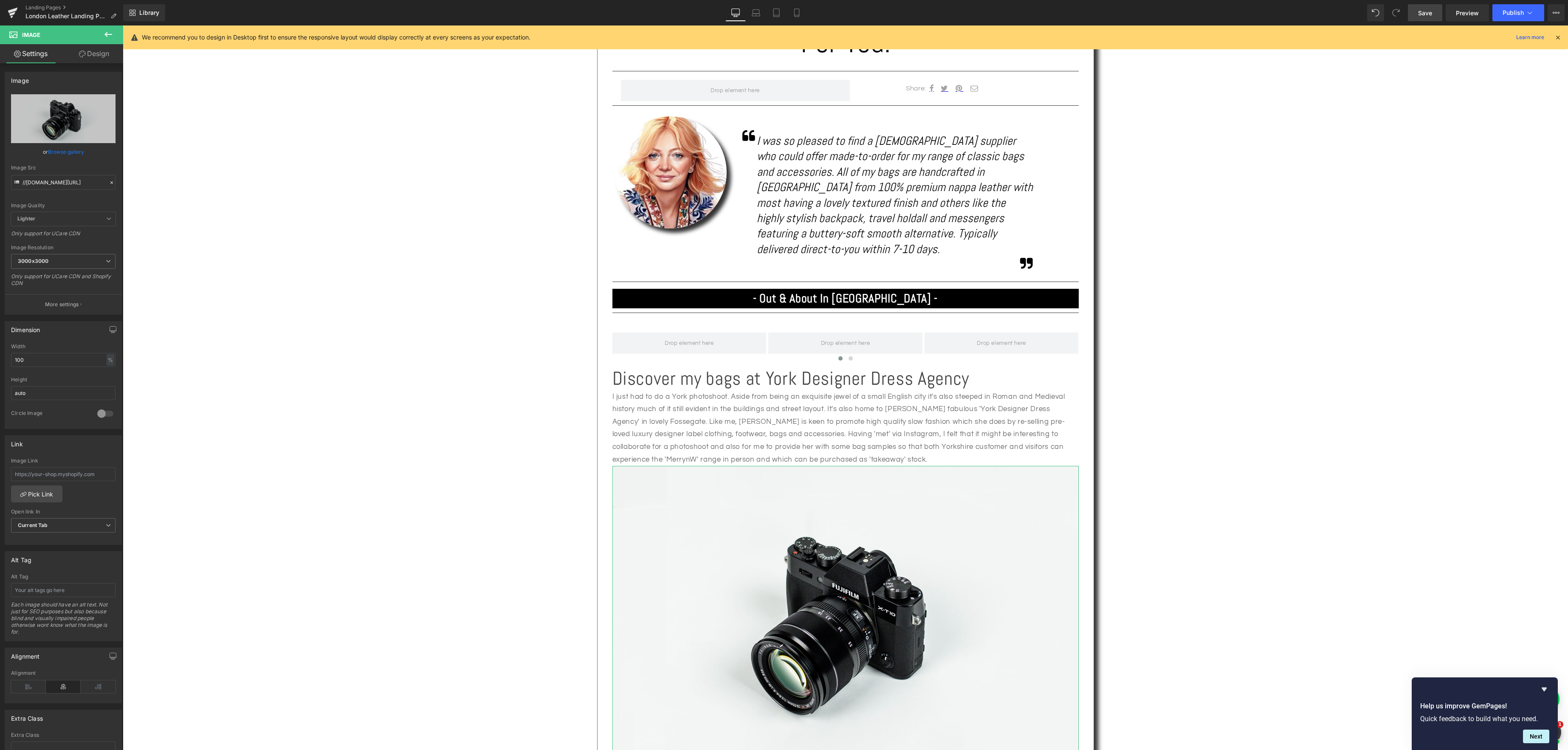
click at [96, 57] on link "Design" at bounding box center [94, 54] width 61 height 19
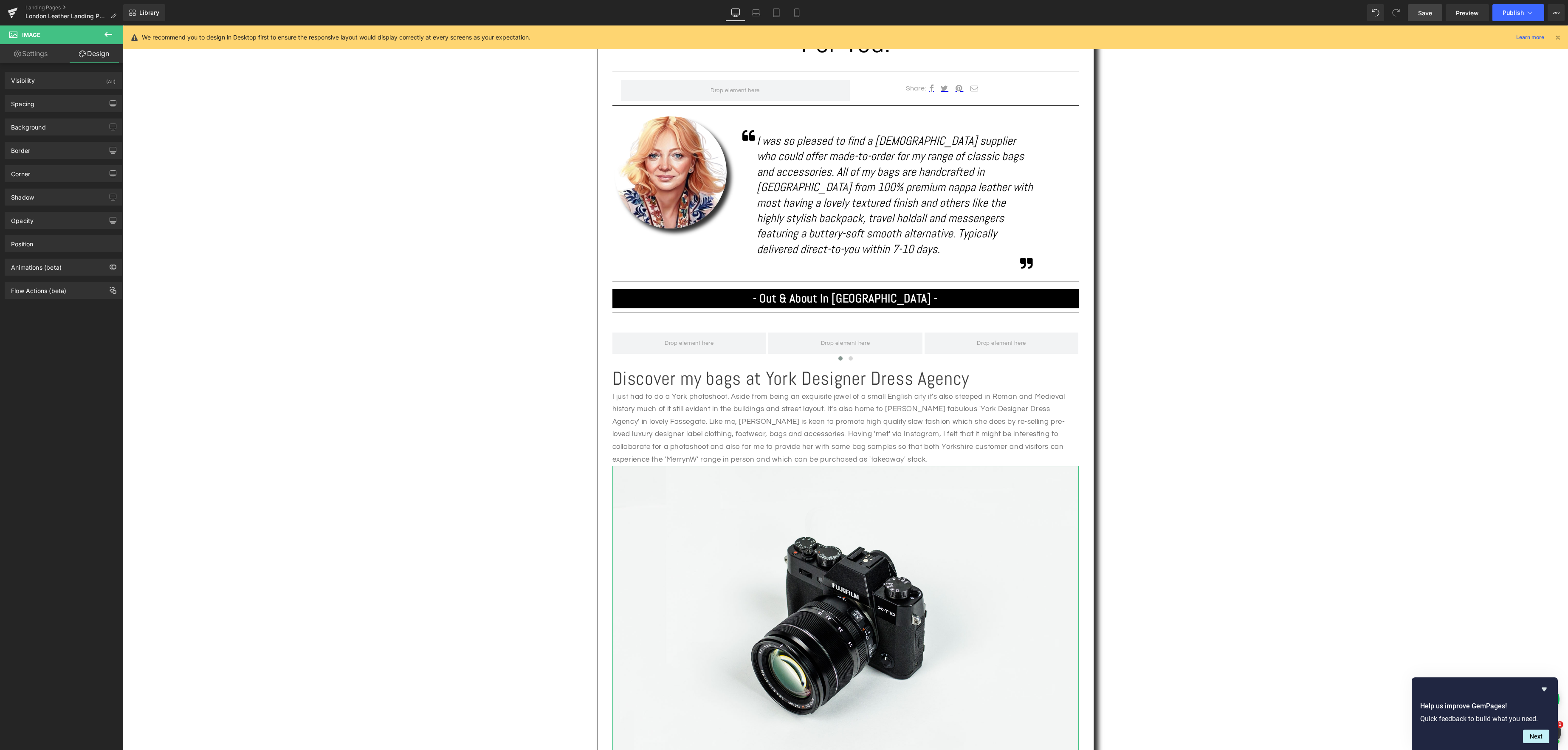
type input "0"
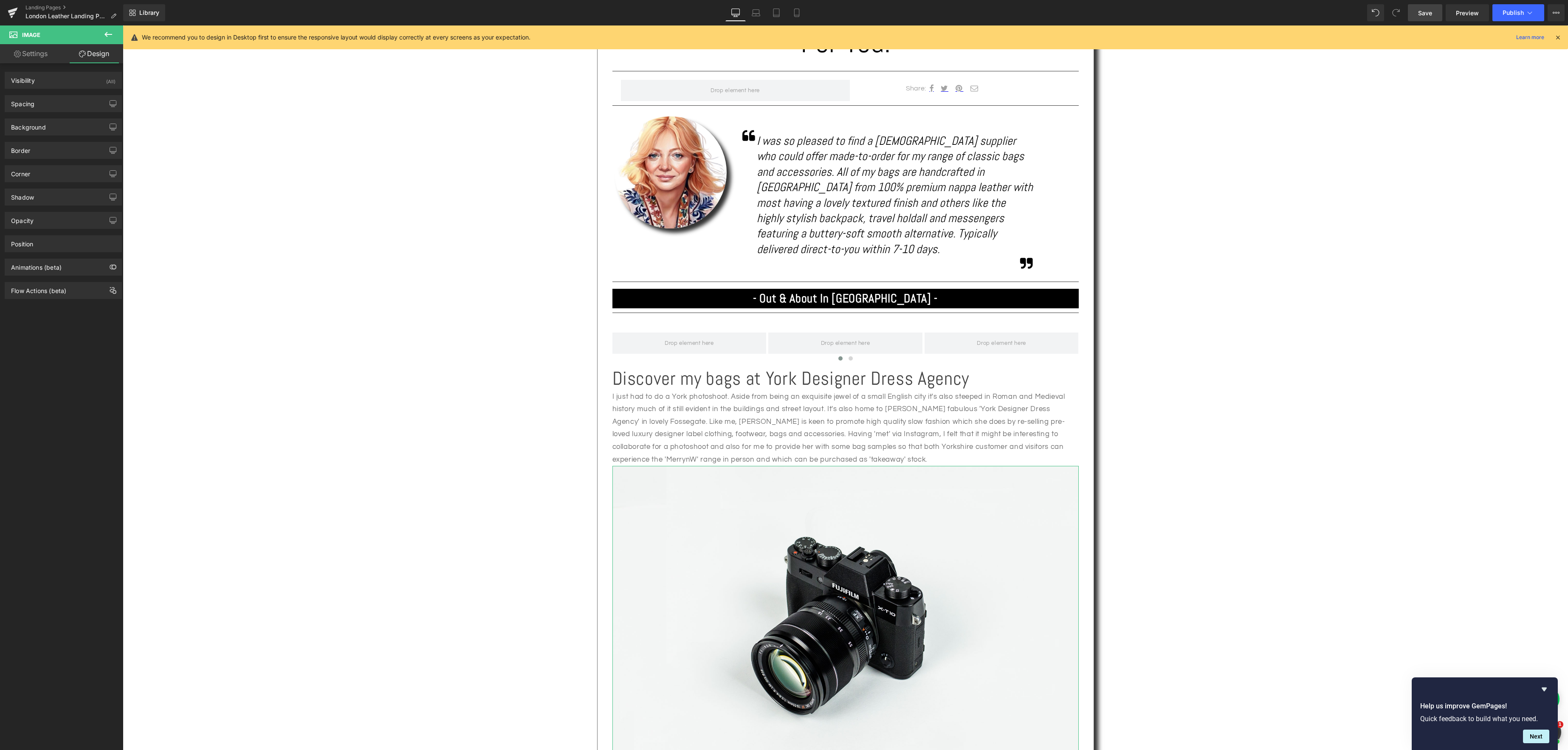
type input "0"
click at [35, 102] on div "Spacing" at bounding box center [63, 103] width 116 height 16
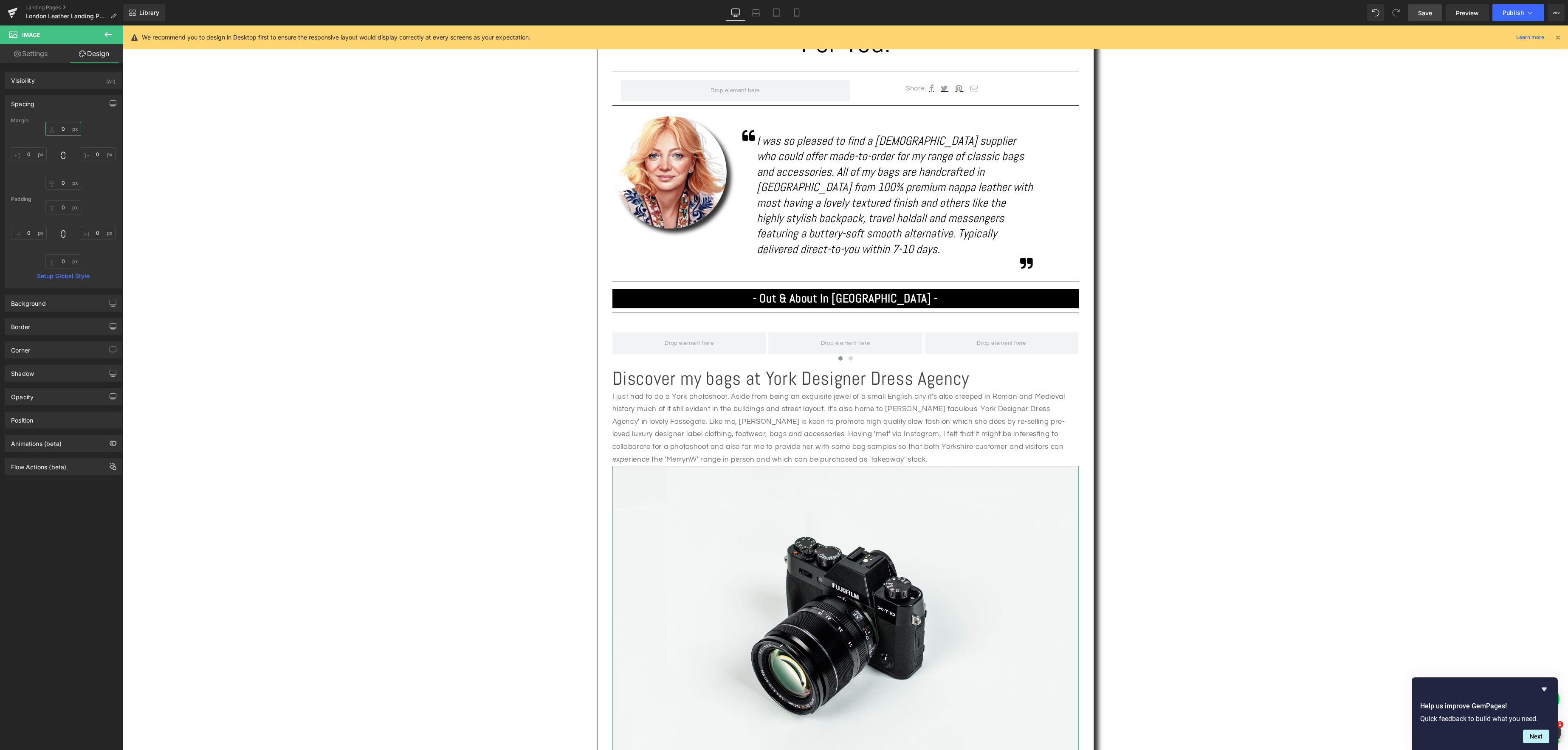
drag, startPoint x: 61, startPoint y: 129, endPoint x: 115, endPoint y: 141, distance: 55.3
click at [61, 129] on input "0" at bounding box center [63, 128] width 36 height 14
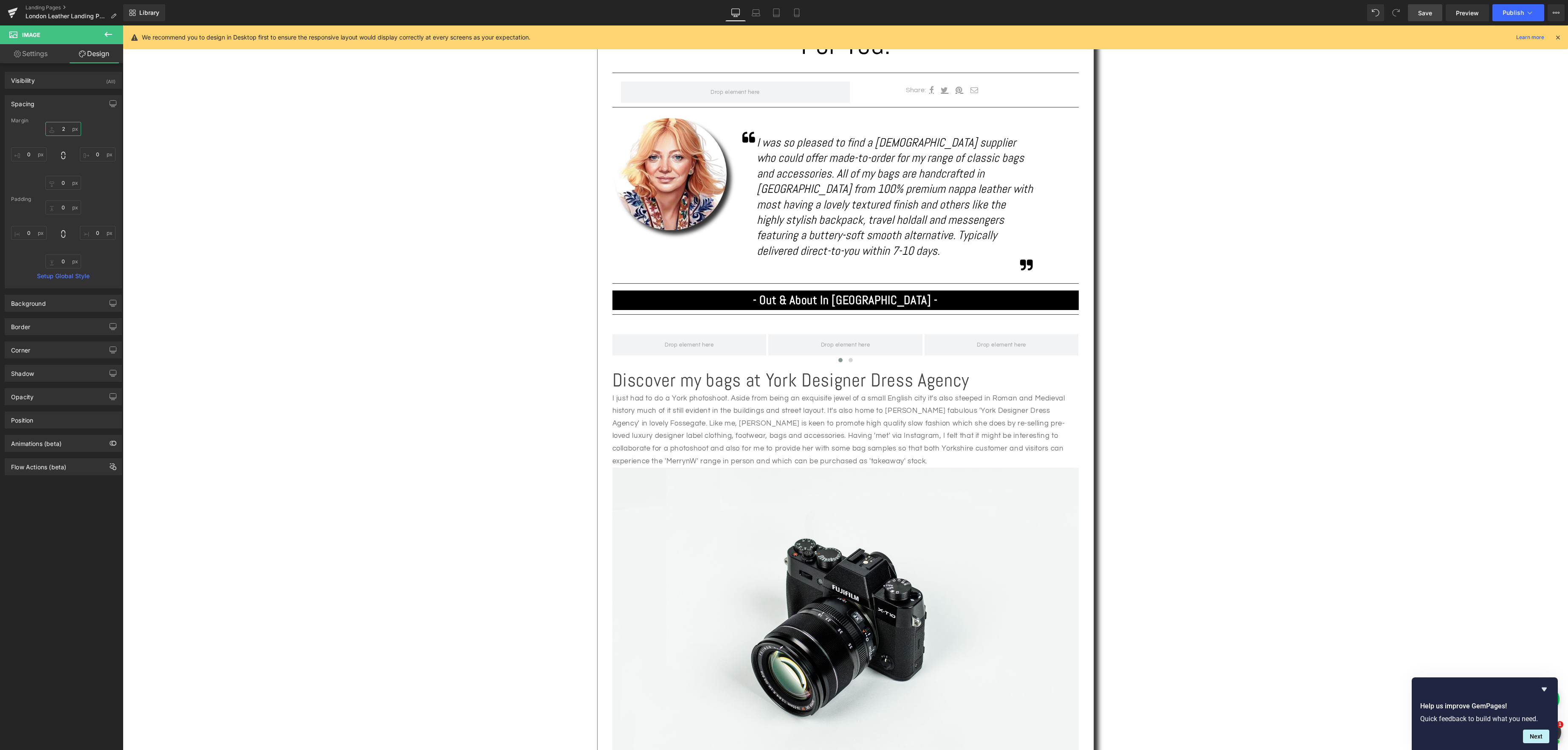
type input "20"
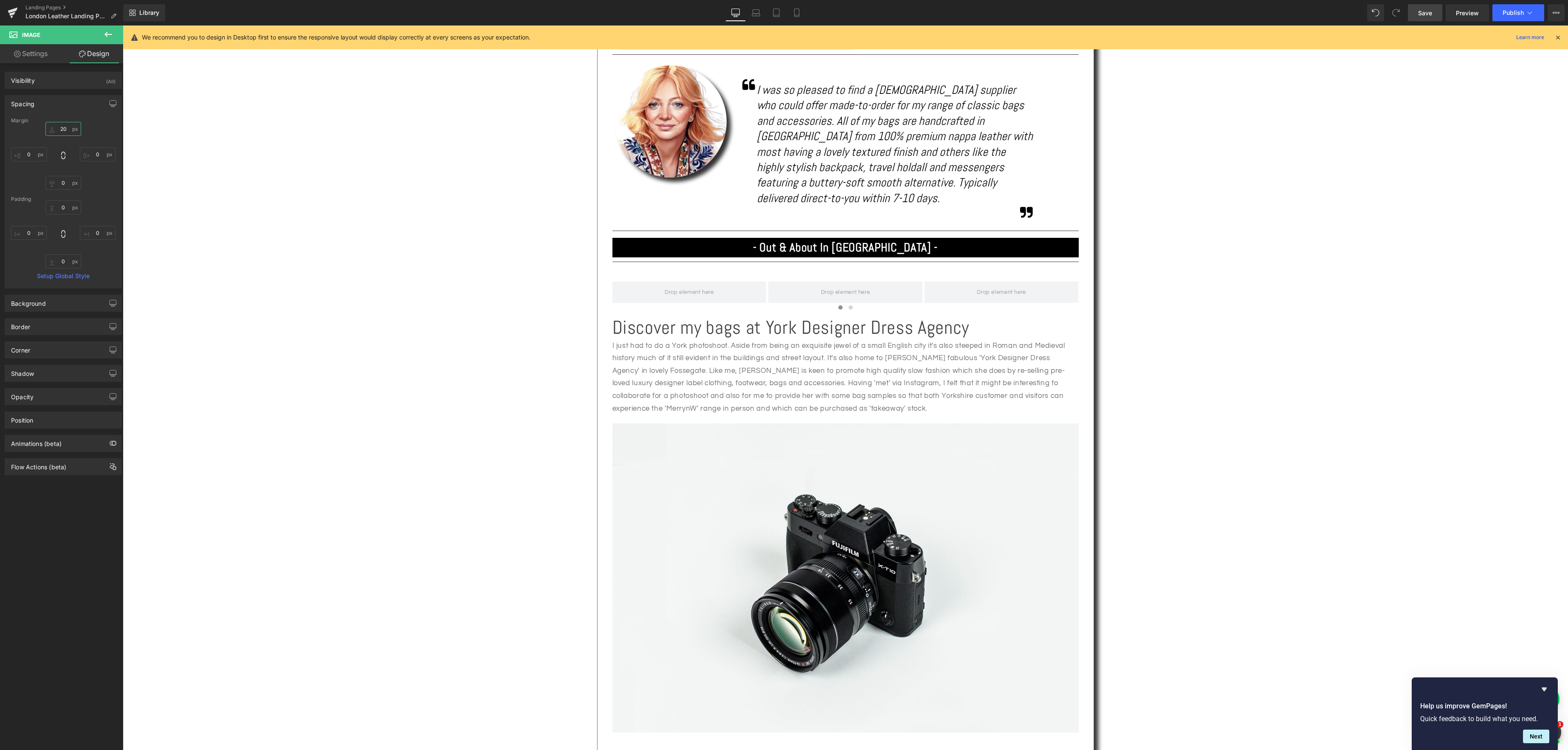
scroll to position [594, 0]
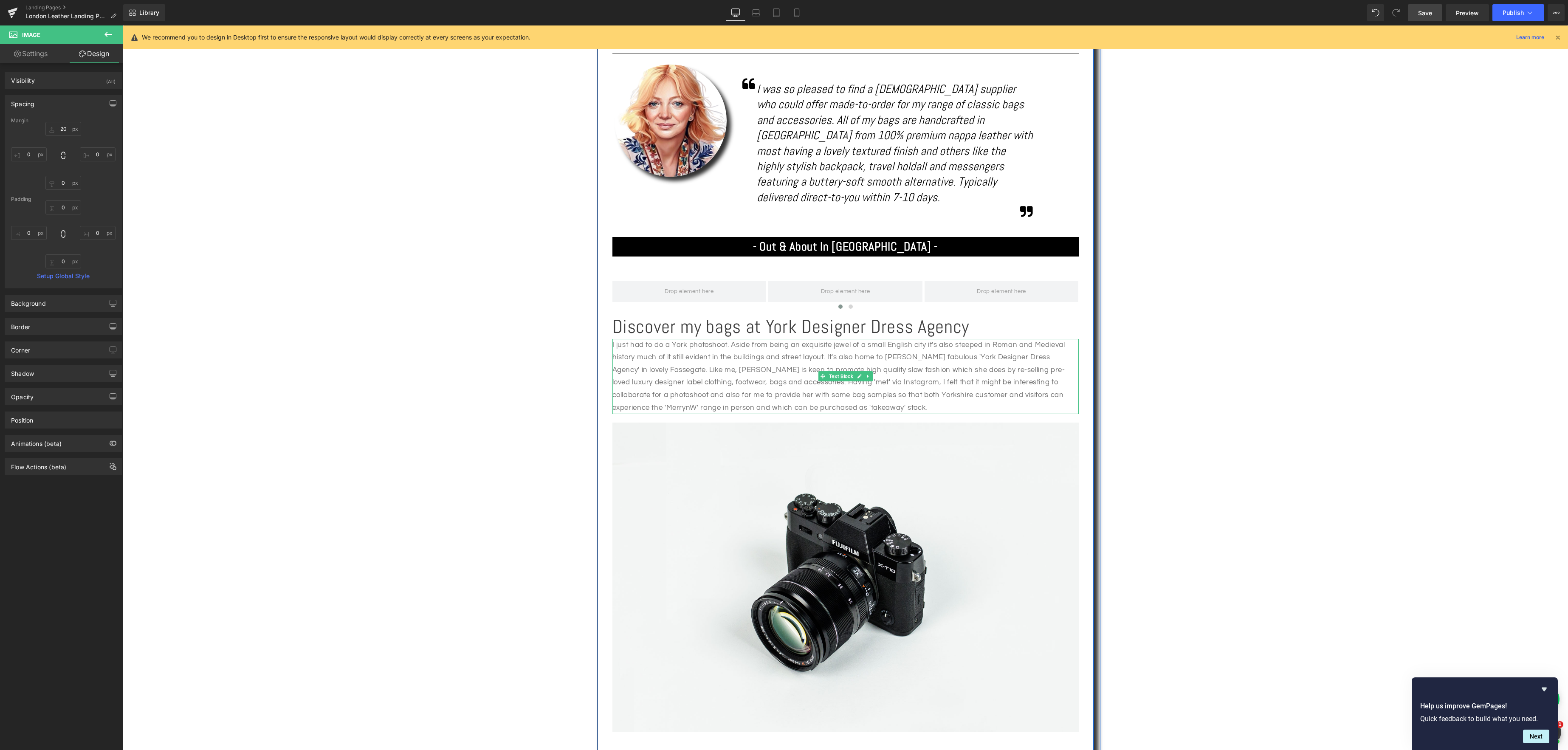
click at [841, 339] on div "I just had to do a York photoshoot. Aside from being an exquisite jewel of a sm…" at bounding box center [845, 377] width 466 height 75
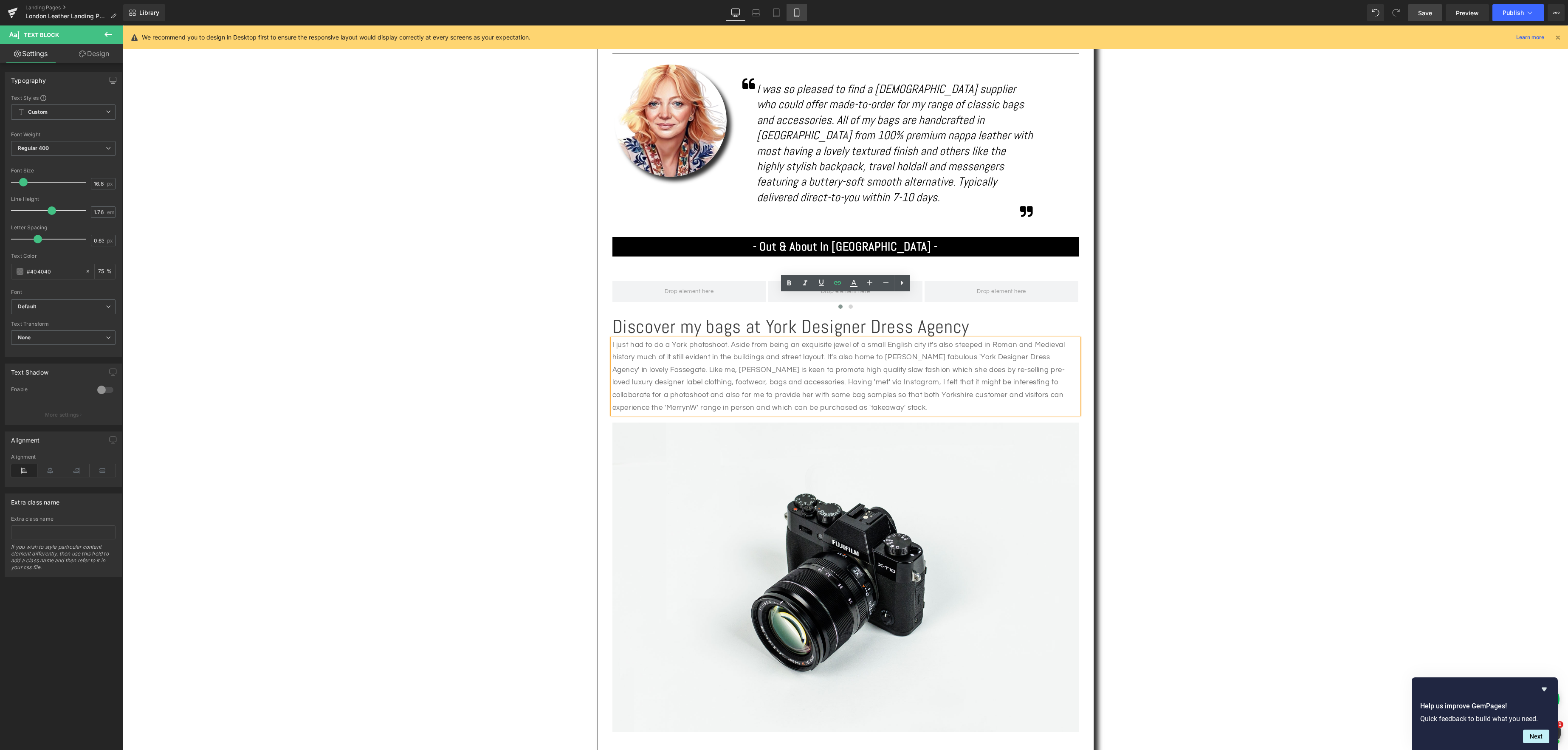
click at [794, 13] on icon at bounding box center [797, 13] width 9 height 9
type input "15.75"
type input "75"
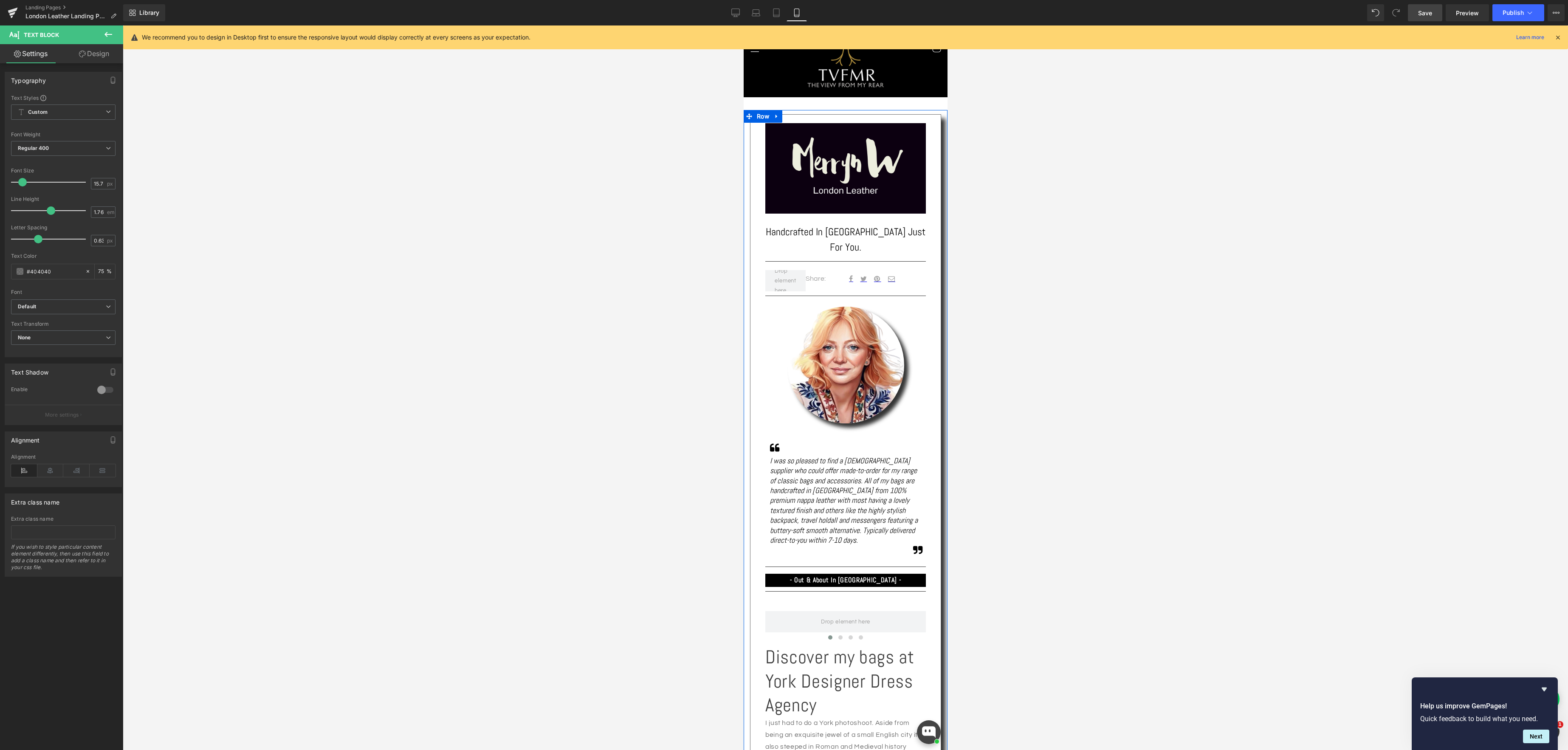
scroll to position [49, 0]
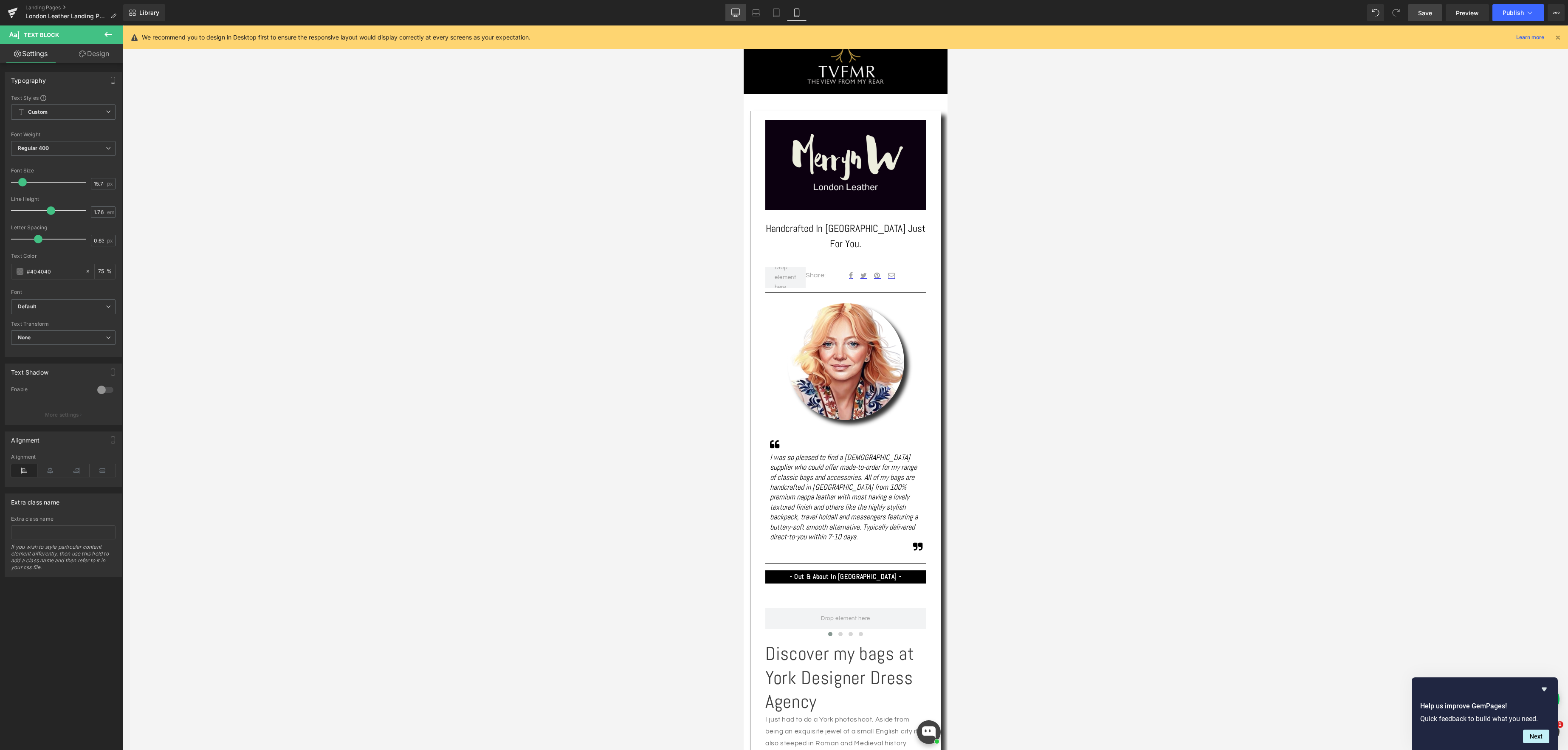
click at [731, 13] on icon at bounding box center [735, 13] width 9 height 9
type input "16.8"
type input "75"
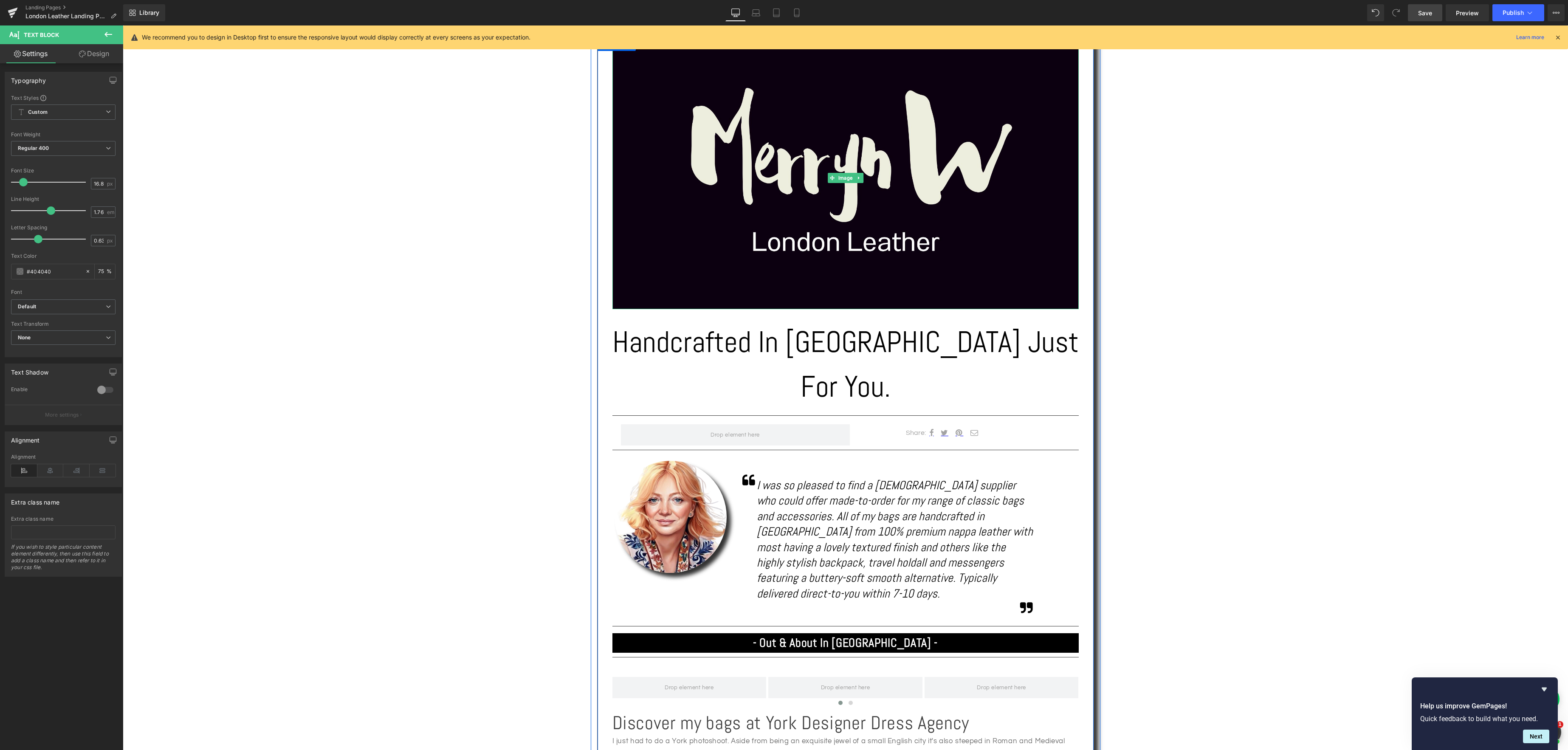
scroll to position [211, 0]
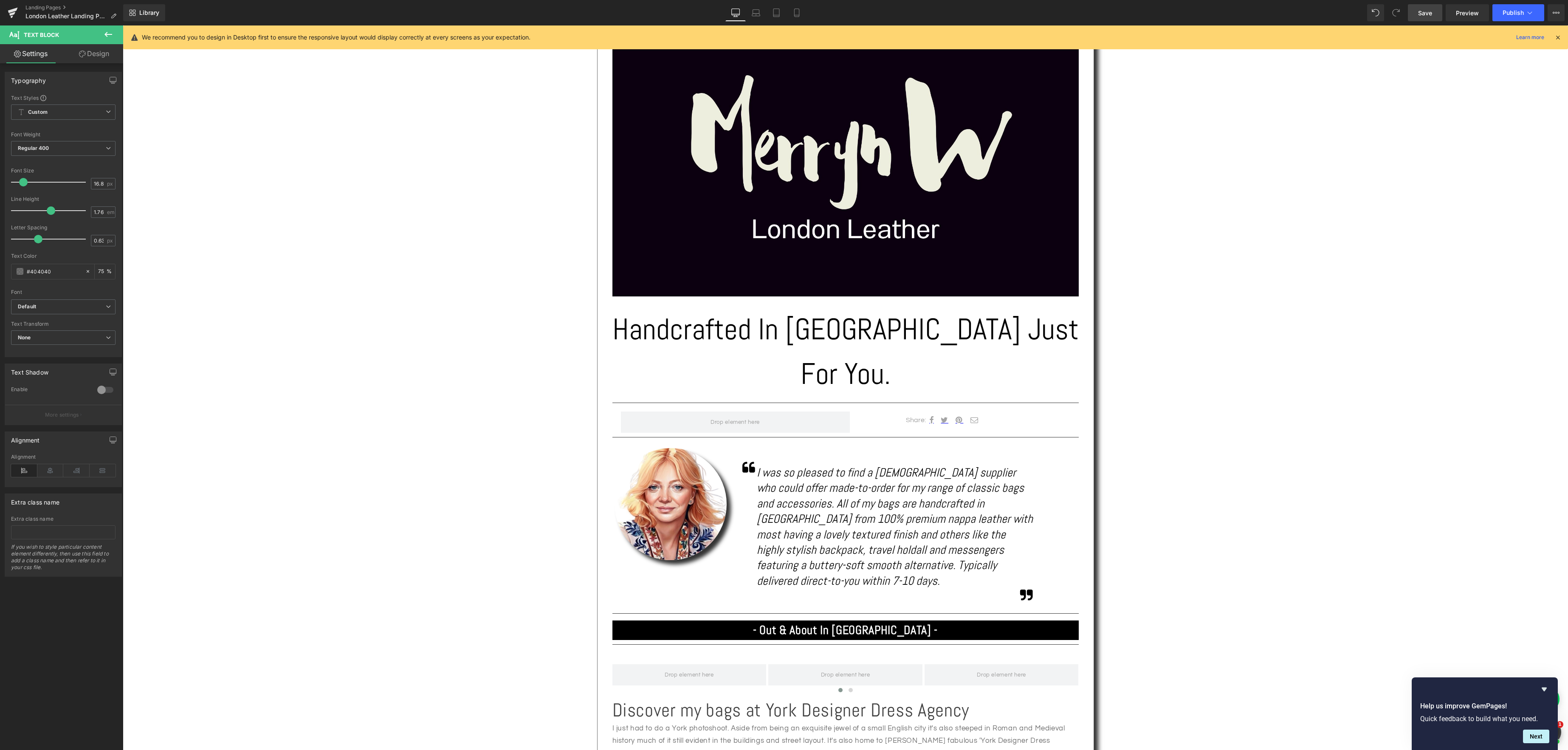
click at [1428, 13] on span "Save" at bounding box center [1425, 13] width 14 height 9
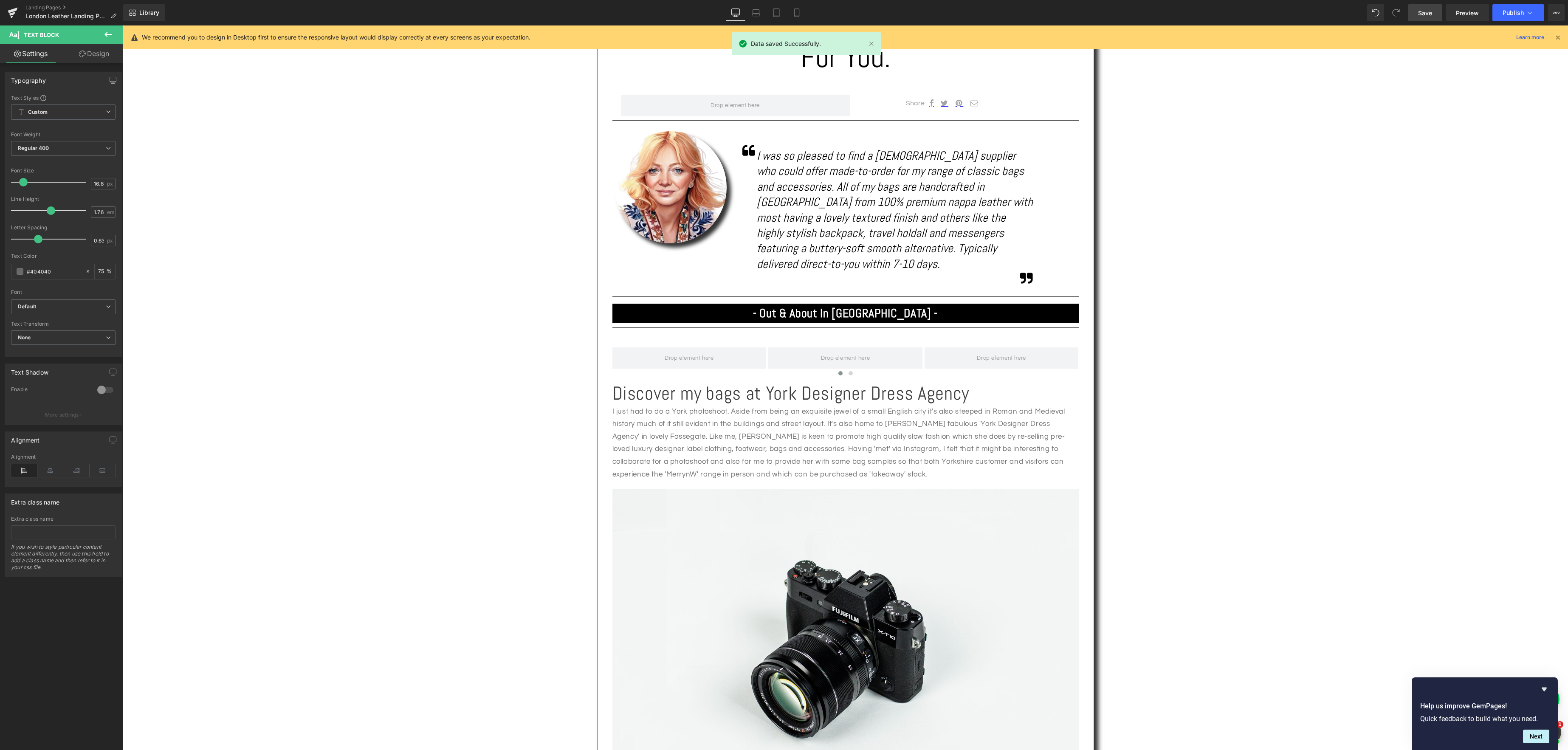
scroll to position [499, 0]
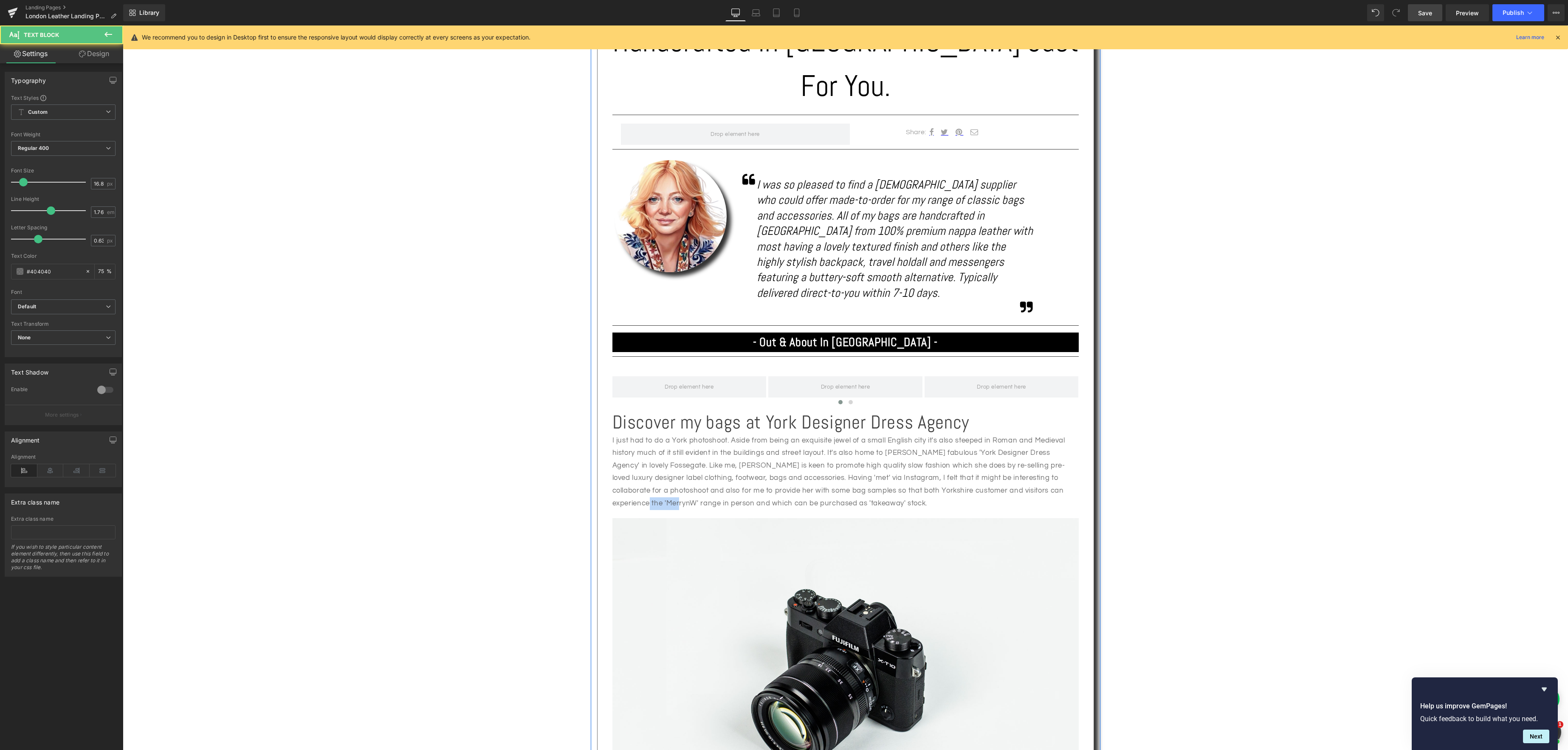
drag, startPoint x: 647, startPoint y: 459, endPoint x: 604, endPoint y: 461, distance: 43.0
click at [593, 459] on div "Image Handcrafted In [GEOGRAPHIC_DATA] Just For You. Heading Separator Share: T…" at bounding box center [845, 293] width 509 height 1112
click at [807, 379] on icon at bounding box center [805, 379] width 10 height 10
click at [904, 459] on p "I just had to do a York photoshoot. Aside from being an exquisite jewel of a sm…" at bounding box center [845, 472] width 466 height 75
click at [1419, 13] on span "Save" at bounding box center [1425, 13] width 14 height 9
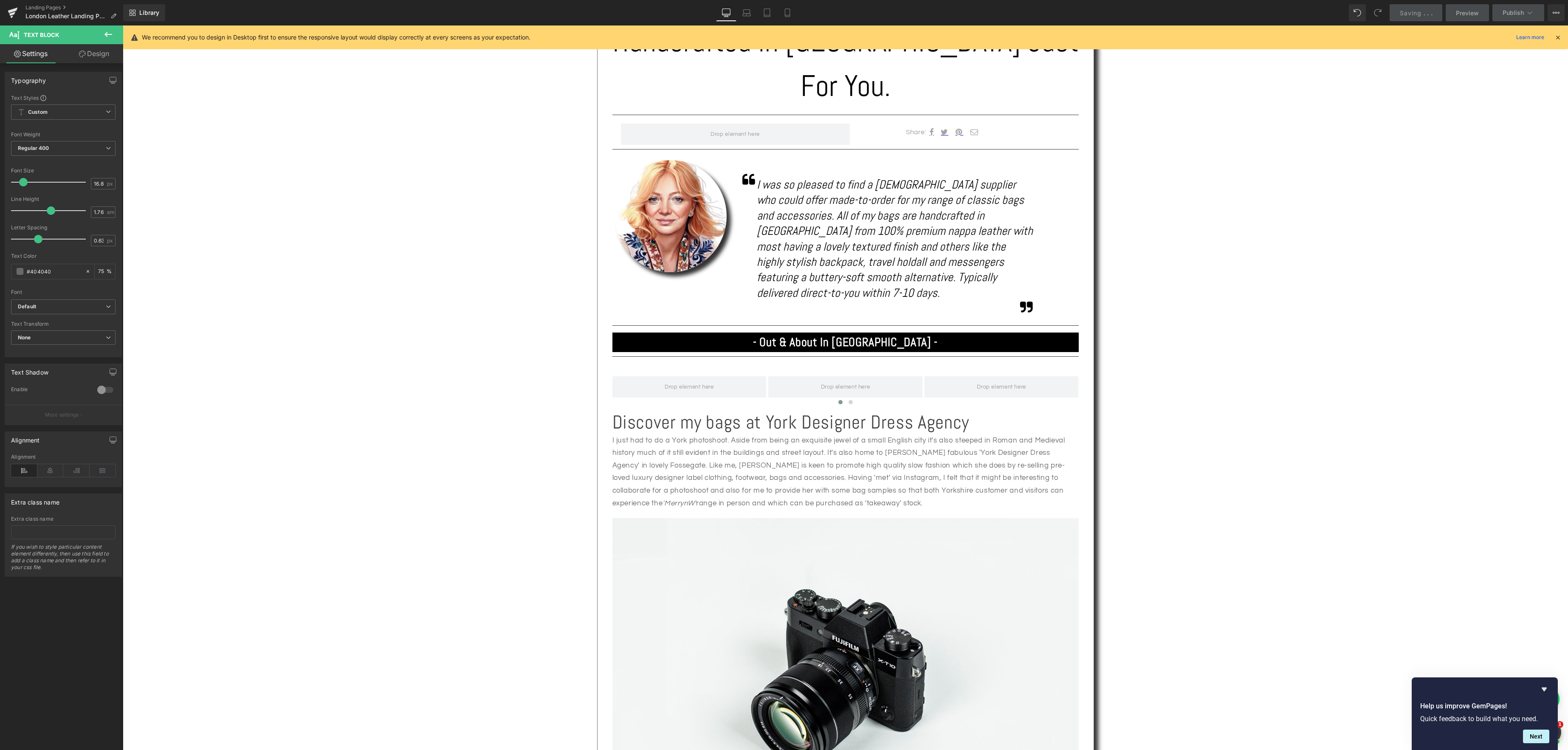
click at [1348, 450] on div "Text Block Image Handcrafted In [GEOGRAPHIC_DATA] Just For You. Heading Separat…" at bounding box center [845, 351] width 1445 height 1263
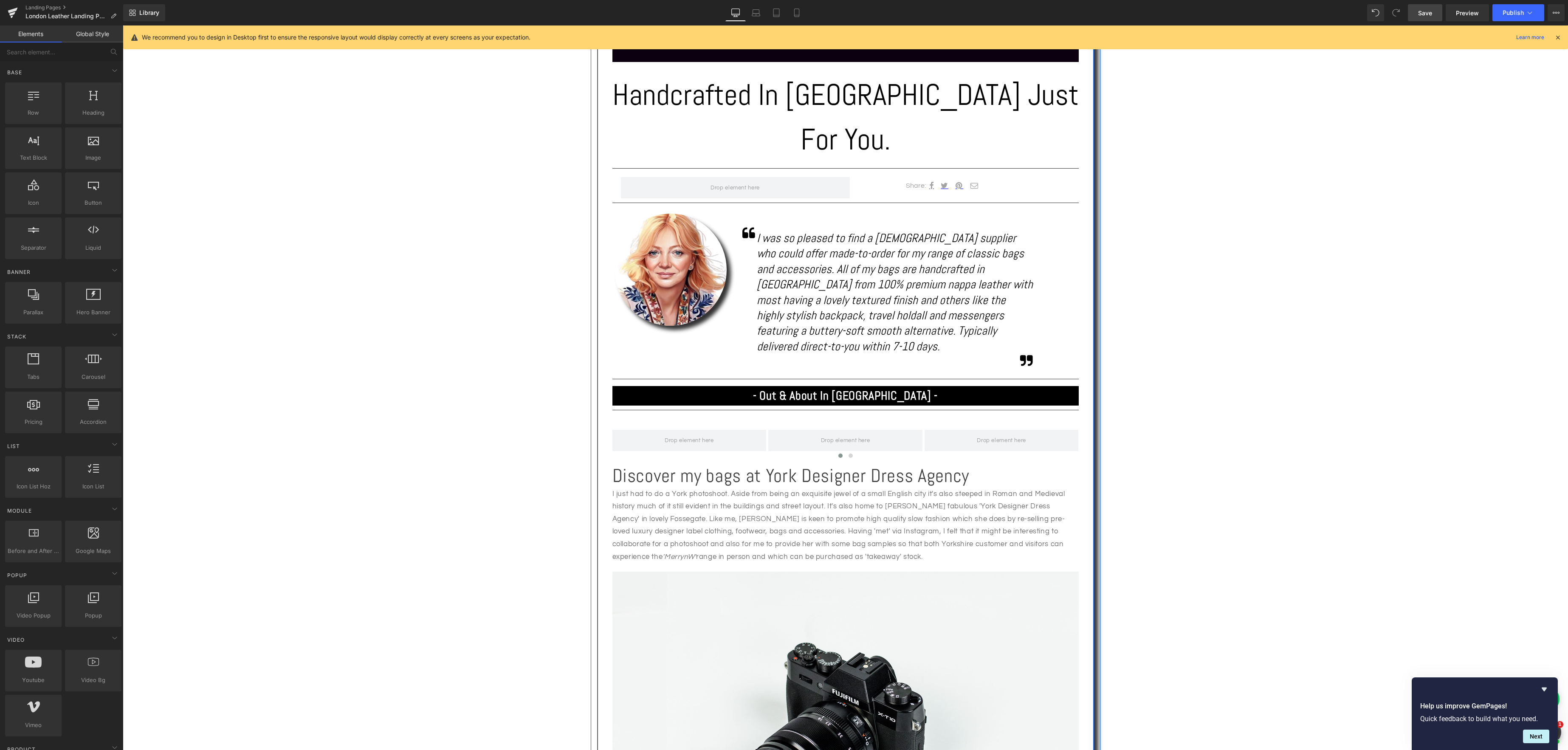
scroll to position [447, 0]
